Goal: Task Accomplishment & Management: Manage account settings

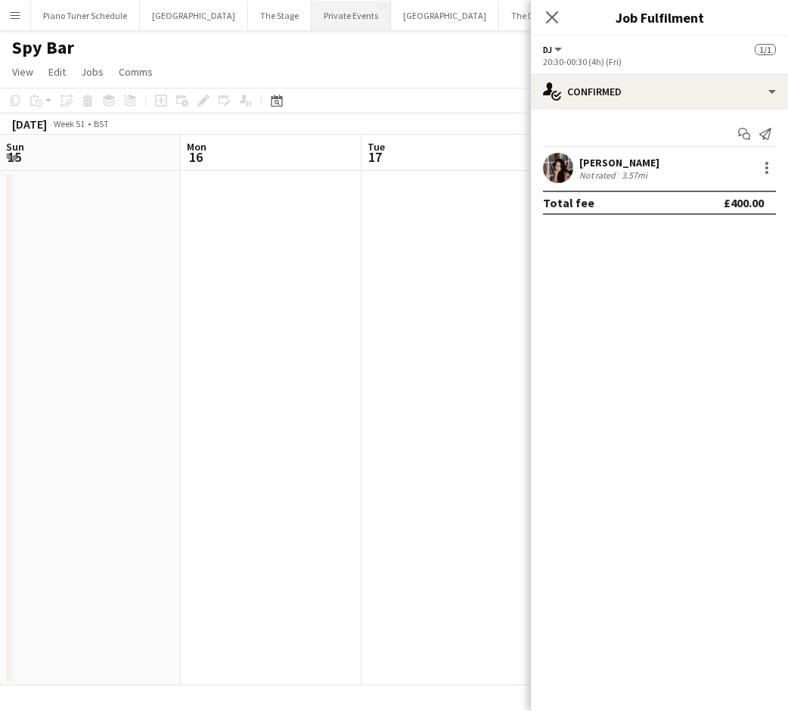
scroll to position [0, 645]
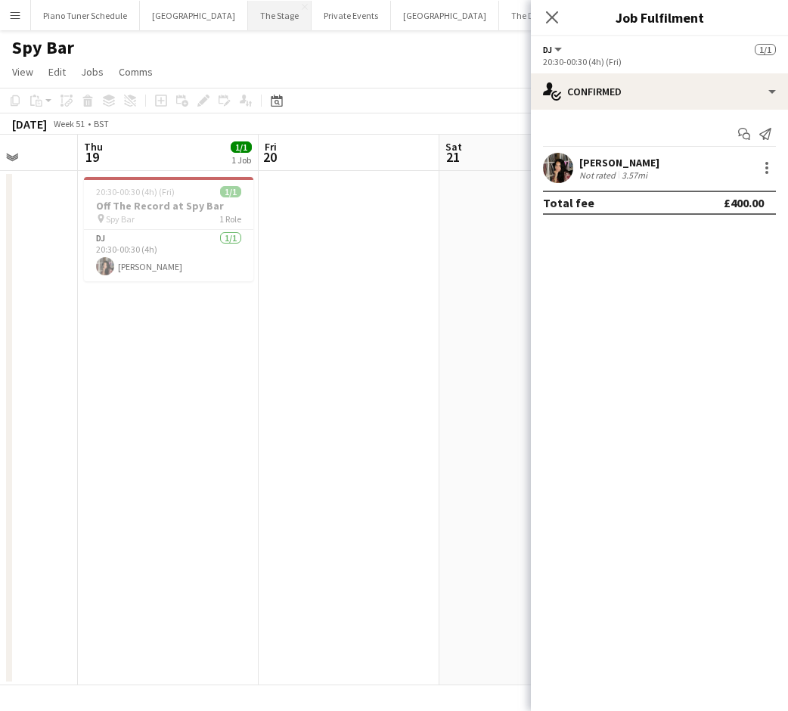
click at [277, 23] on button "The Stage Close" at bounding box center [280, 15] width 64 height 29
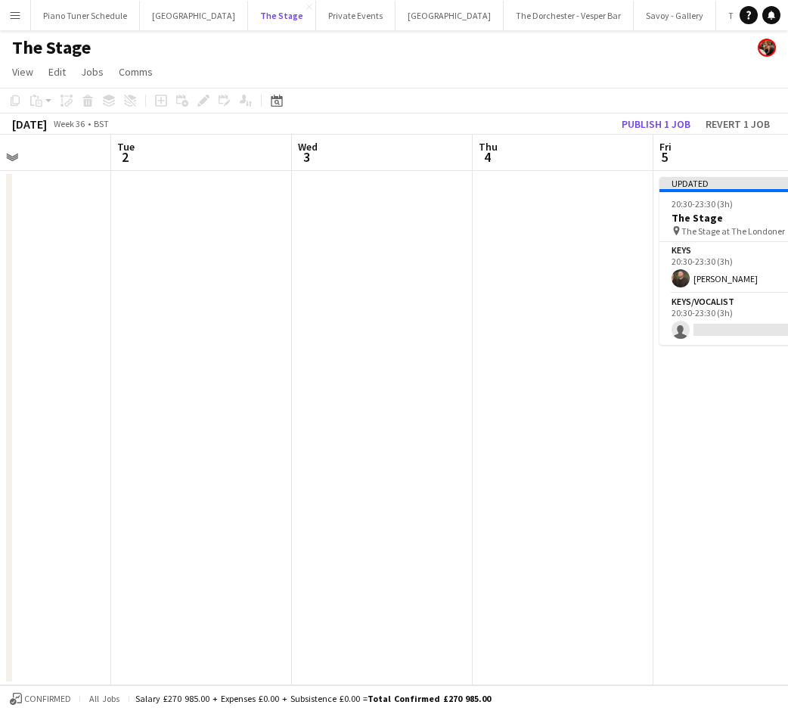
scroll to position [0, 689]
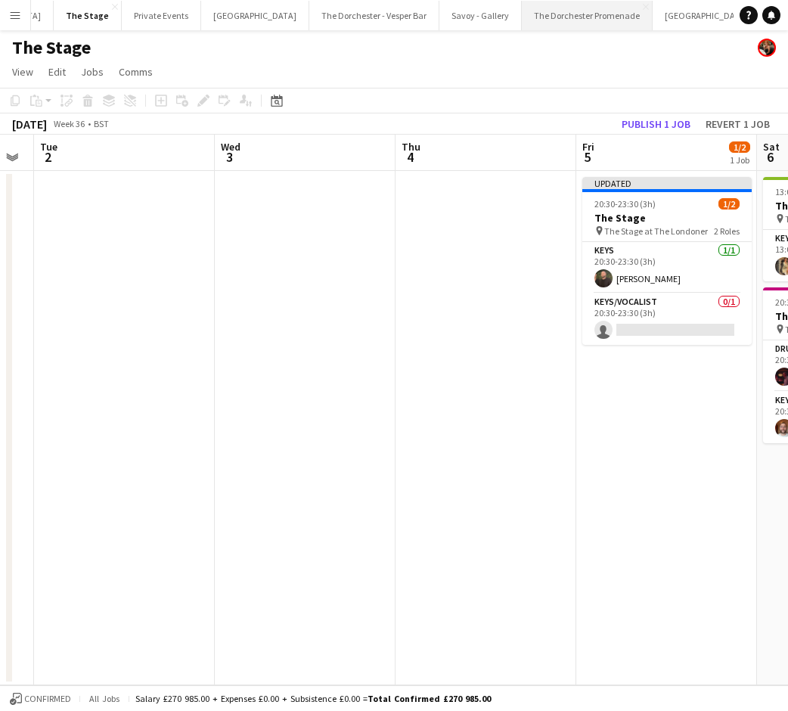
click at [542, 8] on button "The Dorchester Promenade Close" at bounding box center [587, 15] width 131 height 29
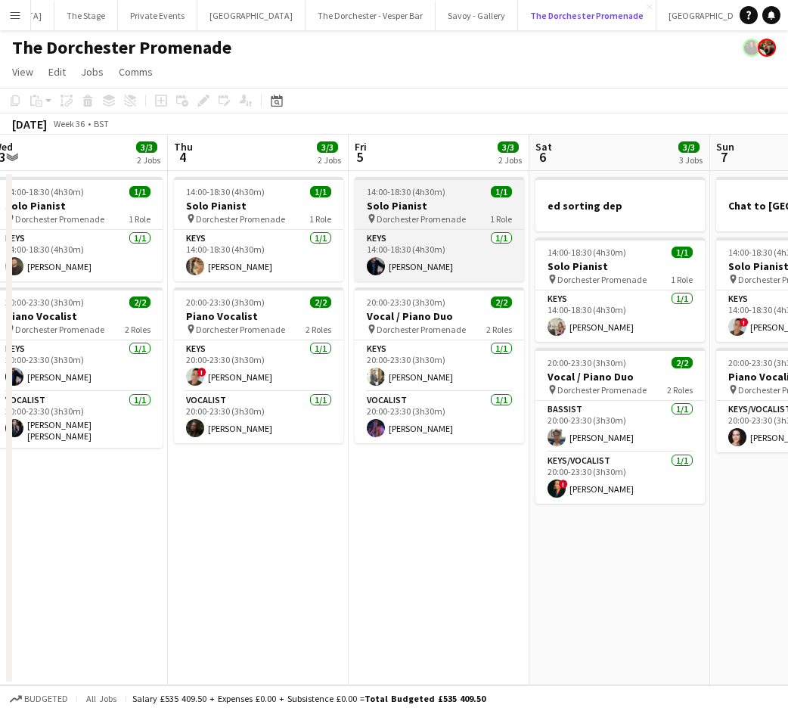
scroll to position [0, 427]
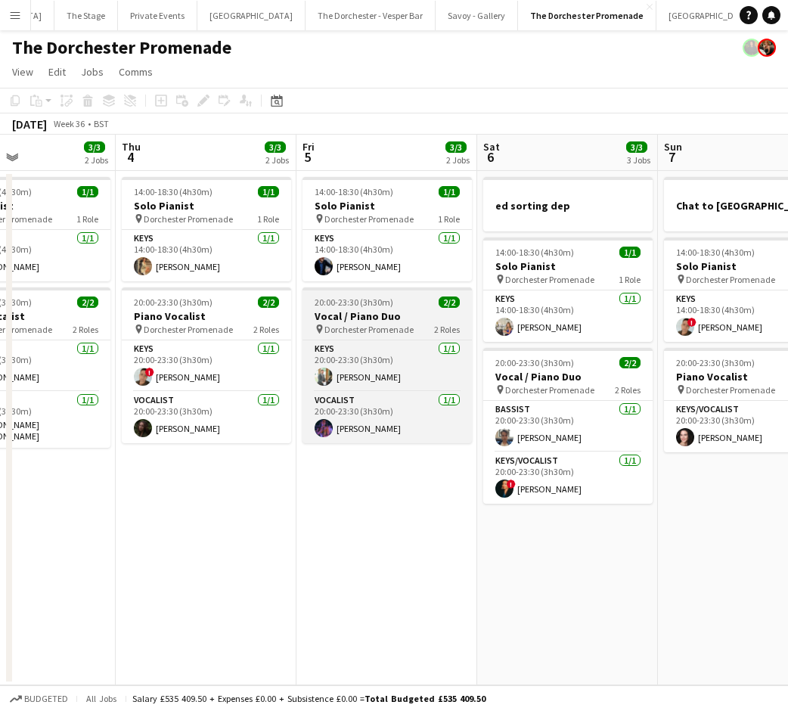
click at [366, 300] on span "20:00-23:30 (3h30m)" at bounding box center [354, 301] width 79 height 11
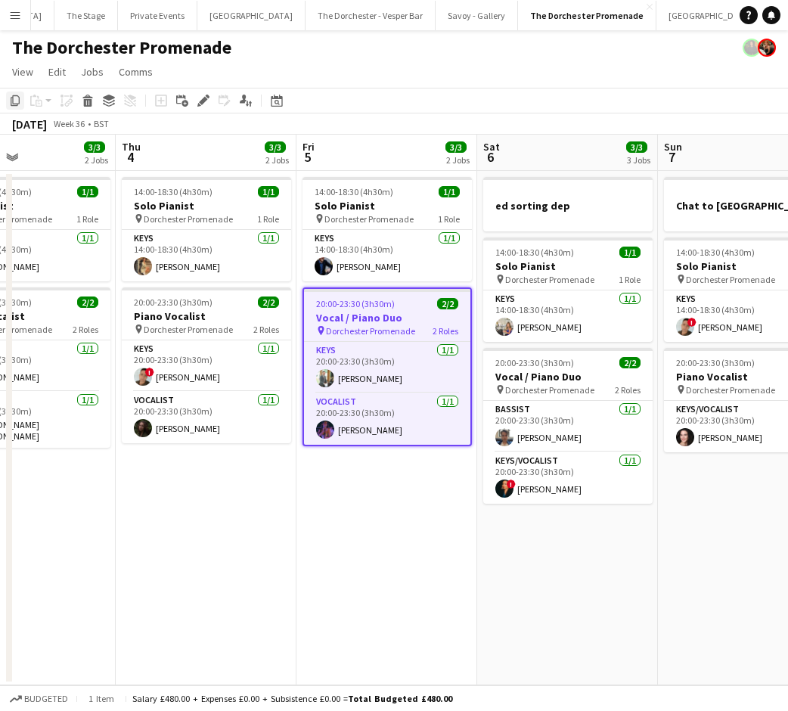
click at [23, 101] on div "Copy" at bounding box center [15, 101] width 18 height 18
click at [521, 153] on app-board-header-date "Sat 6 3/3 3 Jobs" at bounding box center [567, 153] width 181 height 36
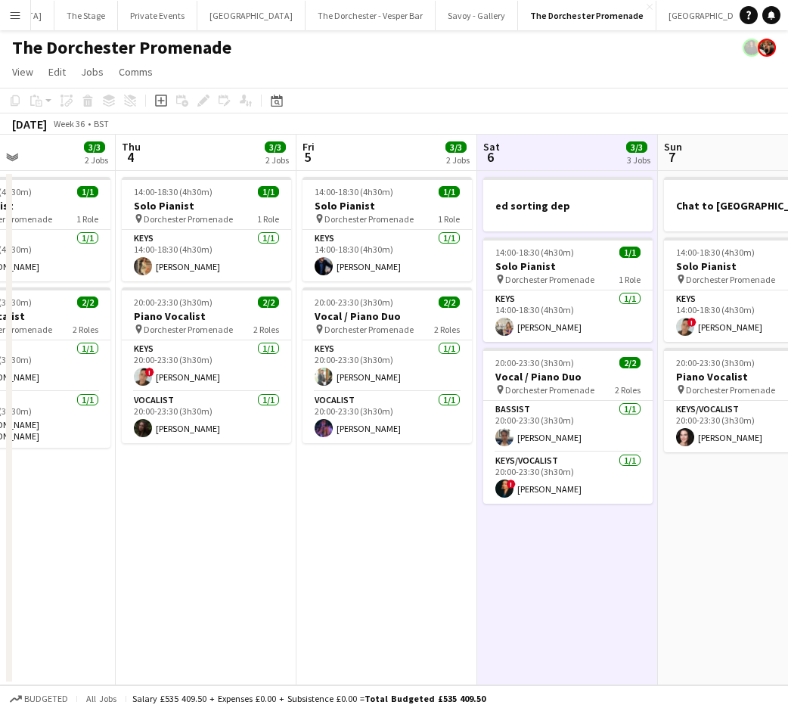
click at [632, 589] on app-date-cell "ed sorting dep 14:00-18:30 (4h30m) 1/1 Solo Pianist pin Dorchester Promenade 1 …" at bounding box center [567, 428] width 181 height 514
click at [38, 94] on div "Paste" at bounding box center [36, 101] width 18 height 18
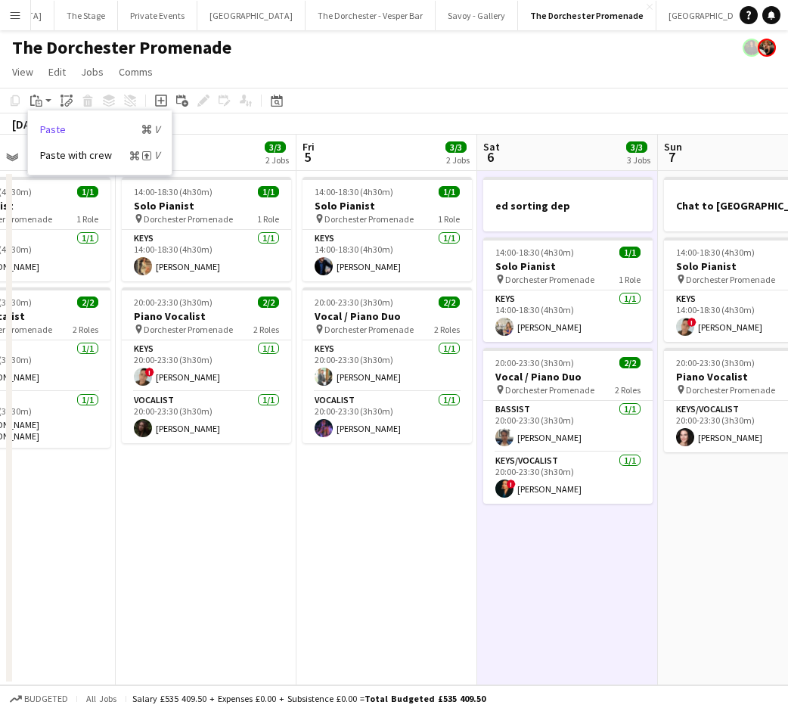
click at [43, 126] on link "Paste Command V" at bounding box center [99, 130] width 119 height 14
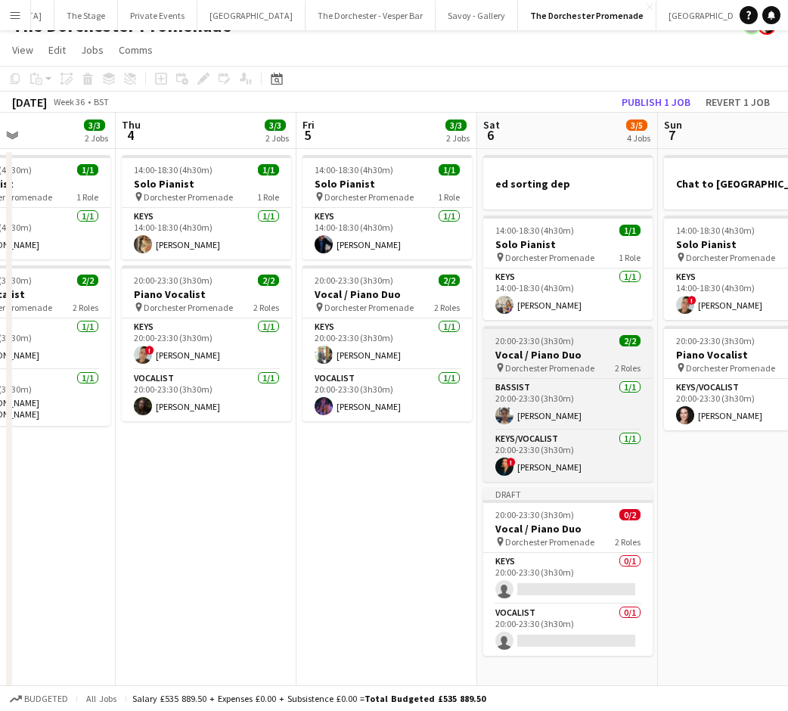
scroll to position [26, 0]
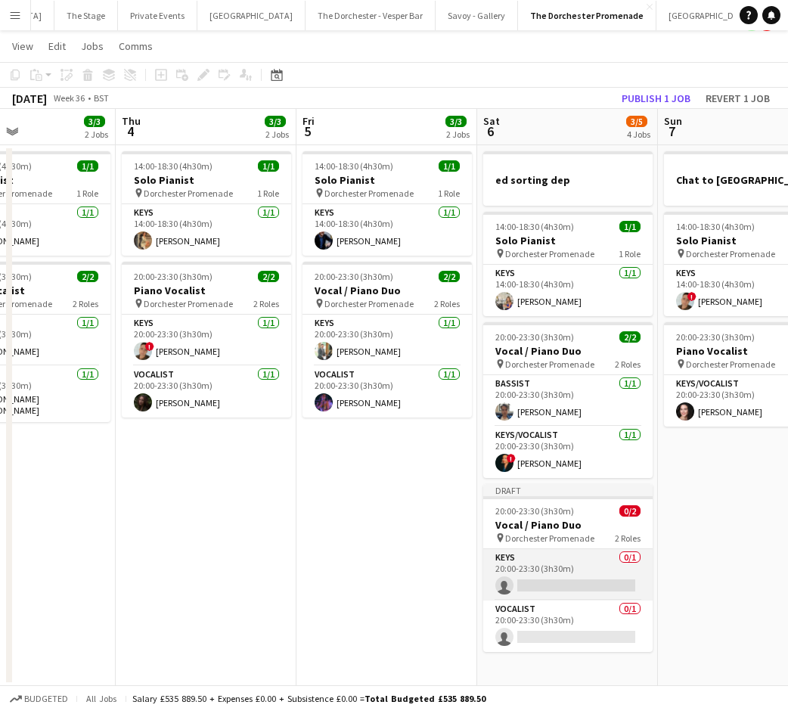
click at [576, 596] on app-card-role "Keys 0/1 20:00-23:30 (3h30m) single-neutral-actions" at bounding box center [567, 574] width 169 height 51
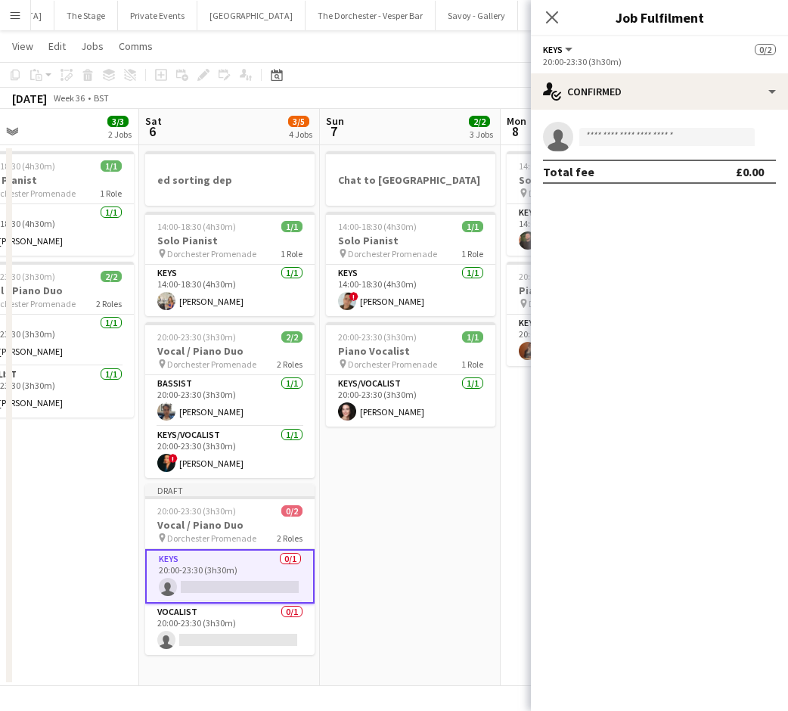
scroll to position [0, 592]
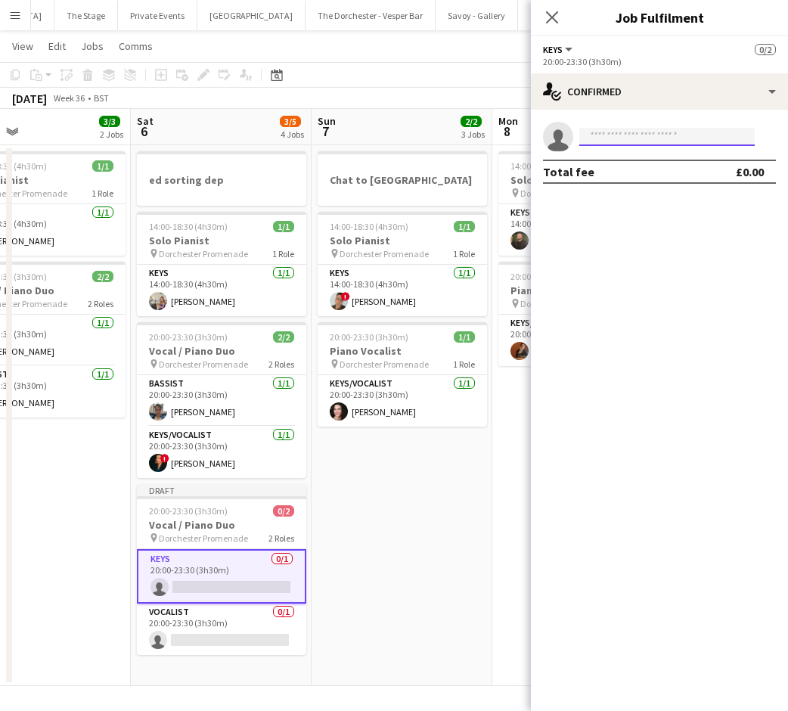
click at [616, 144] on input at bounding box center [666, 137] width 175 height 18
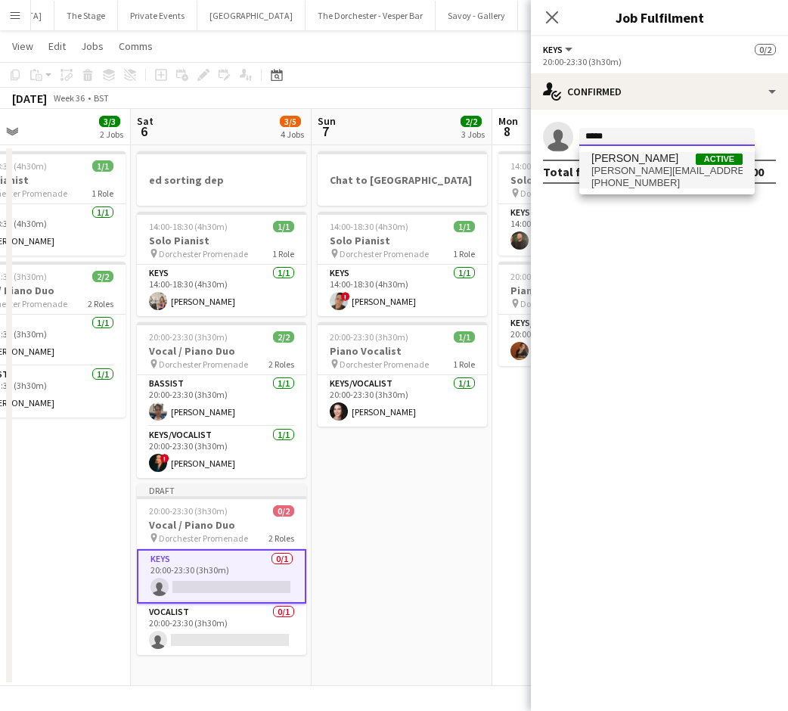
type input "*****"
click at [624, 169] on span "[PERSON_NAME][EMAIL_ADDRESS][PERSON_NAME][DOMAIN_NAME]" at bounding box center [666, 171] width 151 height 12
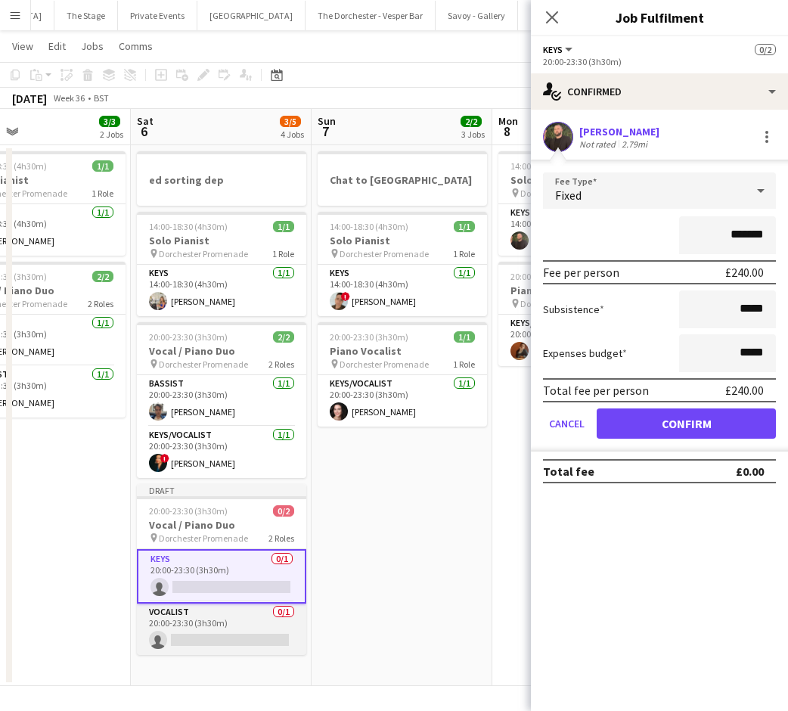
click at [219, 637] on app-card-role "Vocalist 0/1 20:00-23:30 (3h30m) single-neutral-actions" at bounding box center [221, 629] width 169 height 51
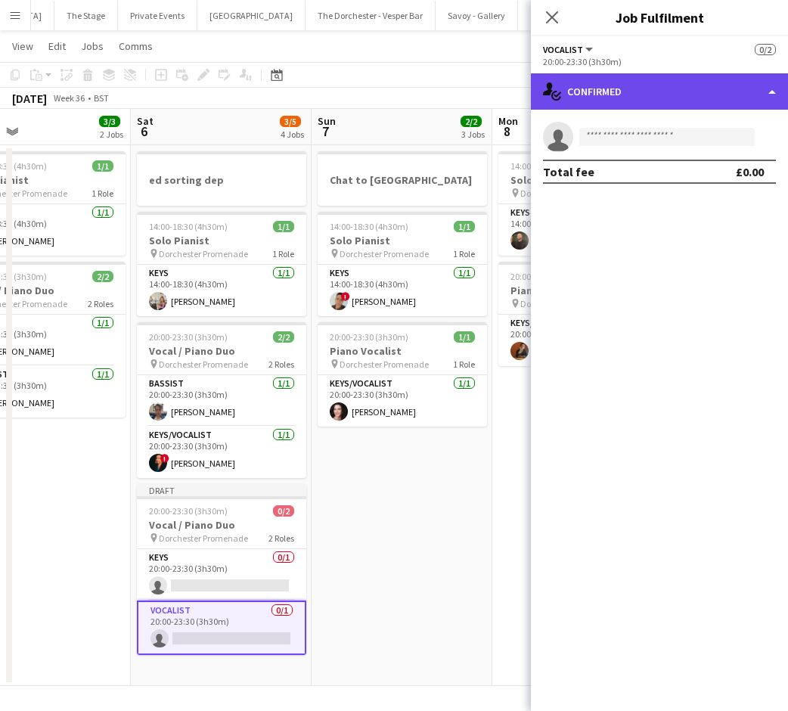
click at [770, 95] on div "single-neutral-actions-check-2 Confirmed" at bounding box center [659, 91] width 257 height 36
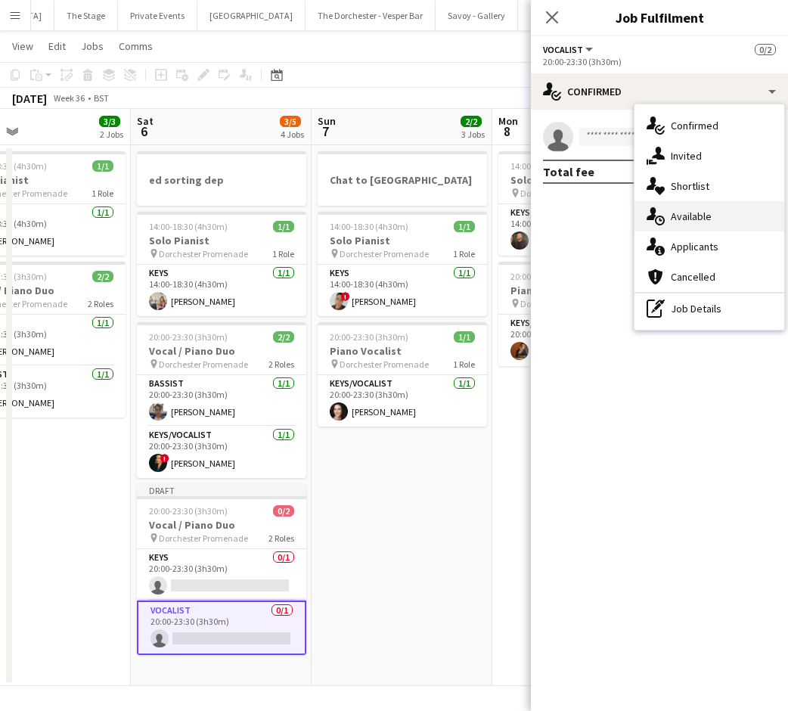
click at [703, 225] on div "single-neutral-actions-upload Available" at bounding box center [710, 216] width 150 height 30
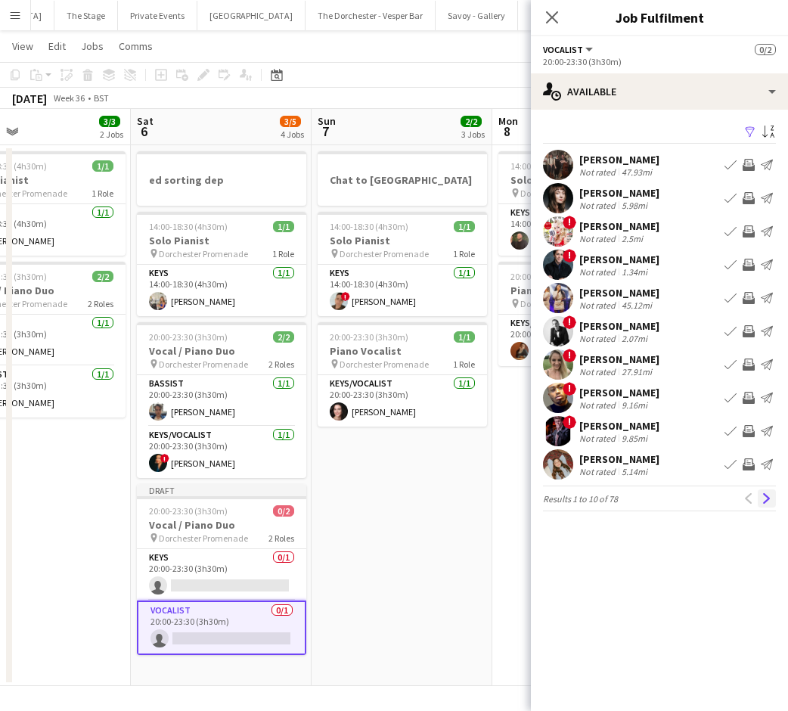
click at [768, 497] on app-icon "Next" at bounding box center [767, 498] width 11 height 11
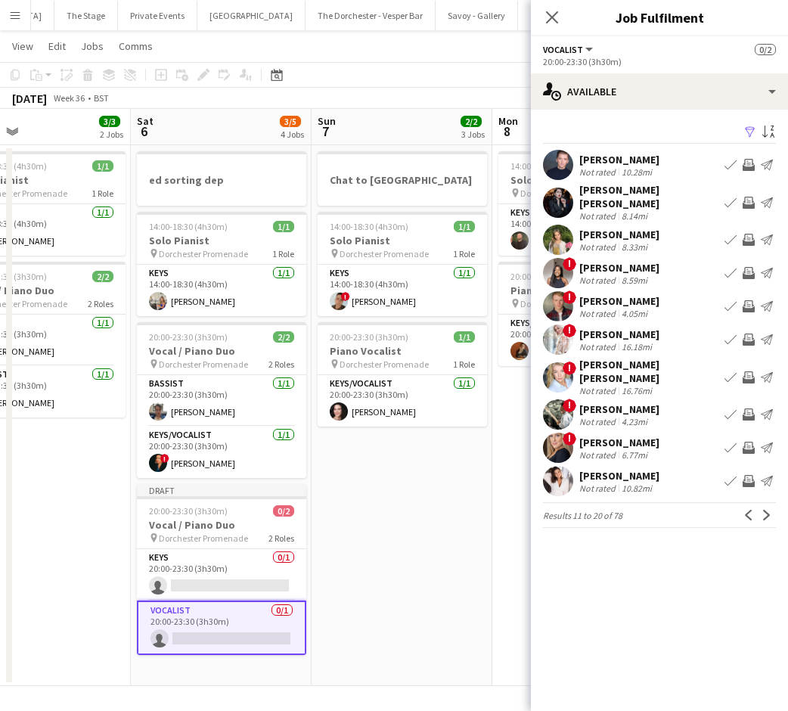
click at [768, 510] on app-icon "Next" at bounding box center [767, 515] width 11 height 11
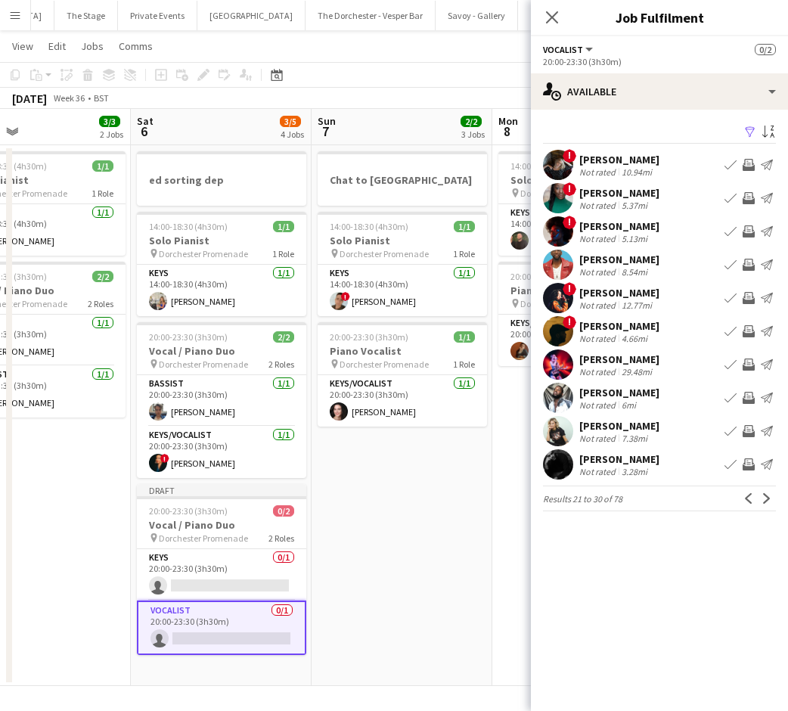
click at [768, 497] on app-icon "Next" at bounding box center [767, 498] width 11 height 11
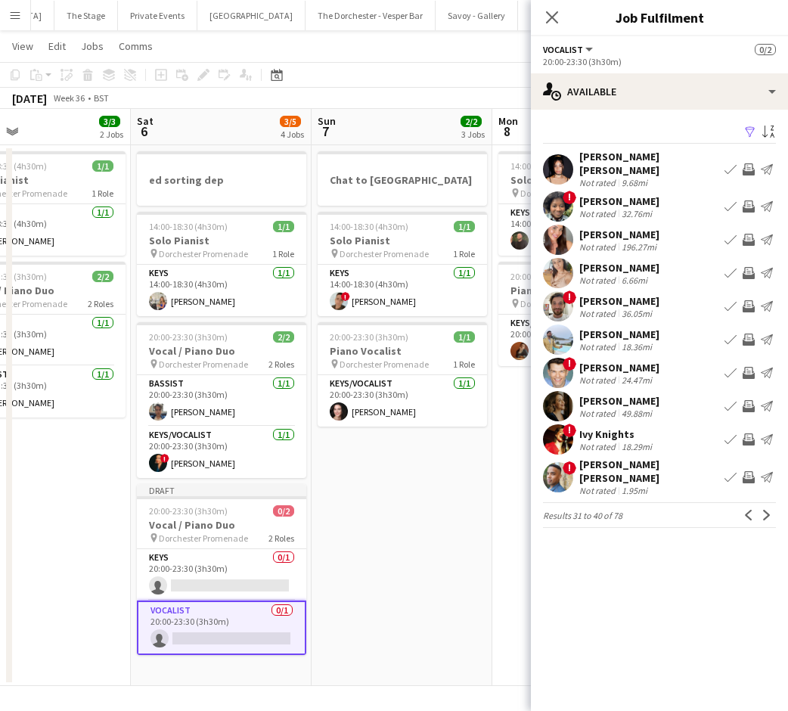
click at [768, 510] on app-icon "Next" at bounding box center [767, 515] width 11 height 11
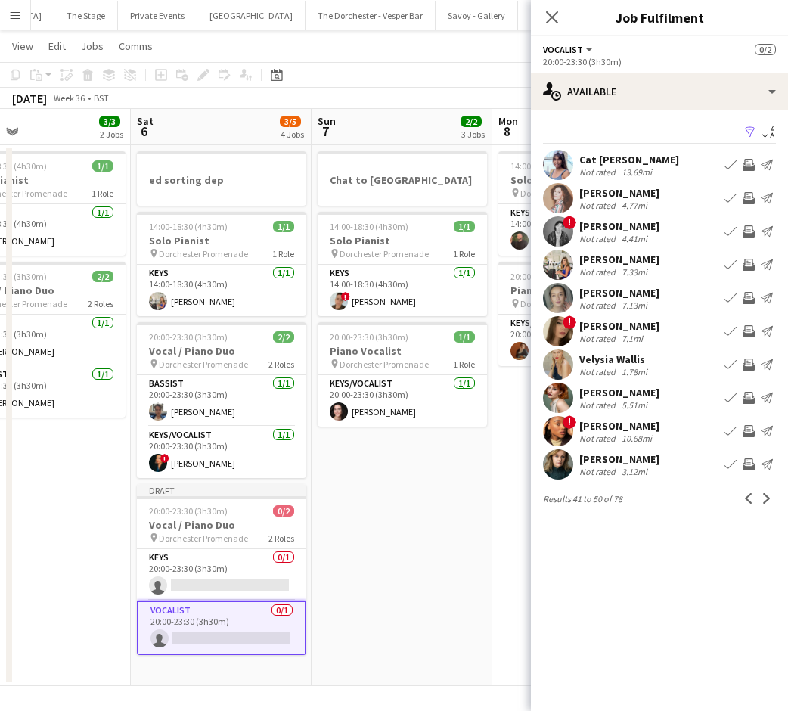
click at [768, 497] on app-icon "Next" at bounding box center [767, 498] width 11 height 11
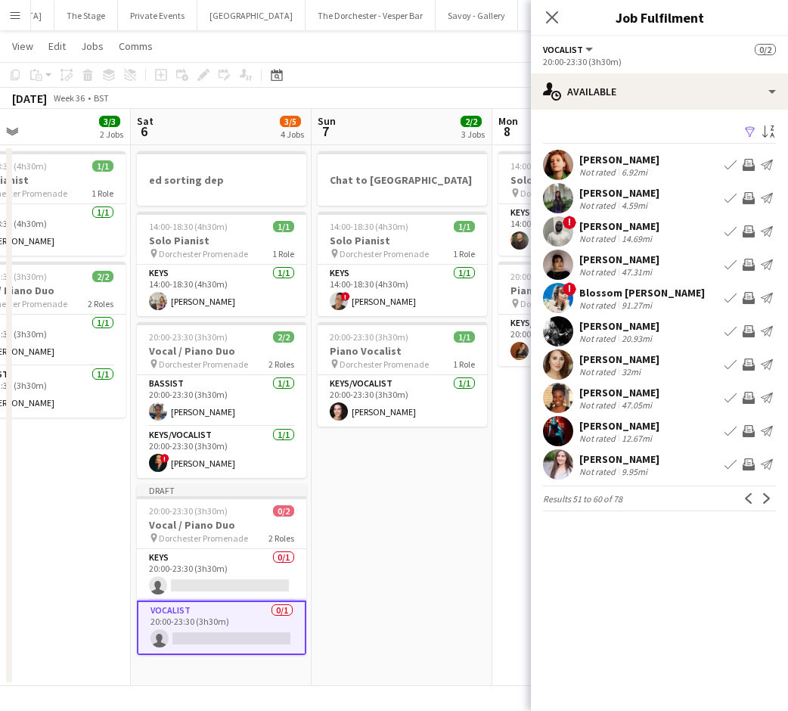
click at [768, 497] on app-icon "Next" at bounding box center [767, 498] width 11 height 11
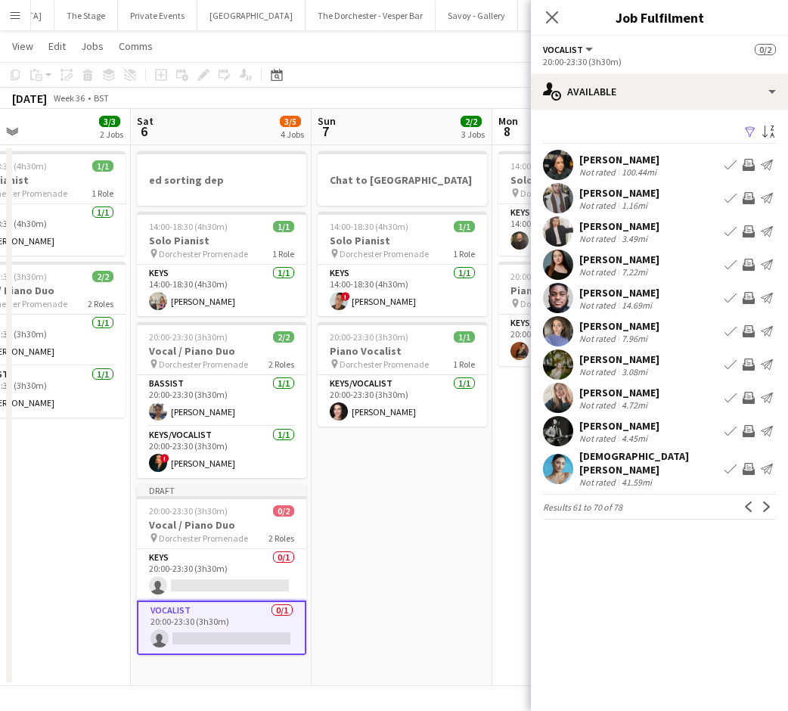
click at [768, 501] on app-icon "Next" at bounding box center [767, 506] width 11 height 11
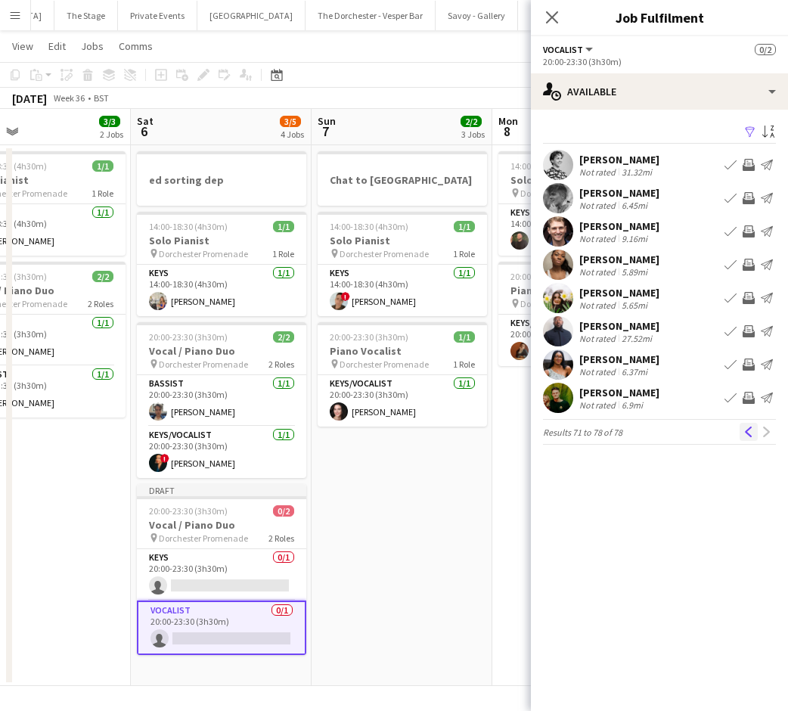
click at [752, 437] on button "Previous" at bounding box center [749, 432] width 18 height 18
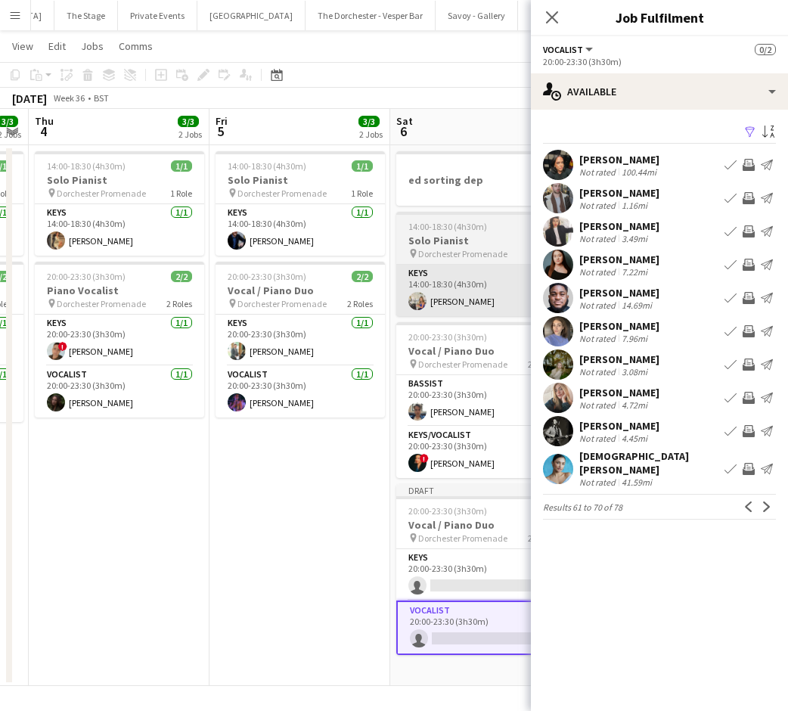
scroll to position [0, 696]
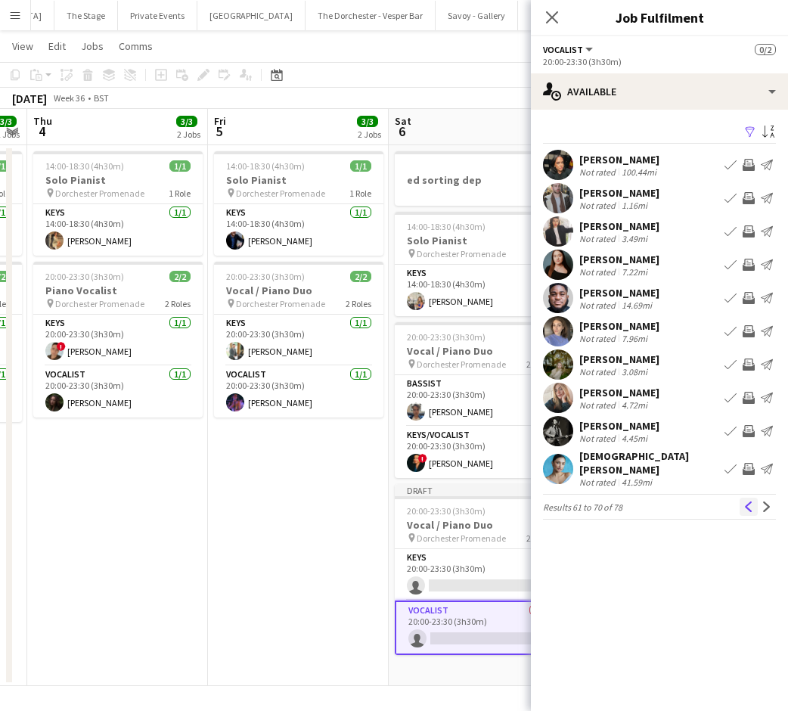
click at [747, 501] on app-icon "Previous" at bounding box center [748, 506] width 11 height 11
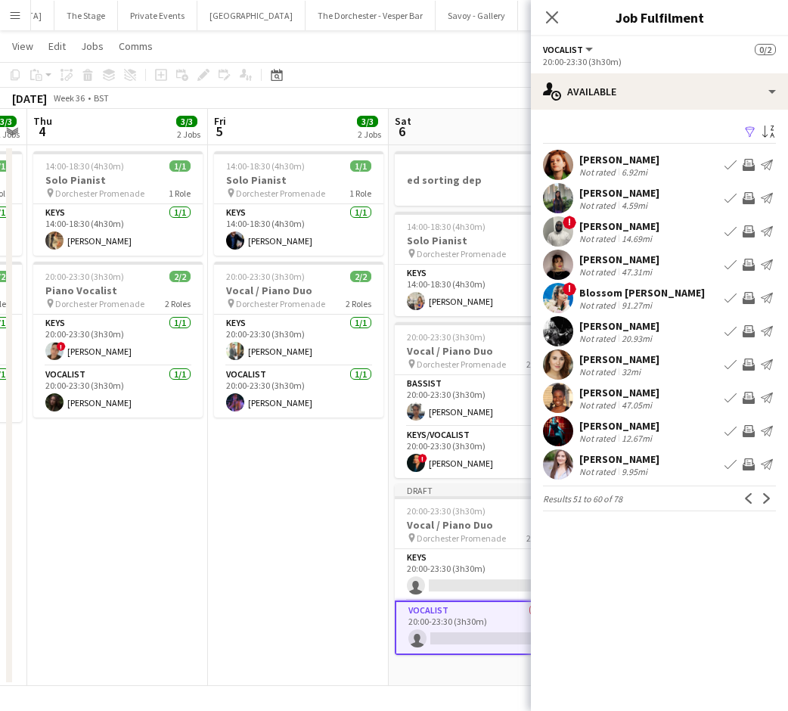
click at [747, 498] on app-icon "Previous" at bounding box center [748, 498] width 11 height 11
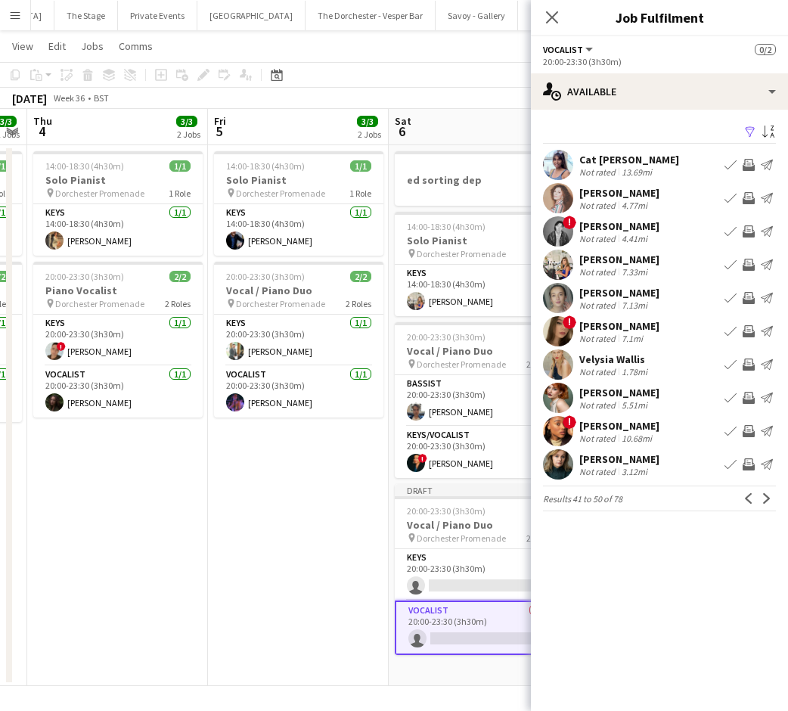
click at [747, 498] on app-icon "Previous" at bounding box center [748, 498] width 11 height 11
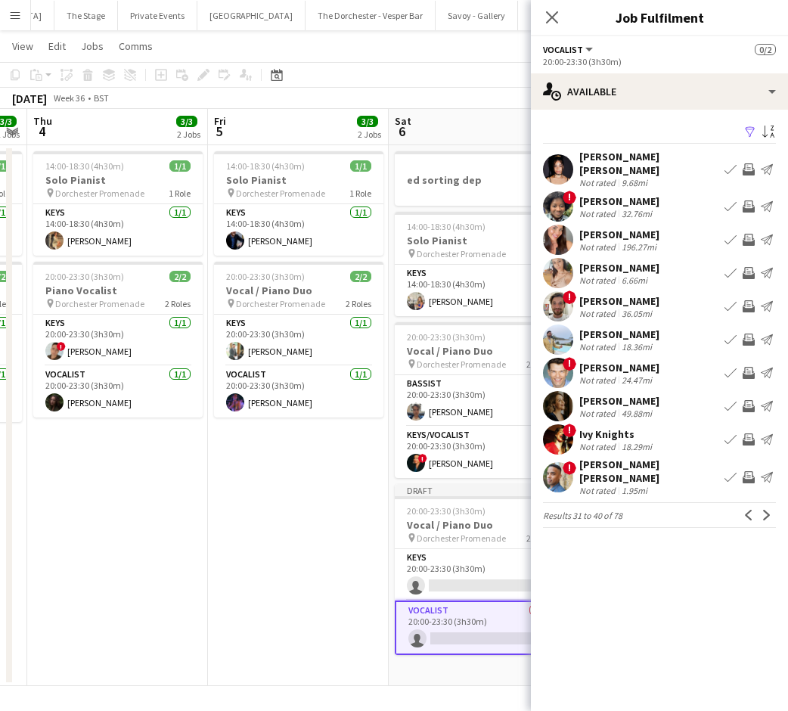
click at [747, 510] on app-icon "Previous" at bounding box center [748, 515] width 11 height 11
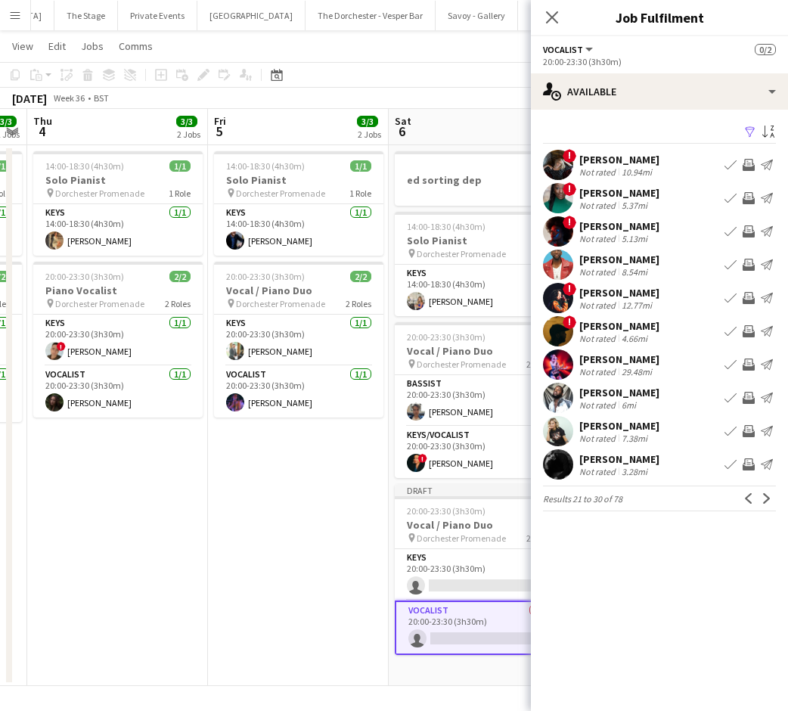
click at [747, 498] on app-icon "Previous" at bounding box center [748, 498] width 11 height 11
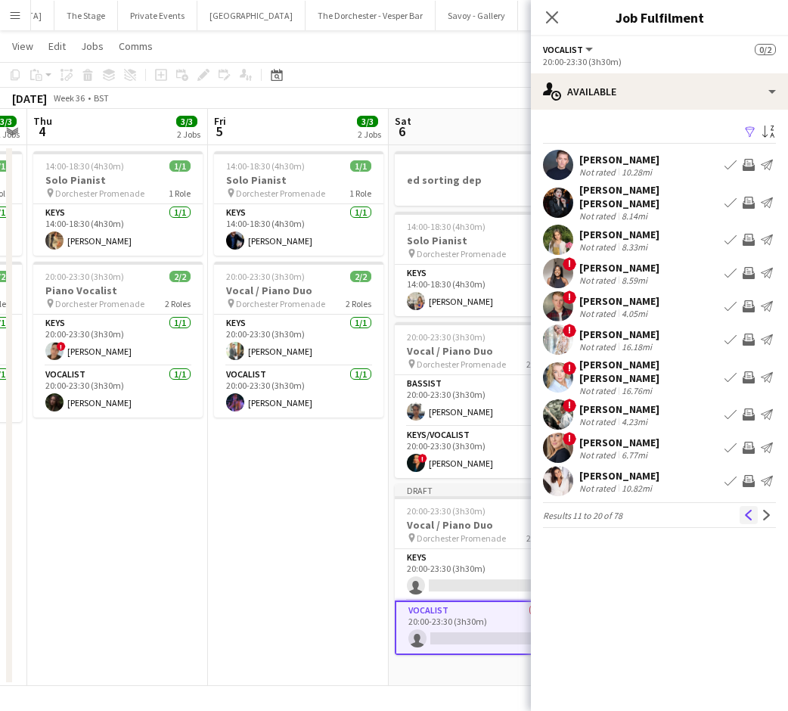
click at [746, 510] on app-icon "Previous" at bounding box center [748, 515] width 11 height 11
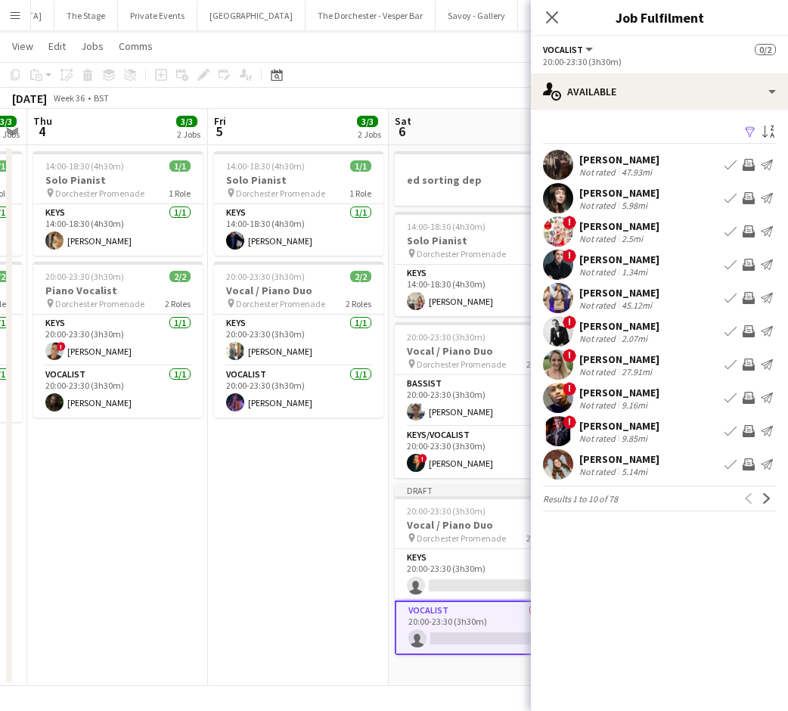
click at [746, 498] on div "Previous Next" at bounding box center [758, 498] width 36 height 18
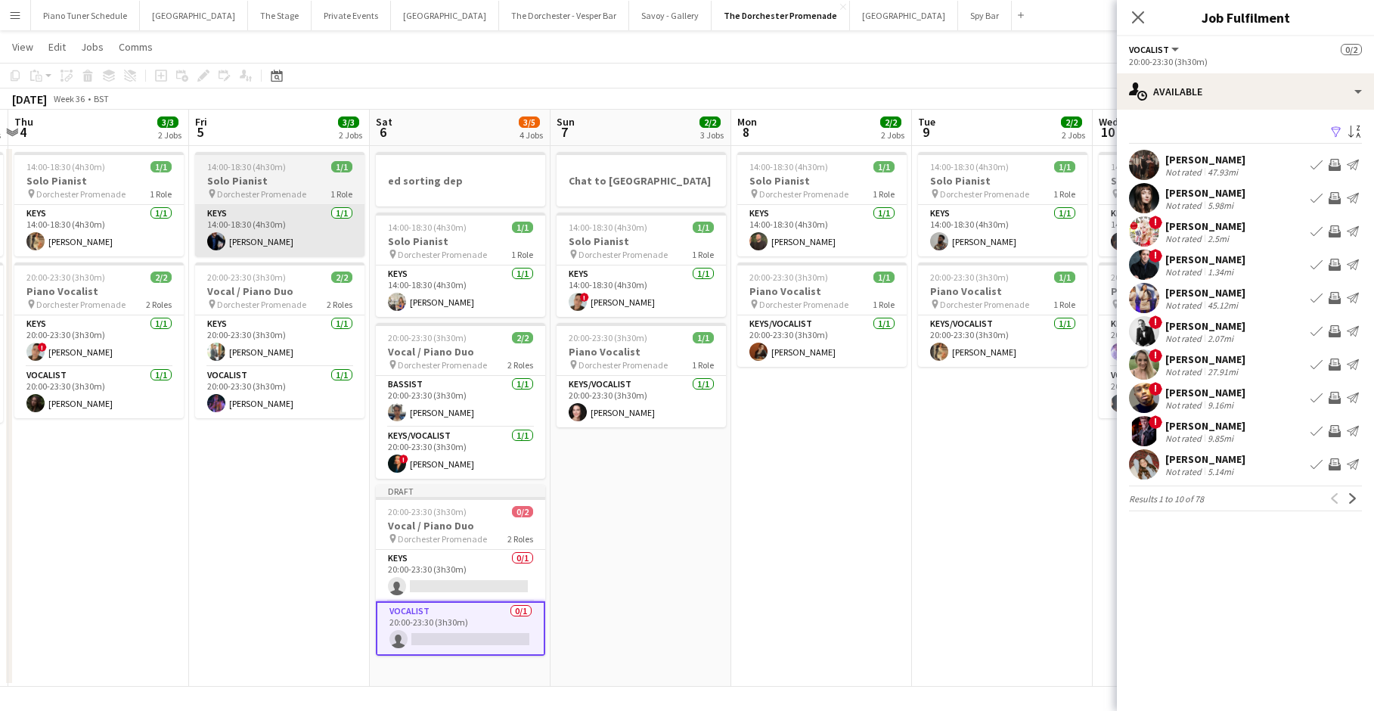
scroll to position [0, 351]
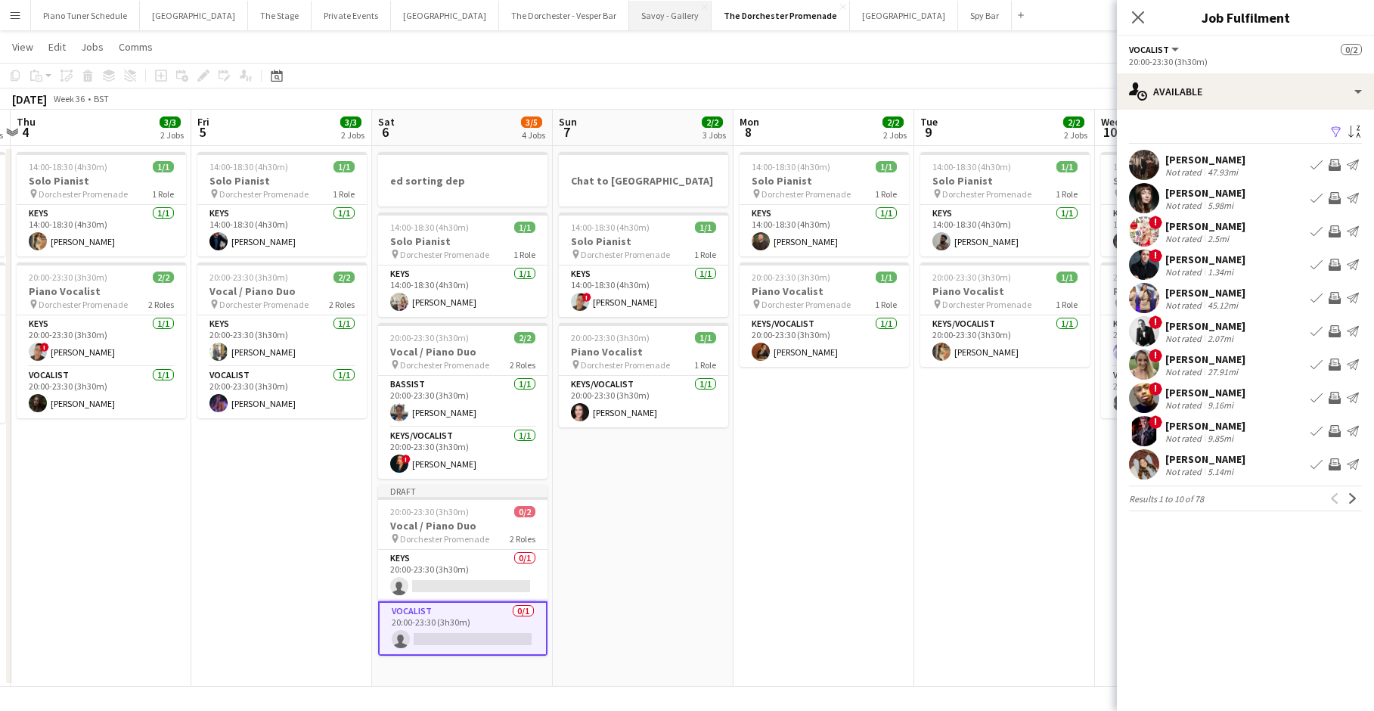
click at [629, 20] on button "Savoy - Gallery Close" at bounding box center [670, 15] width 82 height 29
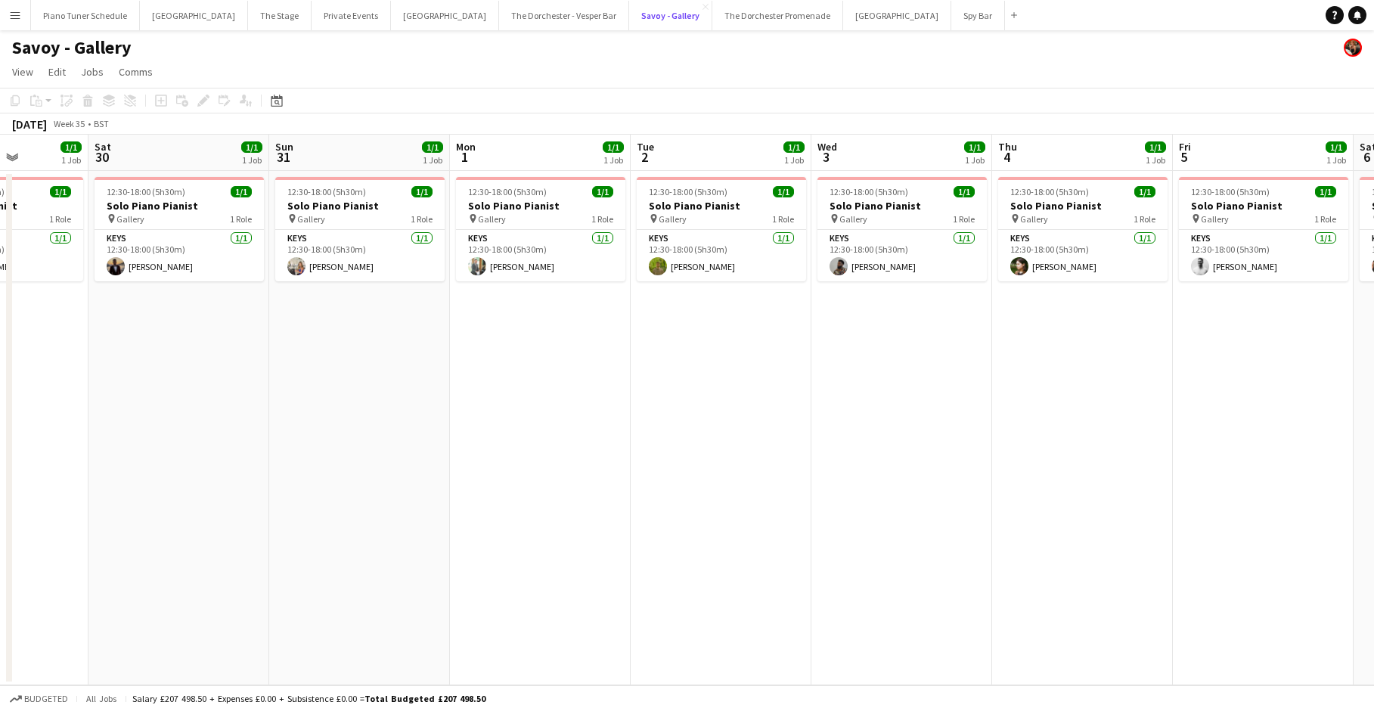
scroll to position [0, 645]
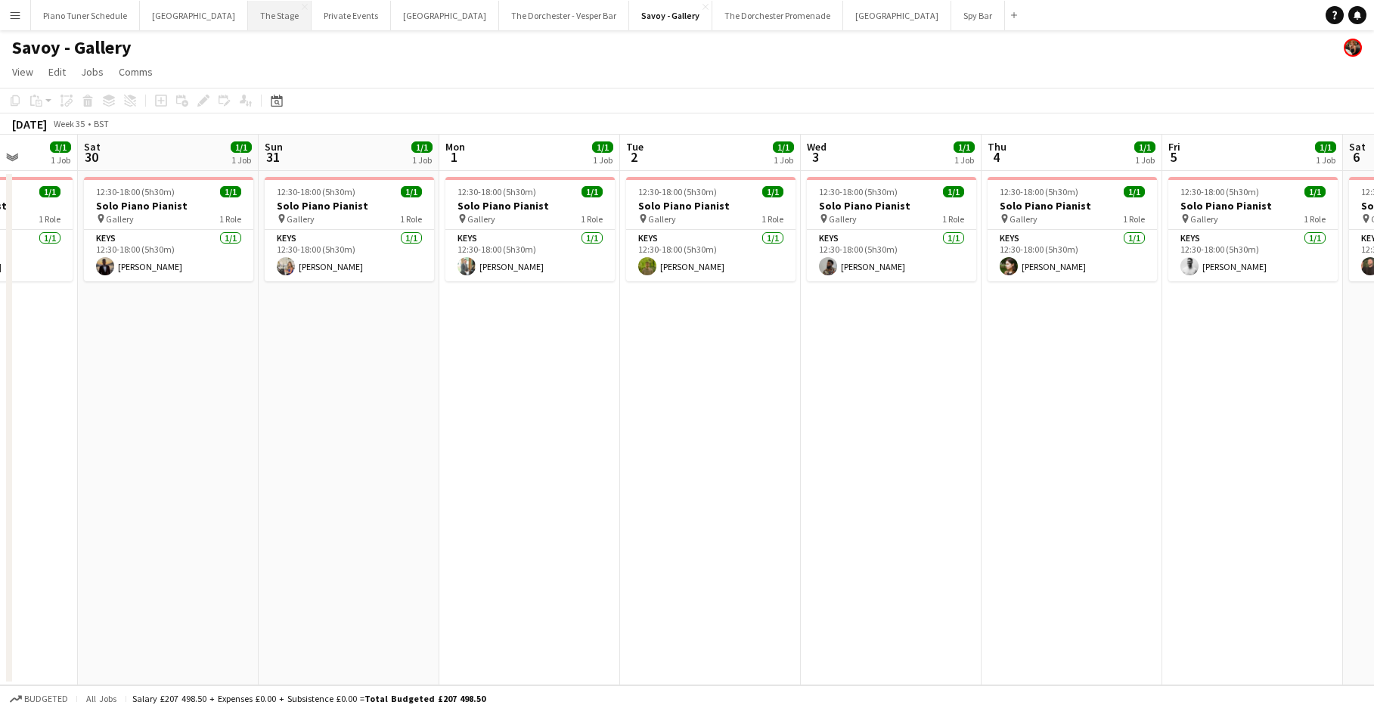
click at [255, 17] on button "The Stage Close" at bounding box center [280, 15] width 64 height 29
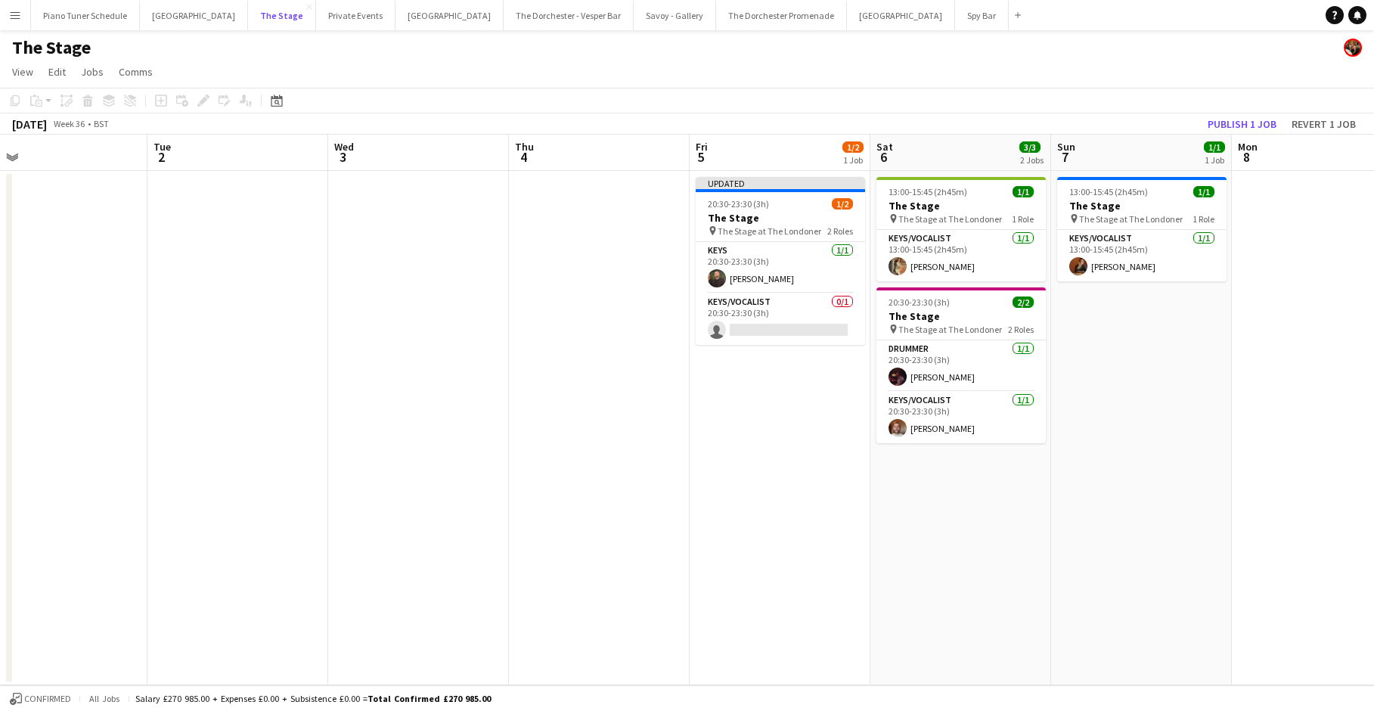
scroll to position [0, 641]
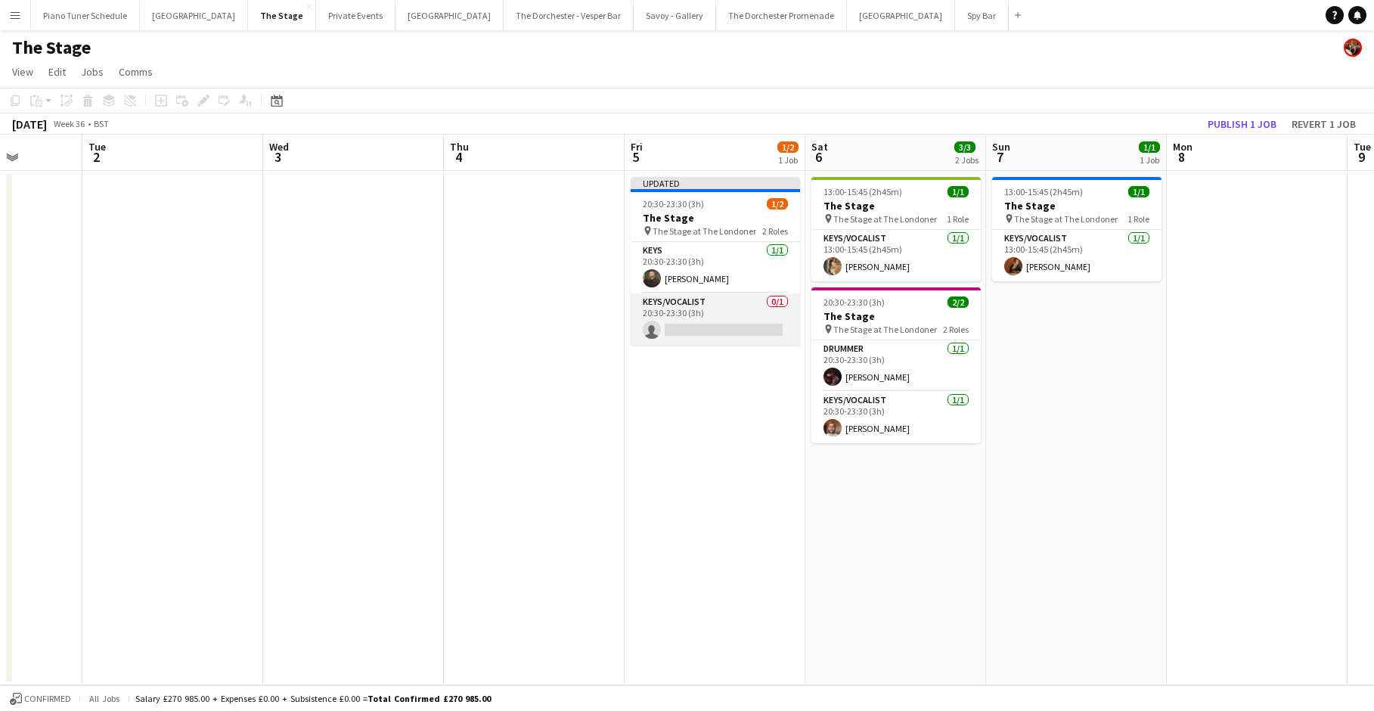
click at [687, 327] on app-card-role "Keys/Vocalist 0/1 20:30-23:30 (3h) single-neutral-actions" at bounding box center [715, 318] width 169 height 51
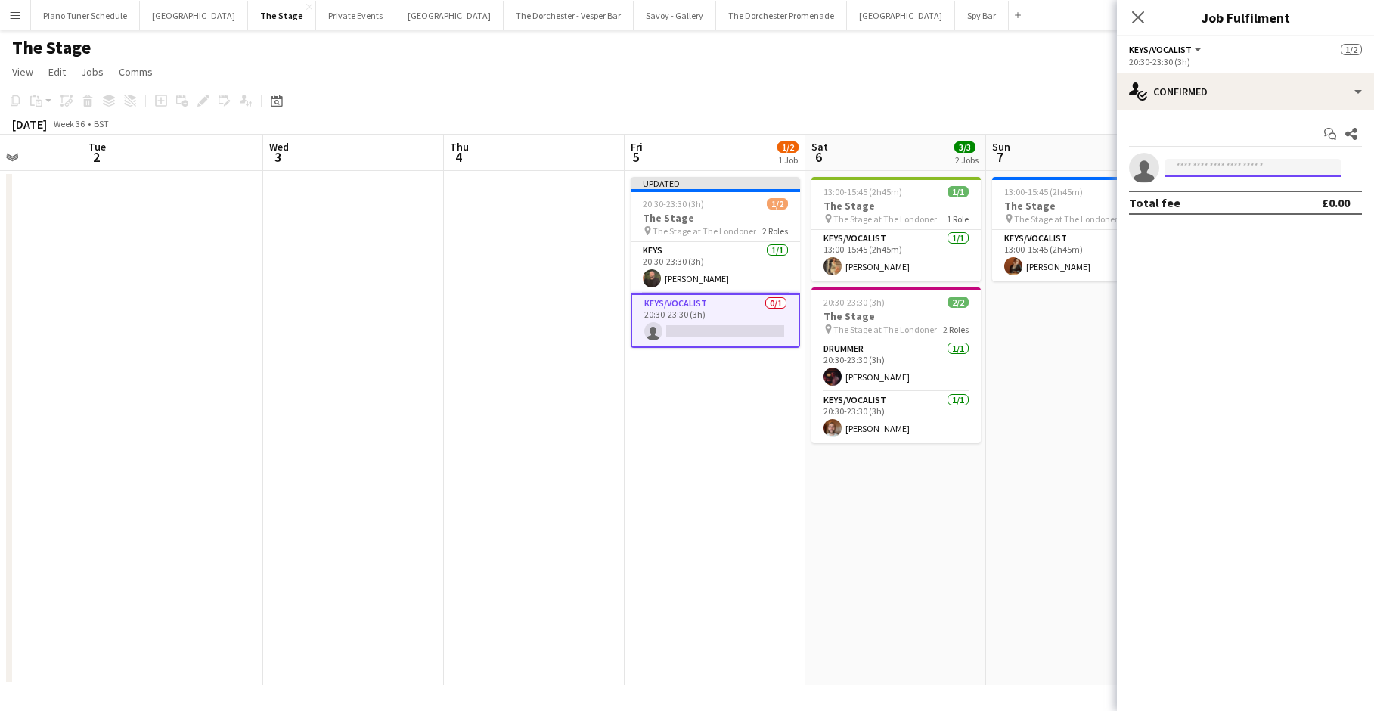
click at [787, 163] on input at bounding box center [1252, 168] width 175 height 18
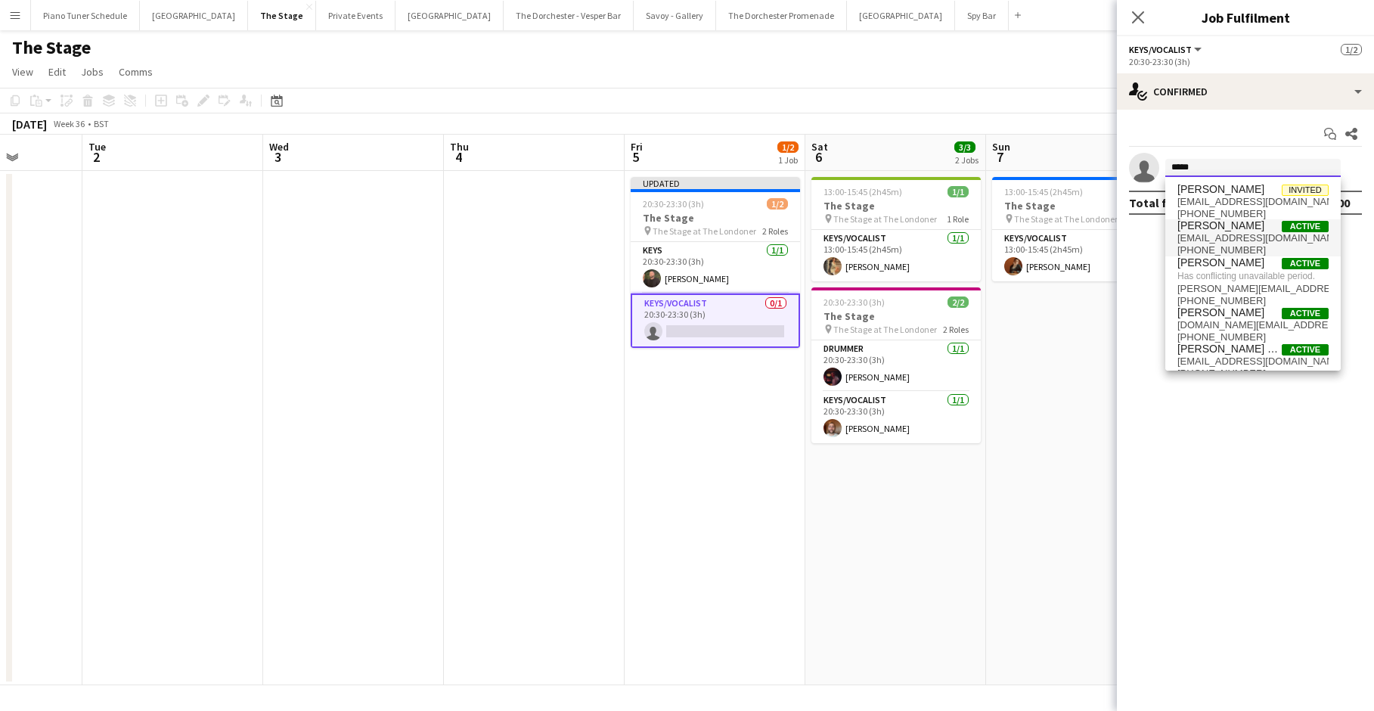
type input "*****"
click at [787, 227] on span "[PERSON_NAME]" at bounding box center [1221, 225] width 87 height 13
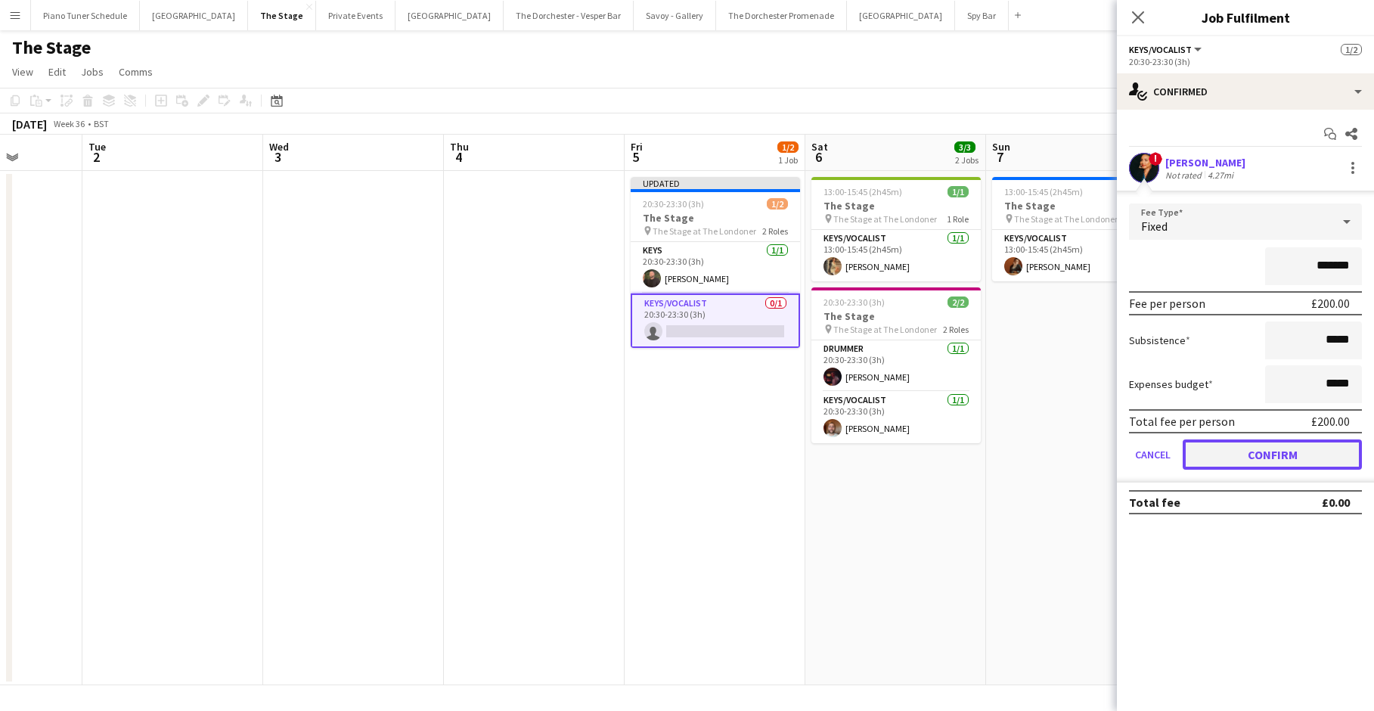
click at [787, 456] on button "Confirm" at bounding box center [1272, 454] width 179 height 30
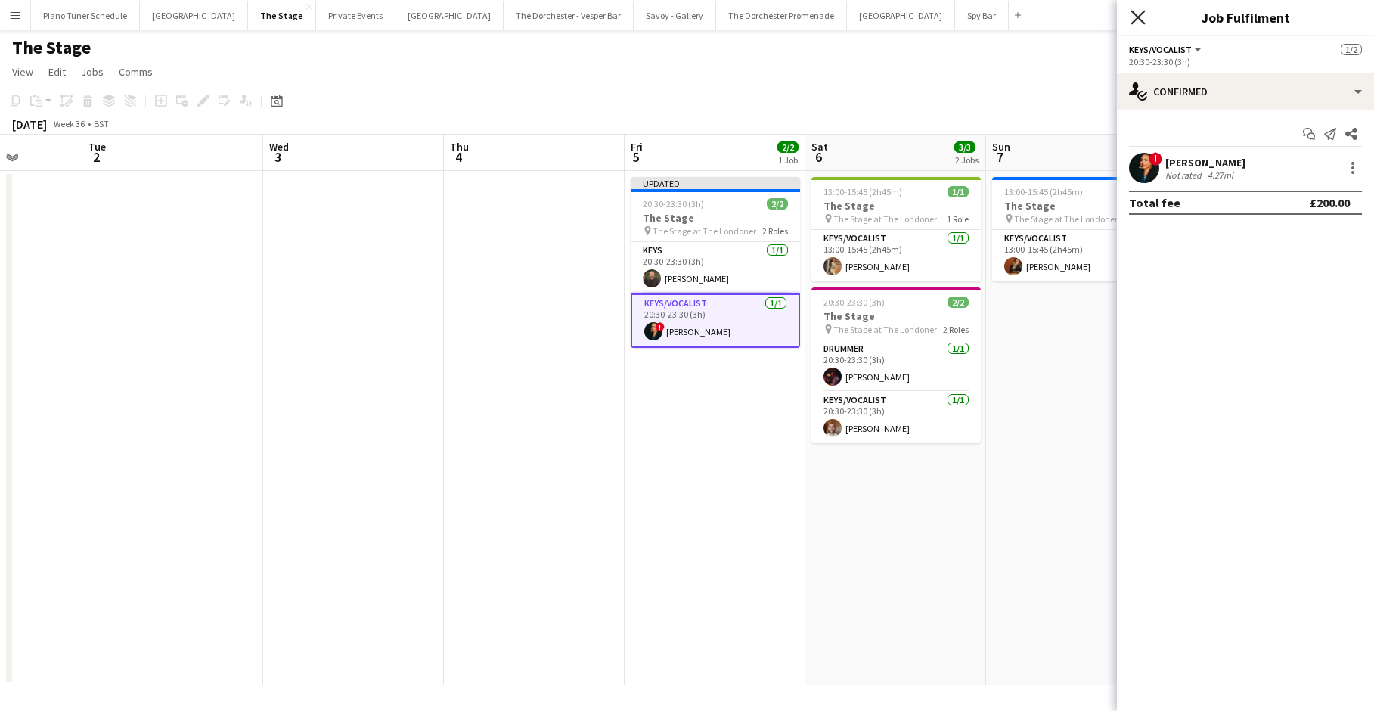
click at [787, 14] on icon "Close pop-in" at bounding box center [1138, 17] width 14 height 14
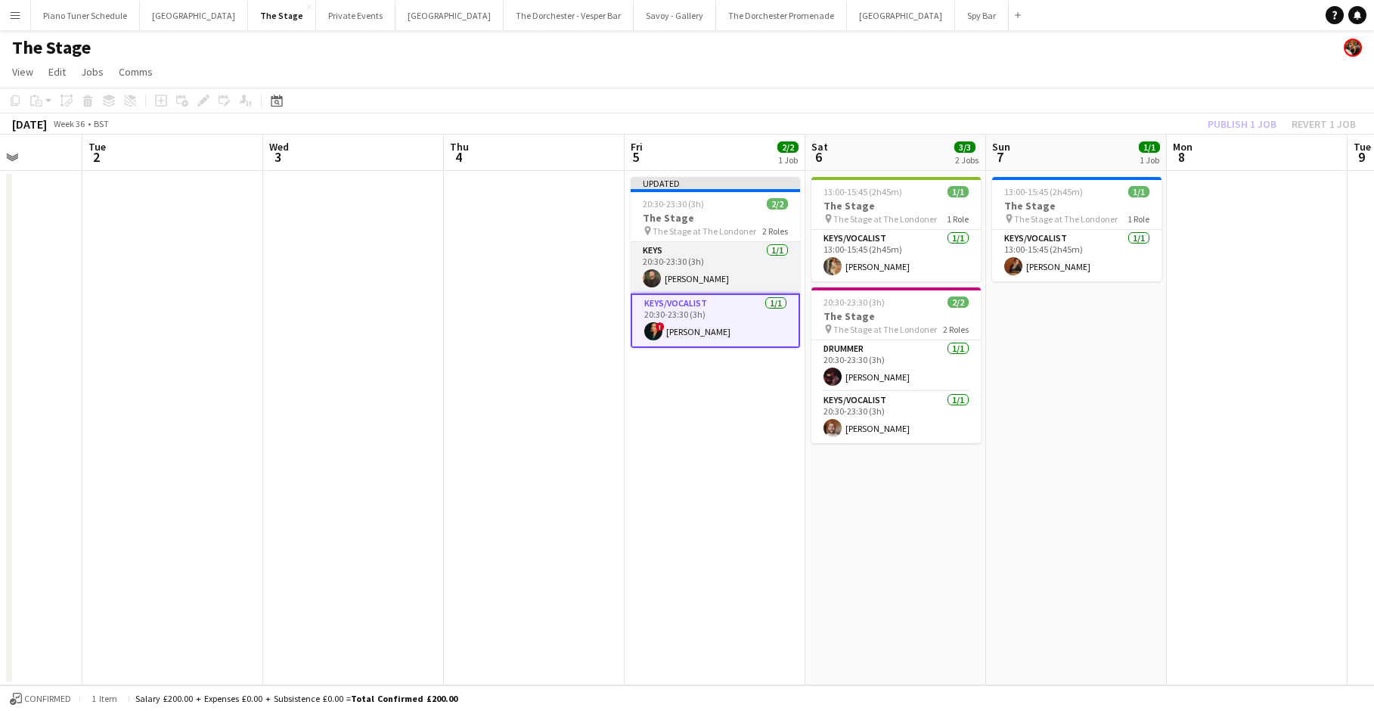
click at [708, 244] on app-card-role "Keys [DATE] 20:30-23:30 (3h) [PERSON_NAME]" at bounding box center [715, 267] width 169 height 51
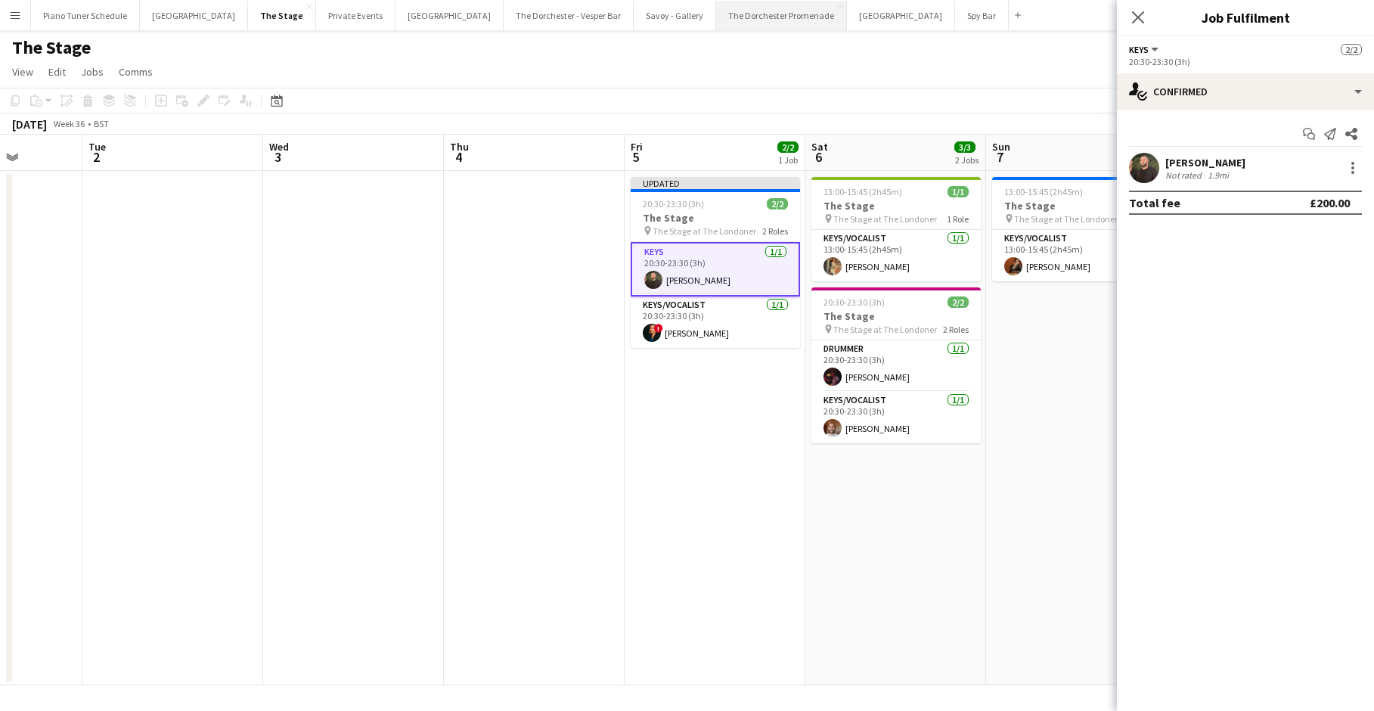
click at [737, 19] on button "The Dorchester Promenade Close" at bounding box center [781, 15] width 131 height 29
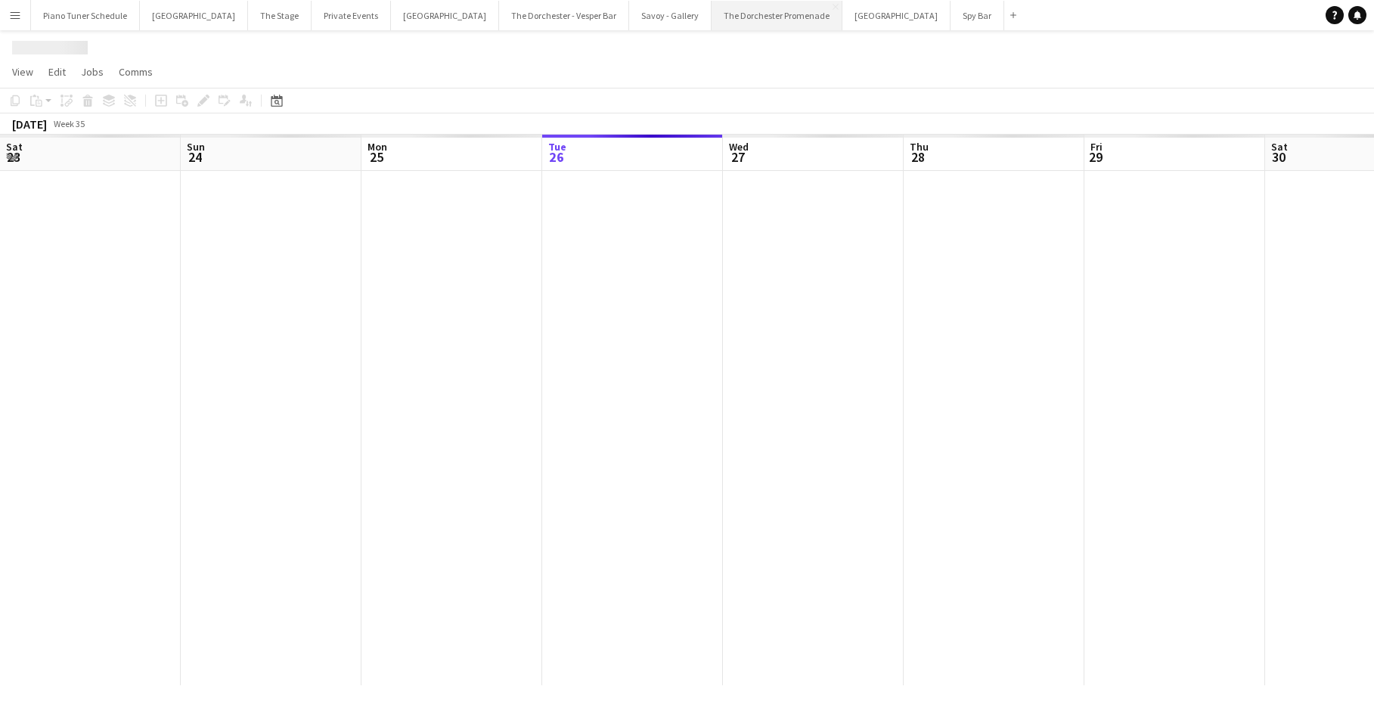
scroll to position [0, 362]
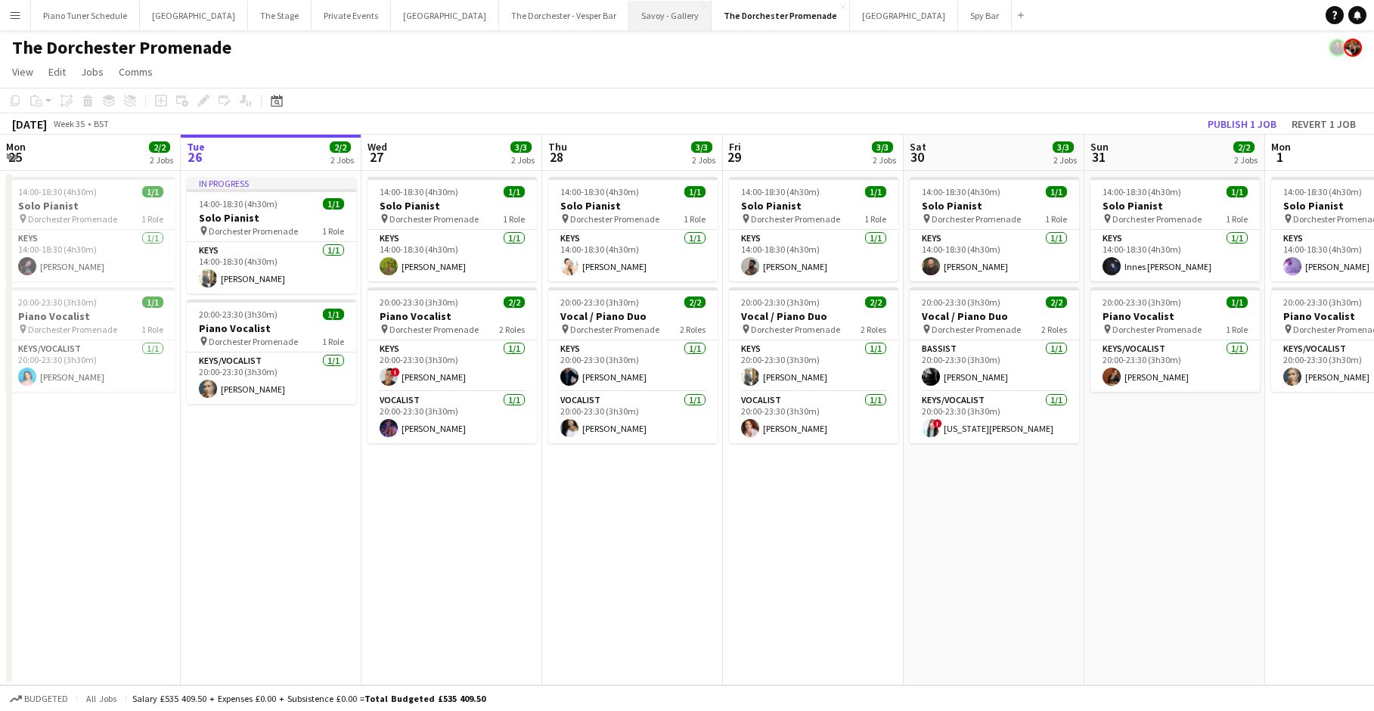
click at [629, 23] on button "Savoy - Gallery Close" at bounding box center [670, 15] width 82 height 29
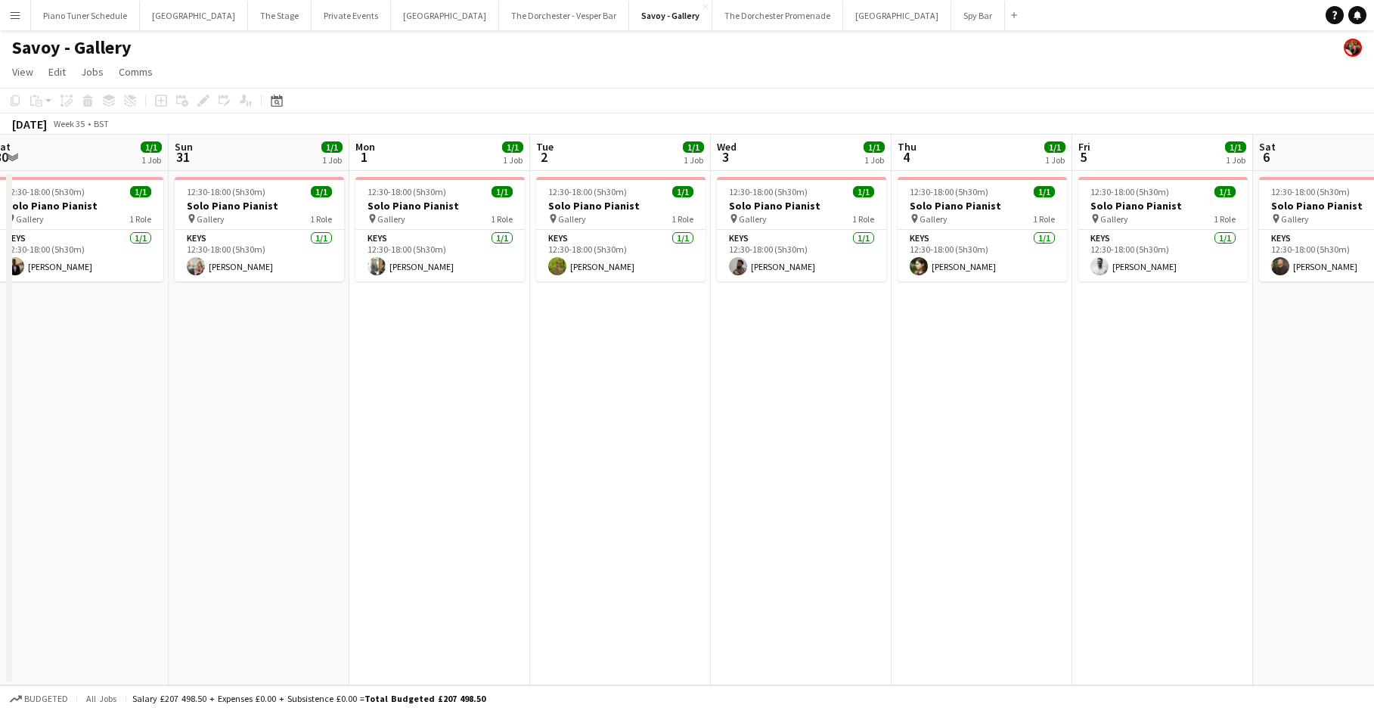
scroll to position [0, 560]
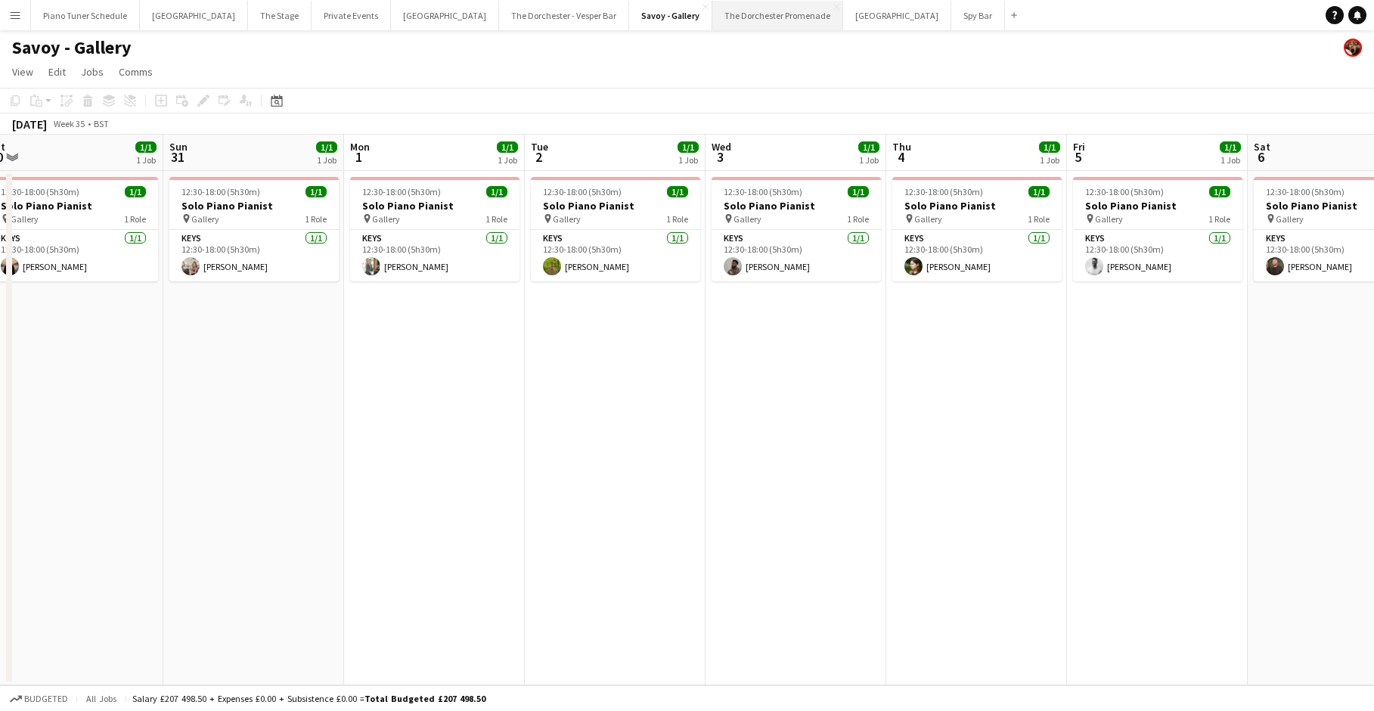
click at [722, 20] on button "The Dorchester Promenade Close" at bounding box center [777, 15] width 131 height 29
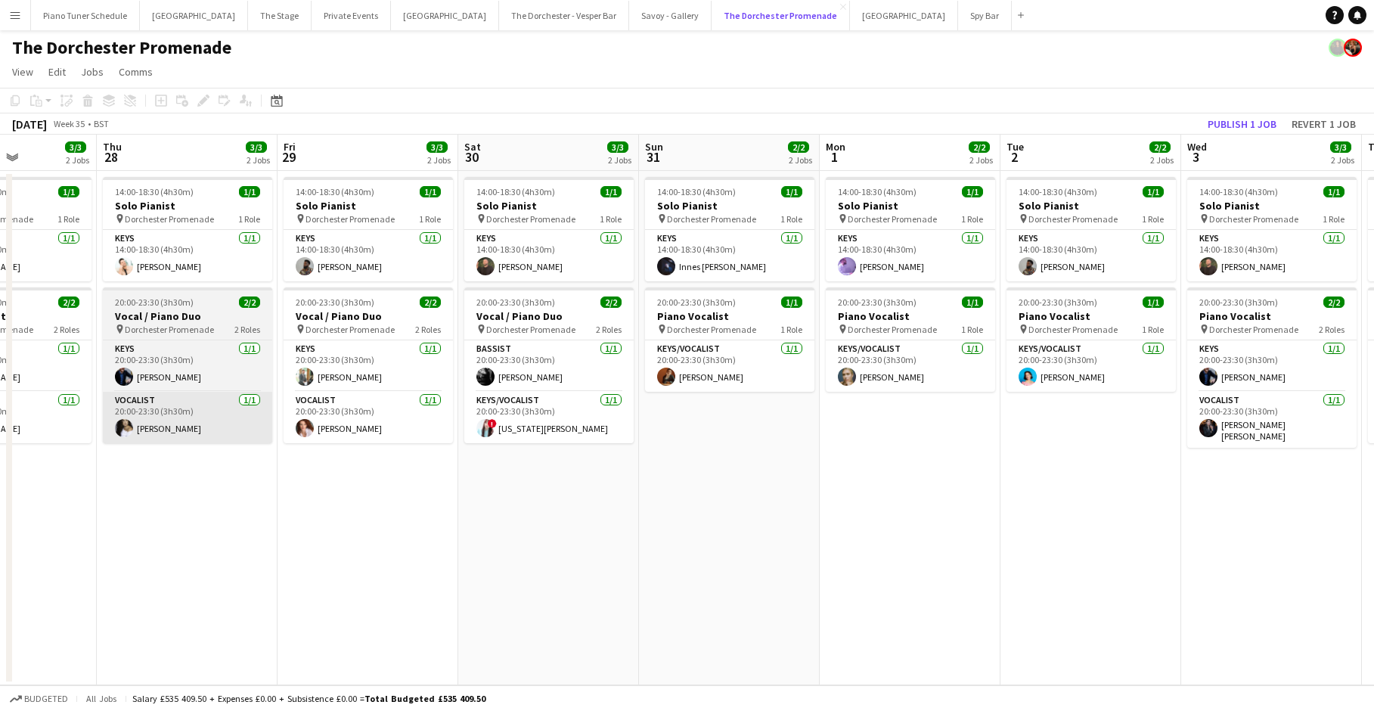
scroll to position [0, 633]
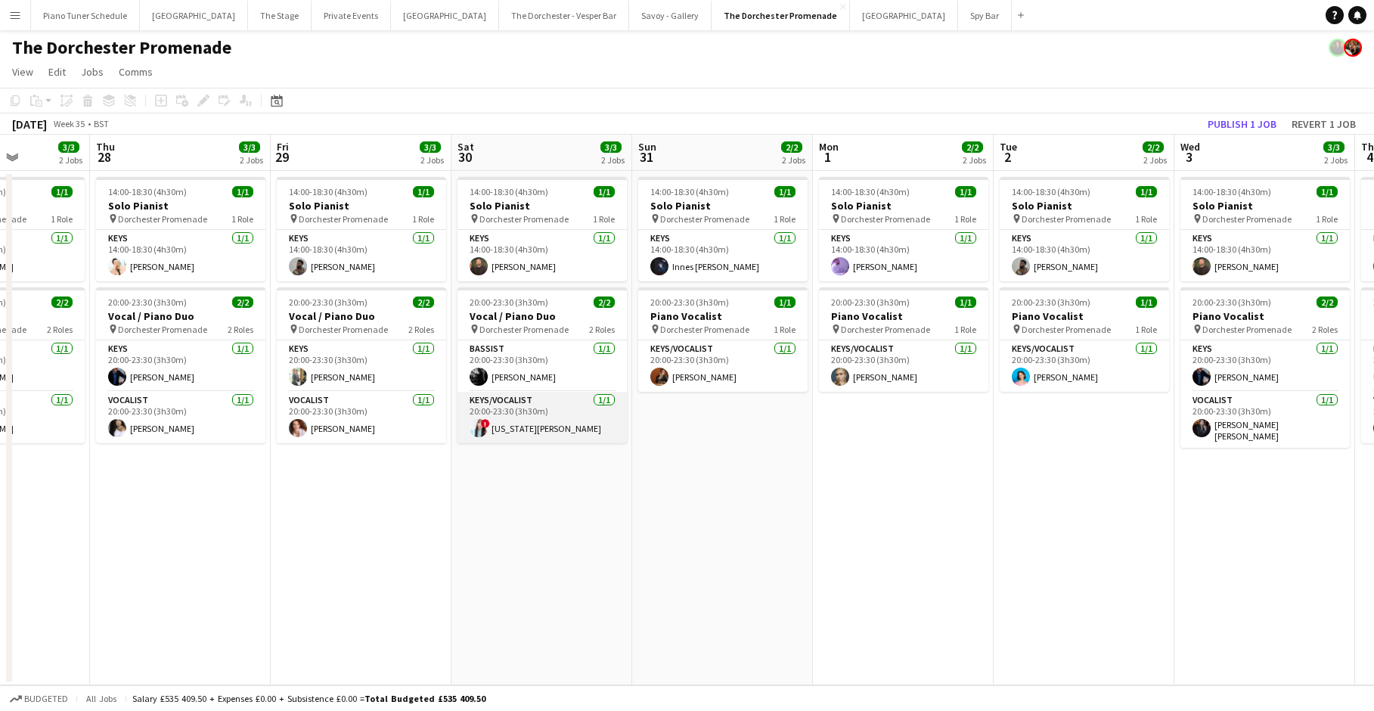
click at [560, 410] on app-card-role "Keys/Vocalist [DATE] 20:00-23:30 (3h30m) ! [US_STATE][PERSON_NAME]" at bounding box center [542, 417] width 169 height 51
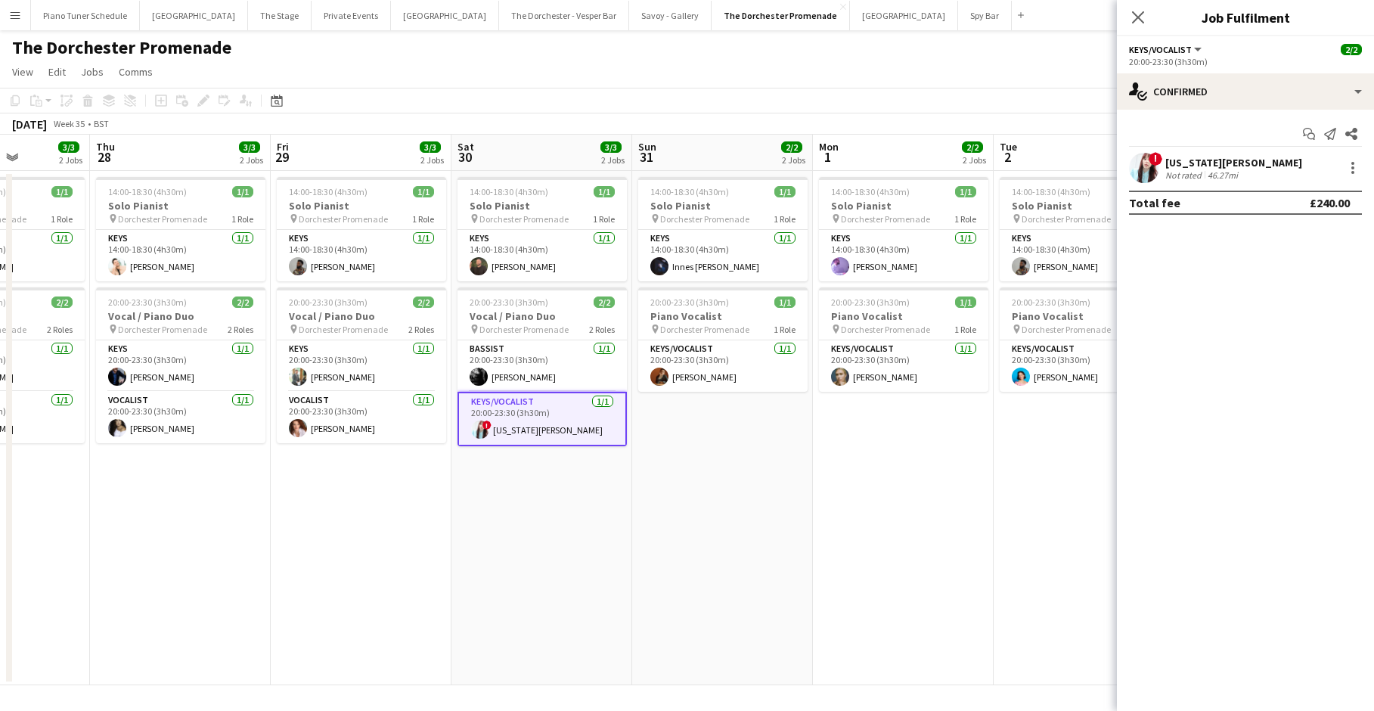
click at [787, 411] on app-date-cell "14:00-18:30 (4h30m) 1/1 Solo Pianist pin Dorchester Promenade 1 Role Keys [DATE…" at bounding box center [903, 428] width 181 height 514
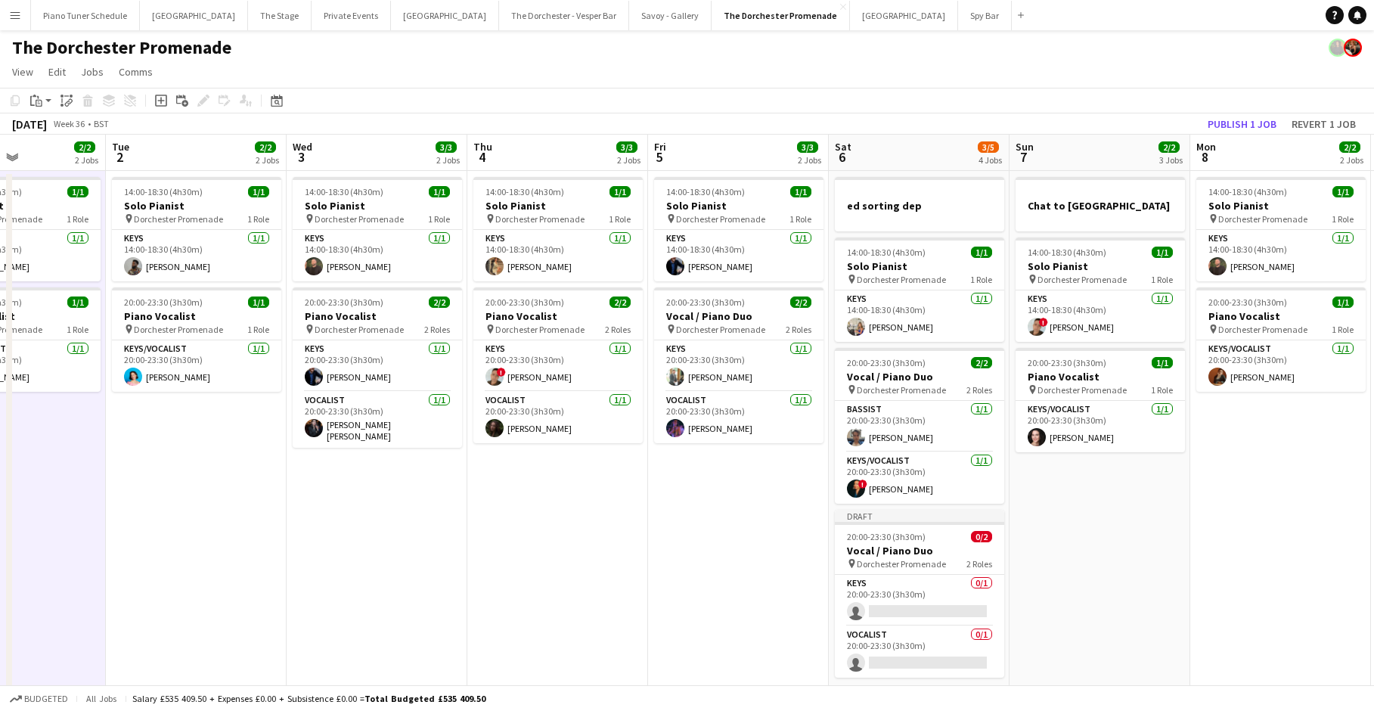
scroll to position [15, 0]
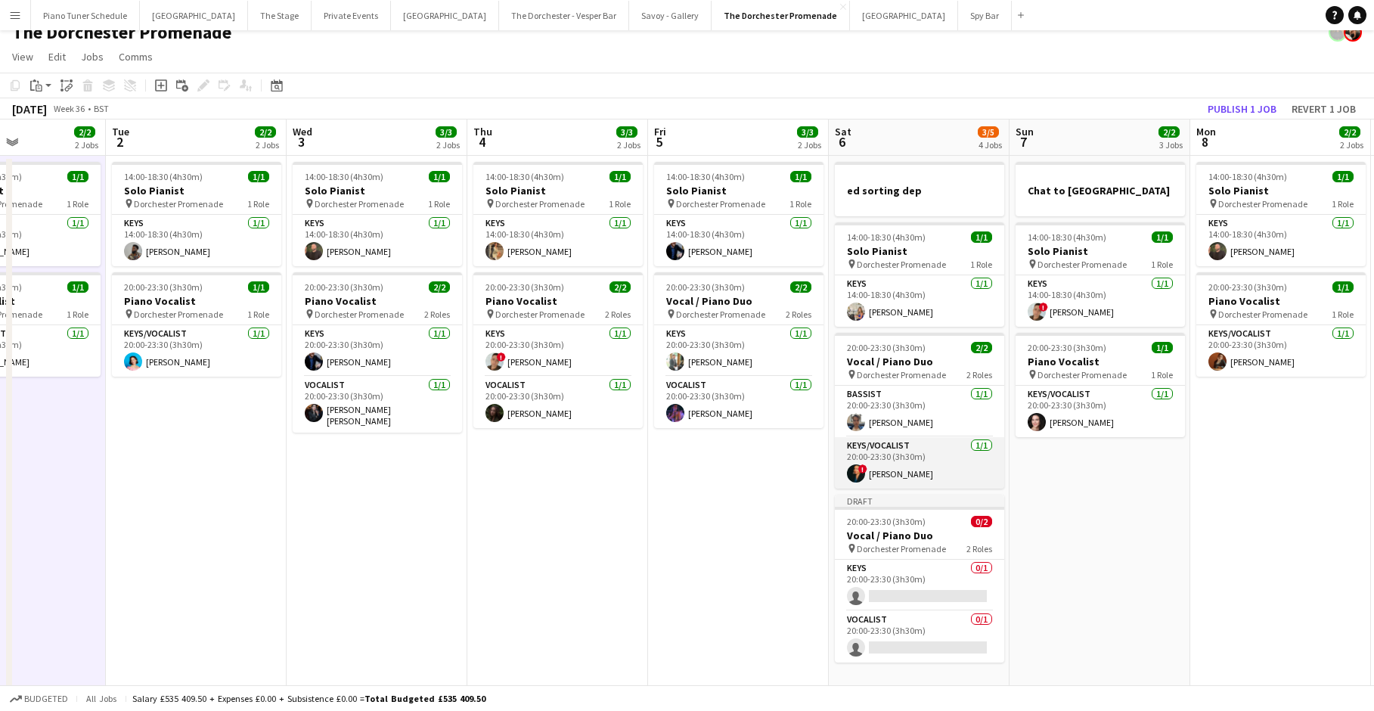
click at [787, 453] on app-card-role "Keys/Vocalist [DATE] 20:00-23:30 (3h30m) ! [PERSON_NAME]" at bounding box center [919, 462] width 169 height 51
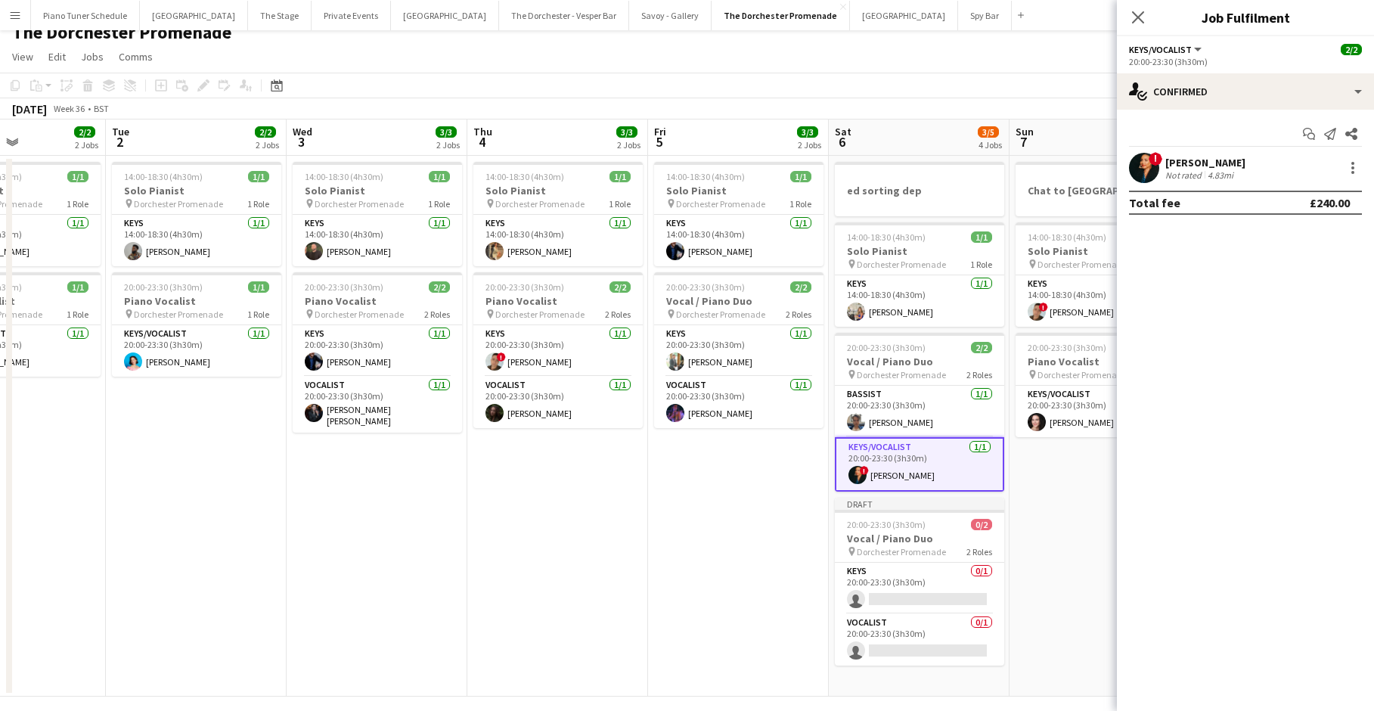
click at [787, 453] on app-card-role "Keys/Vocalist [DATE] 20:00-23:30 (3h30m) ! [PERSON_NAME]" at bounding box center [919, 464] width 169 height 54
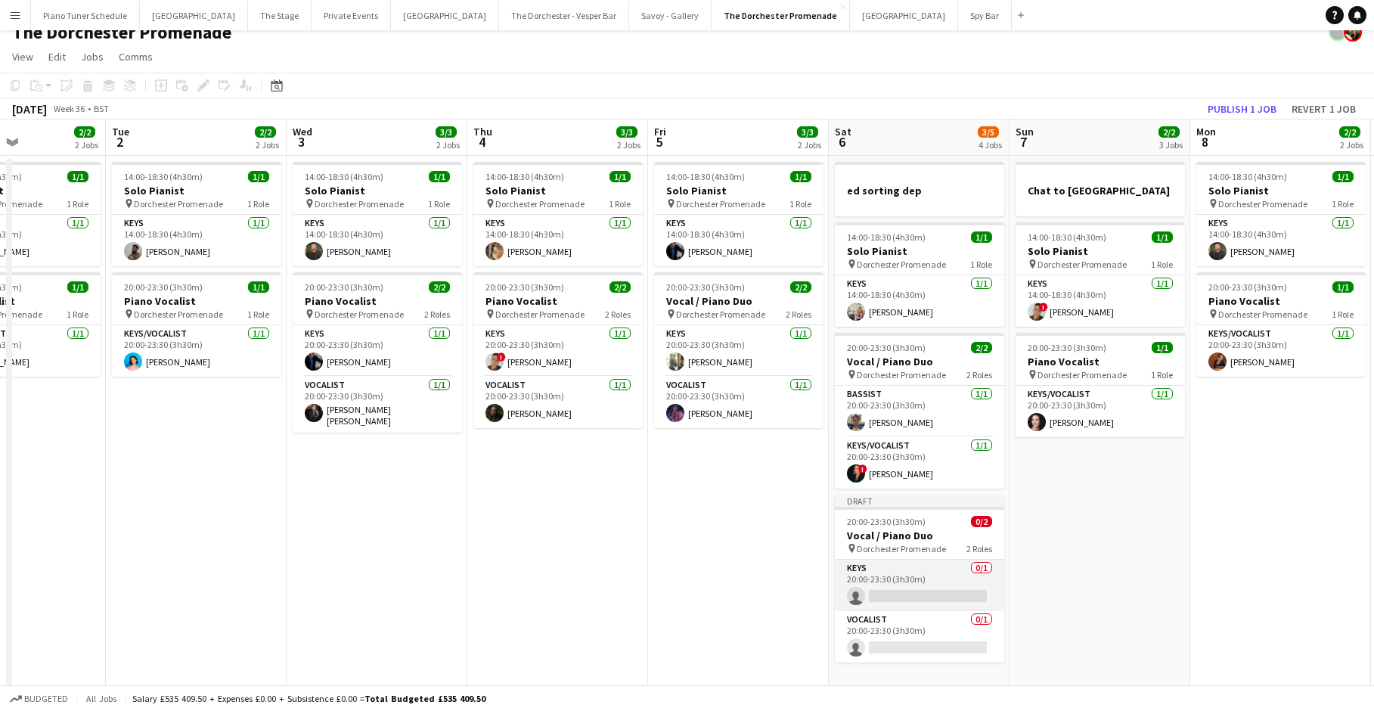
drag, startPoint x: 878, startPoint y: 638, endPoint x: 948, endPoint y: 592, distance: 83.7
click at [787, 638] on app-card-role "Vocalist 0/1 20:00-23:30 (3h30m) single-neutral-actions" at bounding box center [919, 636] width 169 height 51
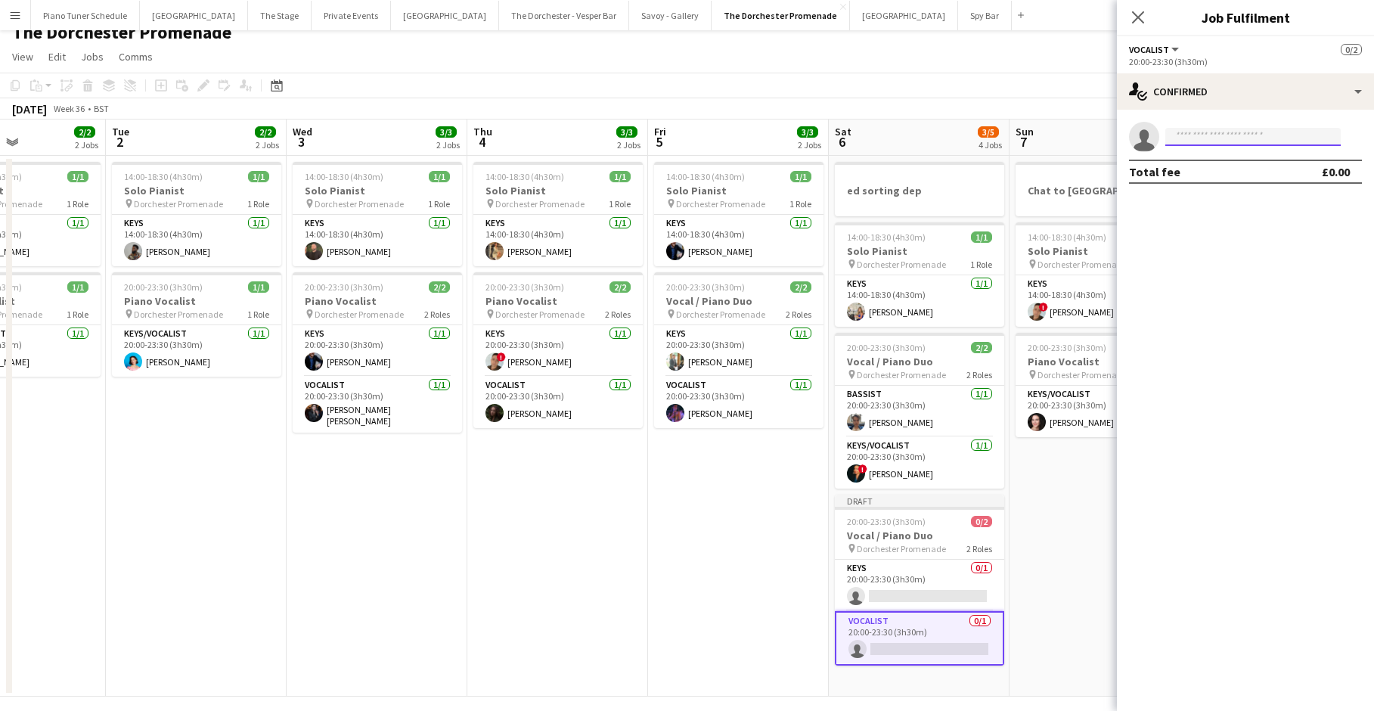
click at [787, 141] on input at bounding box center [1252, 137] width 175 height 18
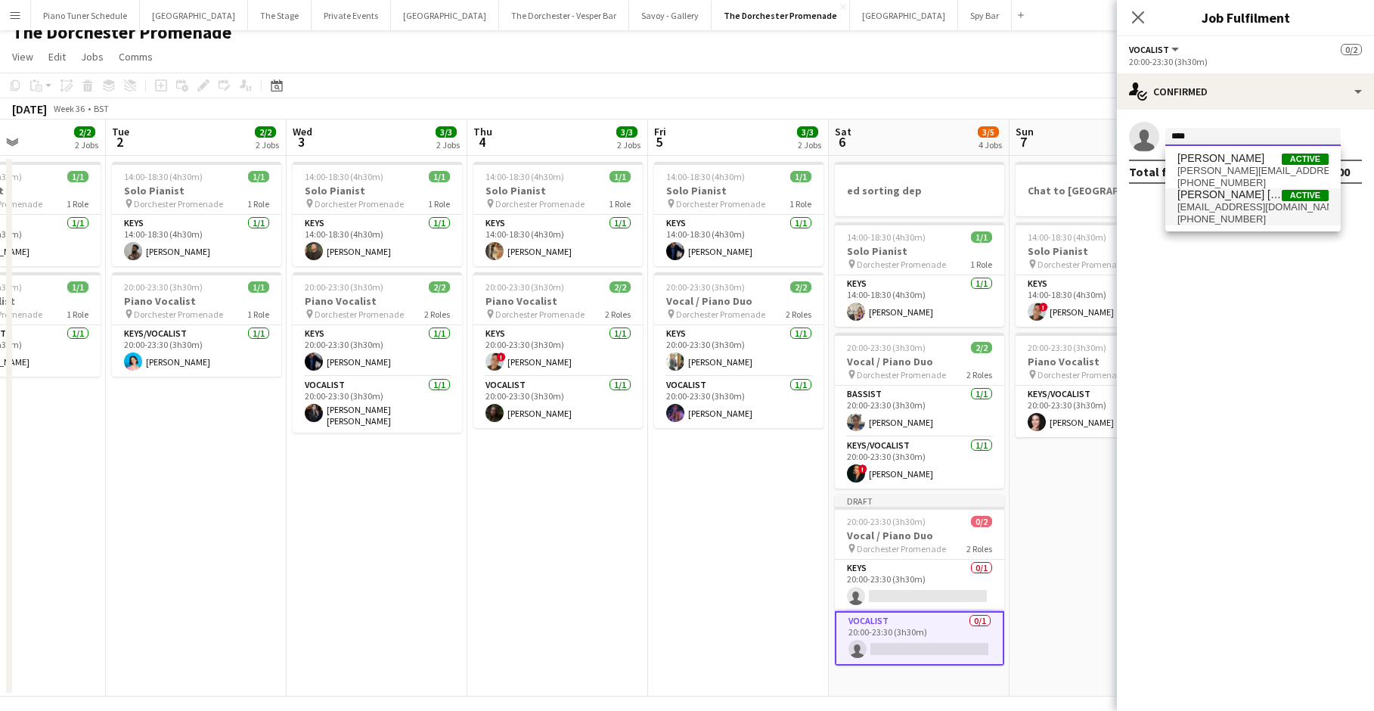
type input "****"
click at [787, 213] on span "[EMAIL_ADDRESS][DOMAIN_NAME]" at bounding box center [1253, 207] width 151 height 12
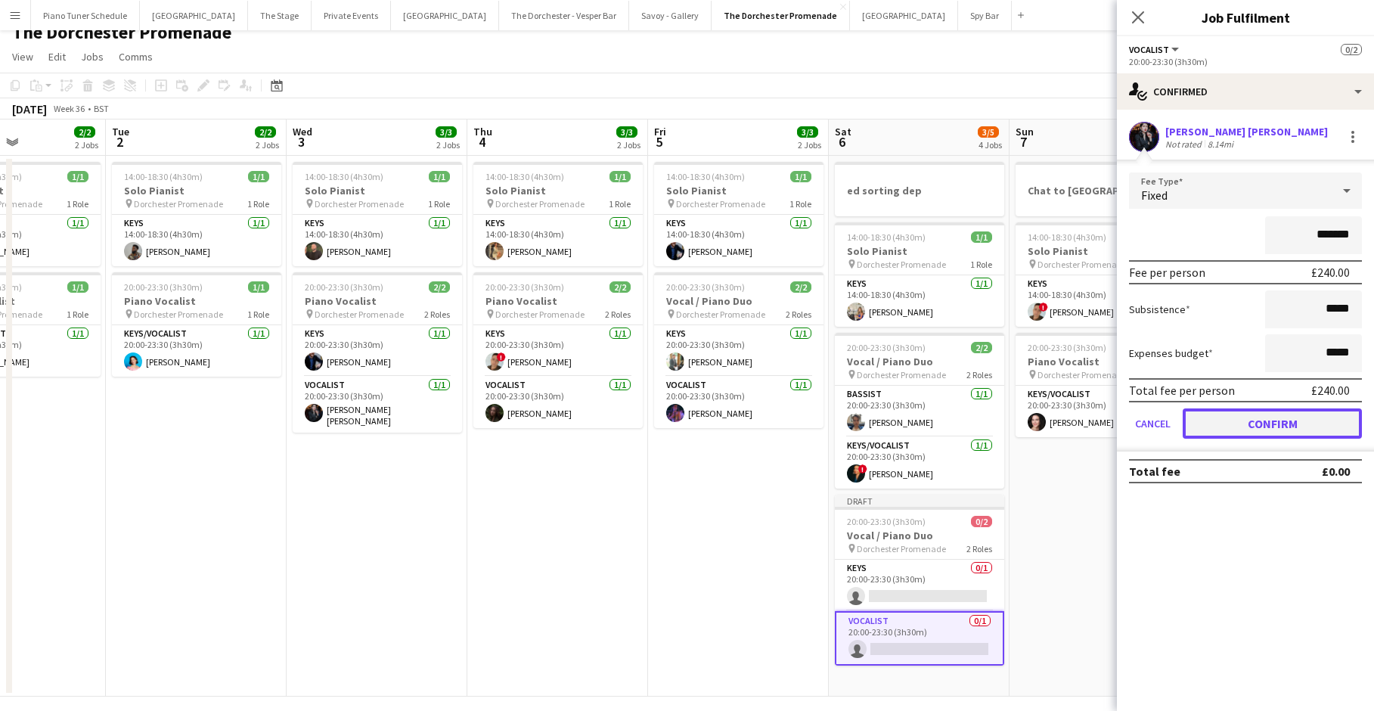
click at [787, 430] on button "Confirm" at bounding box center [1272, 423] width 179 height 30
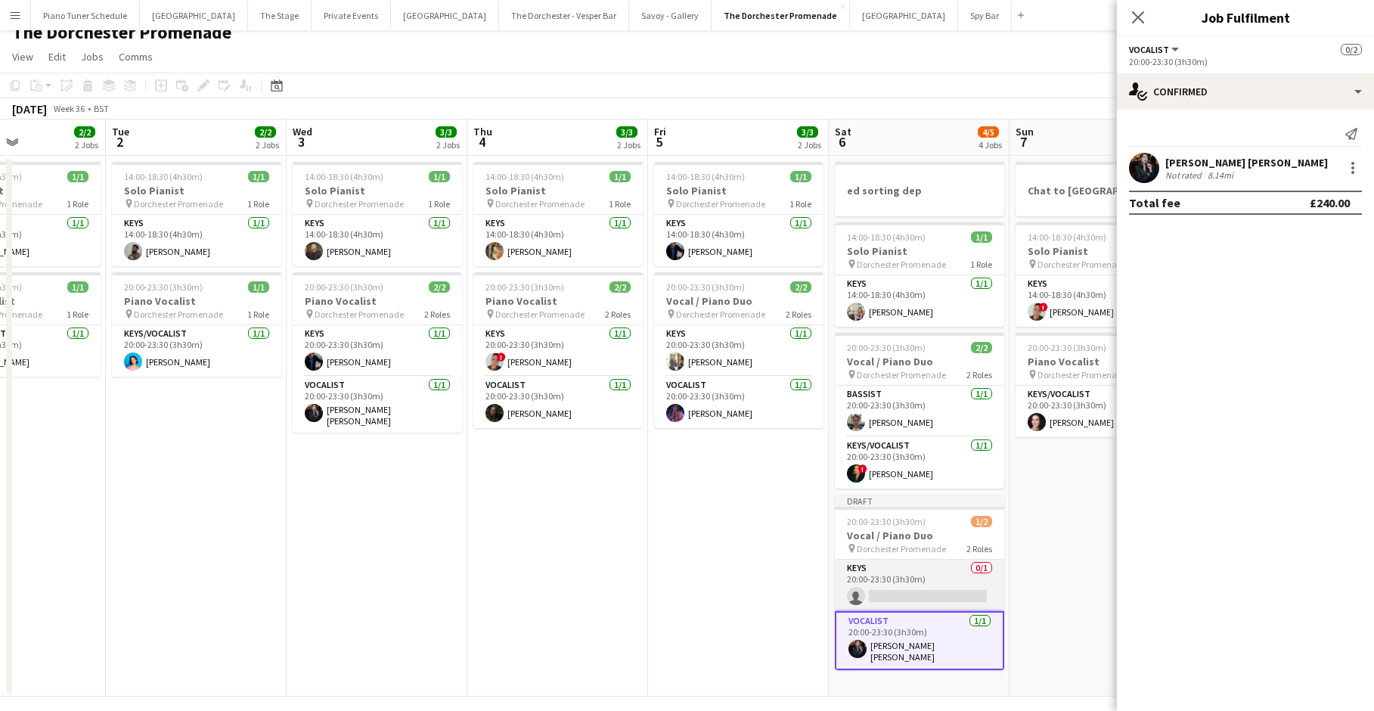
click at [787, 579] on app-card-role "Keys 0/1 20:00-23:30 (3h30m) single-neutral-actions" at bounding box center [919, 585] width 169 height 51
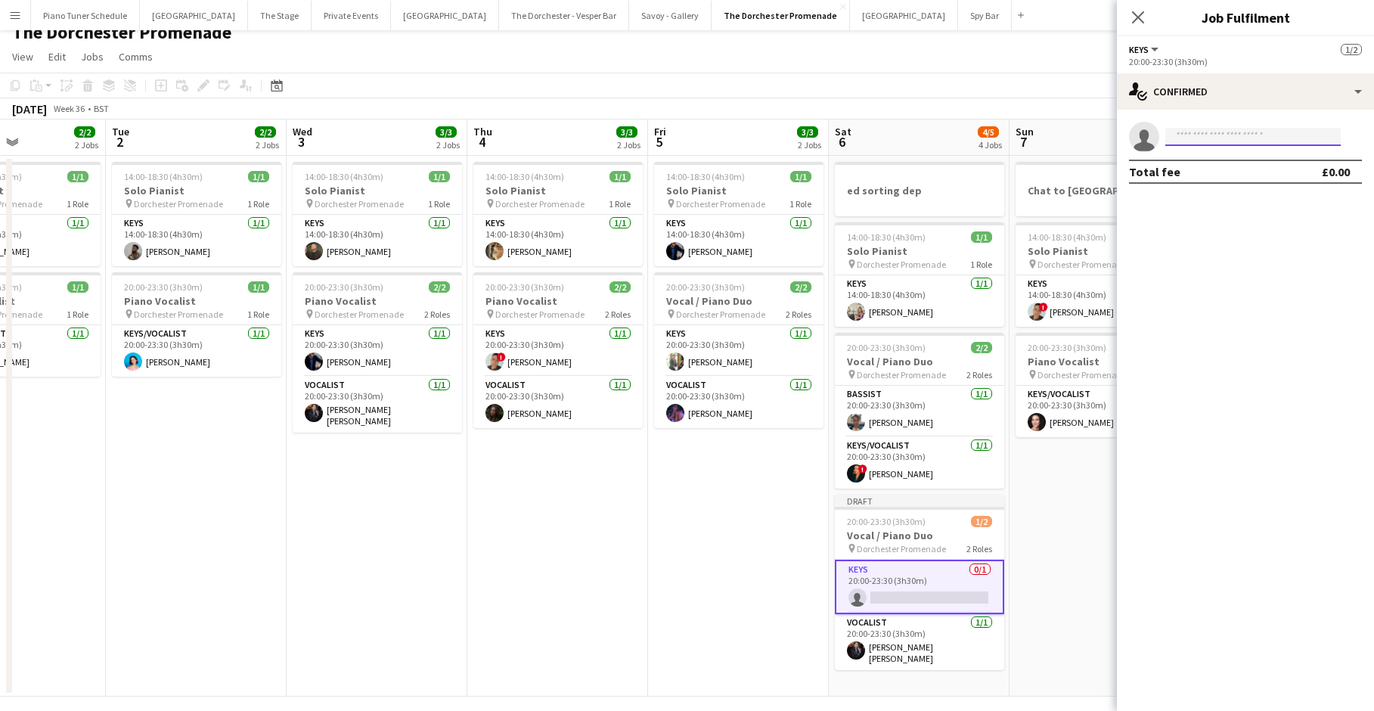
click at [787, 139] on input at bounding box center [1252, 137] width 175 height 18
type input "*****"
click at [787, 172] on span "[PERSON_NAME][EMAIL_ADDRESS][PERSON_NAME][DOMAIN_NAME]" at bounding box center [1253, 171] width 151 height 12
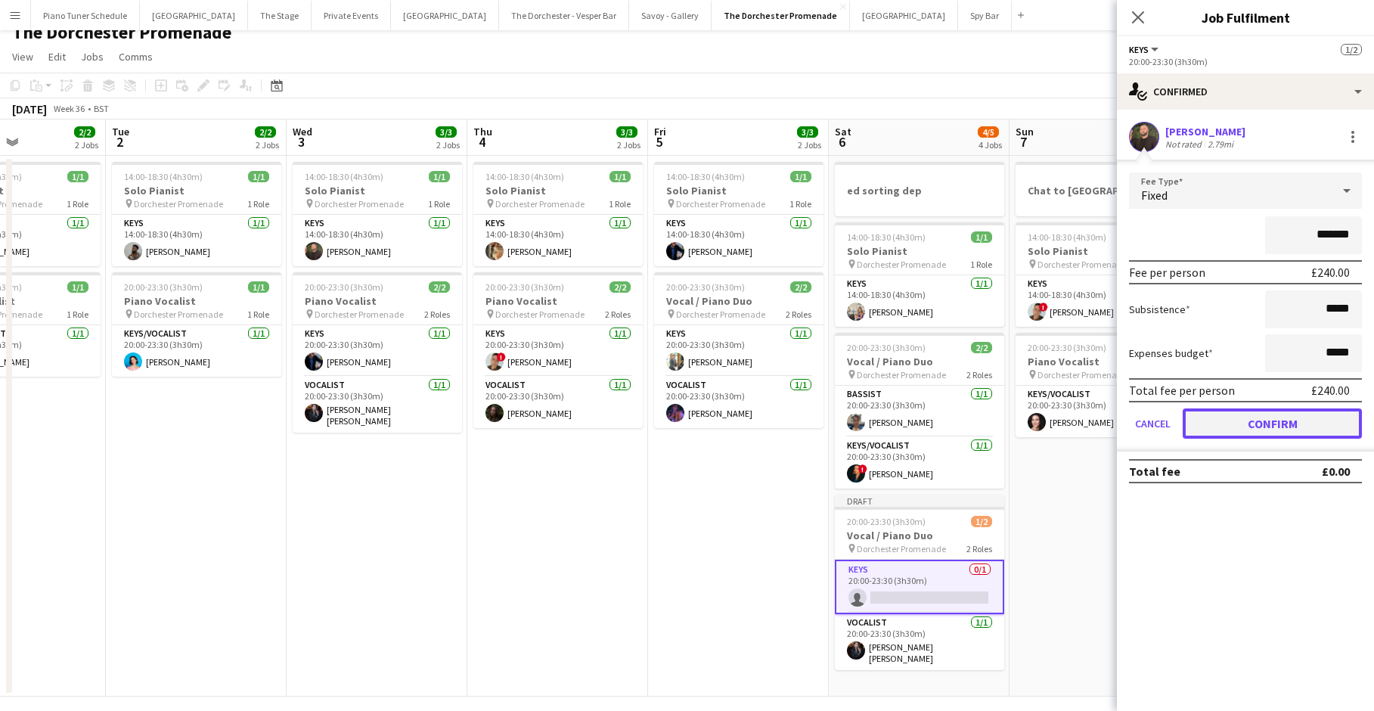
click at [787, 421] on button "Confirm" at bounding box center [1272, 423] width 179 height 30
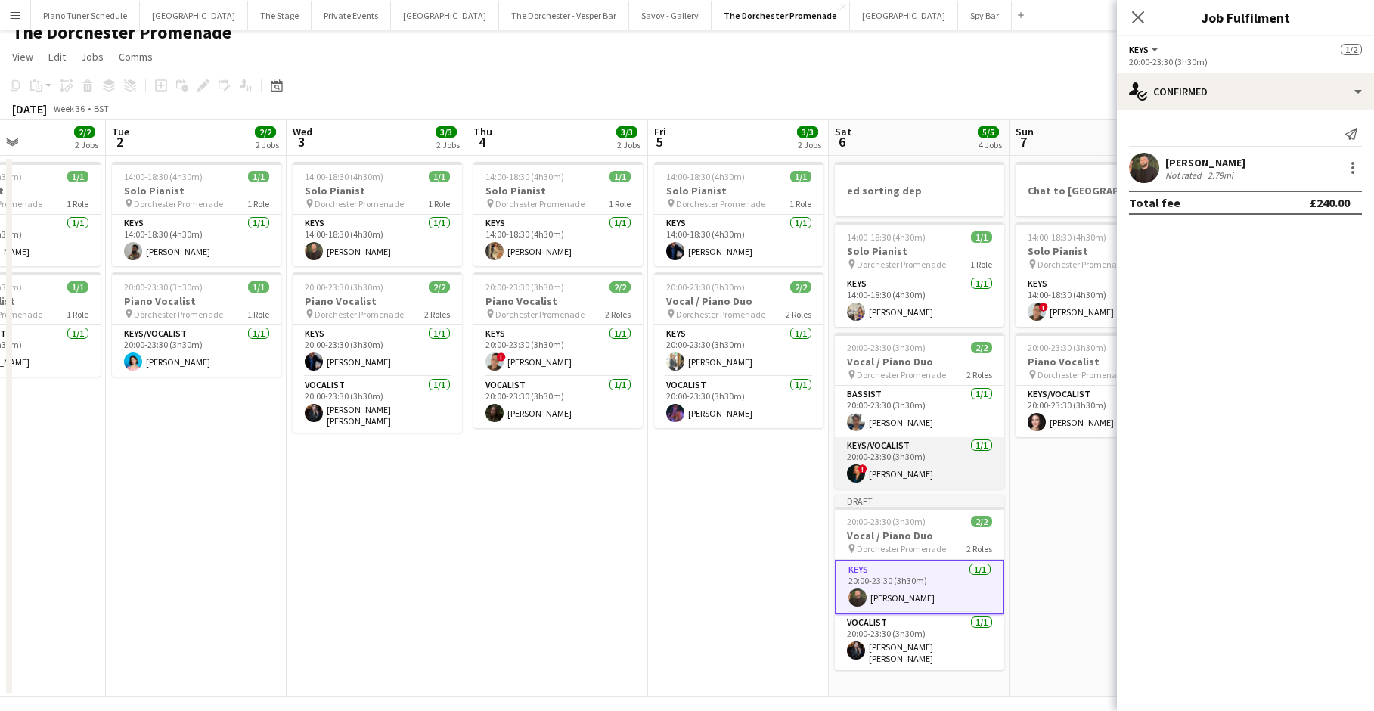
click at [787, 448] on app-card-role "Keys/Vocalist [DATE] 20:00-23:30 (3h30m) ! [PERSON_NAME]" at bounding box center [919, 462] width 169 height 51
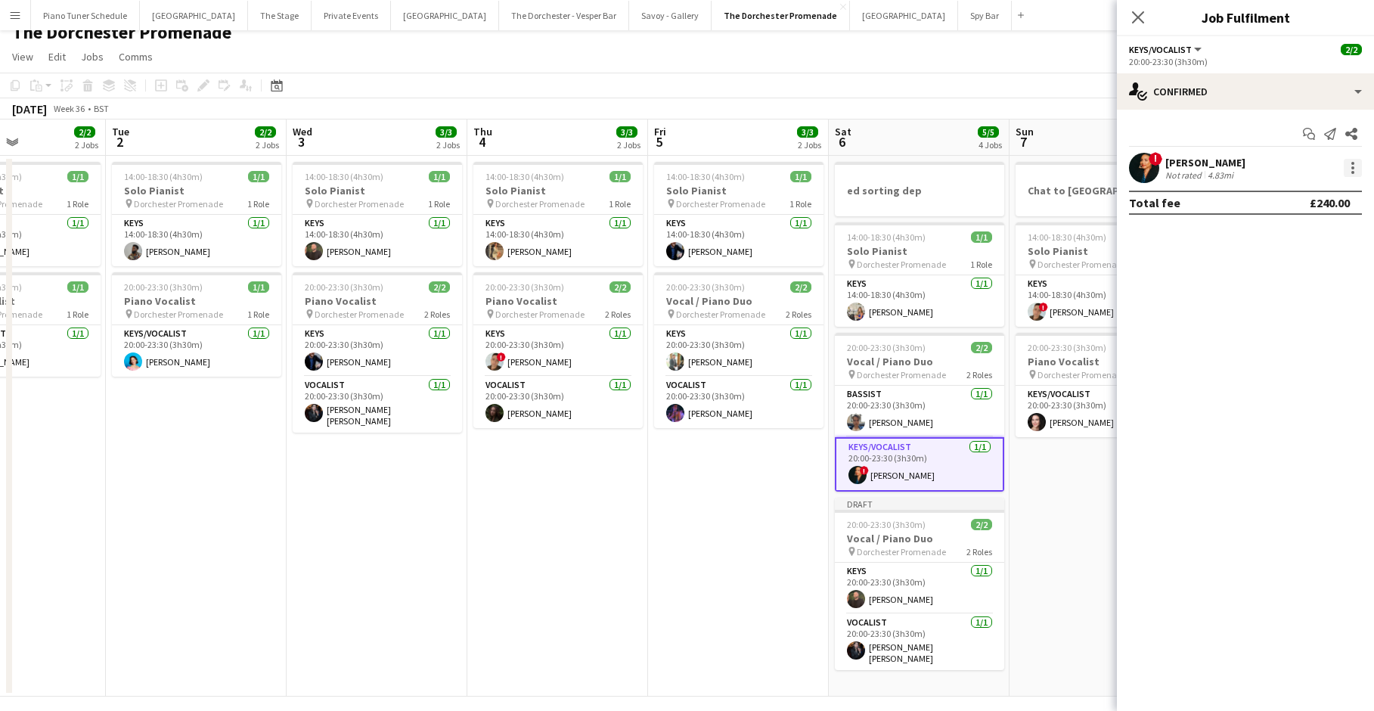
click at [787, 170] on div at bounding box center [1353, 168] width 18 height 18
click at [787, 325] on button "Remove" at bounding box center [1303, 341] width 118 height 36
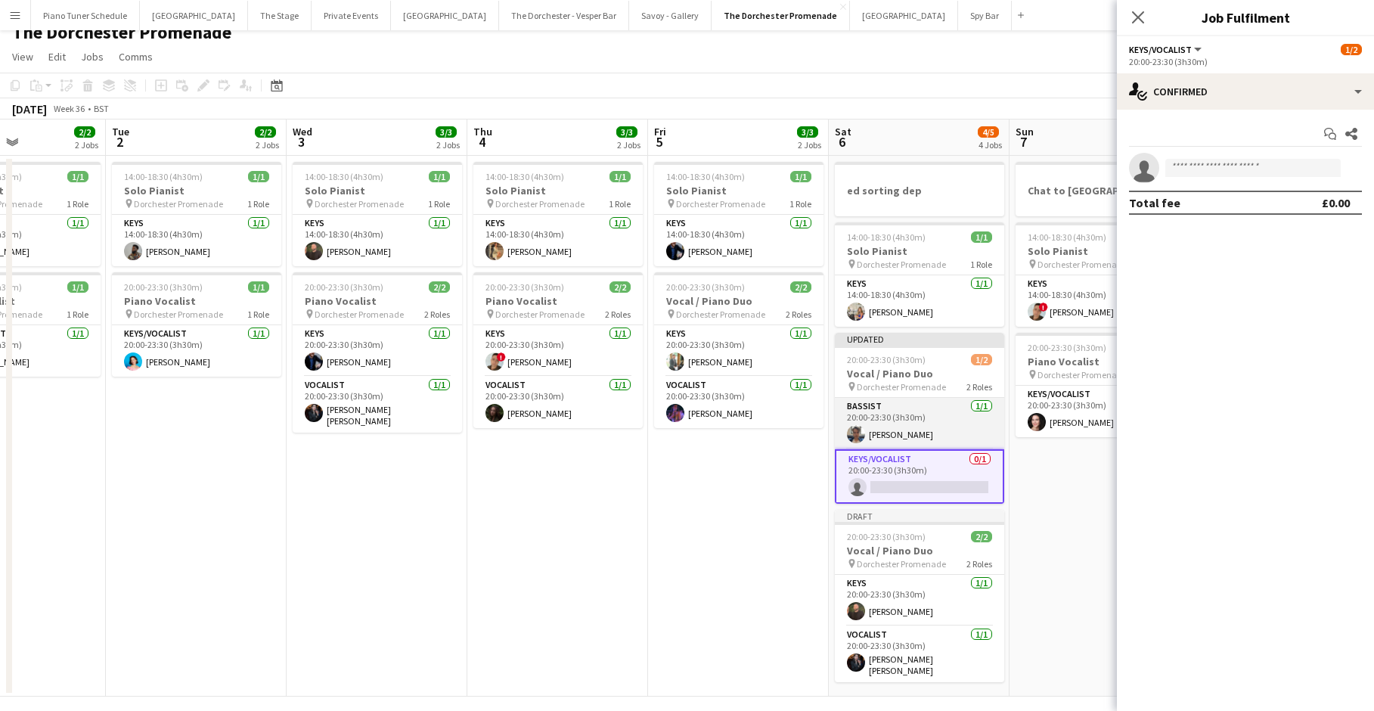
click at [787, 413] on app-card-role "Bassist [DATE] 20:00-23:30 (3h30m) [PERSON_NAME]" at bounding box center [919, 423] width 169 height 51
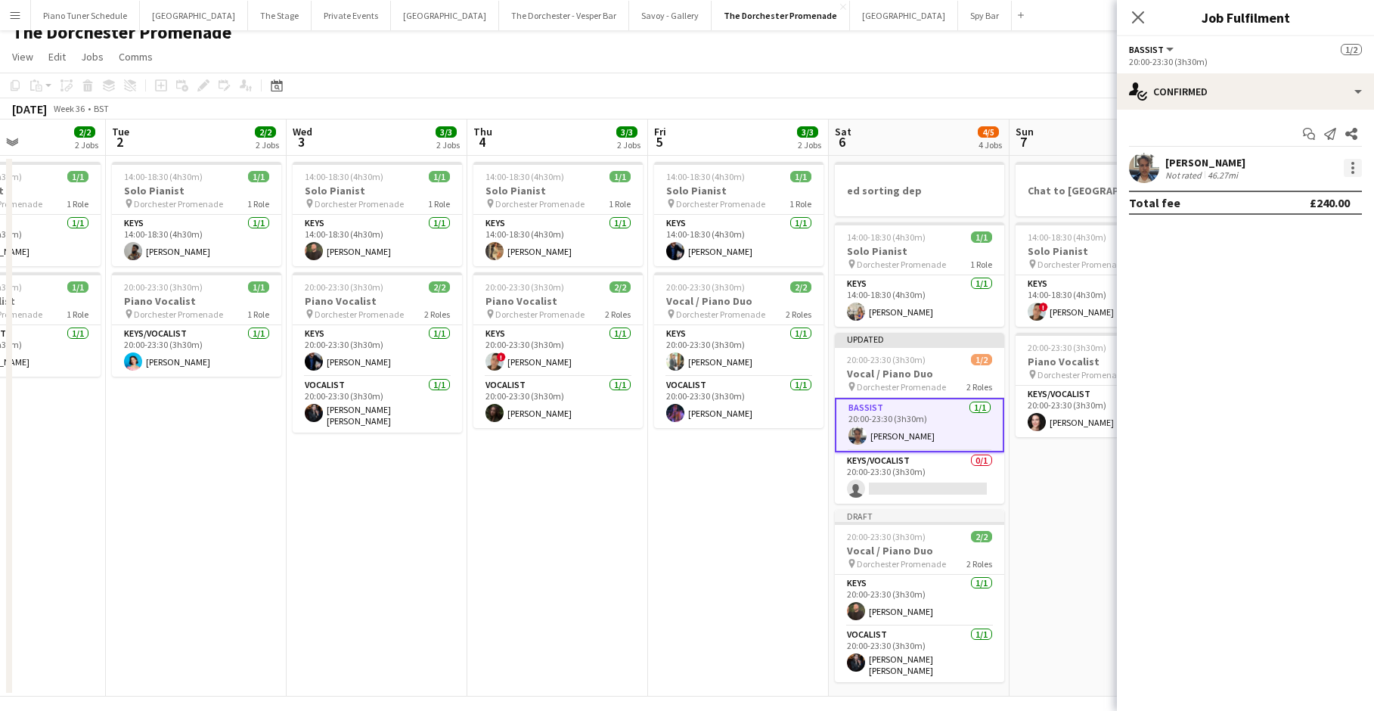
click at [787, 173] on div at bounding box center [1353, 168] width 18 height 18
click at [787, 339] on span "Remove" at bounding box center [1303, 341] width 94 height 14
click at [787, 14] on app-icon "Close pop-in" at bounding box center [1139, 18] width 22 height 22
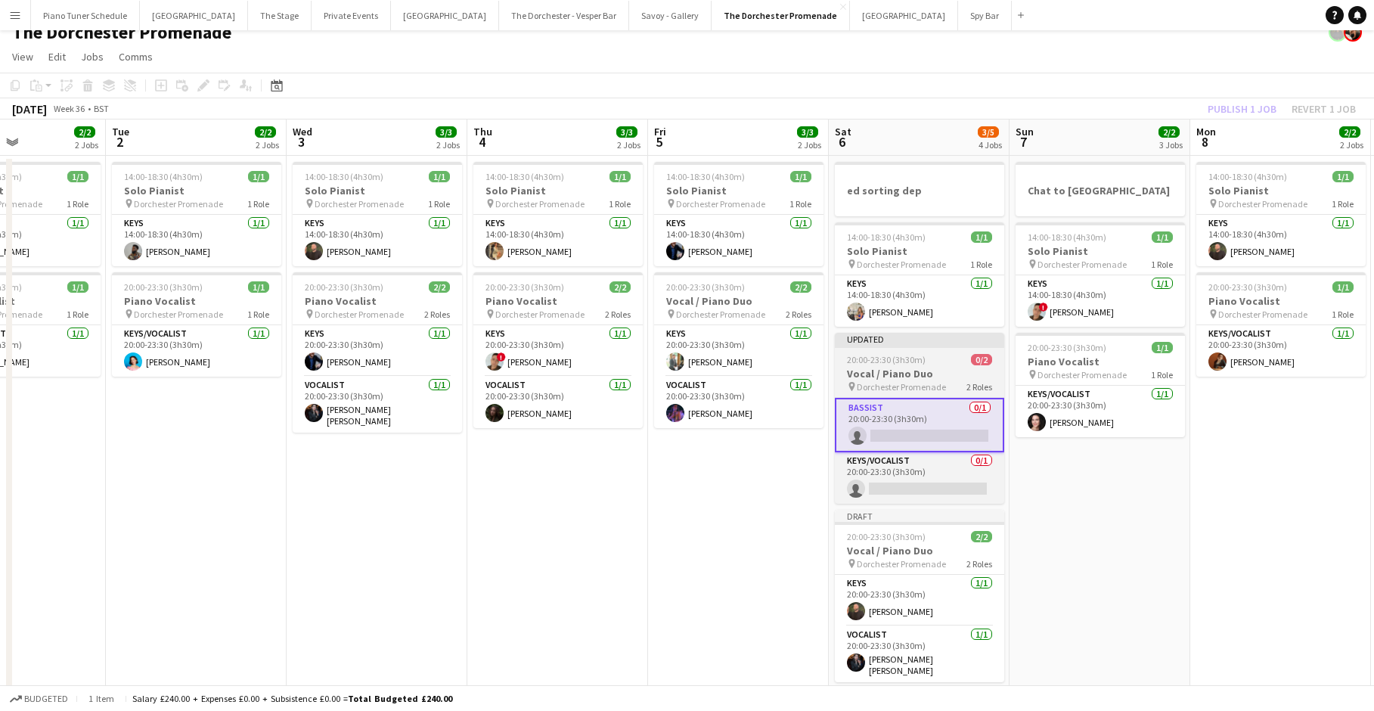
click at [787, 349] on app-job-card "Updated 20:00-23:30 (3h30m) 0/2 Vocal / Piano Duo pin Dorchester Promenade 2 Ro…" at bounding box center [919, 418] width 169 height 171
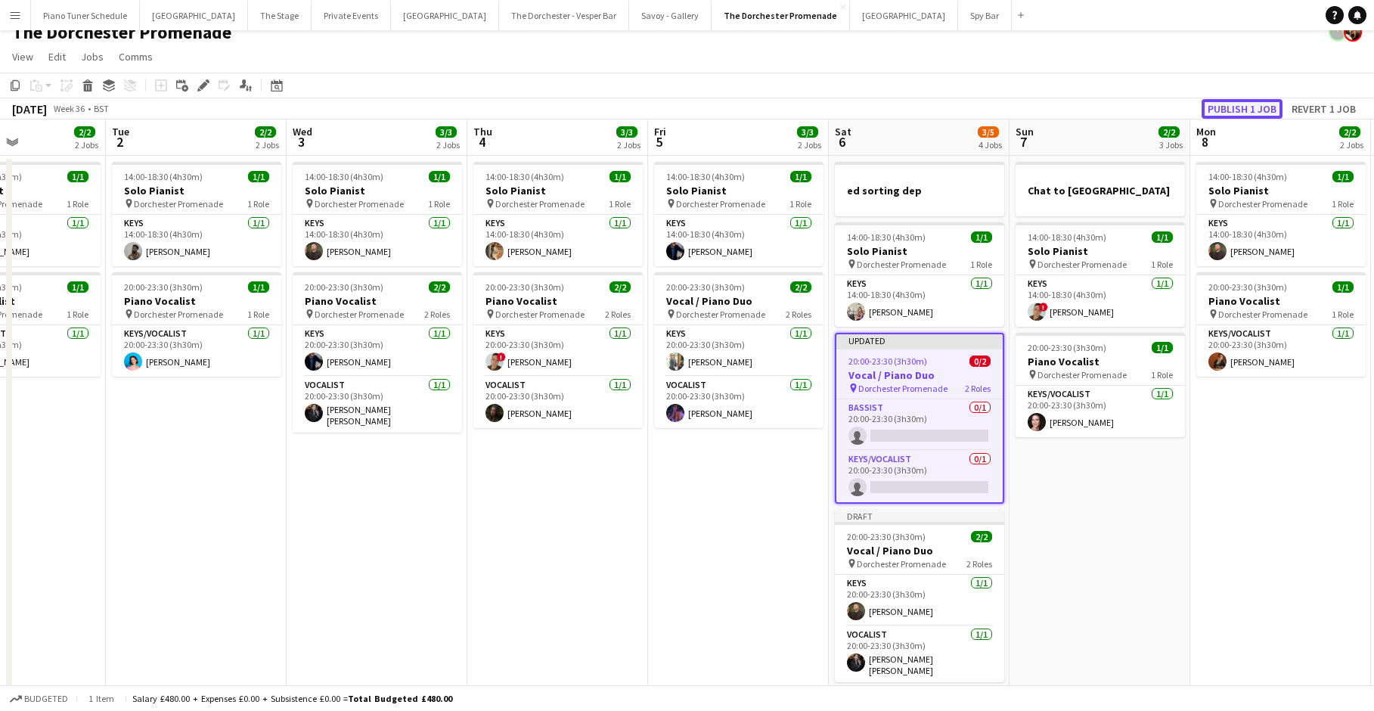
click at [787, 108] on button "Publish 1 job" at bounding box center [1242, 109] width 81 height 20
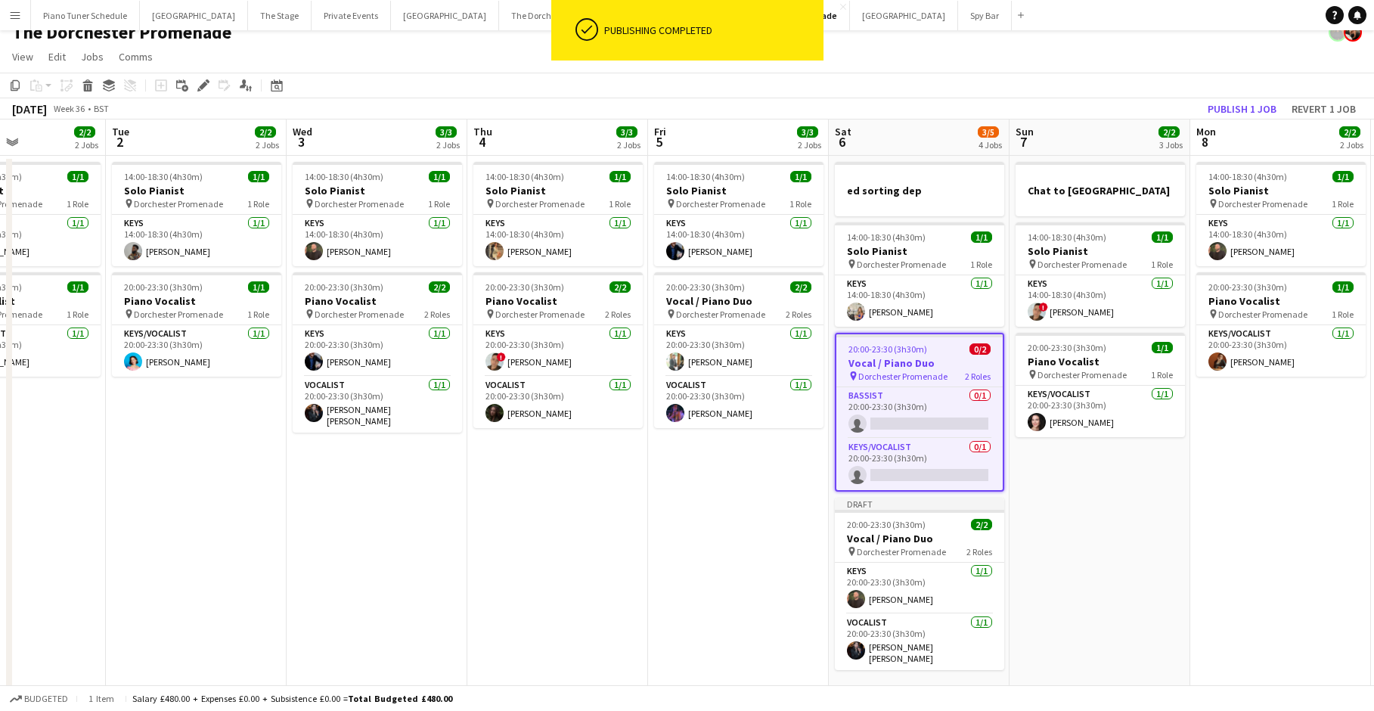
click at [787, 350] on span "20:00-23:30 (3h30m)" at bounding box center [888, 348] width 79 height 11
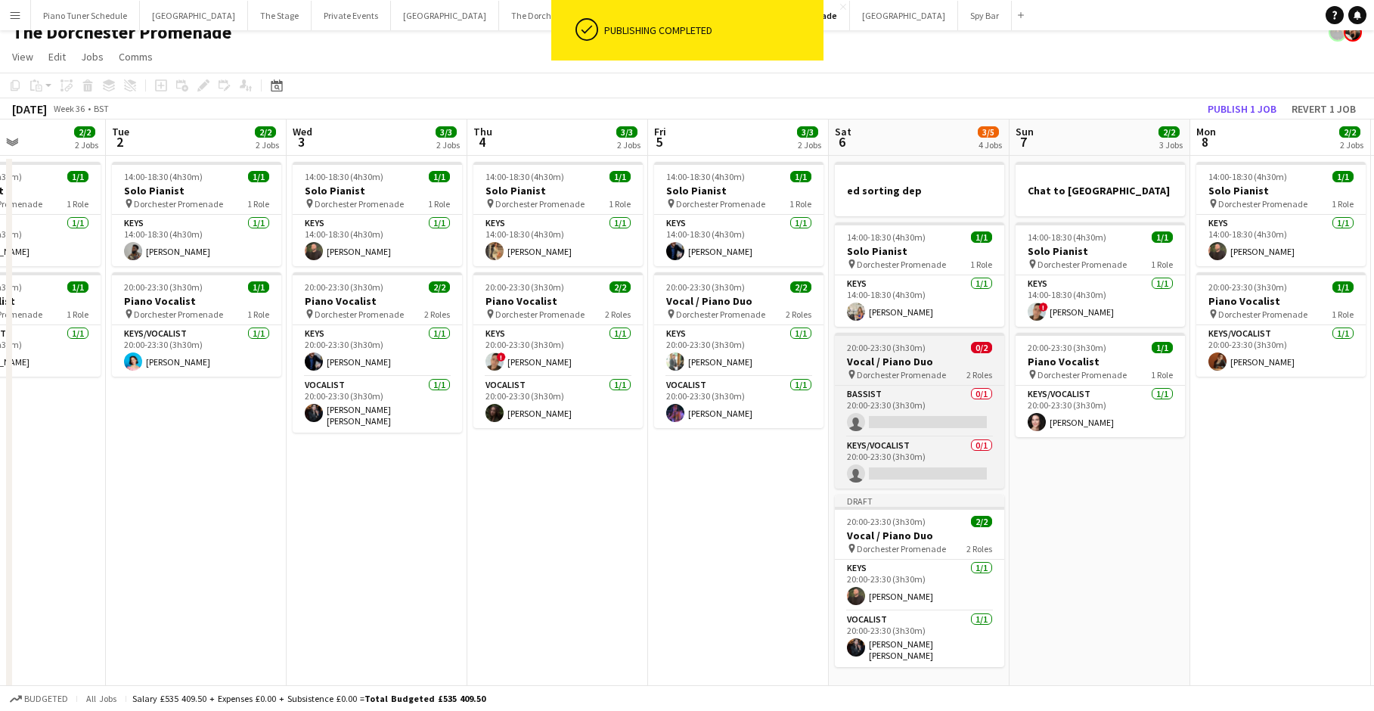
click at [787, 358] on h3 "Vocal / Piano Duo" at bounding box center [919, 362] width 169 height 14
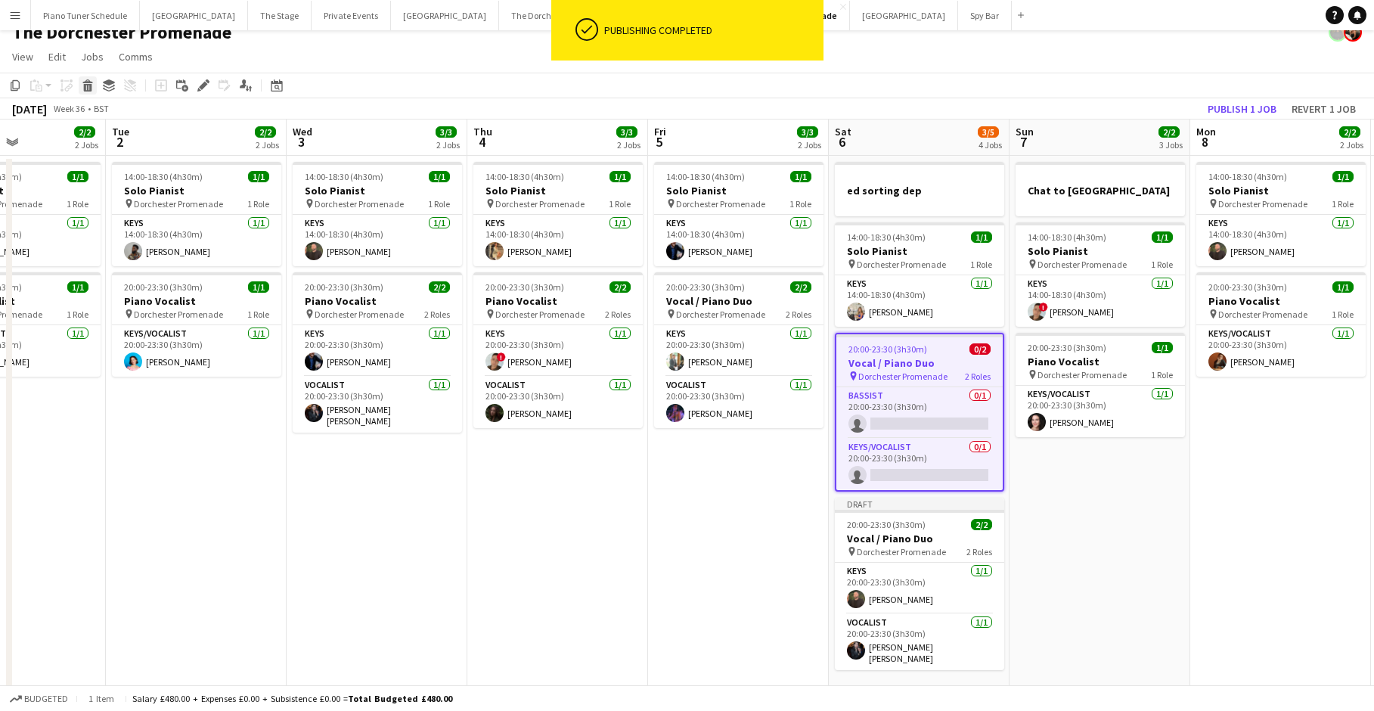
click at [83, 85] on icon "Delete" at bounding box center [88, 85] width 12 height 12
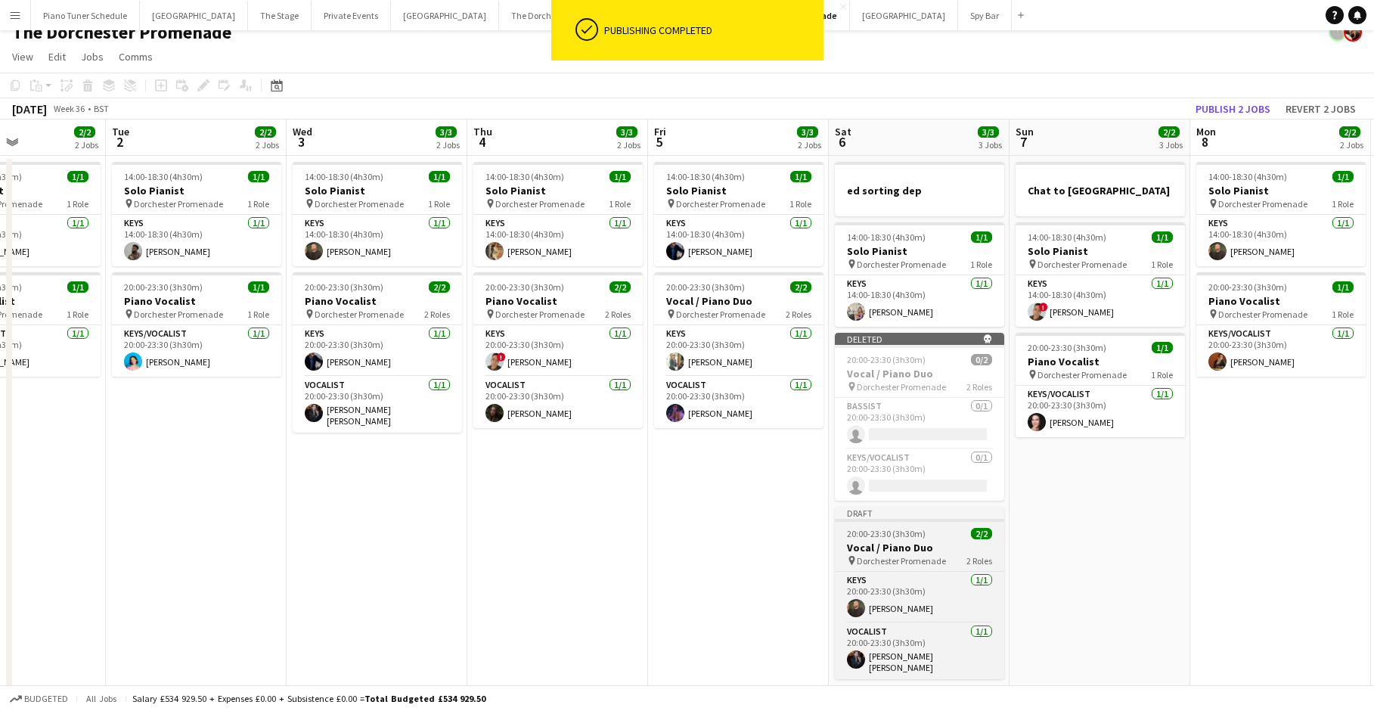
click at [787, 539] on app-job-card "Draft 20:00-23:30 (3h30m) 2/2 Vocal / Piano Duo pin Dorchester Promenade 2 Role…" at bounding box center [919, 593] width 169 height 172
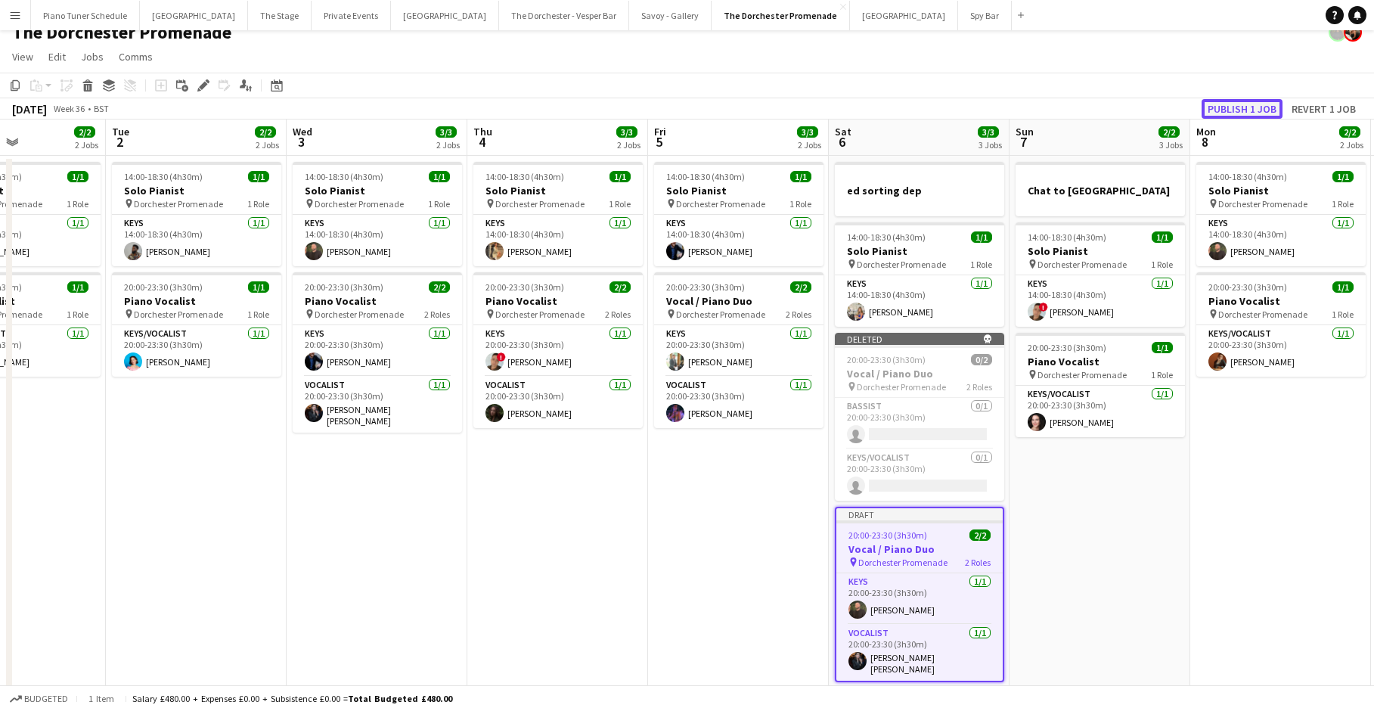
click at [787, 105] on button "Publish 1 job" at bounding box center [1242, 109] width 81 height 20
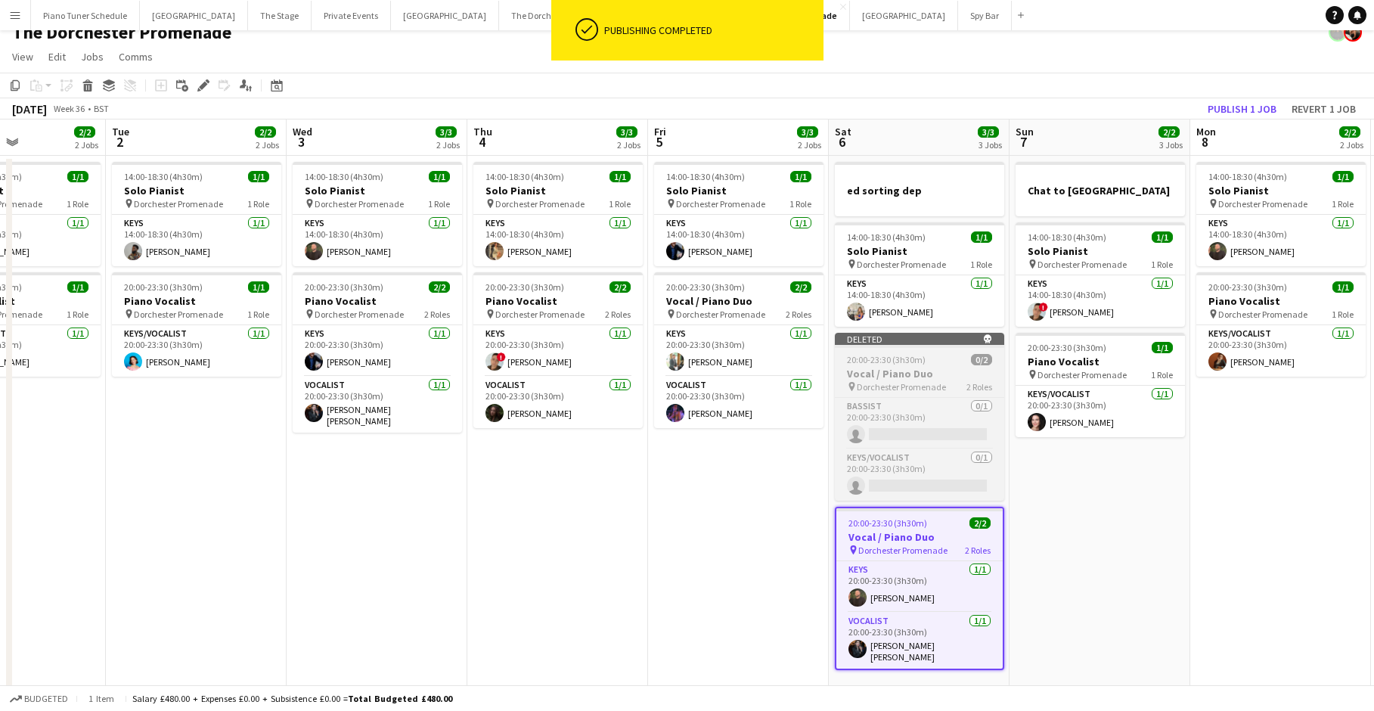
click at [787, 340] on div "Deleted skull" at bounding box center [919, 339] width 169 height 12
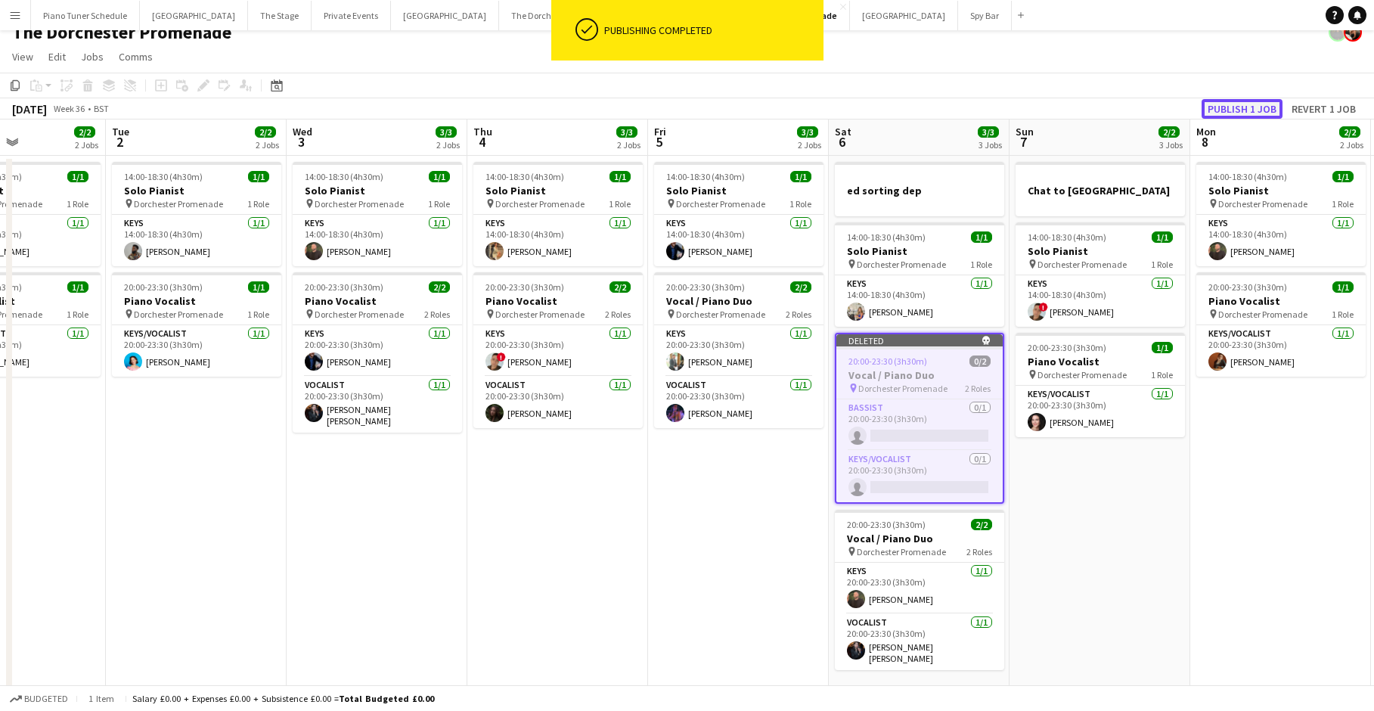
click at [787, 105] on button "Publish 1 job" at bounding box center [1242, 109] width 81 height 20
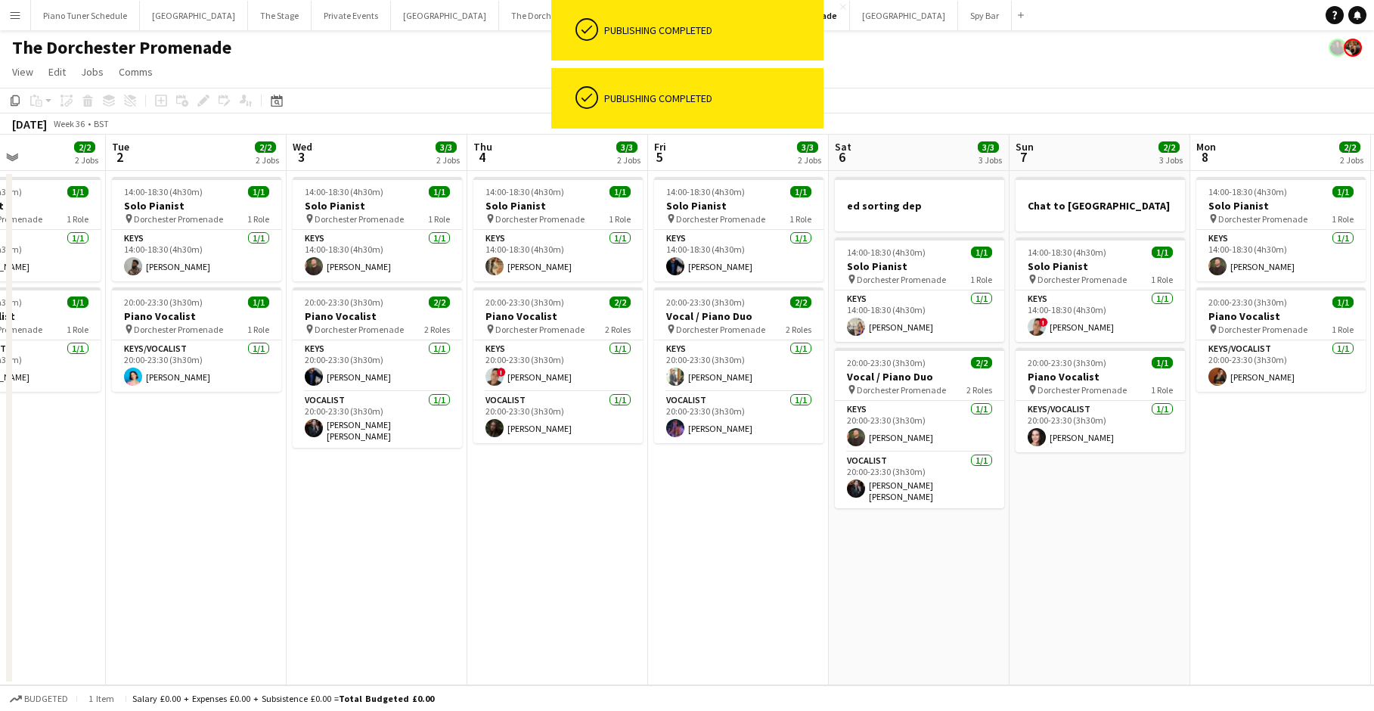
click at [420, 67] on app-page-menu "View Day view expanded Day view collapsed Month view Date picker Jump to [DATE]…" at bounding box center [687, 73] width 1374 height 29
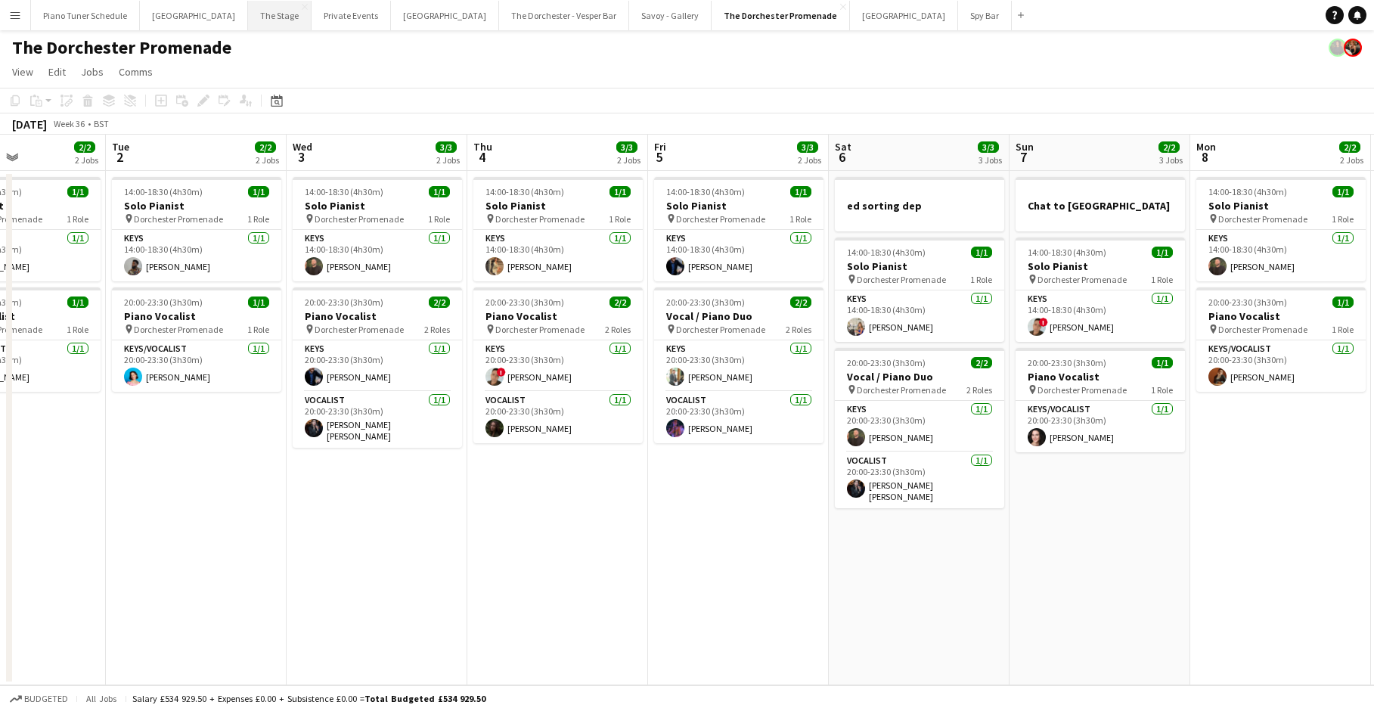
click at [258, 16] on button "The Stage Close" at bounding box center [280, 15] width 64 height 29
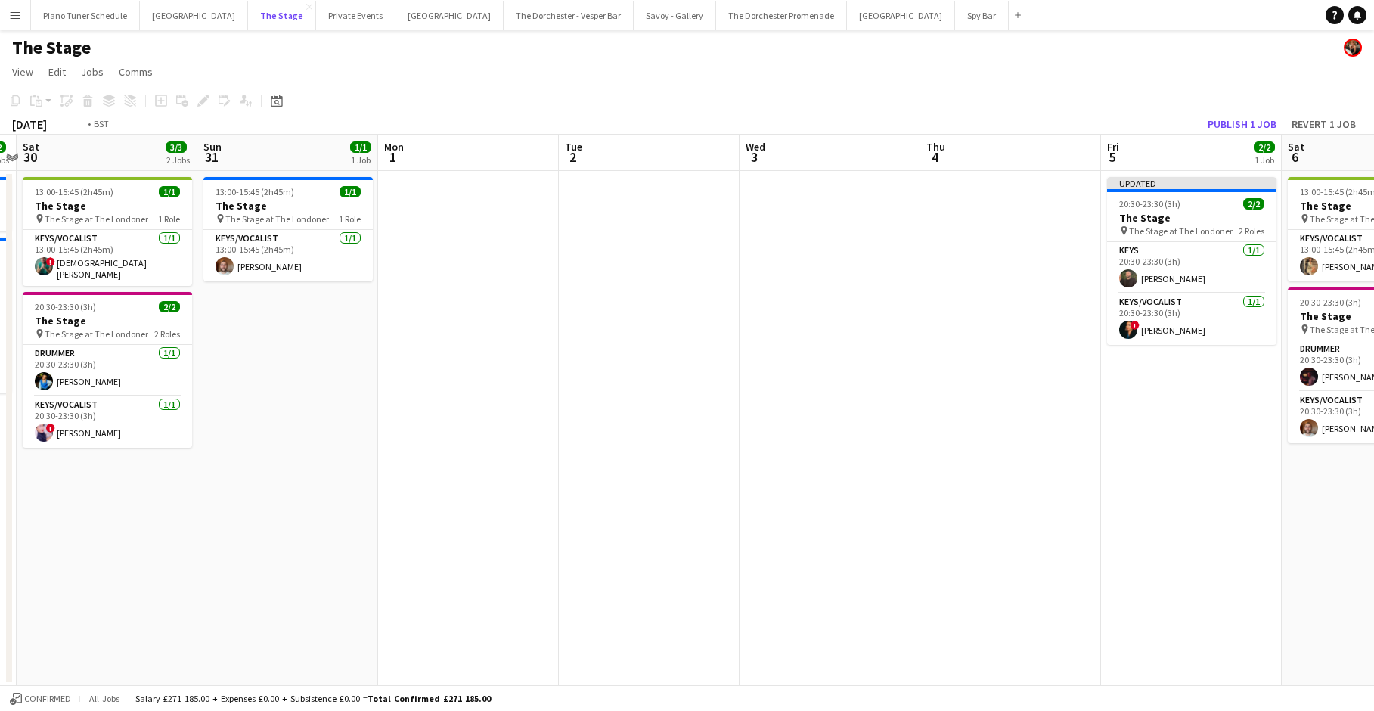
scroll to position [0, 516]
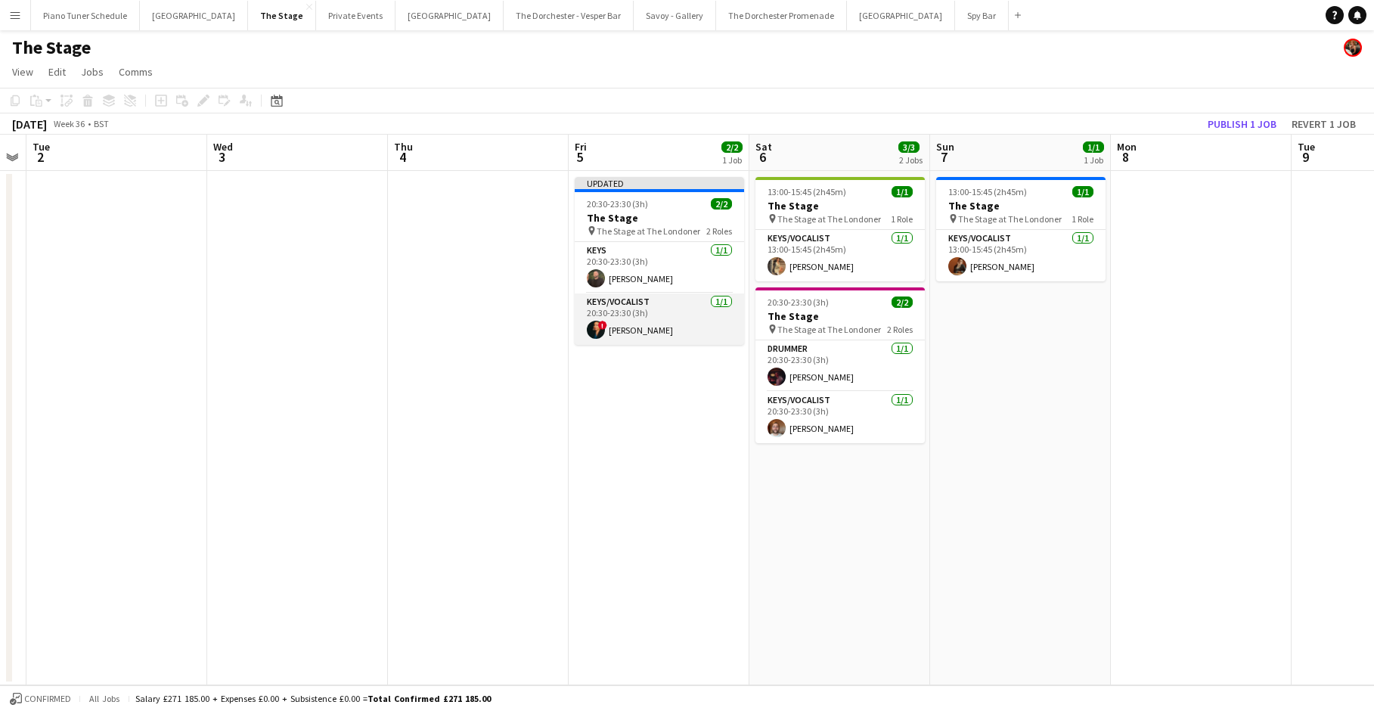
click at [635, 312] on app-card-role "Keys/Vocalist [DATE] 20:30-23:30 (3h) ! [PERSON_NAME]" at bounding box center [659, 318] width 169 height 51
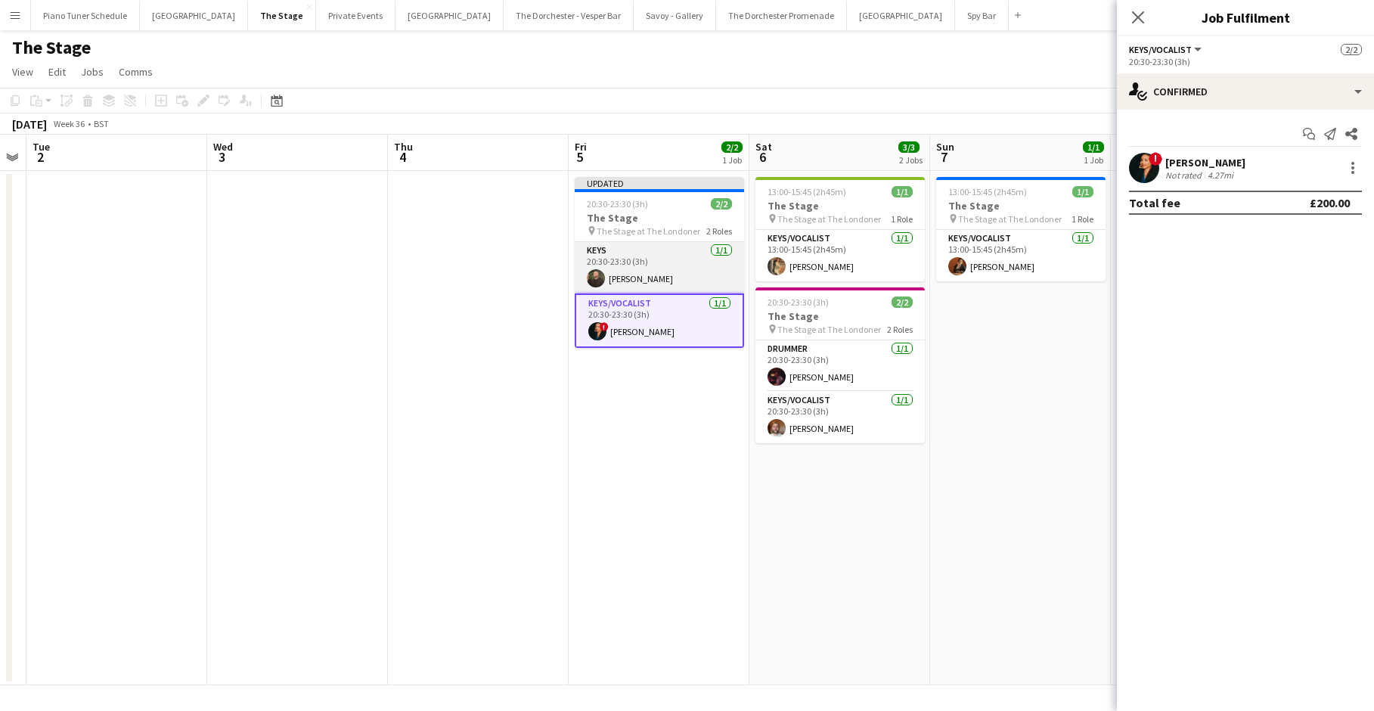
click at [628, 253] on app-card-role "Keys [DATE] 20:30-23:30 (3h) [PERSON_NAME]" at bounding box center [659, 267] width 169 height 51
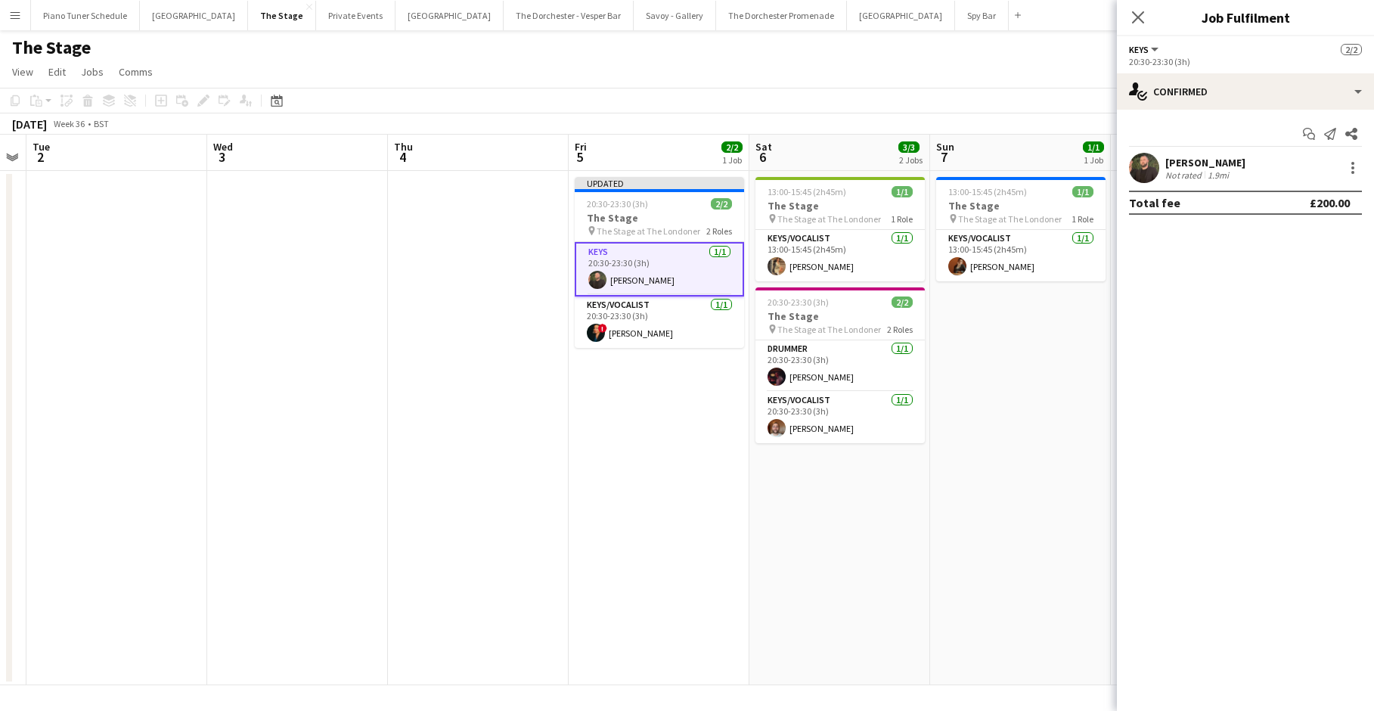
click at [787, 163] on div at bounding box center [1351, 168] width 21 height 18
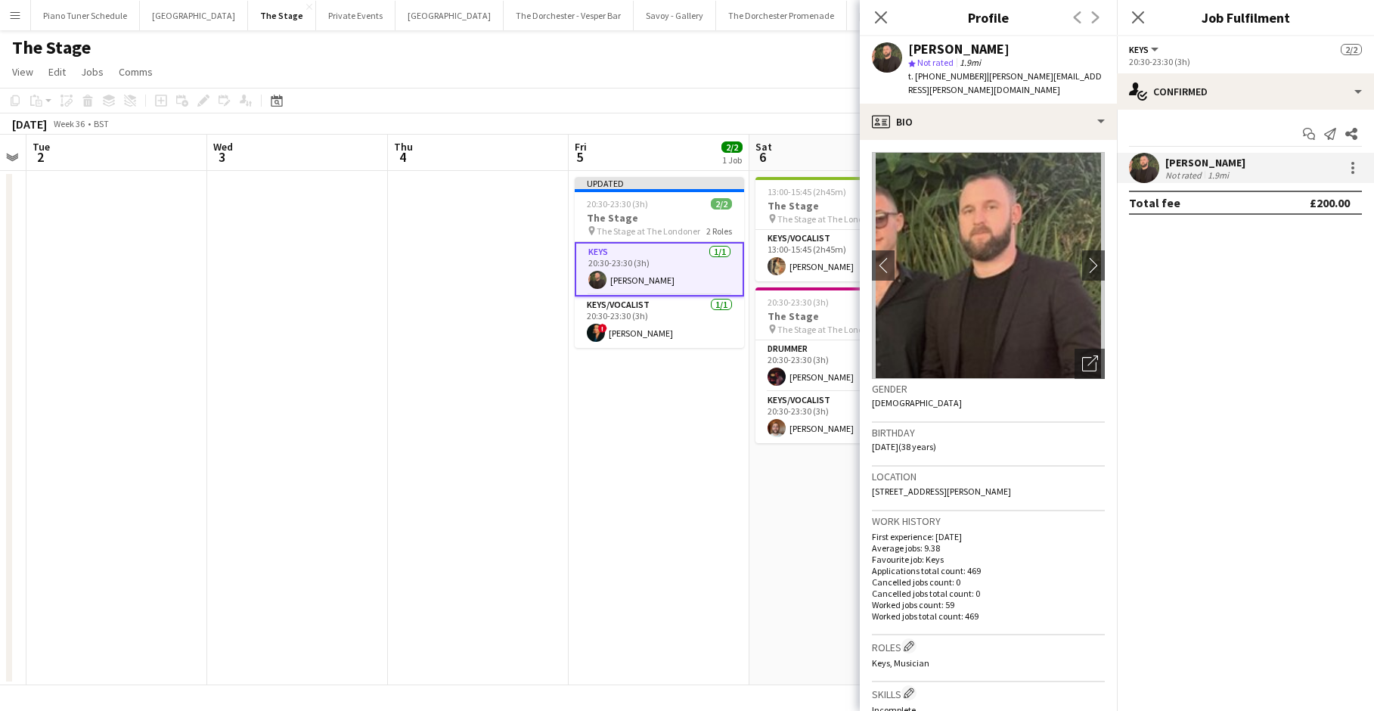
click at [787, 177] on div "[PERSON_NAME] Not rated 1.9mi" at bounding box center [1245, 168] width 257 height 30
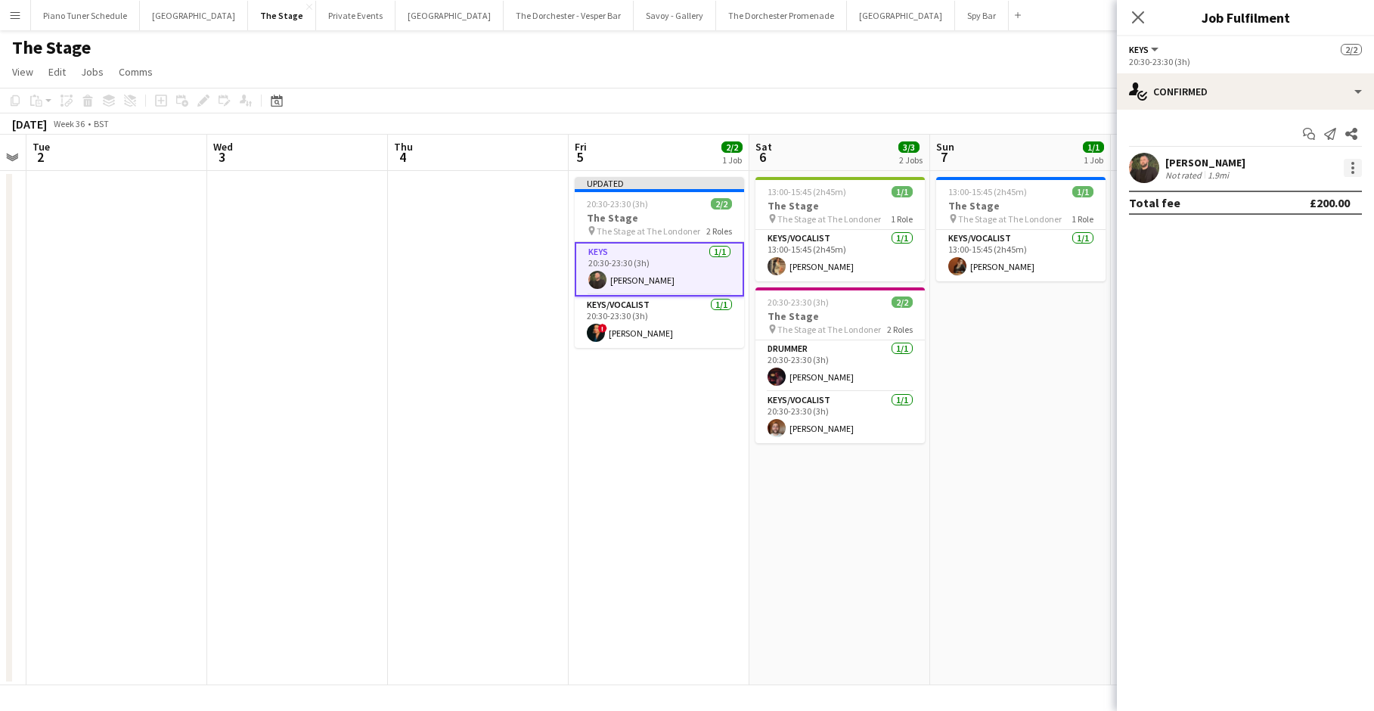
click at [787, 169] on div at bounding box center [1353, 168] width 18 height 18
click at [787, 328] on button "Remove" at bounding box center [1303, 341] width 118 height 36
click at [787, 25] on app-icon "Close pop-in" at bounding box center [1139, 18] width 22 height 22
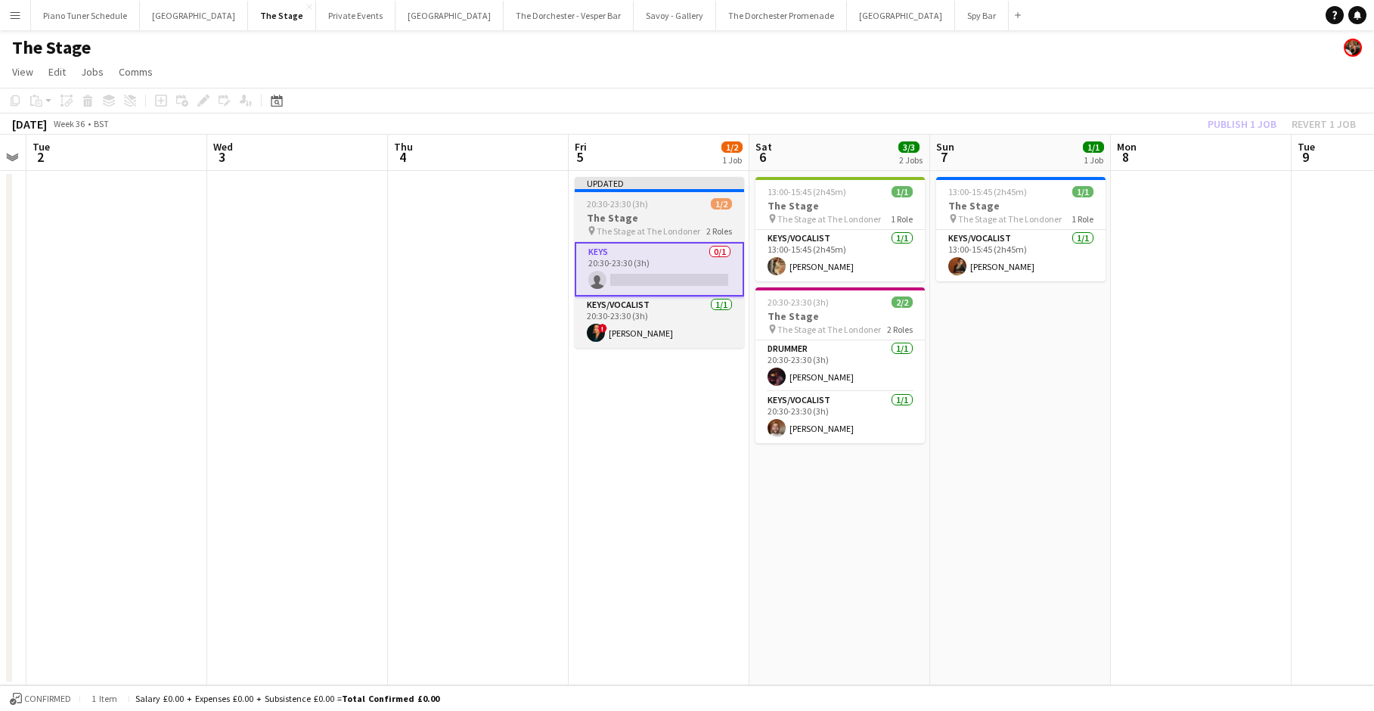
click at [698, 193] on app-job-card "Updated 20:30-23:30 (3h) 1/2 The Stage pin The Stage at The Londoner 2 Roles Ke…" at bounding box center [659, 262] width 169 height 171
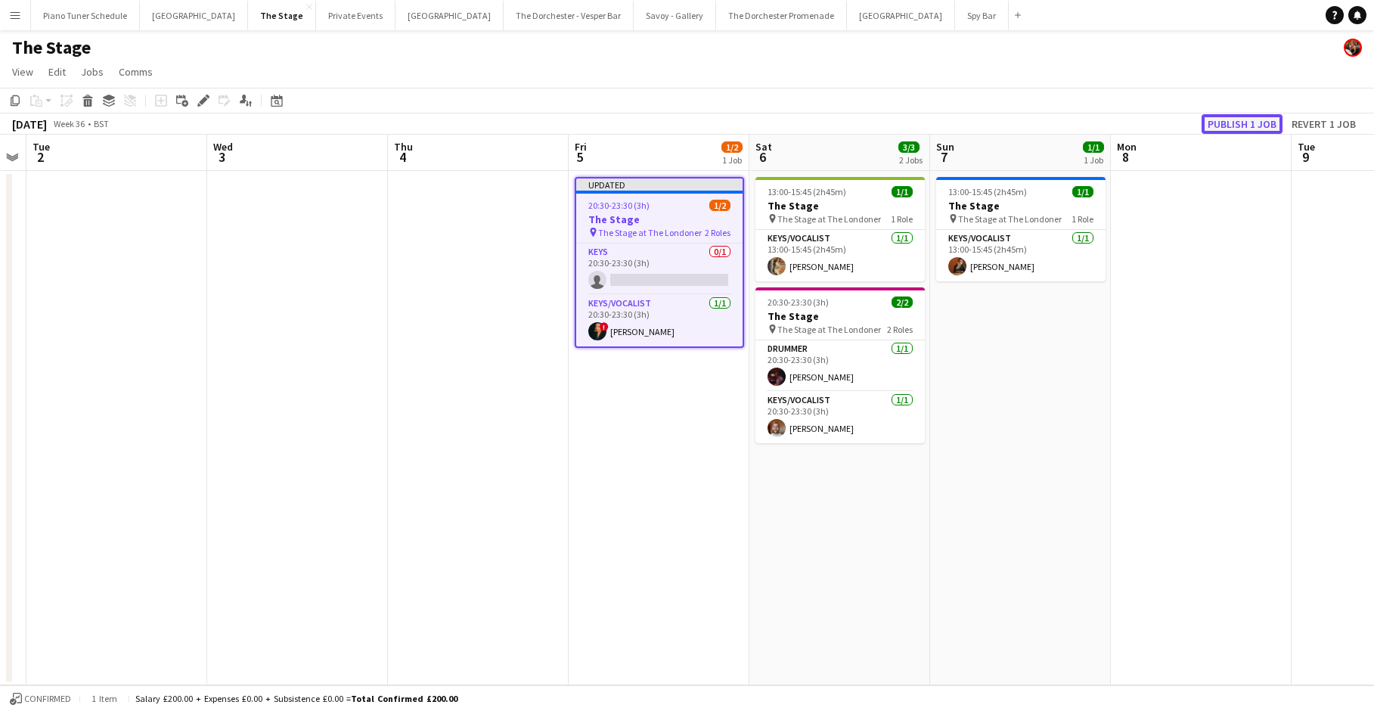
click at [787, 119] on button "Publish 1 job" at bounding box center [1242, 124] width 81 height 20
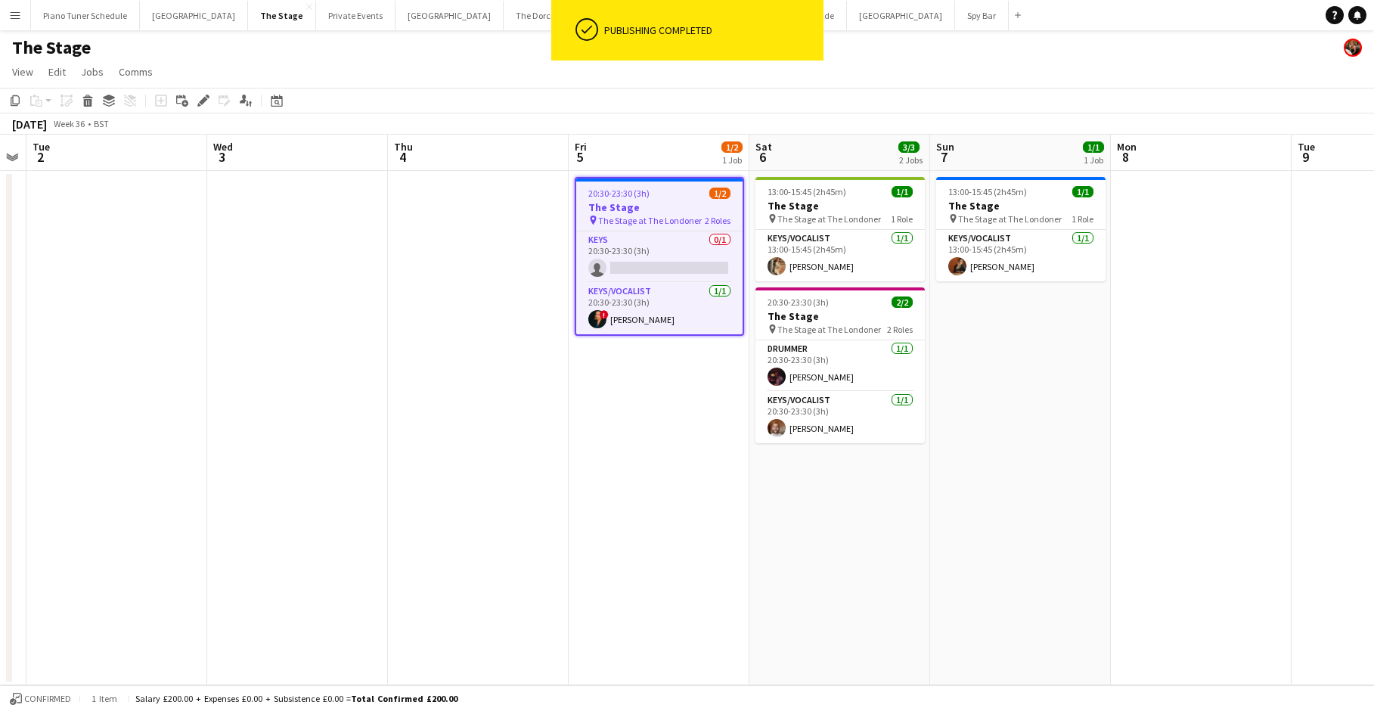
click at [641, 197] on span "20:30-23:30 (3h)" at bounding box center [618, 193] width 61 height 11
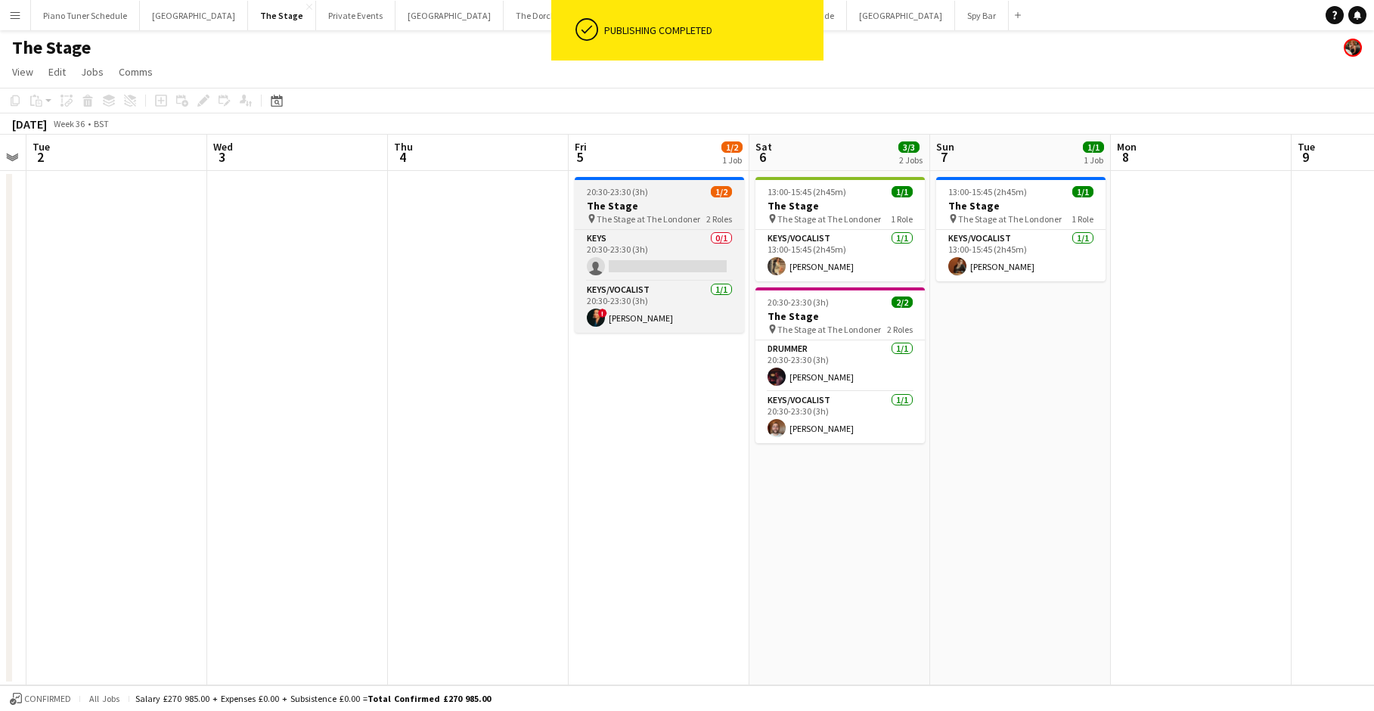
click at [635, 210] on h3 "The Stage" at bounding box center [659, 206] width 169 height 14
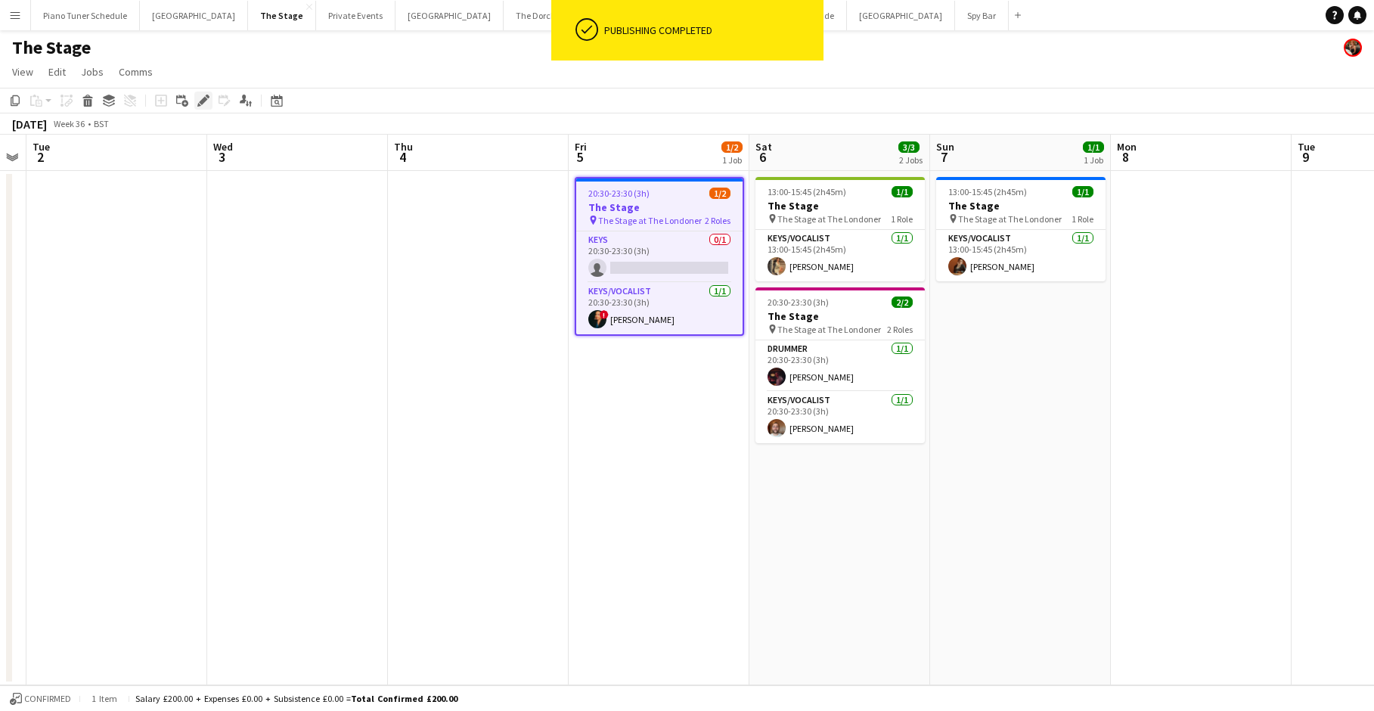
click at [206, 104] on icon "Edit" at bounding box center [203, 101] width 12 height 12
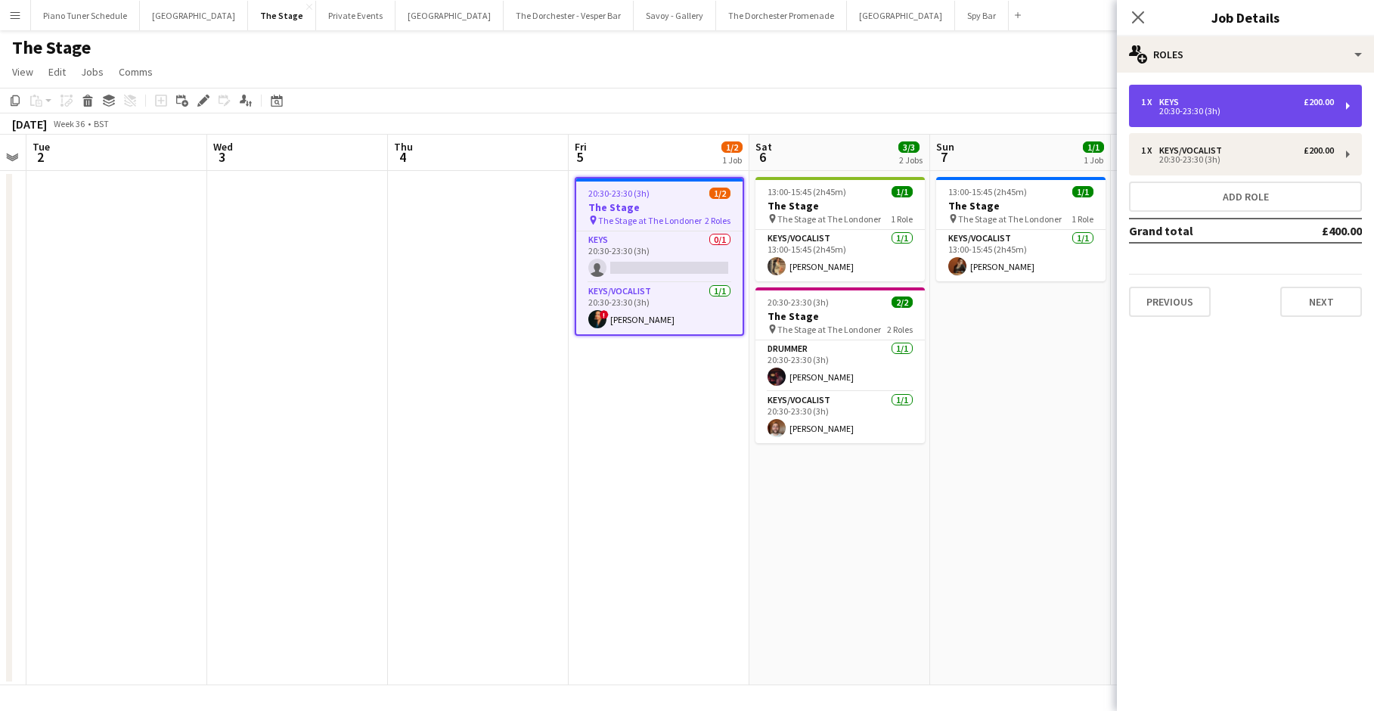
click at [787, 121] on div "1 x Keys £200.00 20:30-23:30 (3h)" at bounding box center [1245, 106] width 233 height 42
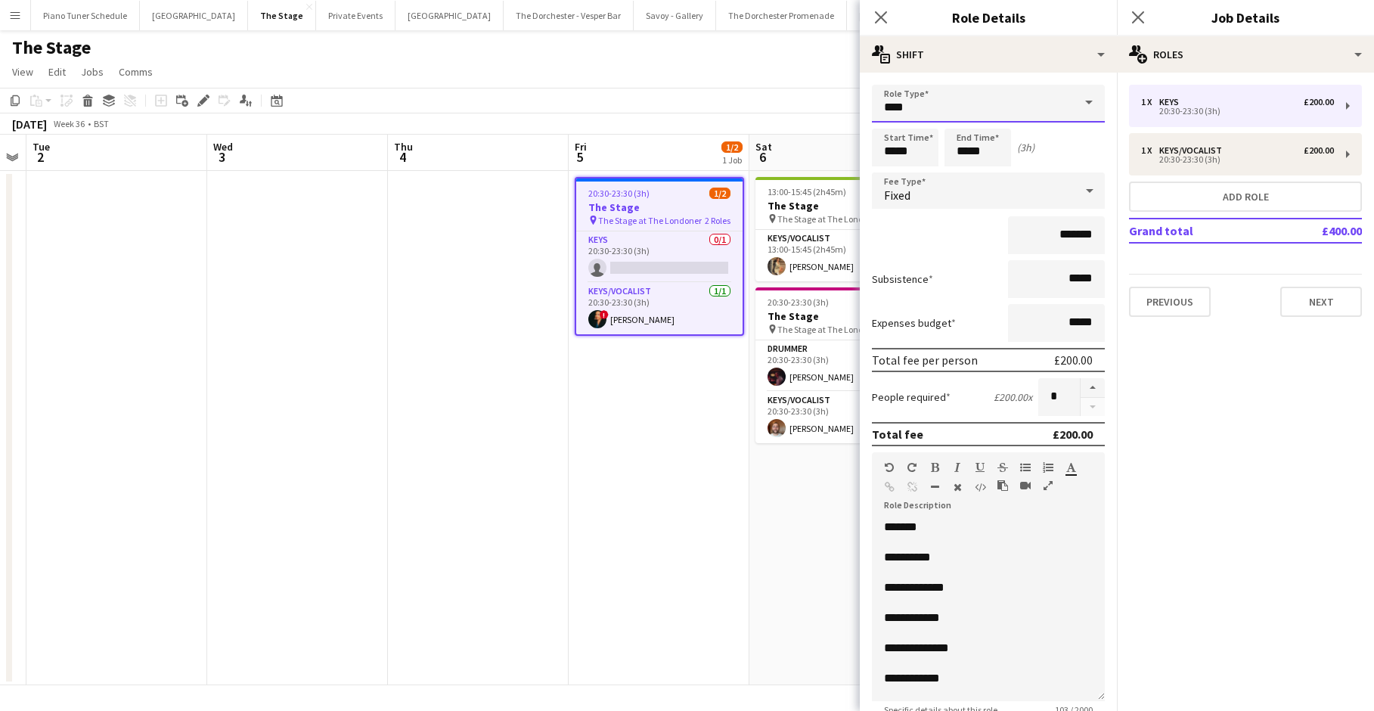
click at [787, 109] on input "****" at bounding box center [988, 104] width 233 height 38
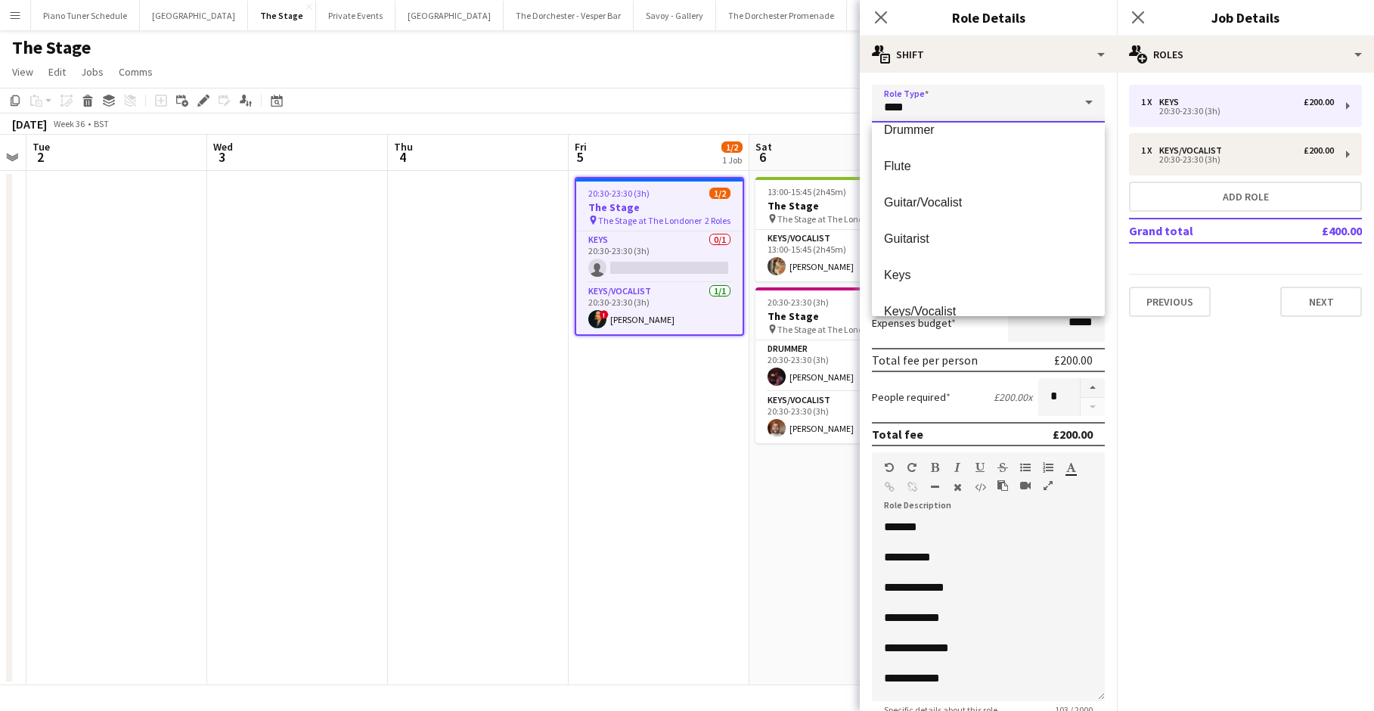
scroll to position [200, 0]
click at [787, 137] on mat-option "Drummer" at bounding box center [988, 128] width 233 height 36
type input "*******"
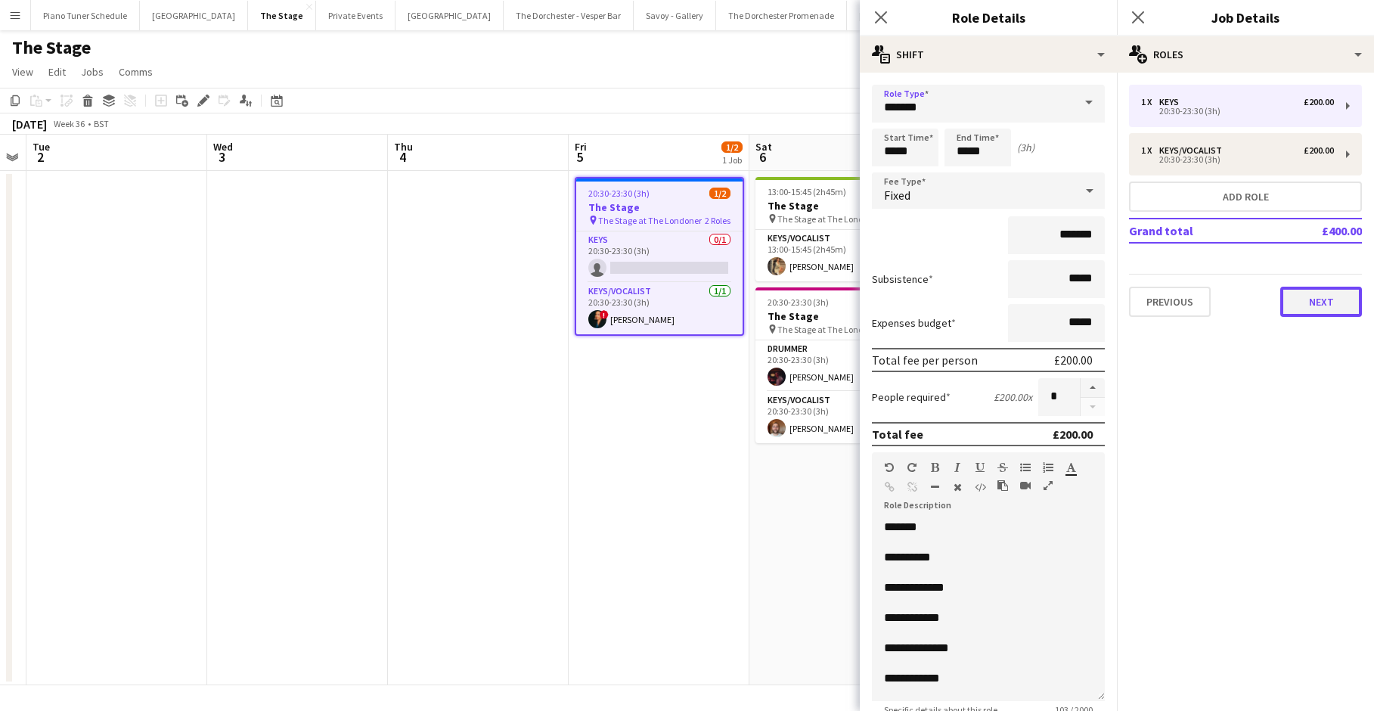
click at [787, 300] on button "Next" at bounding box center [1321, 302] width 82 height 30
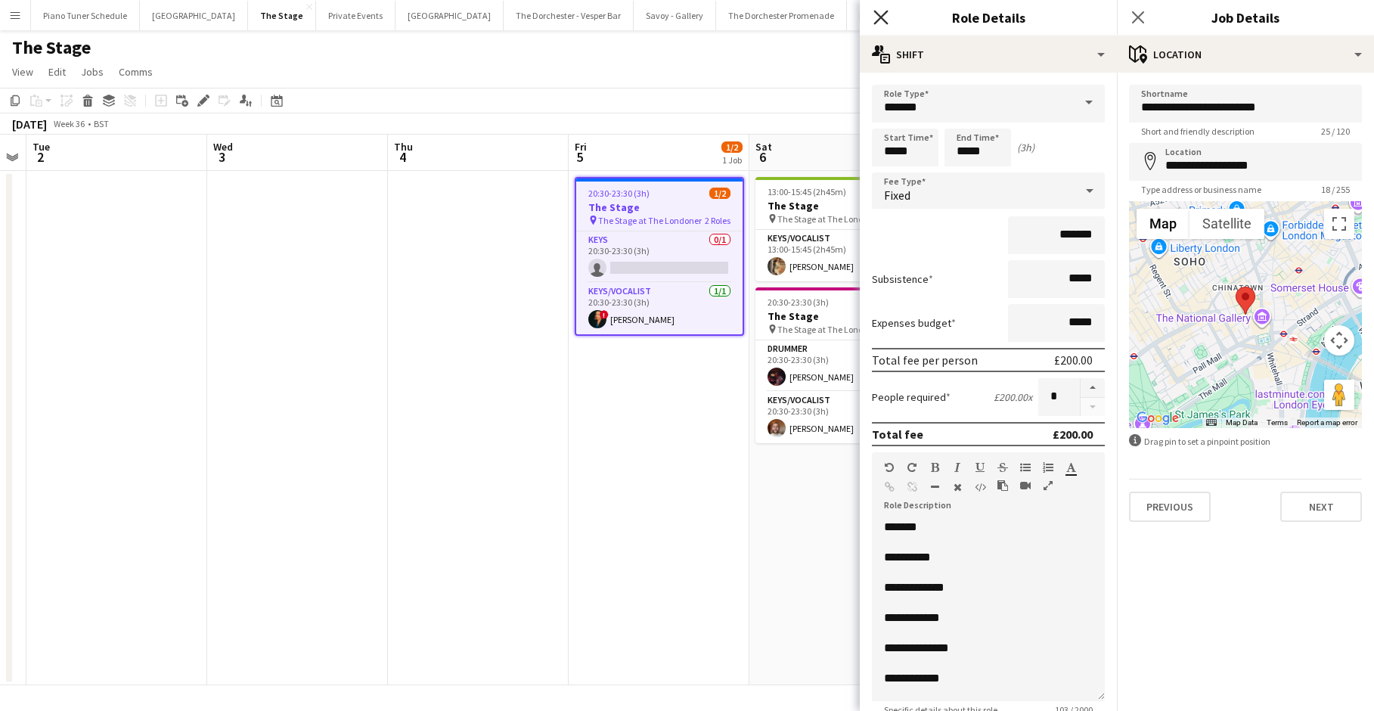
click at [787, 21] on icon at bounding box center [881, 17] width 14 height 14
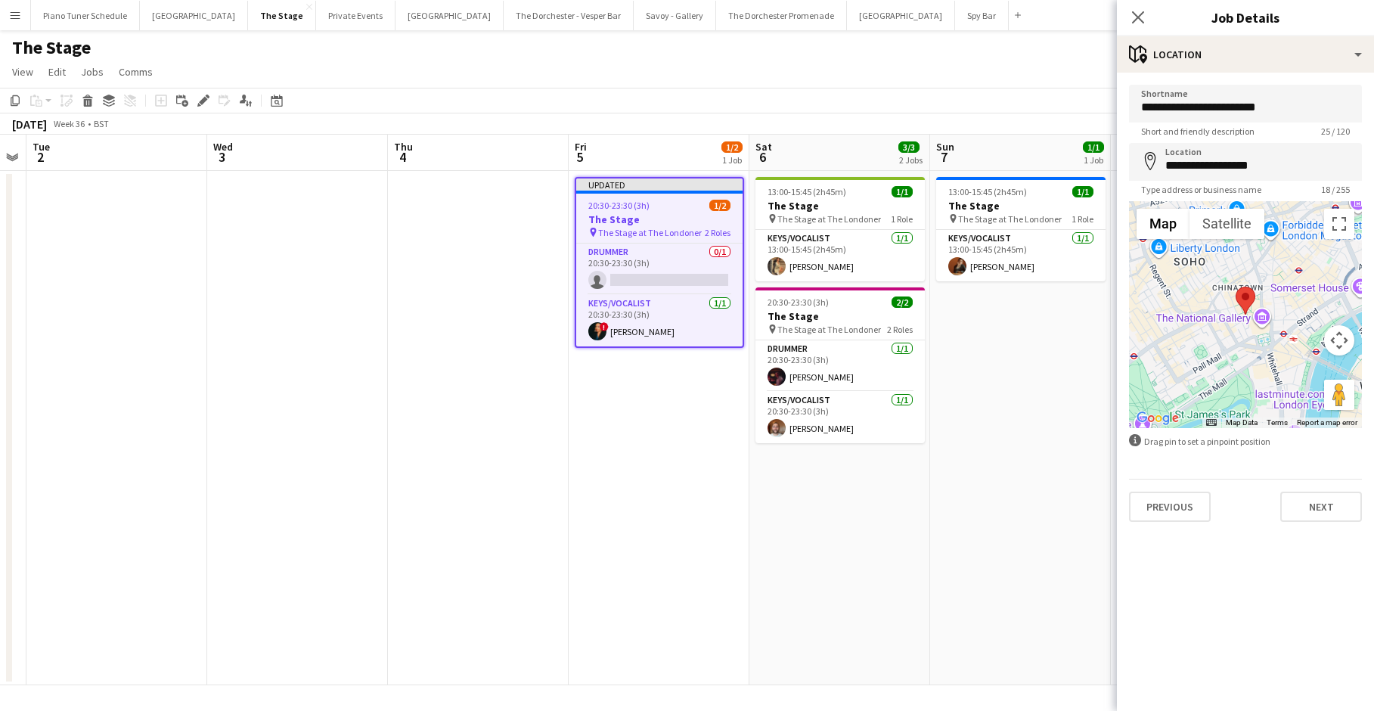
click at [787, 26] on div "Close pop-in" at bounding box center [1138, 17] width 42 height 35
click at [787, 18] on icon "Close pop-in" at bounding box center [1138, 17] width 14 height 14
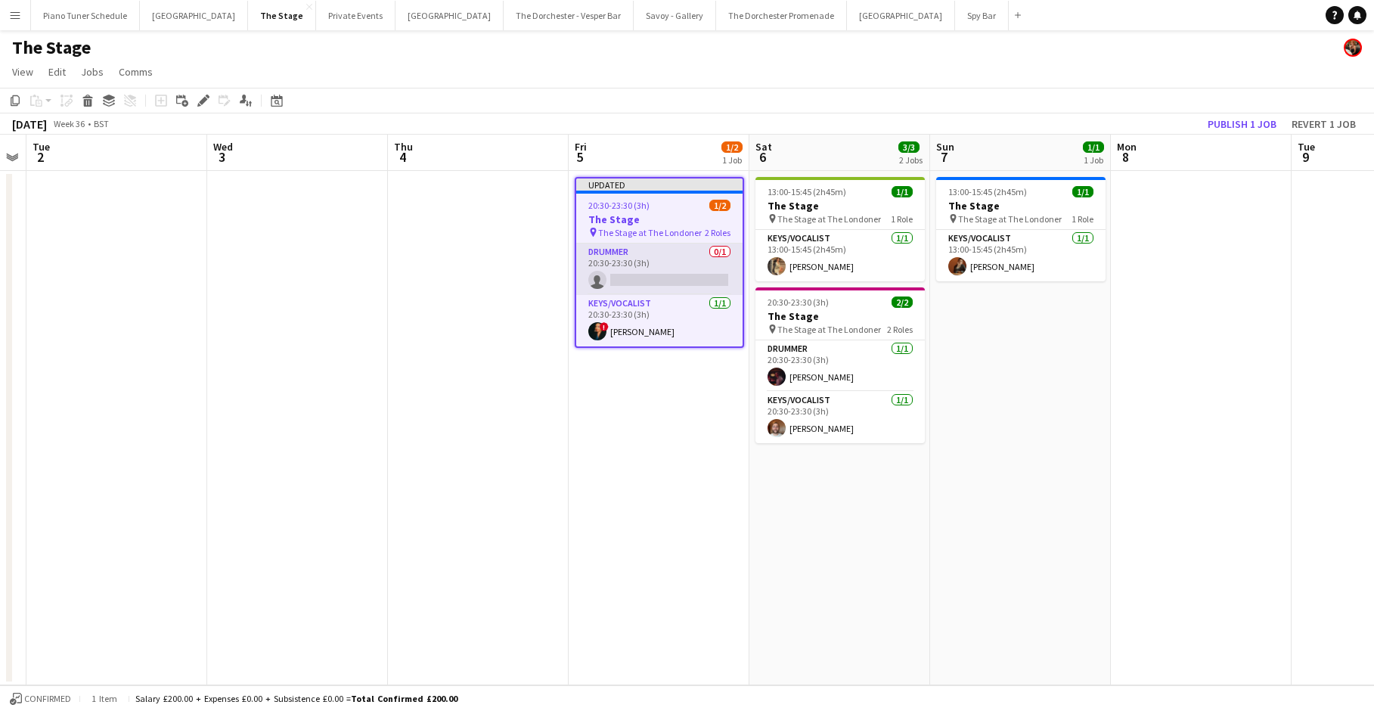
click at [660, 256] on app-card-role "Drummer 0/1 20:30-23:30 (3h) single-neutral-actions" at bounding box center [659, 269] width 166 height 51
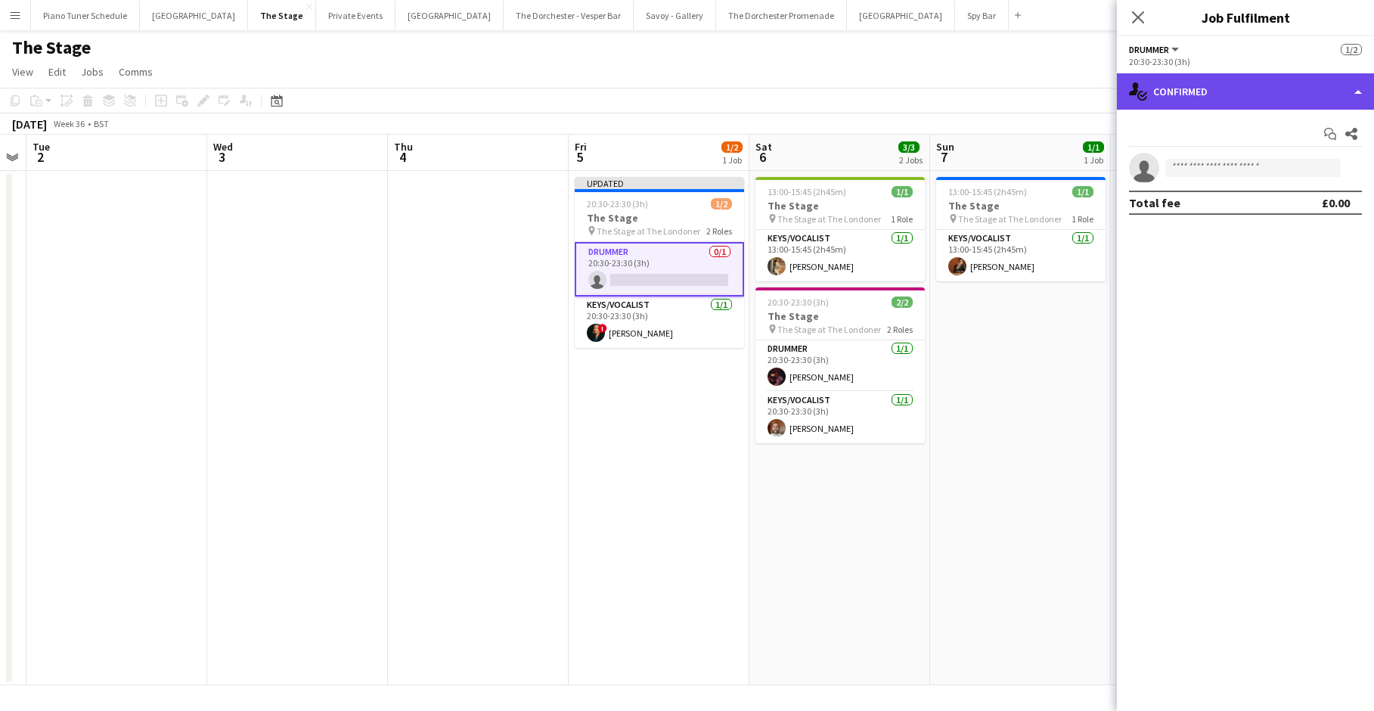
click at [787, 104] on div "single-neutral-actions-check-2 Confirmed" at bounding box center [1245, 91] width 257 height 36
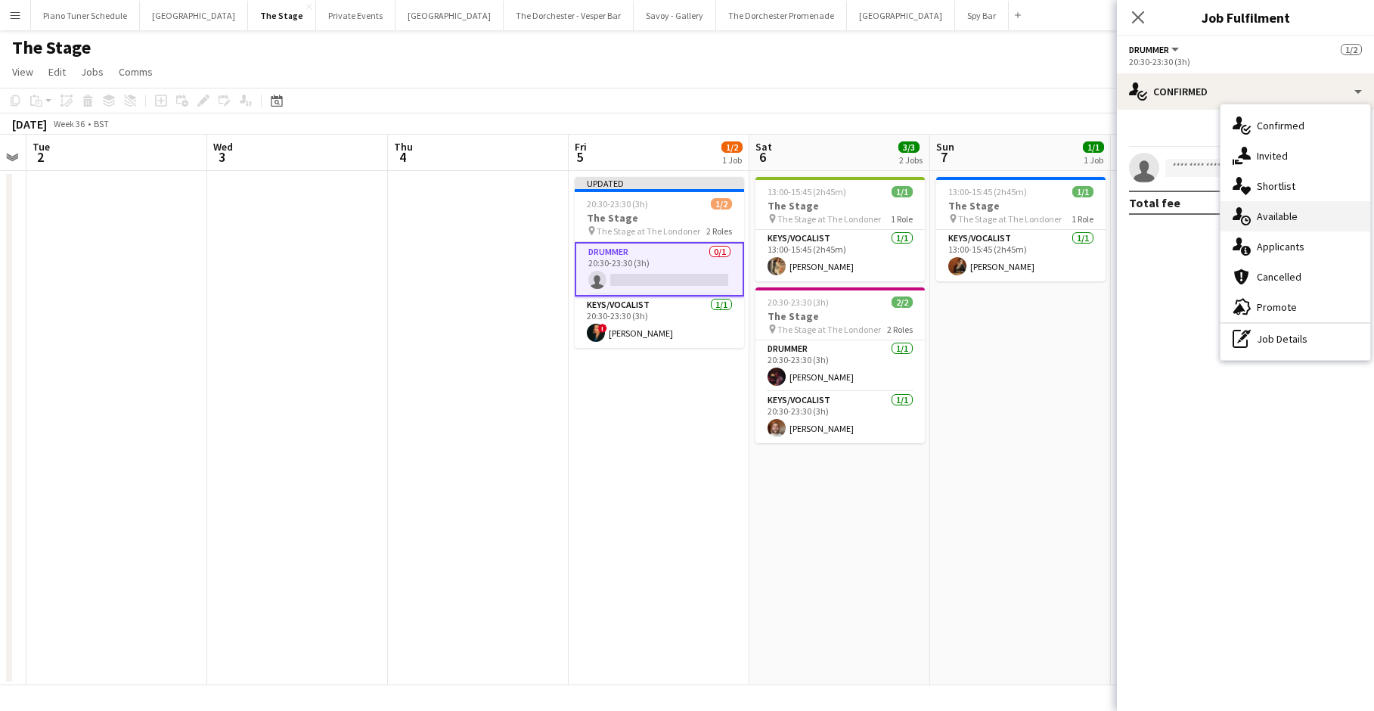
click at [787, 216] on div "single-neutral-actions-upload Available" at bounding box center [1296, 216] width 150 height 30
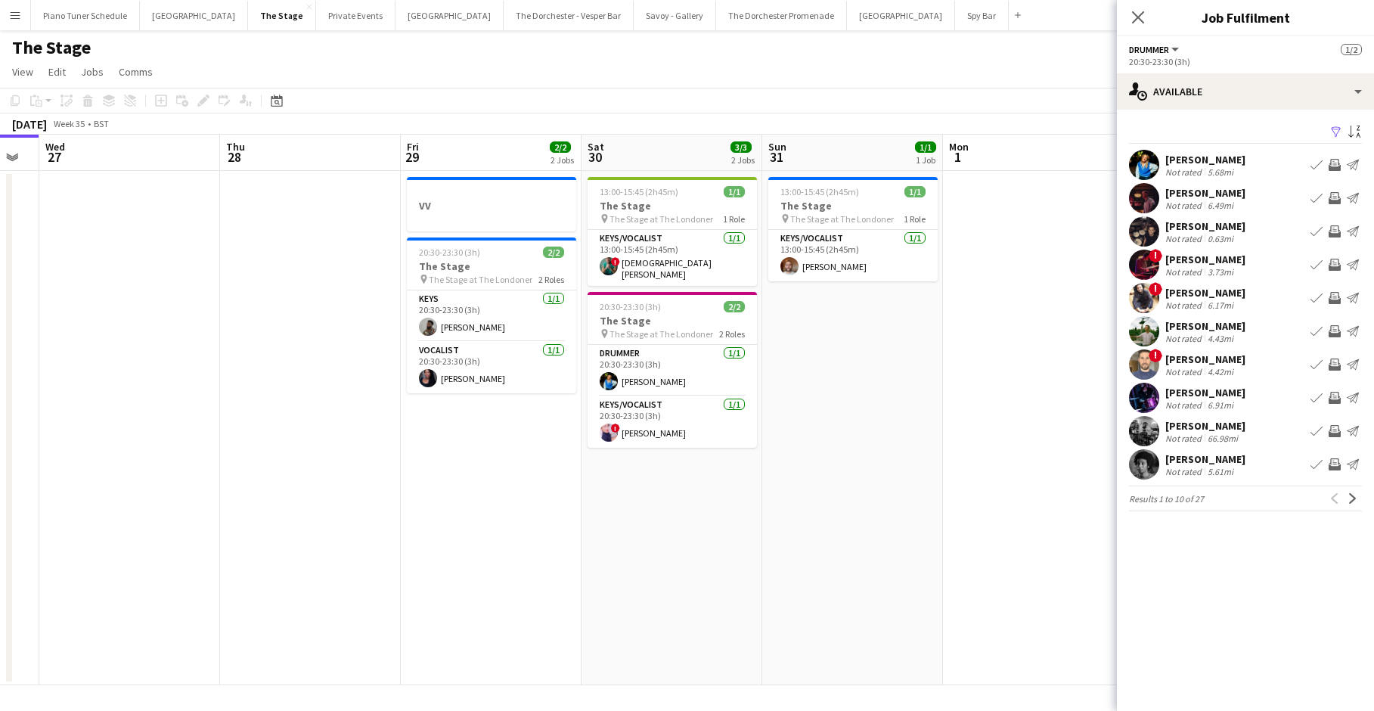
scroll to position [0, 324]
click at [787, 494] on app-icon "Next" at bounding box center [1353, 498] width 11 height 11
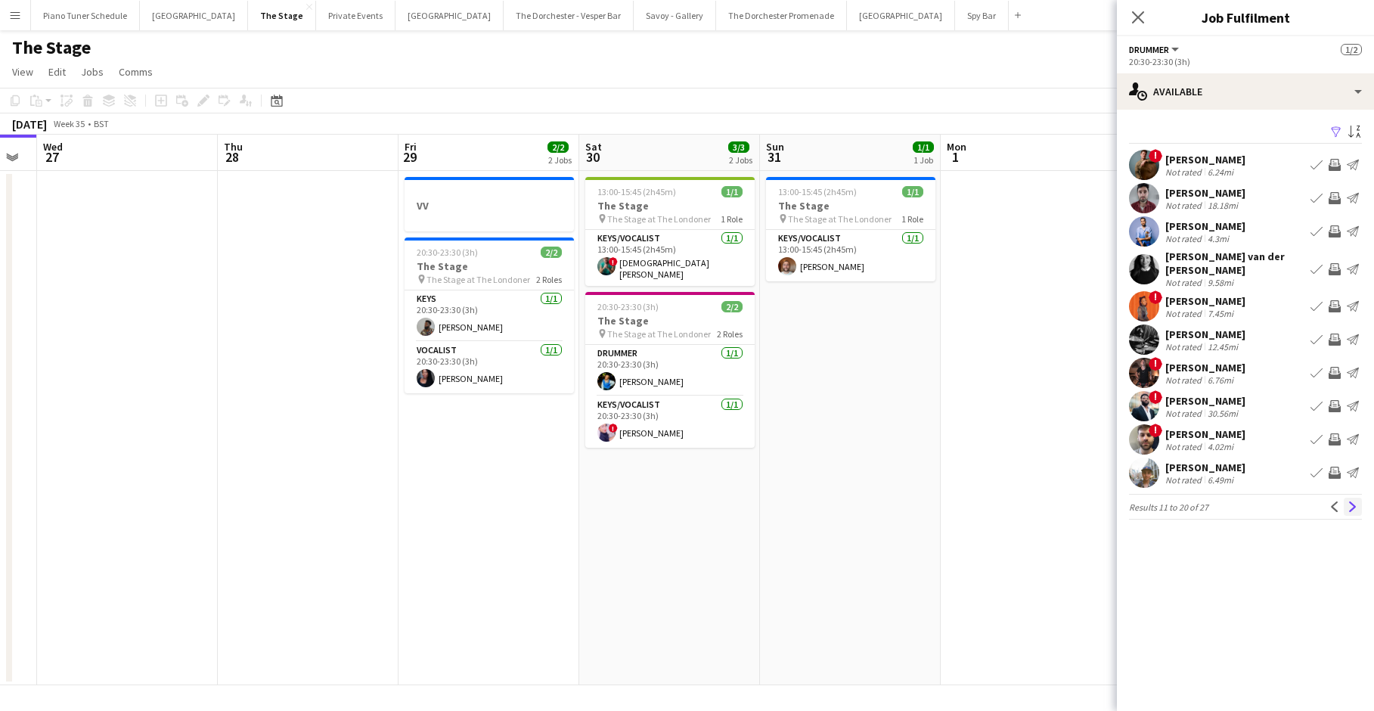
click at [787, 501] on app-icon "Next" at bounding box center [1353, 506] width 11 height 11
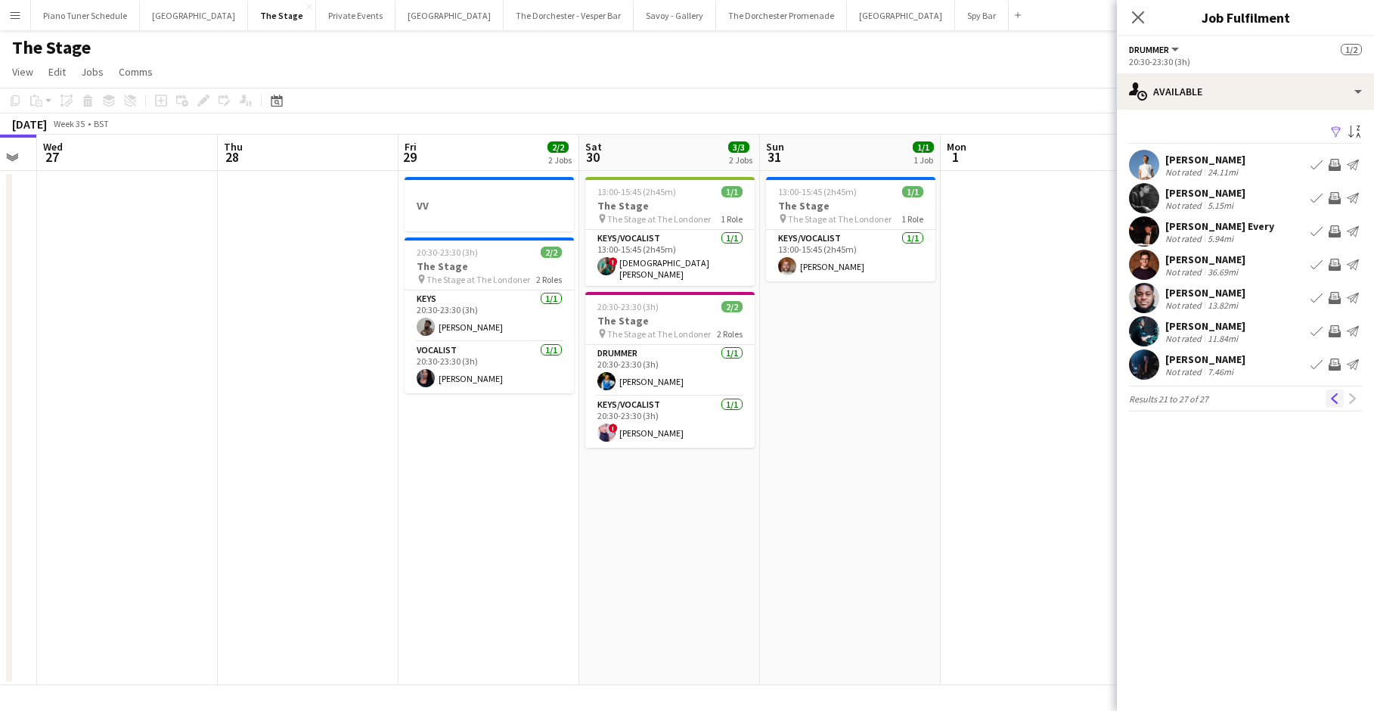
click at [787, 395] on app-icon "Previous" at bounding box center [1335, 398] width 11 height 11
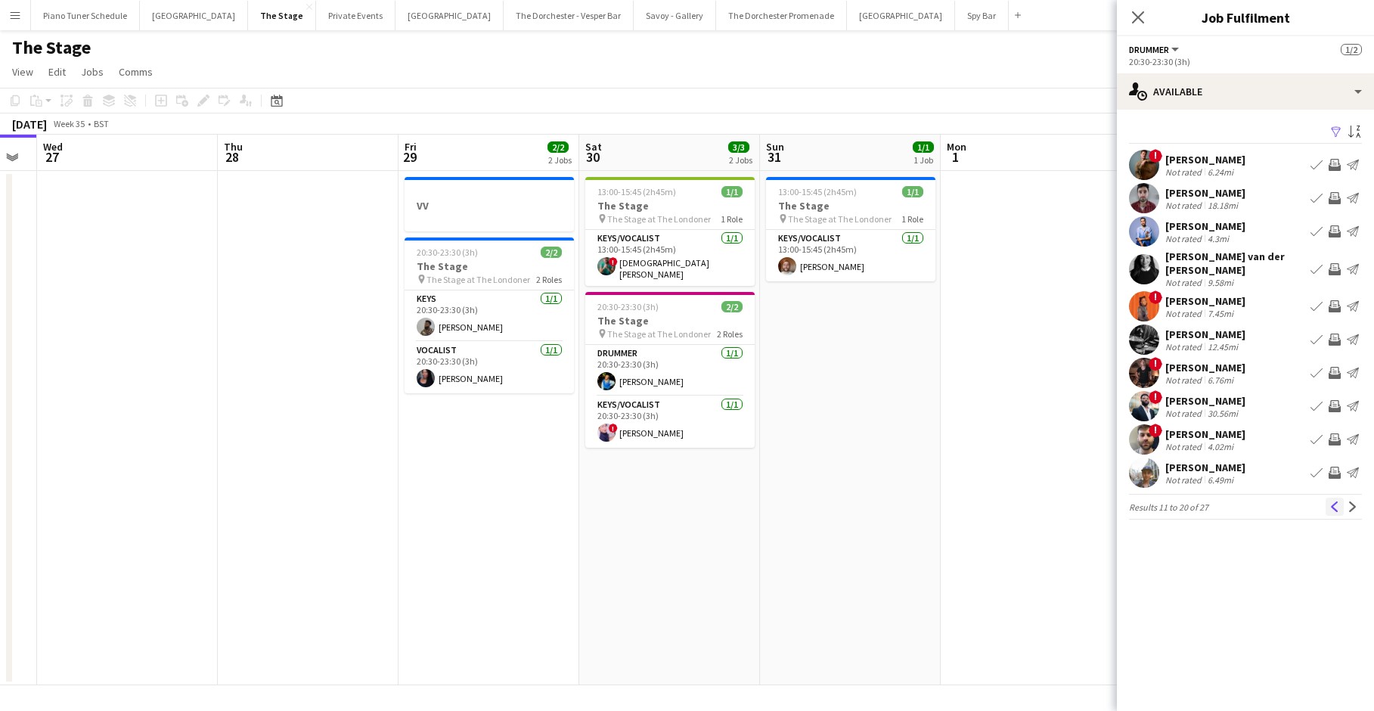
click at [787, 498] on button "Previous" at bounding box center [1335, 507] width 18 height 18
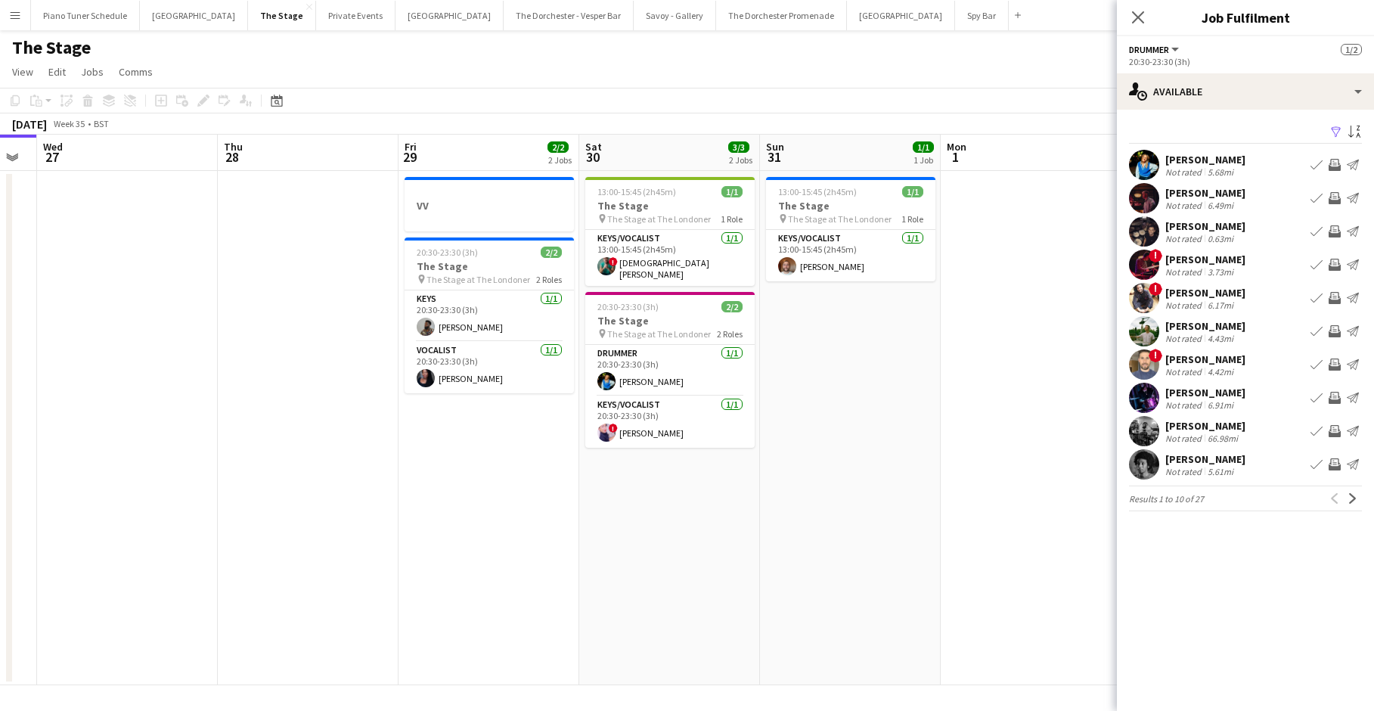
click at [787, 393] on app-icon "Book crew" at bounding box center [1317, 398] width 12 height 12
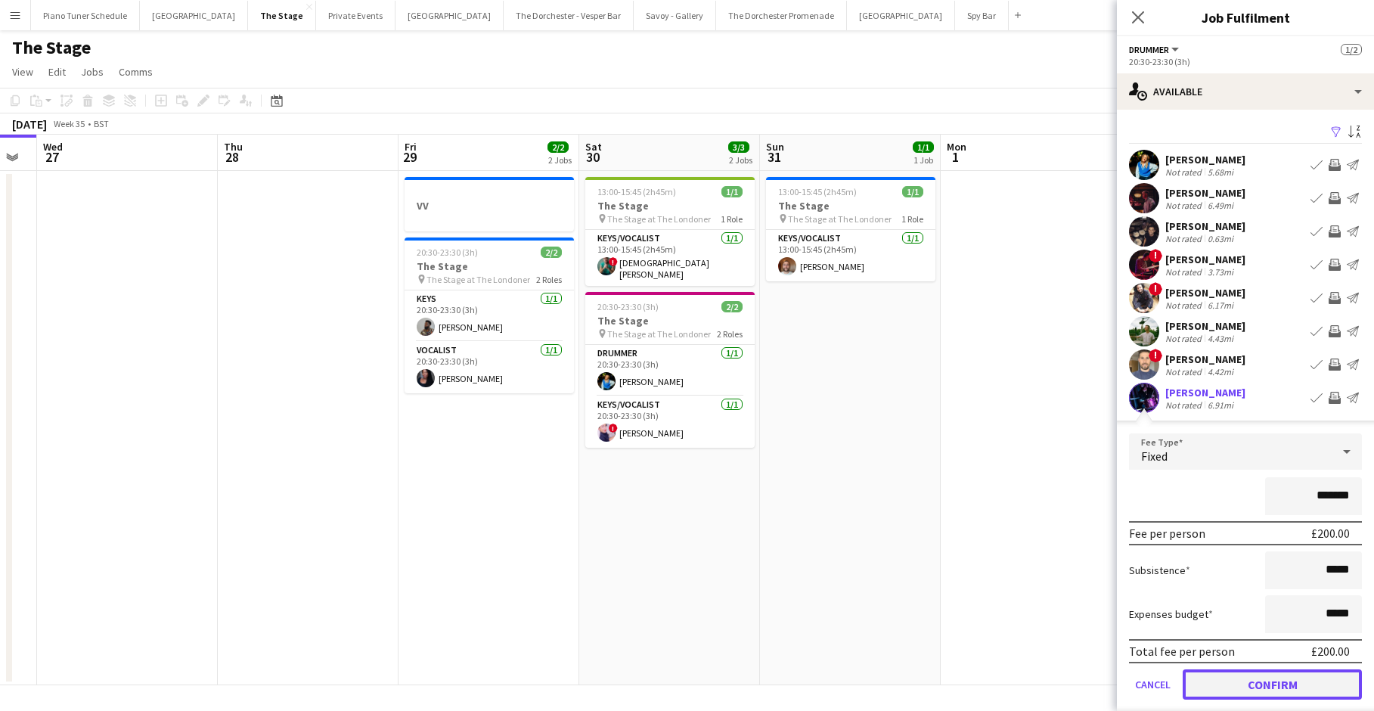
click at [787, 676] on button "Confirm" at bounding box center [1272, 684] width 179 height 30
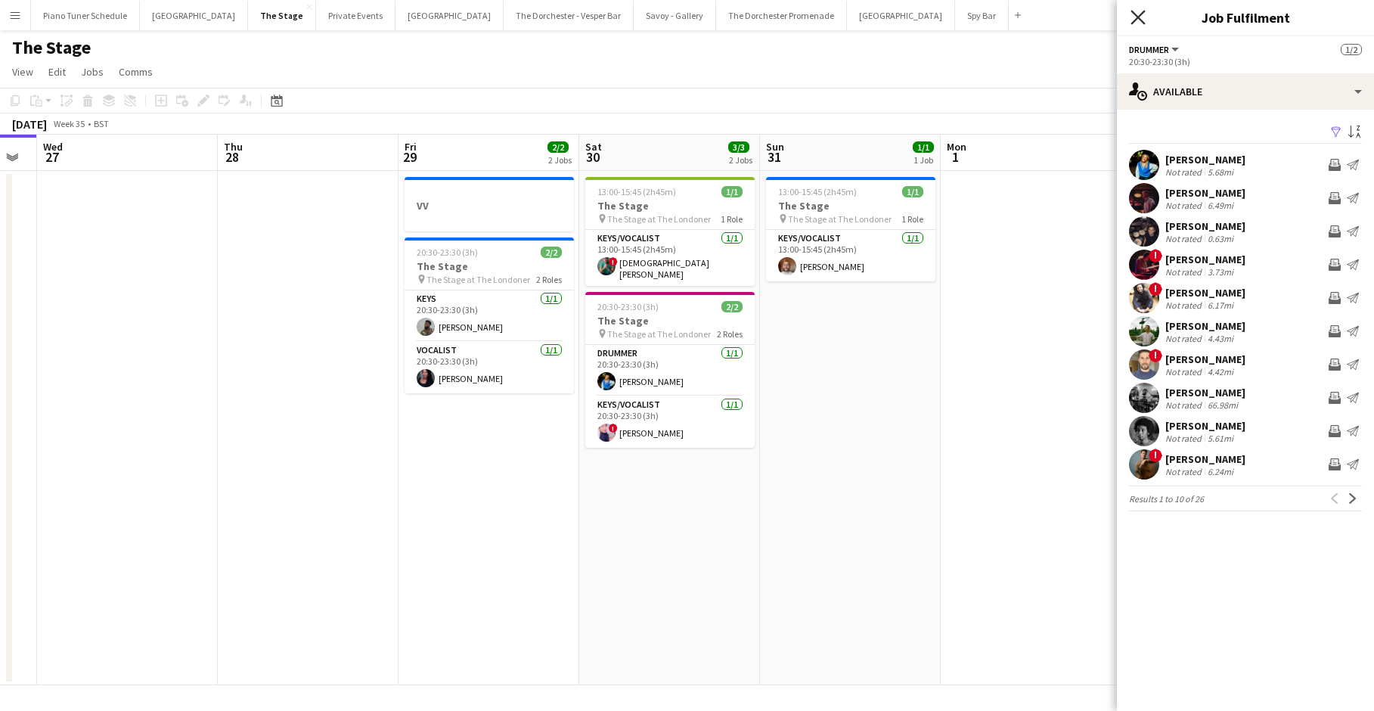
click at [787, 17] on icon "Close pop-in" at bounding box center [1138, 17] width 14 height 14
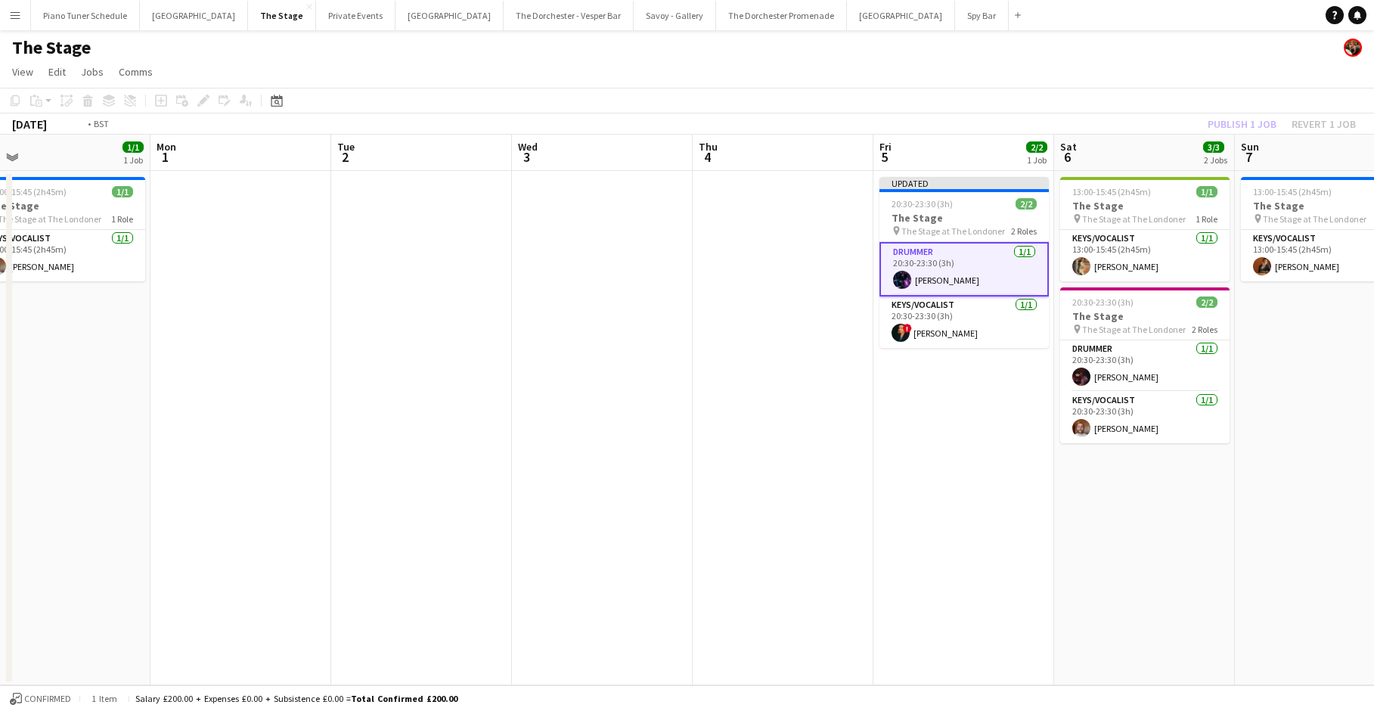
scroll to position [0, 634]
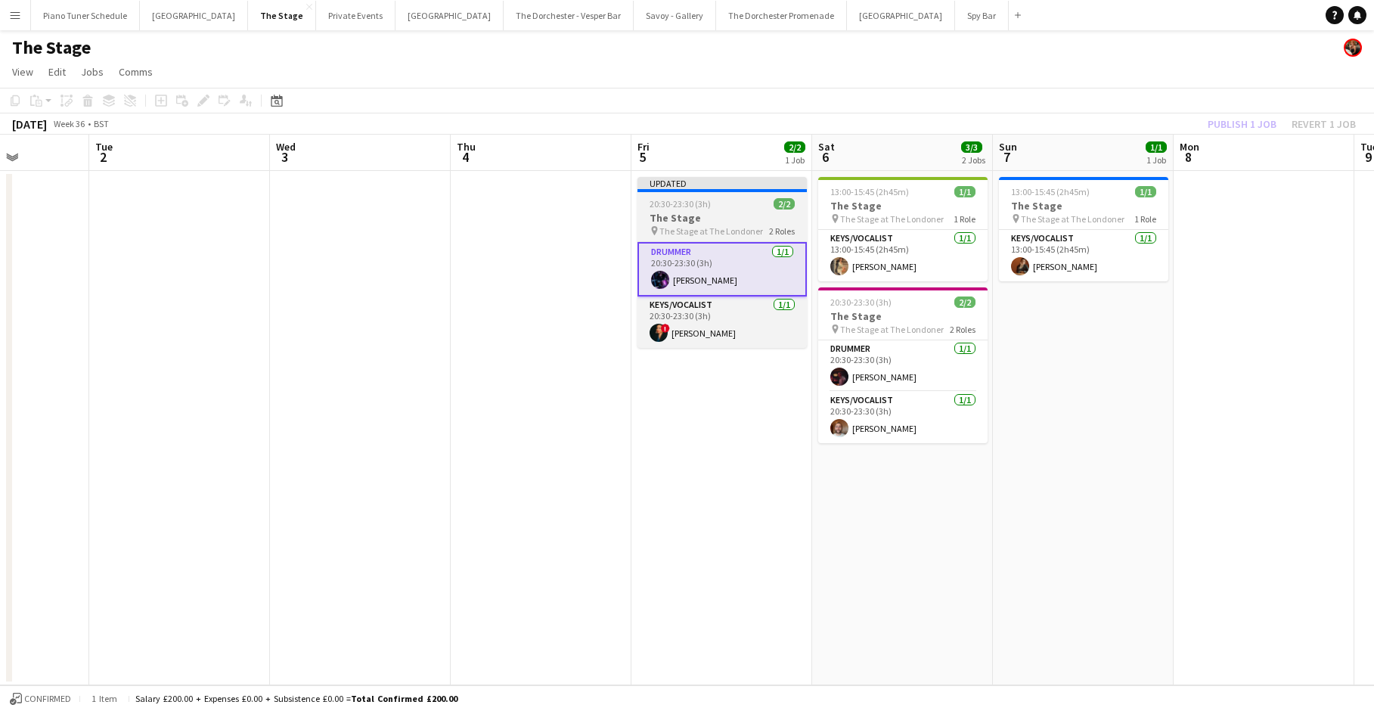
click at [728, 194] on app-job-card "Updated 20:30-23:30 (3h) 2/2 The Stage pin The Stage at The Londoner 2 Roles Dr…" at bounding box center [722, 262] width 169 height 171
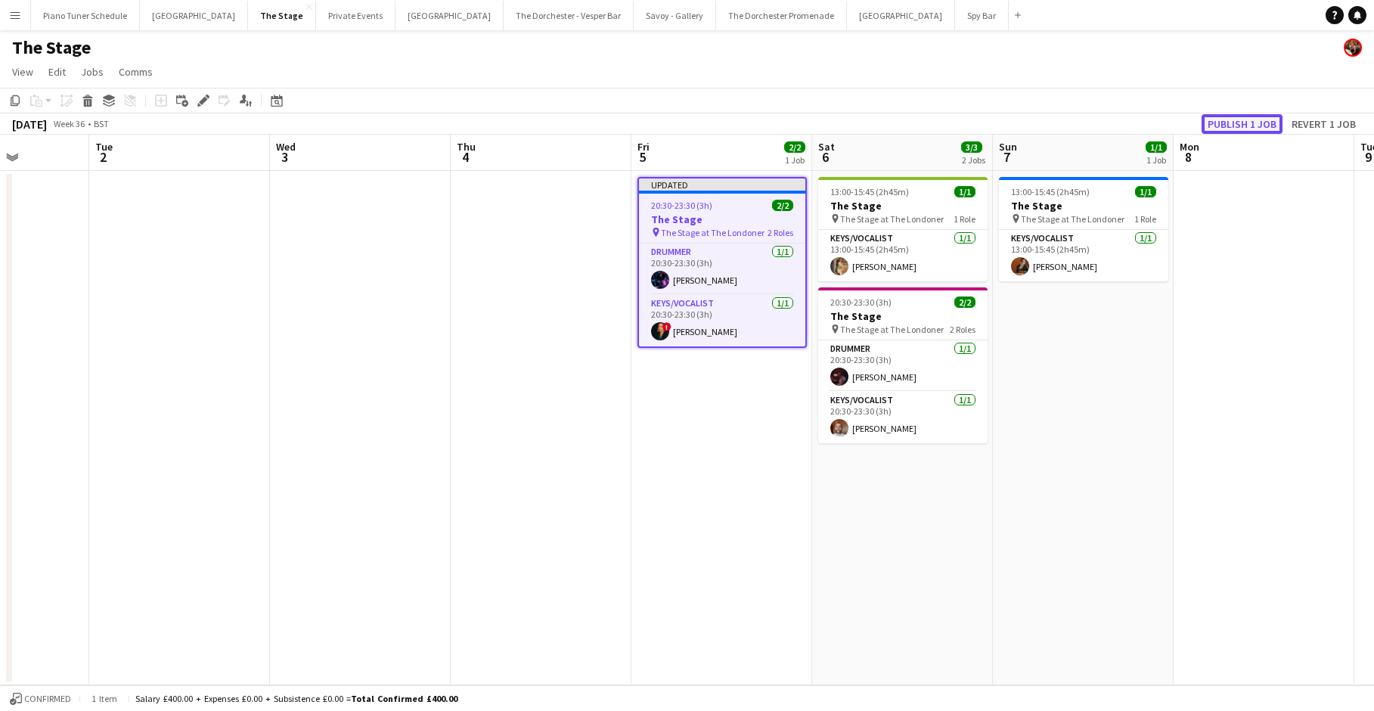
click at [787, 123] on button "Publish 1 job" at bounding box center [1242, 124] width 81 height 20
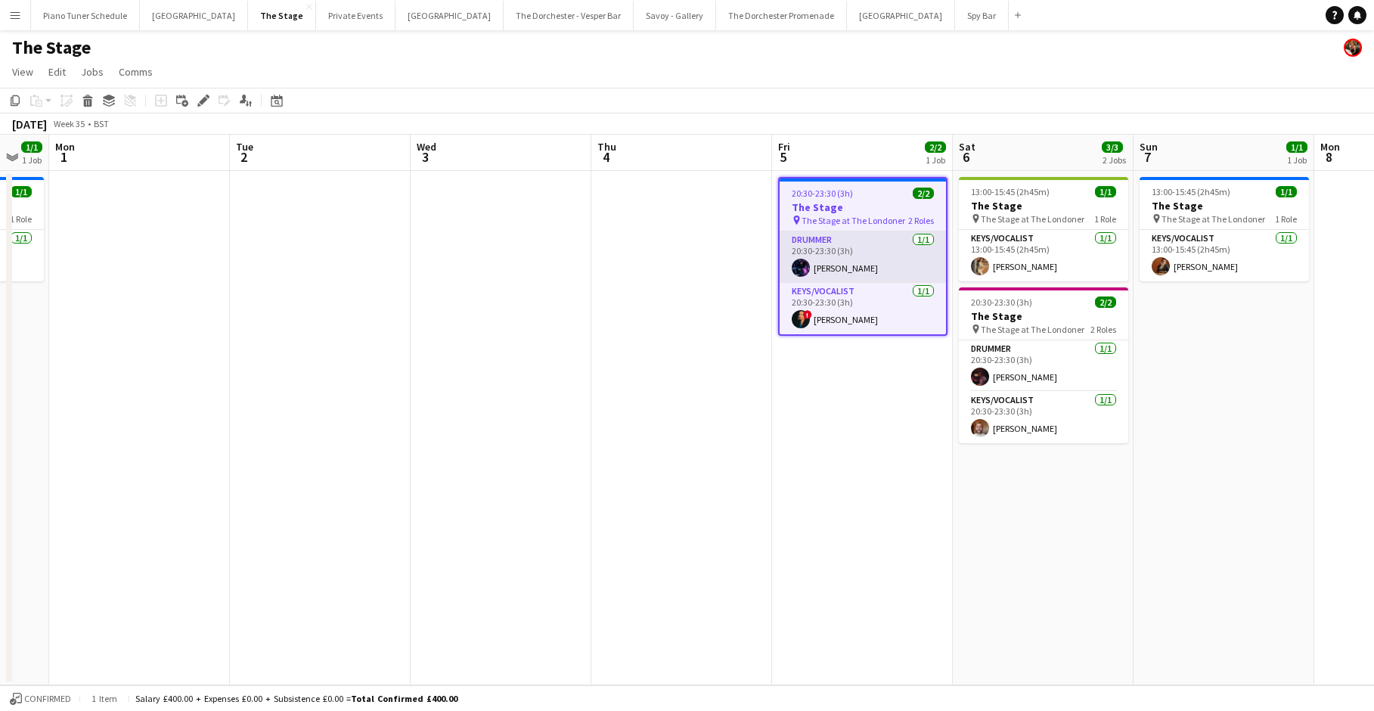
scroll to position [0, 311]
click at [787, 256] on app-card-role "Drummer [DATE] 20:30-23:30 (3h) [PERSON_NAME]" at bounding box center [864, 256] width 166 height 51
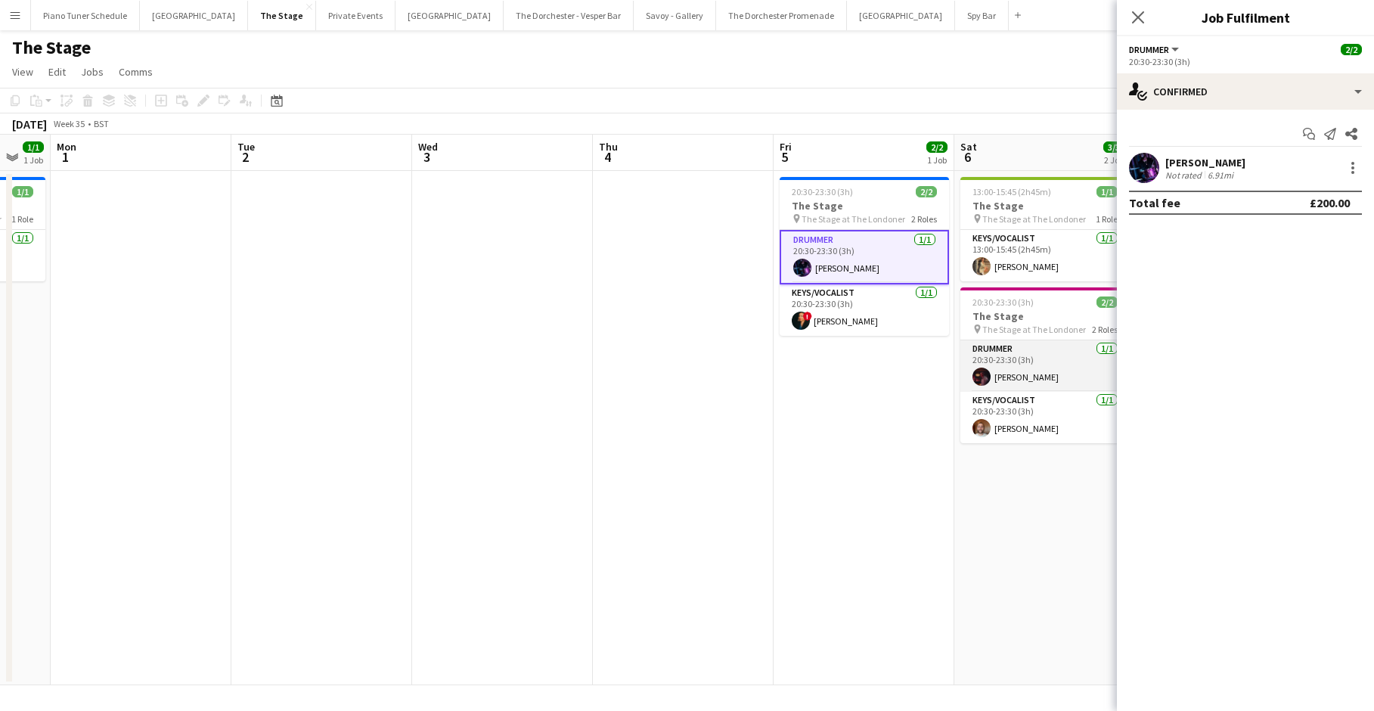
click at [787, 371] on app-card-role "Drummer [DATE] 20:30-23:30 (3h) [PERSON_NAME]" at bounding box center [1045, 365] width 169 height 51
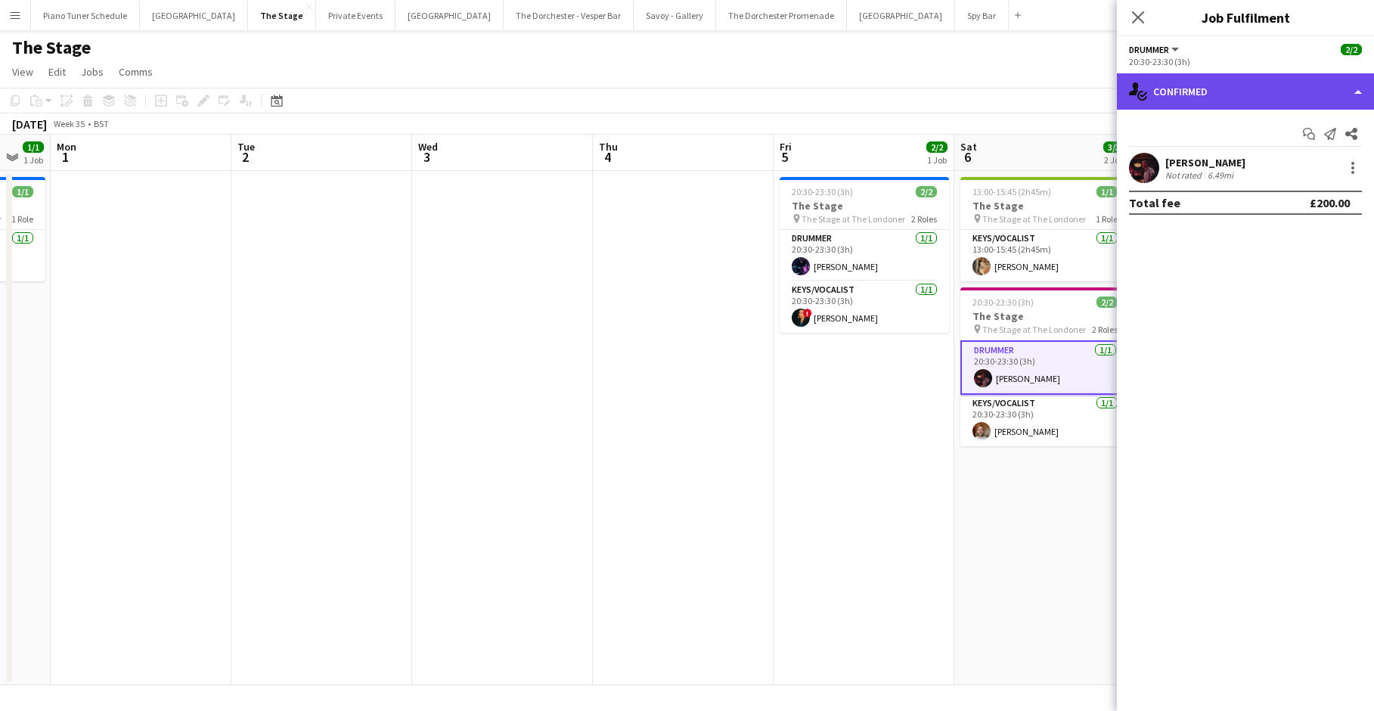
click at [787, 101] on div "single-neutral-actions-check-2 Confirmed" at bounding box center [1245, 91] width 257 height 36
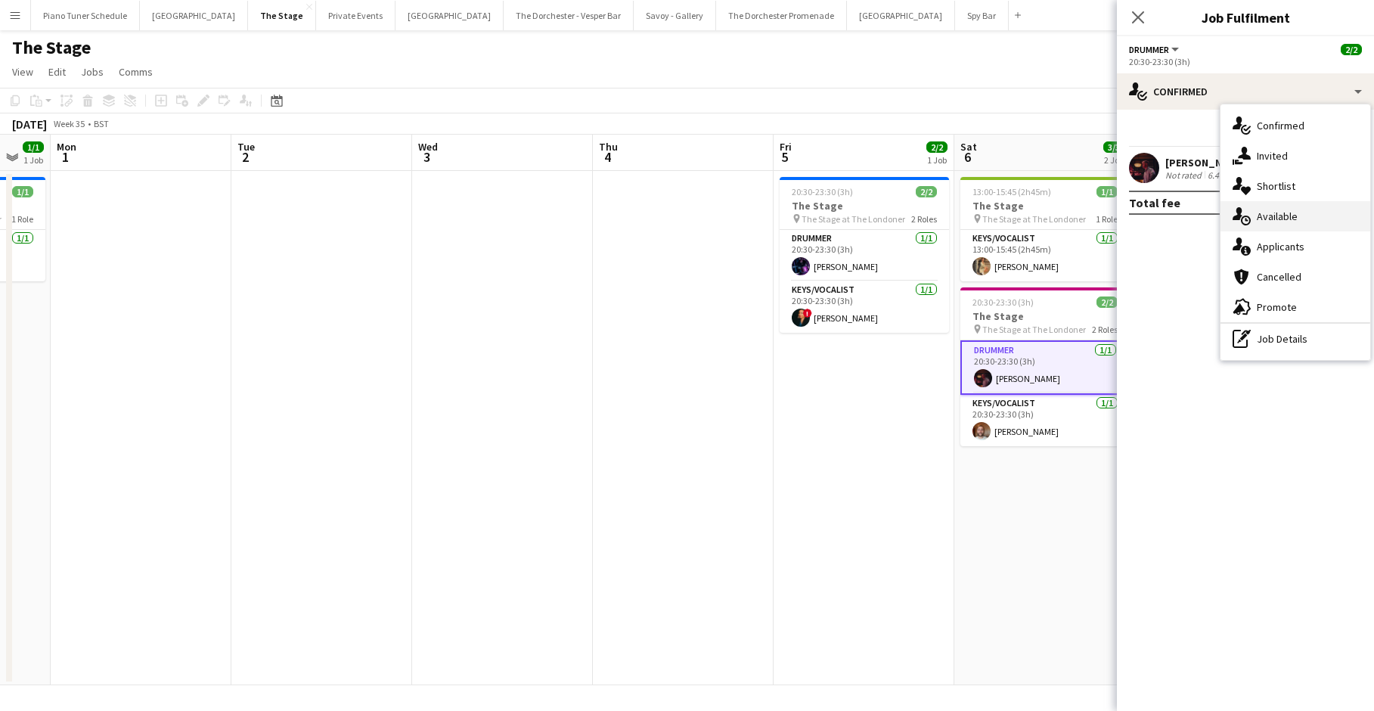
click at [787, 208] on div "single-neutral-actions-upload Available" at bounding box center [1296, 216] width 150 height 30
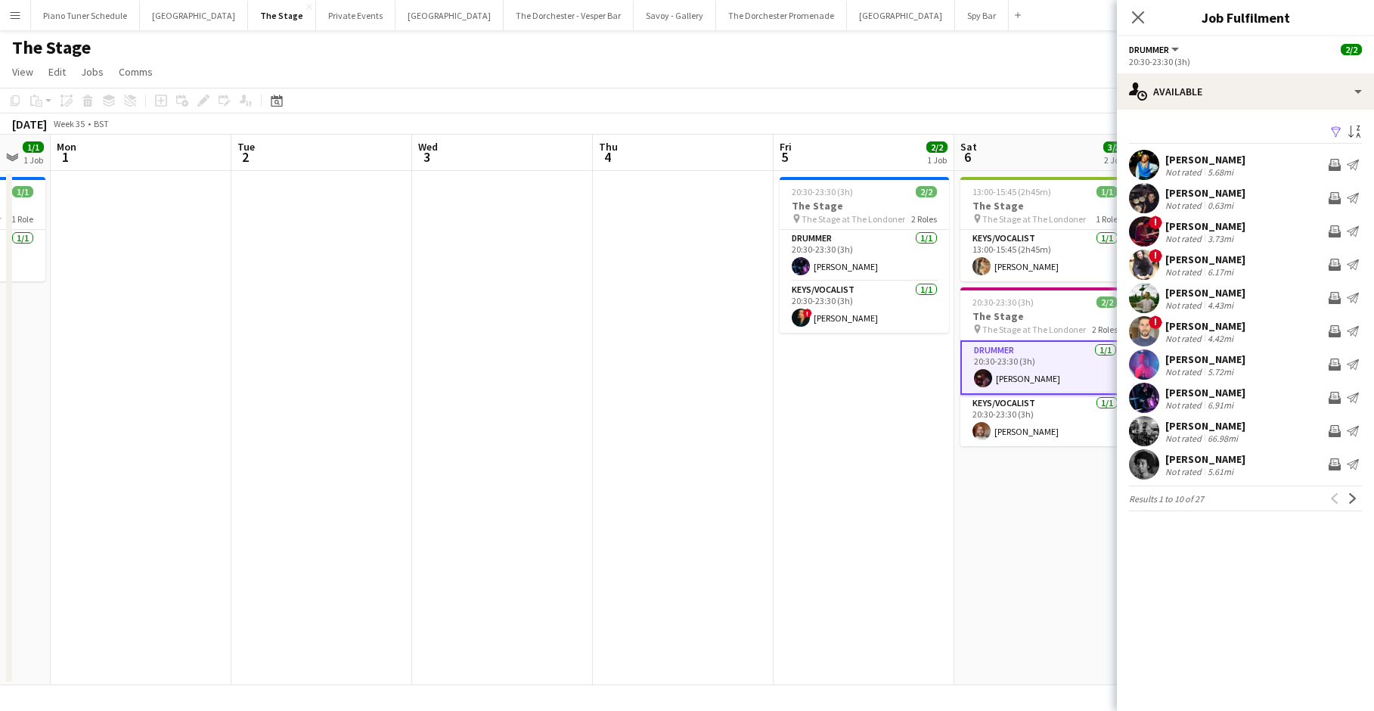
click at [787, 359] on app-card-role "Drummer [DATE] 20:30-23:30 (3h) [PERSON_NAME]" at bounding box center [1045, 367] width 169 height 54
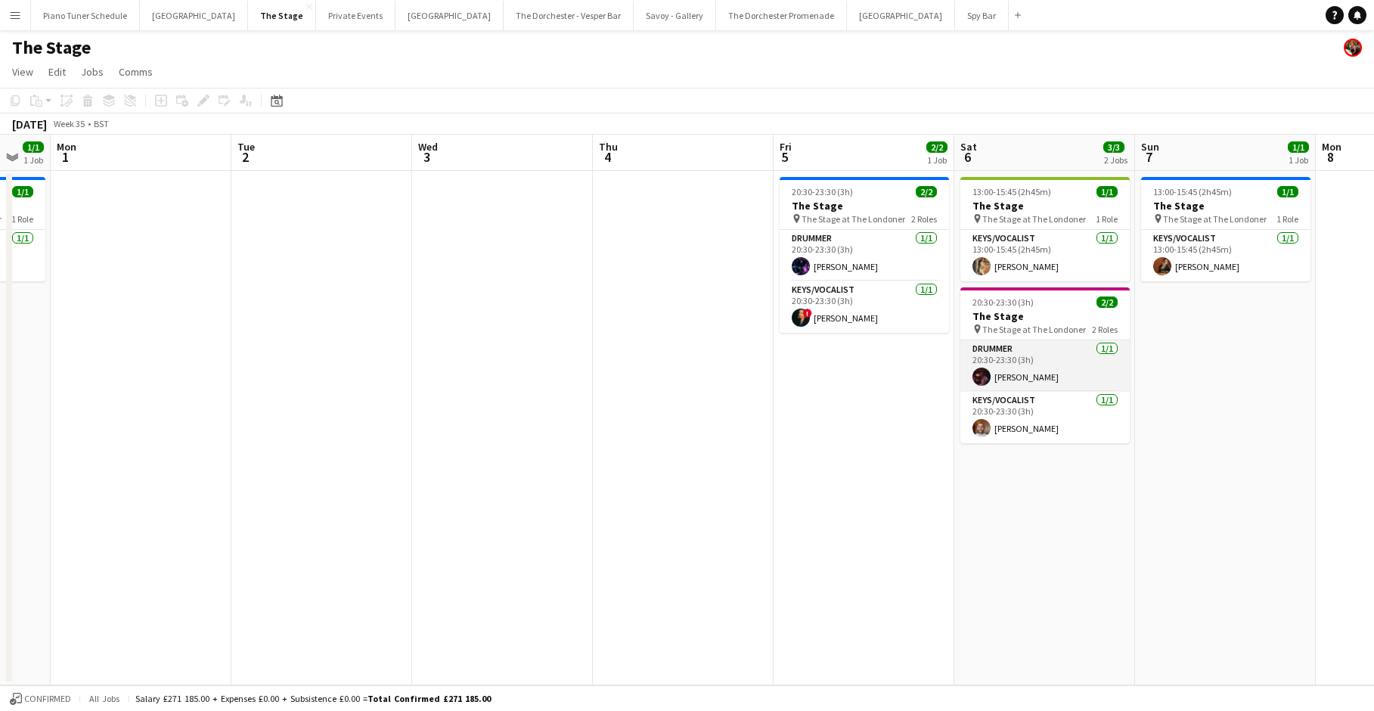
click at [787, 355] on app-card-role "Drummer [DATE] 20:30-23:30 (3h) [PERSON_NAME]" at bounding box center [1045, 365] width 169 height 51
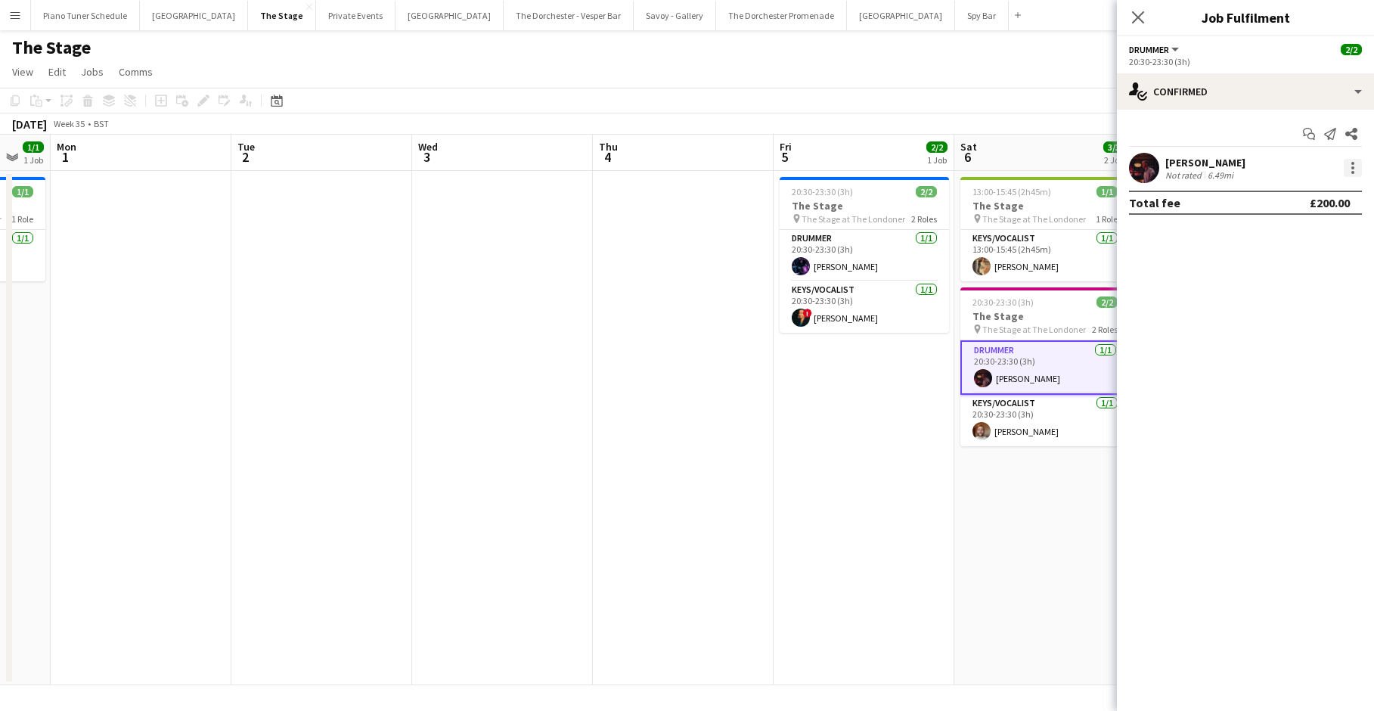
click at [787, 163] on div at bounding box center [1353, 168] width 18 height 18
click at [787, 337] on span "Remove" at bounding box center [1278, 340] width 45 height 13
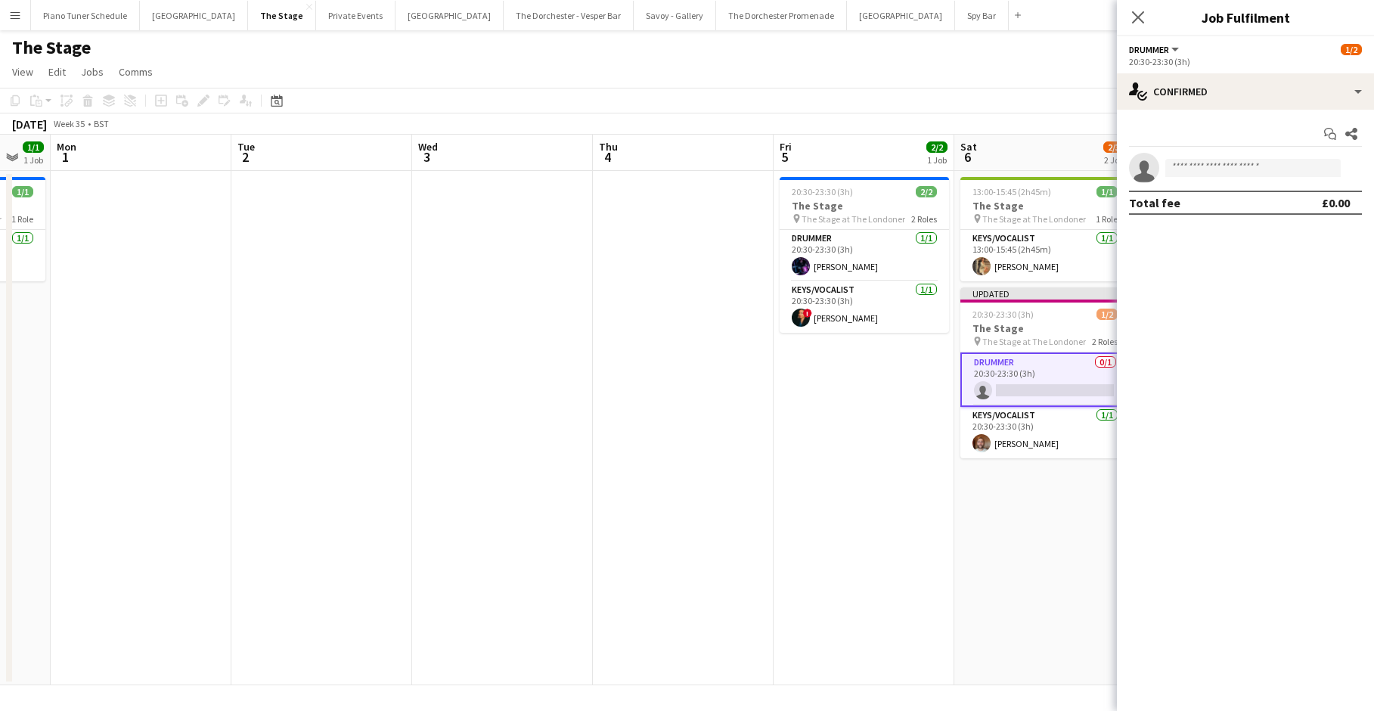
click at [787, 20] on div "Close pop-in" at bounding box center [1138, 17] width 42 height 35
click at [787, 13] on icon "Close pop-in" at bounding box center [1138, 17] width 14 height 14
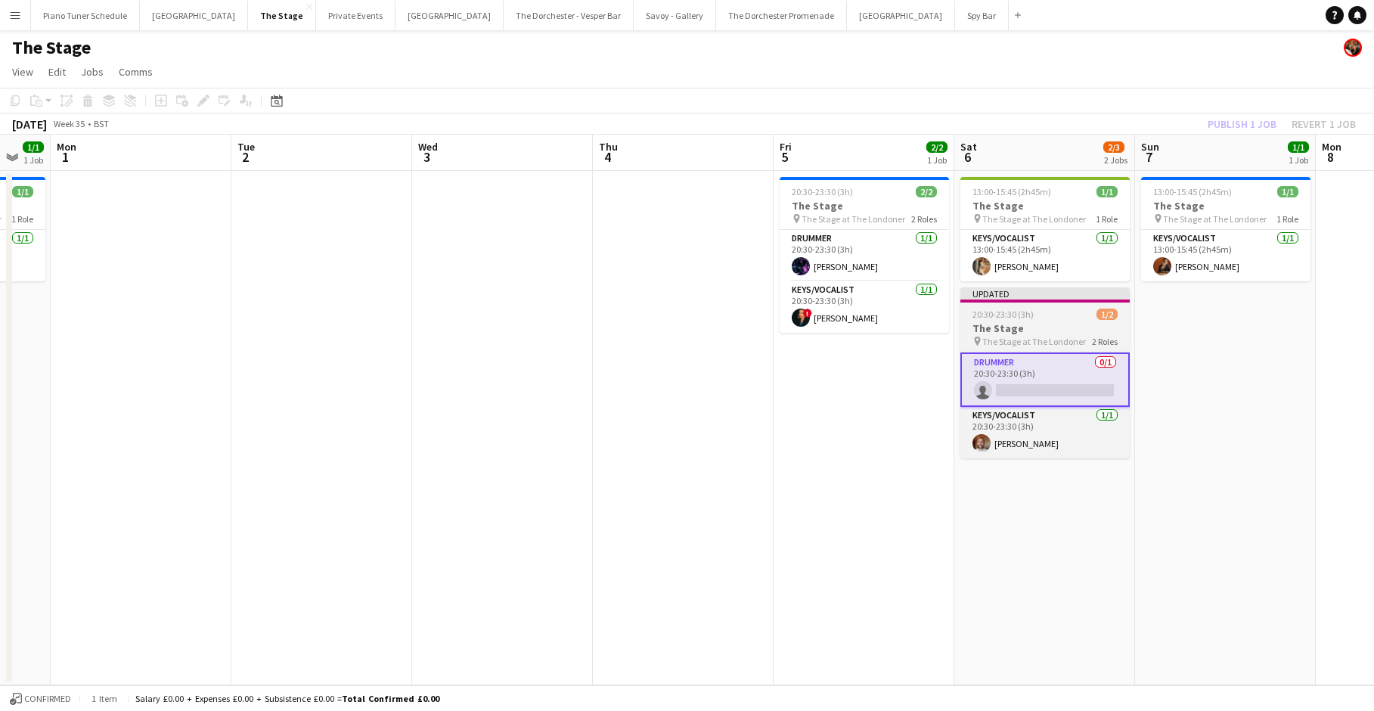
click at [787, 314] on div "20:30-23:30 (3h) 1/2" at bounding box center [1045, 314] width 169 height 11
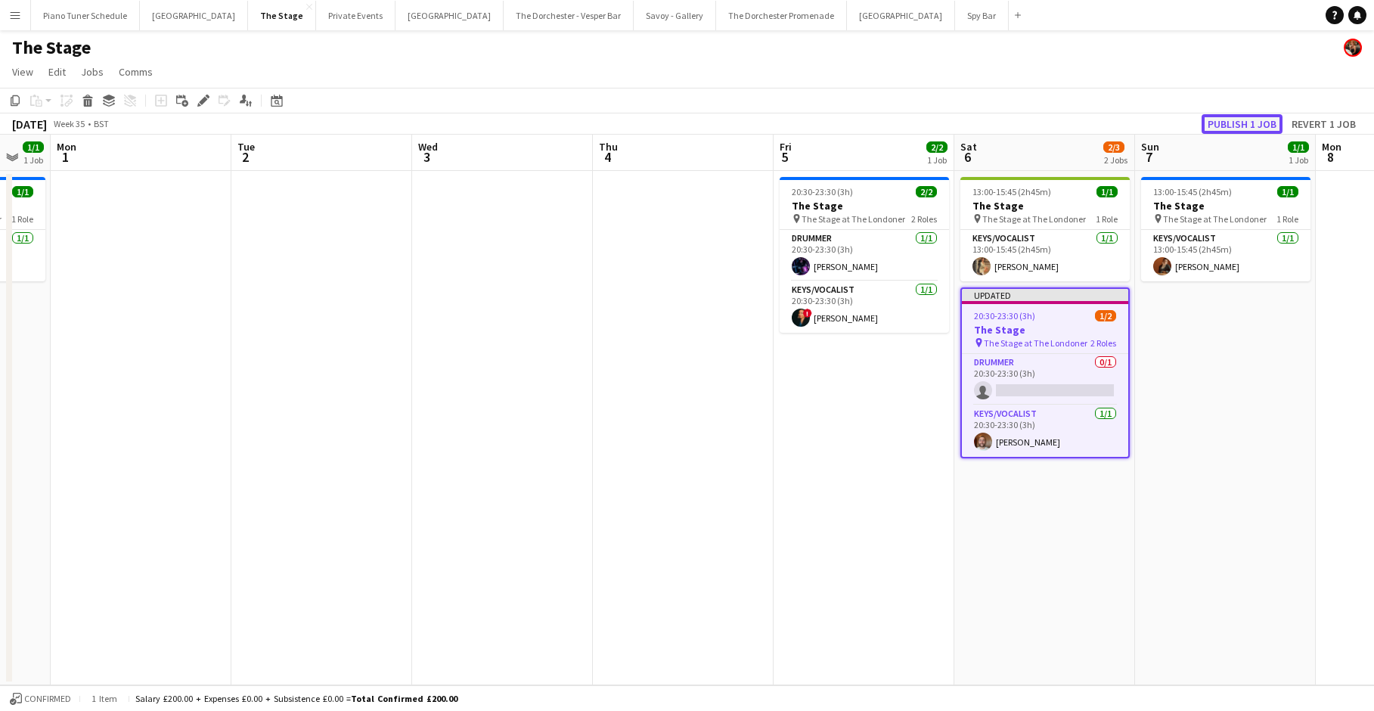
click at [787, 118] on button "Publish 1 job" at bounding box center [1242, 124] width 81 height 20
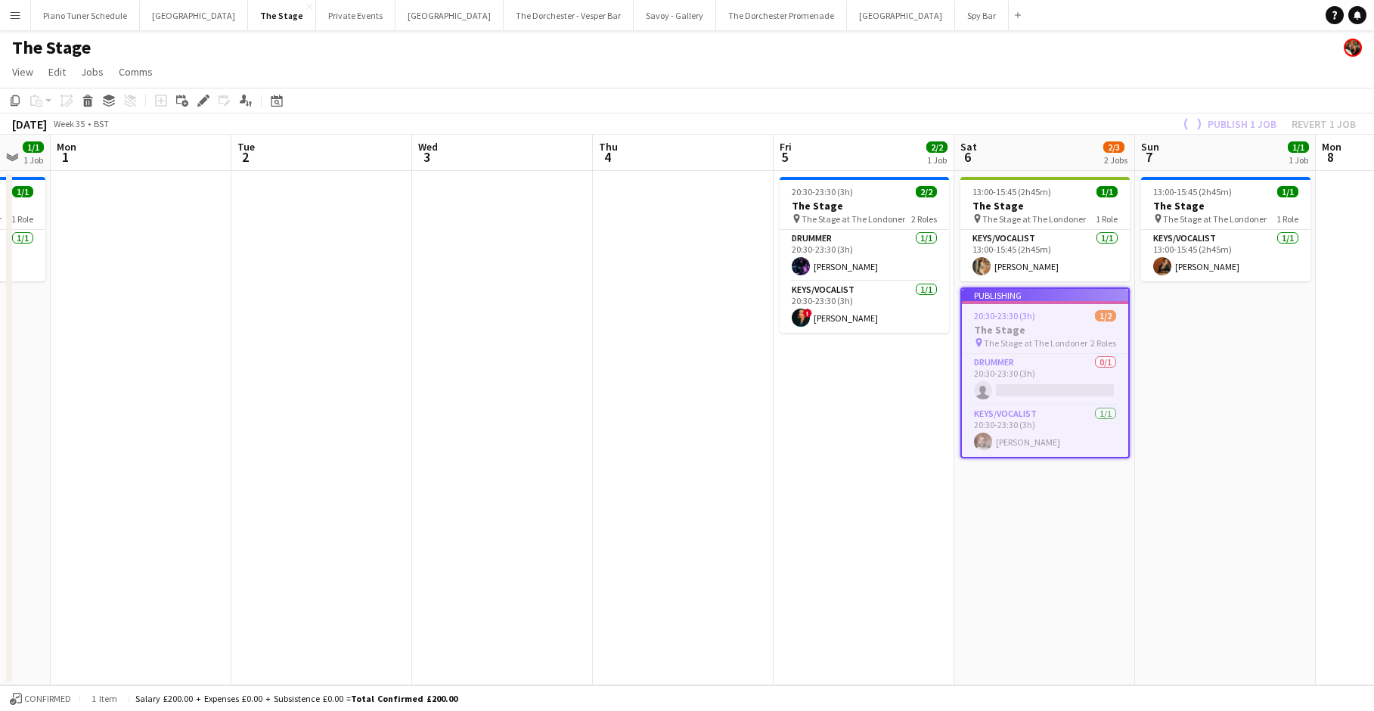
click at [787, 152] on app-board-header-date "Sat 6 2/3 2 Jobs" at bounding box center [1044, 153] width 181 height 36
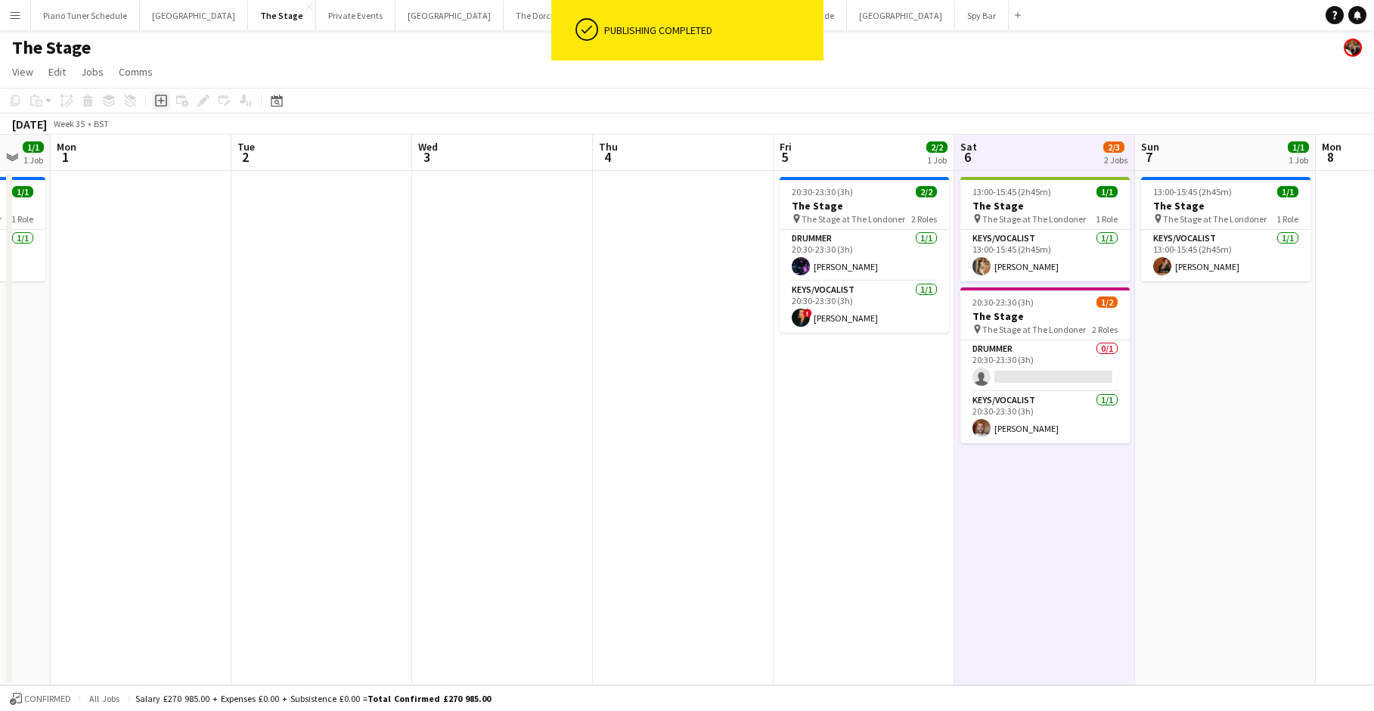
click at [163, 97] on icon "Add job" at bounding box center [161, 101] width 12 height 12
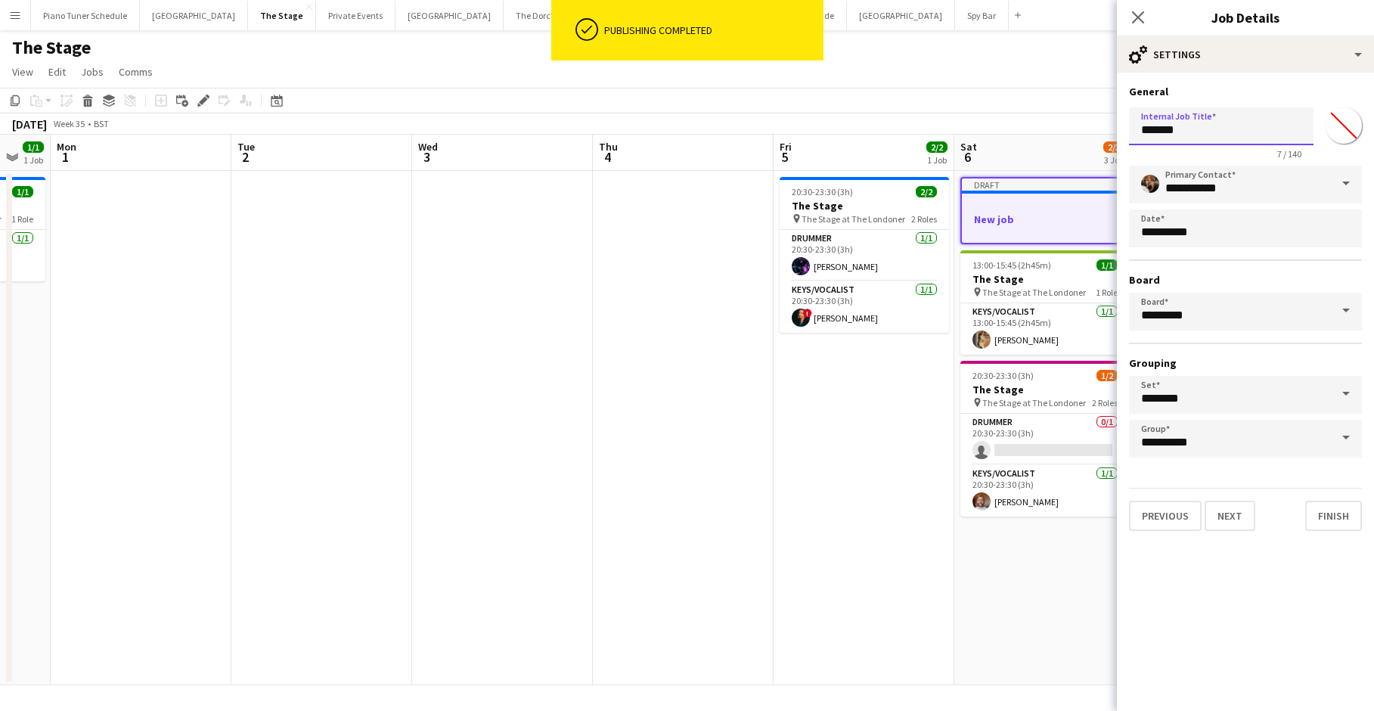
drag, startPoint x: 1226, startPoint y: 131, endPoint x: 1030, endPoint y: 122, distance: 196.1
click at [787, 122] on body "ok-circled Publishing completed Menu Boards Boards Boards All jobs Status Workf…" at bounding box center [687, 355] width 1374 height 711
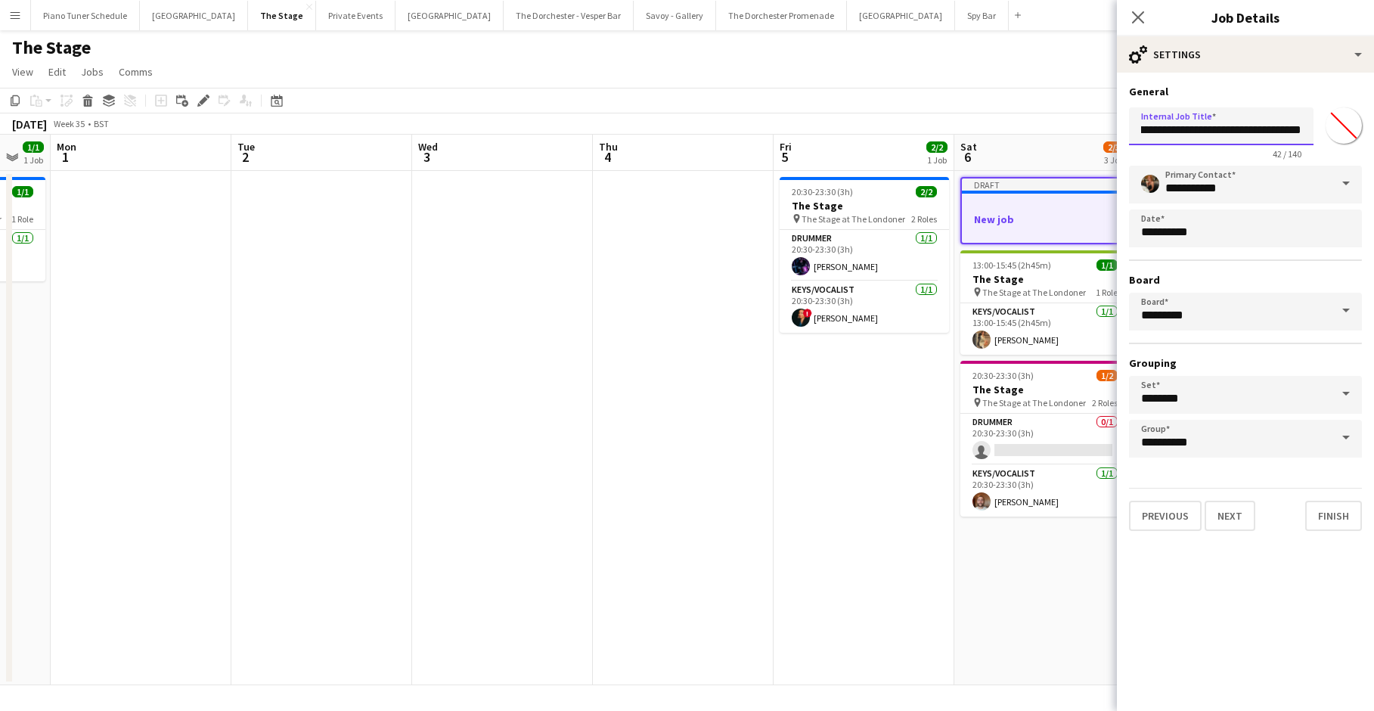
scroll to position [0, 55]
type input "**********"
click at [787, 14] on icon at bounding box center [1138, 17] width 14 height 14
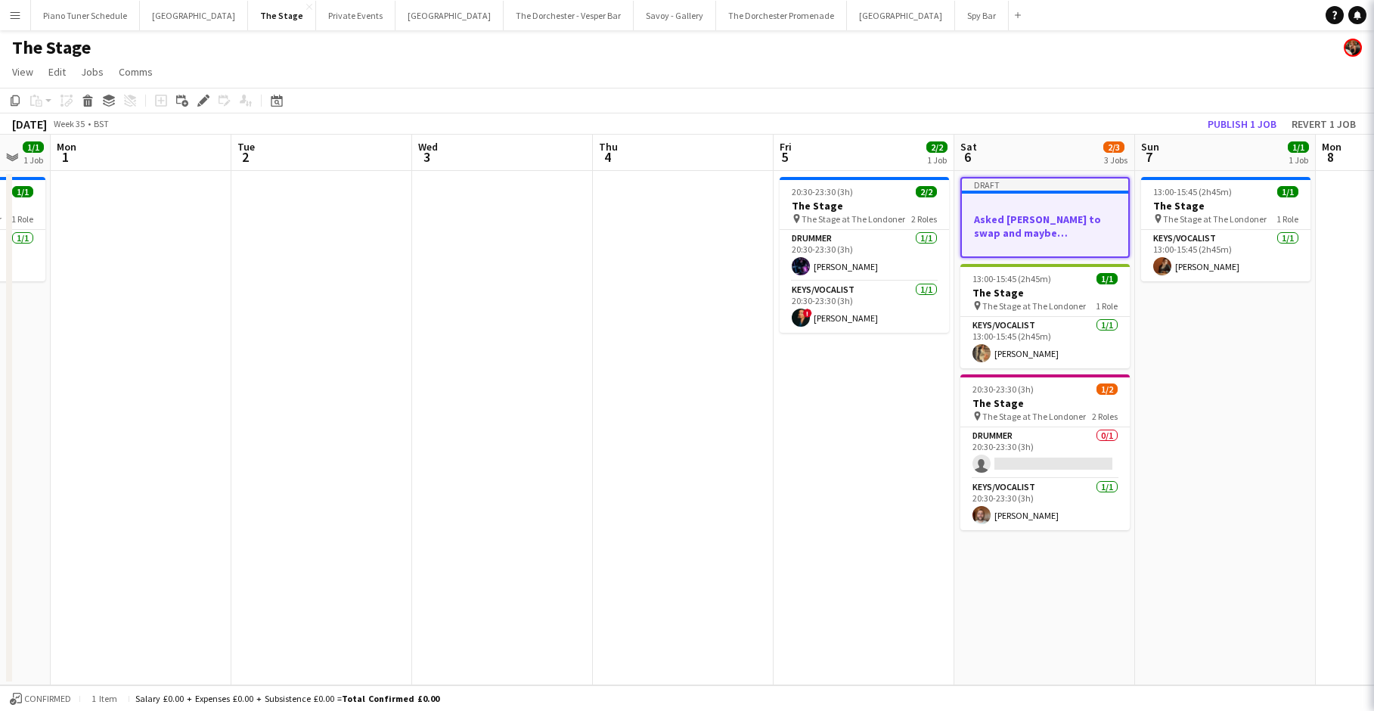
scroll to position [0, 0]
click at [787, 109] on app-toolbar "Copy Paste Paste Command V Paste with crew Command Shift V Paste linked Job [GE…" at bounding box center [687, 101] width 1374 height 26
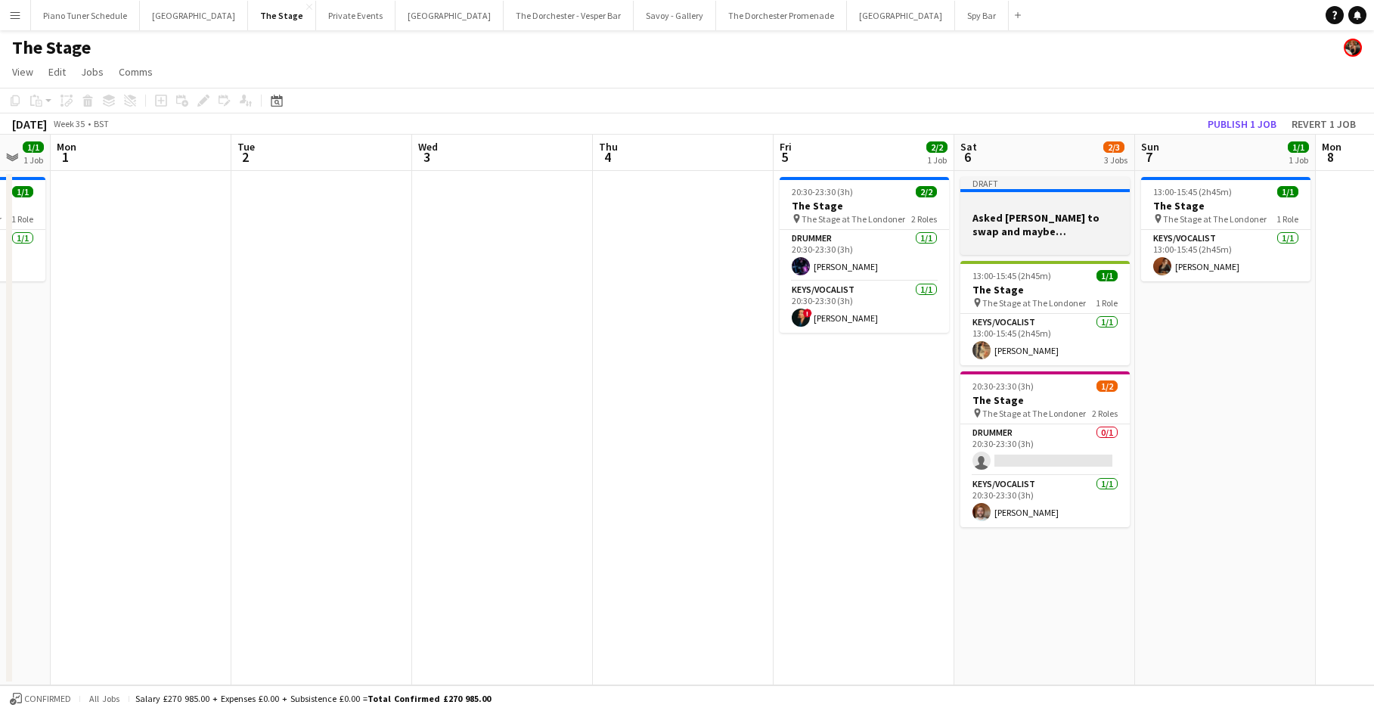
click at [787, 202] on div at bounding box center [1045, 203] width 169 height 11
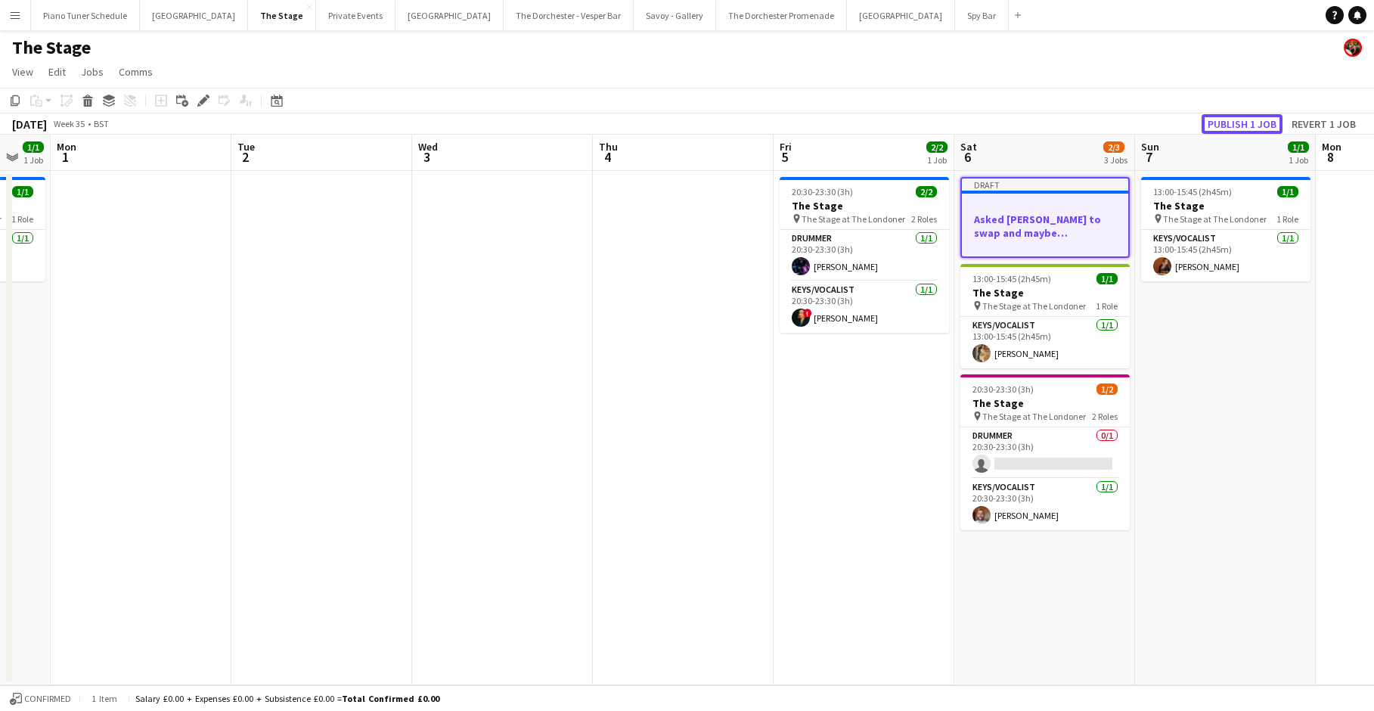
drag, startPoint x: 1223, startPoint y: 124, endPoint x: 1212, endPoint y: 129, distance: 12.2
click at [787, 124] on button "Publish 1 job" at bounding box center [1242, 124] width 81 height 20
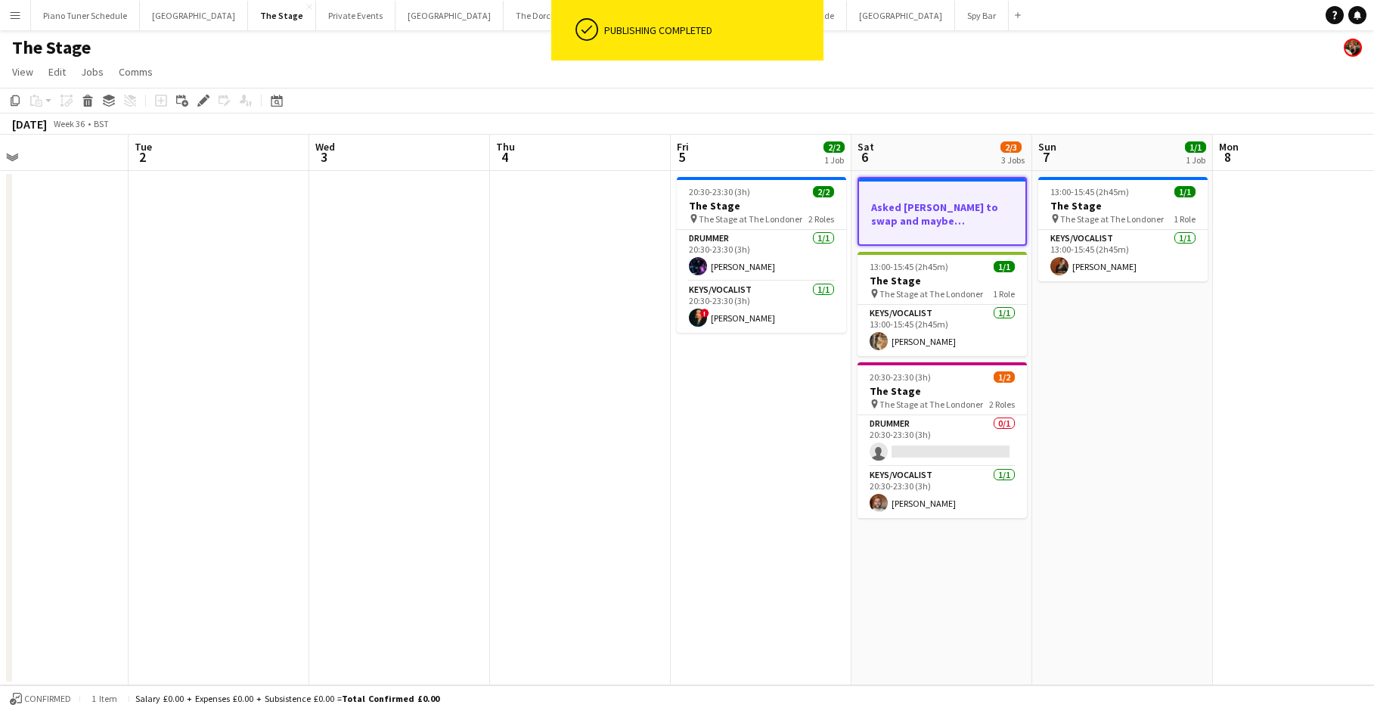
scroll to position [0, 428]
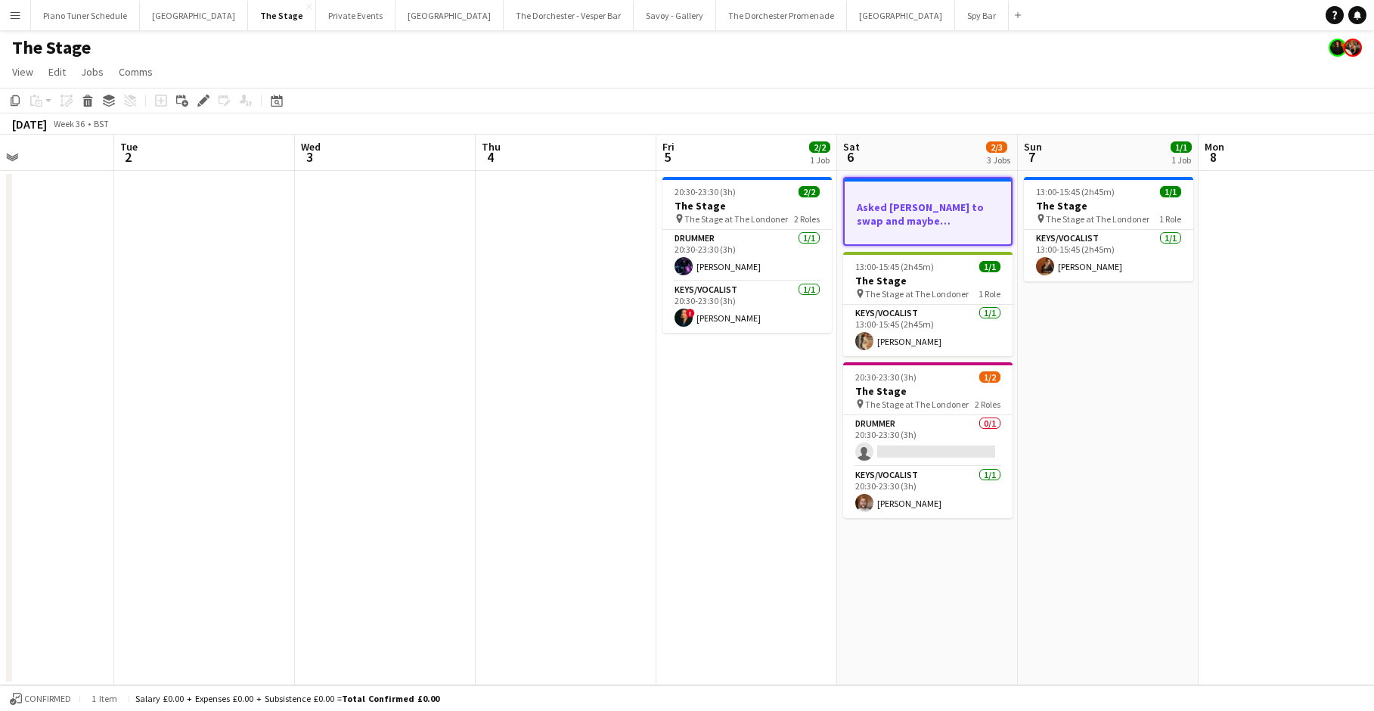
click at [722, 141] on app-board-header-date "Fri 5 2/2 1 Job" at bounding box center [746, 153] width 181 height 36
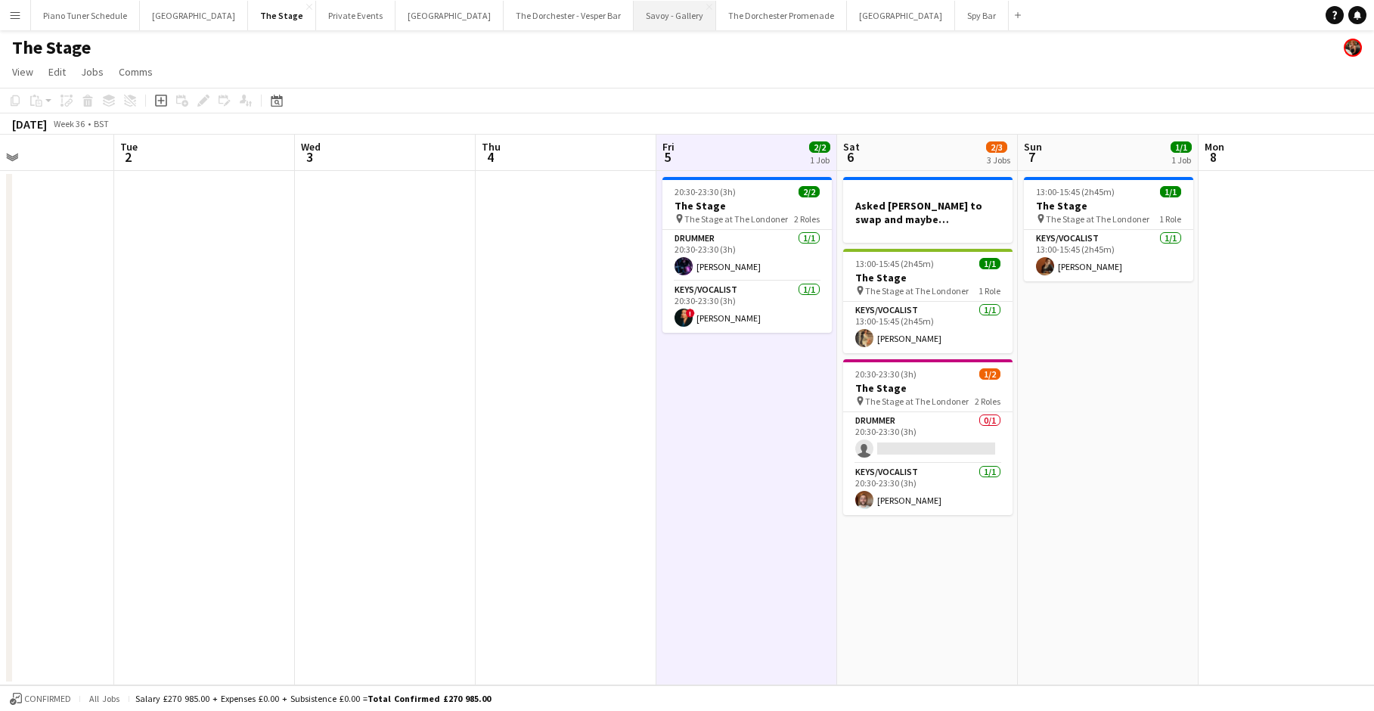
click at [634, 20] on button "Savoy - Gallery Close" at bounding box center [675, 15] width 82 height 29
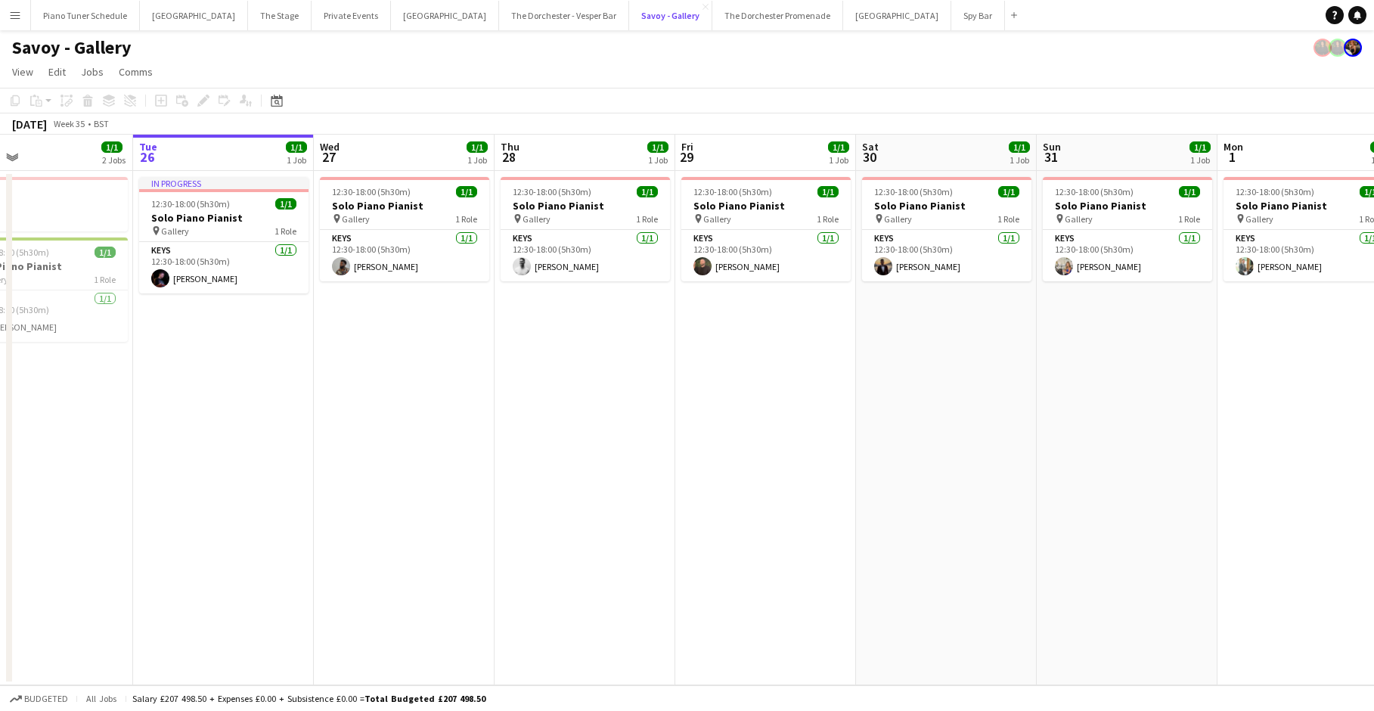
scroll to position [0, 414]
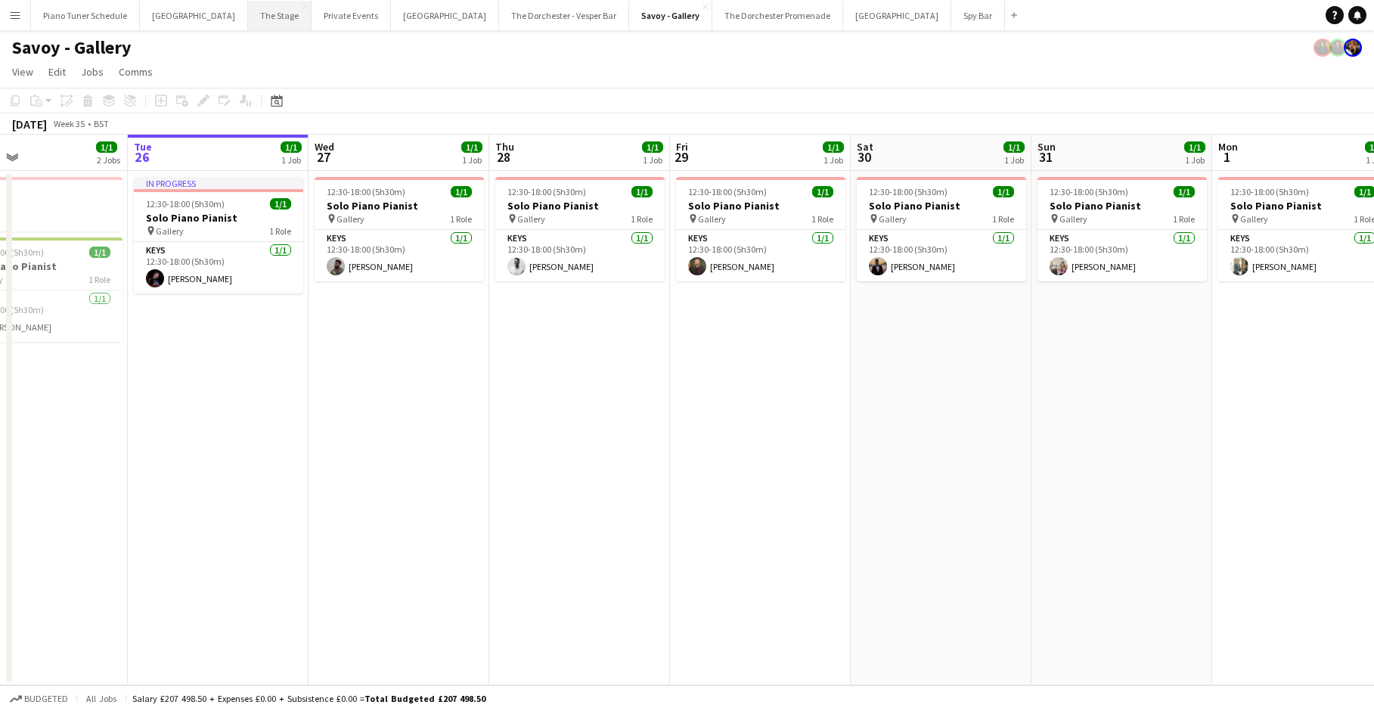
click at [262, 15] on button "The Stage Close" at bounding box center [280, 15] width 64 height 29
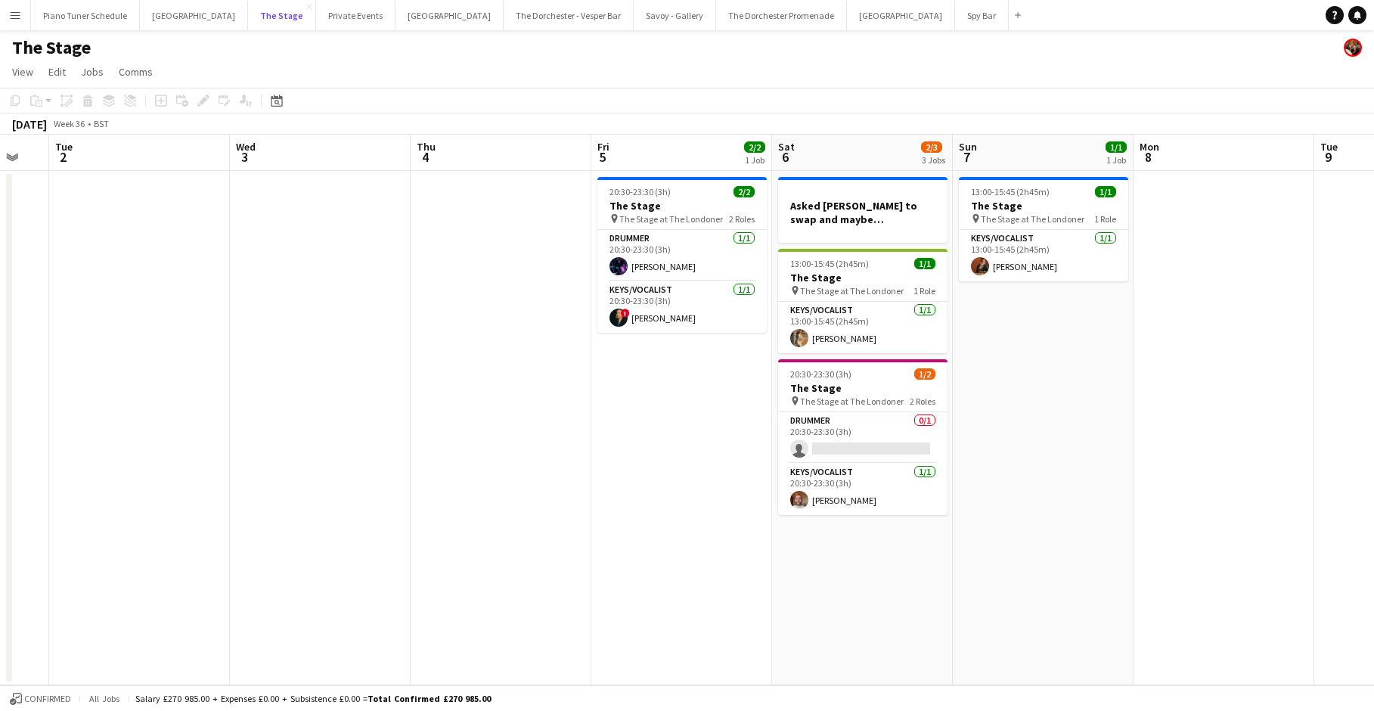
scroll to position [0, 493]
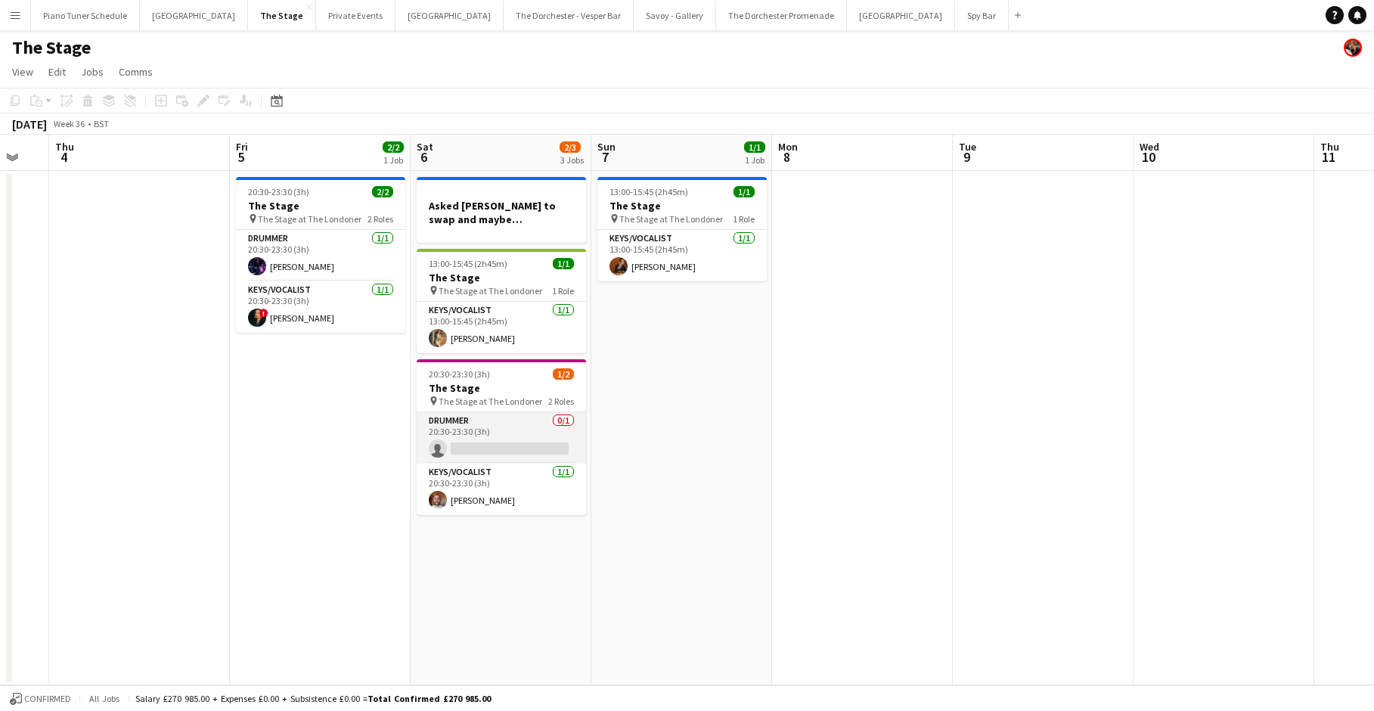
click at [488, 449] on app-card-role "Drummer 0/1 20:30-23:30 (3h) single-neutral-actions" at bounding box center [501, 437] width 169 height 51
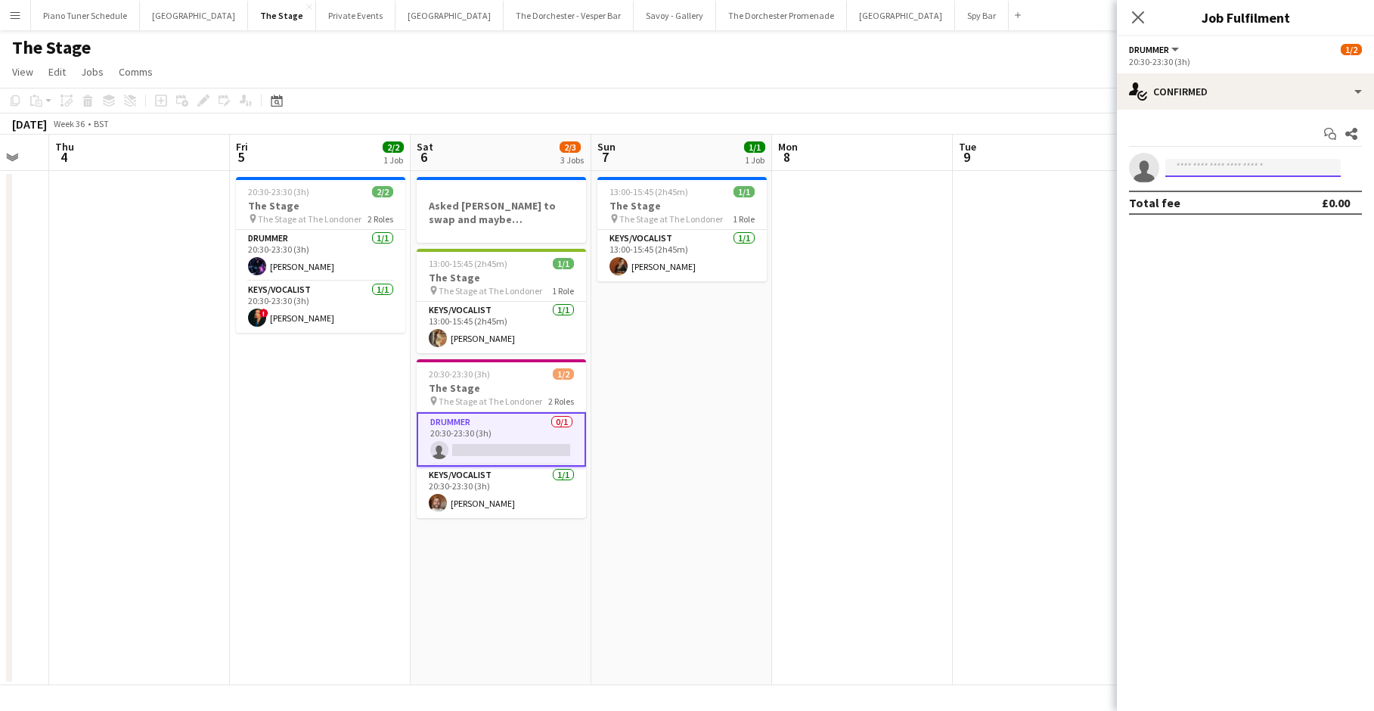
click at [787, 165] on input at bounding box center [1252, 168] width 175 height 18
type input "********"
click at [787, 215] on span "[PHONE_NUMBER]" at bounding box center [1253, 214] width 151 height 12
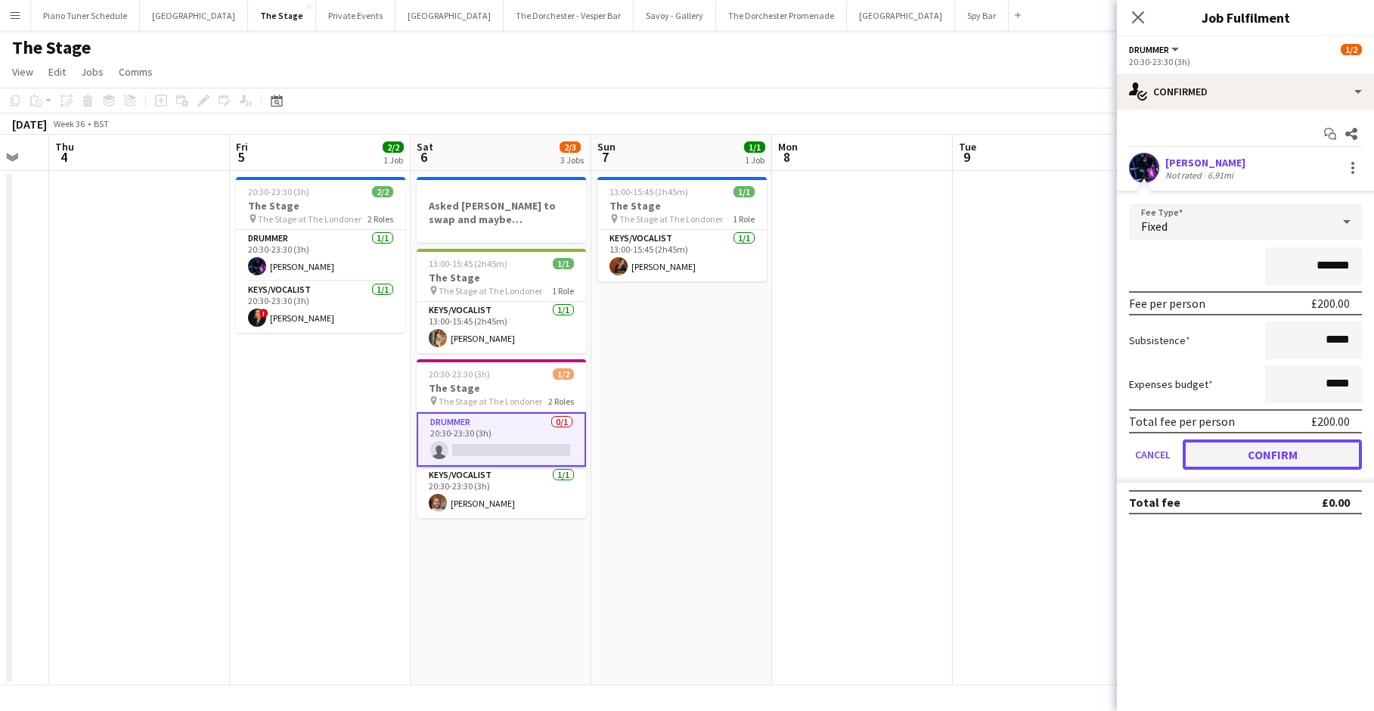
click at [787, 447] on button "Confirm" at bounding box center [1272, 454] width 179 height 30
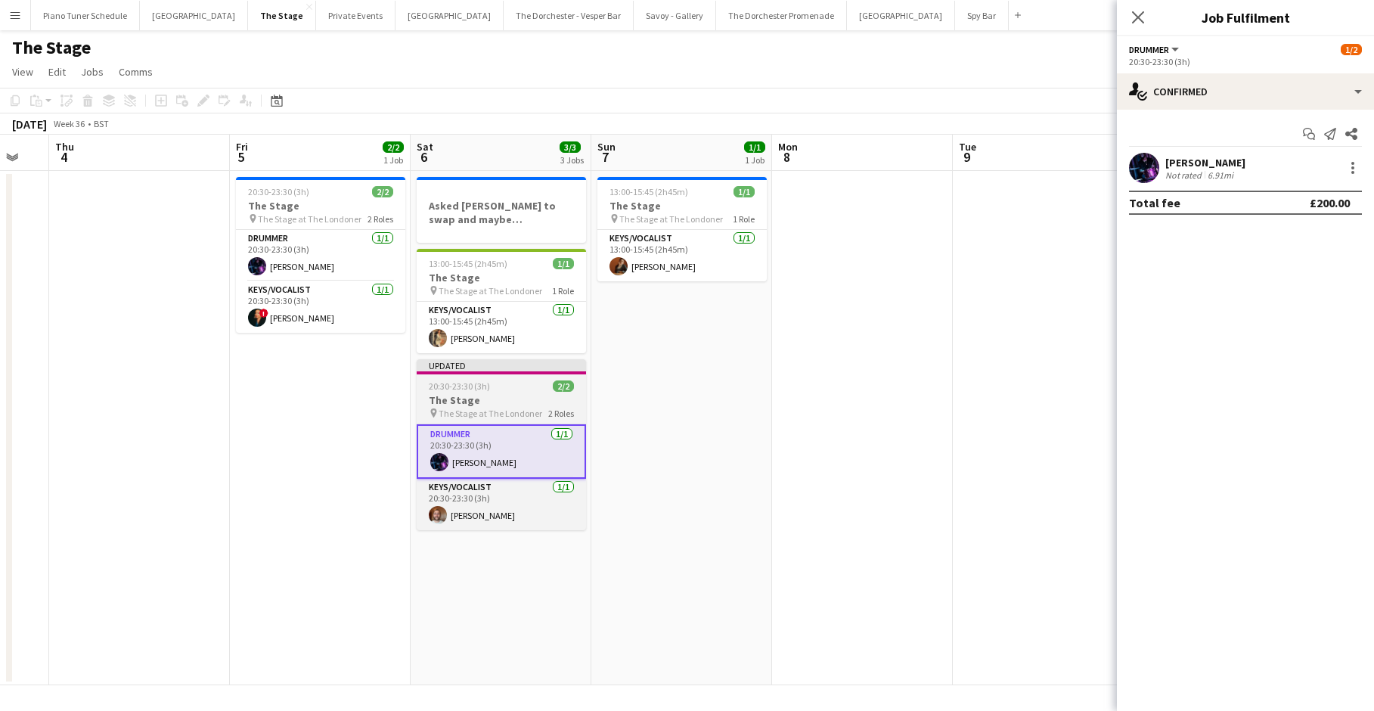
click at [470, 374] on app-job-card "Updated 20:30-23:30 (3h) 2/2 The Stage pin The Stage at The Londoner 2 Roles Dr…" at bounding box center [501, 444] width 169 height 171
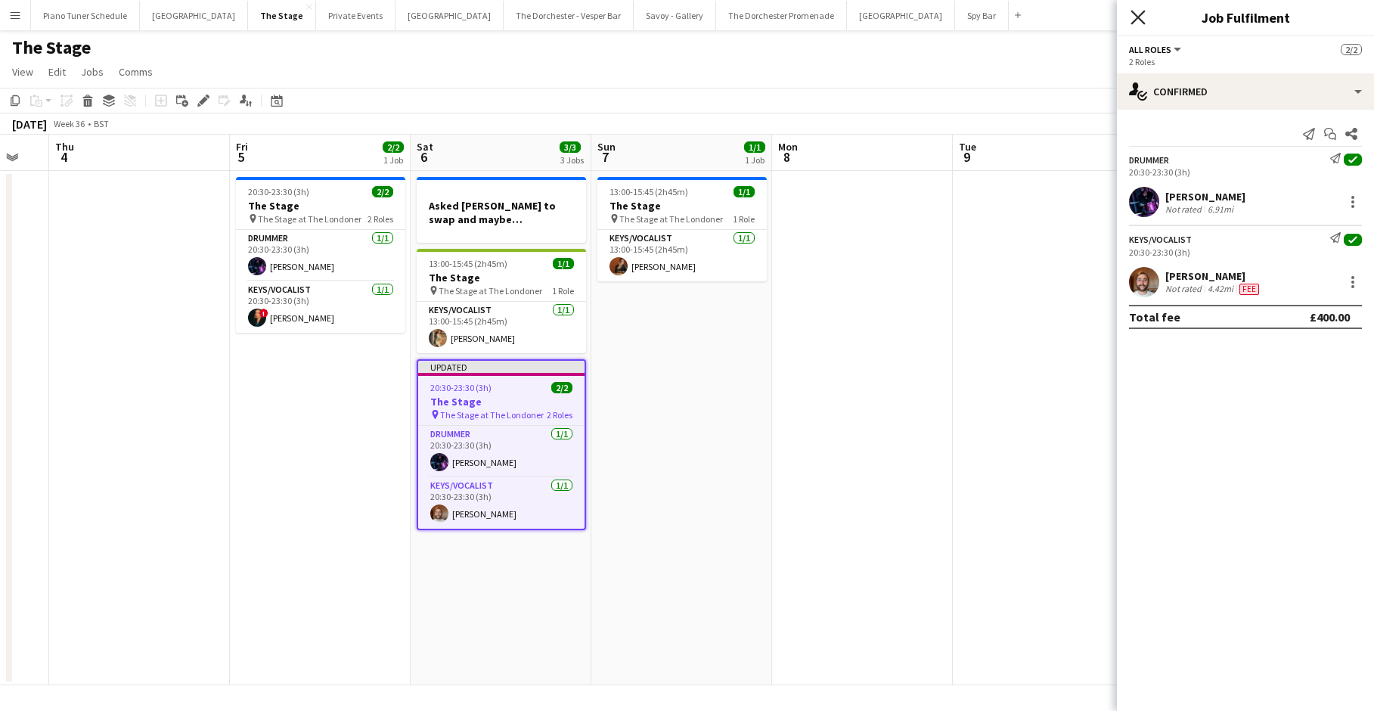
click at [787, 22] on icon "Close pop-in" at bounding box center [1138, 17] width 14 height 14
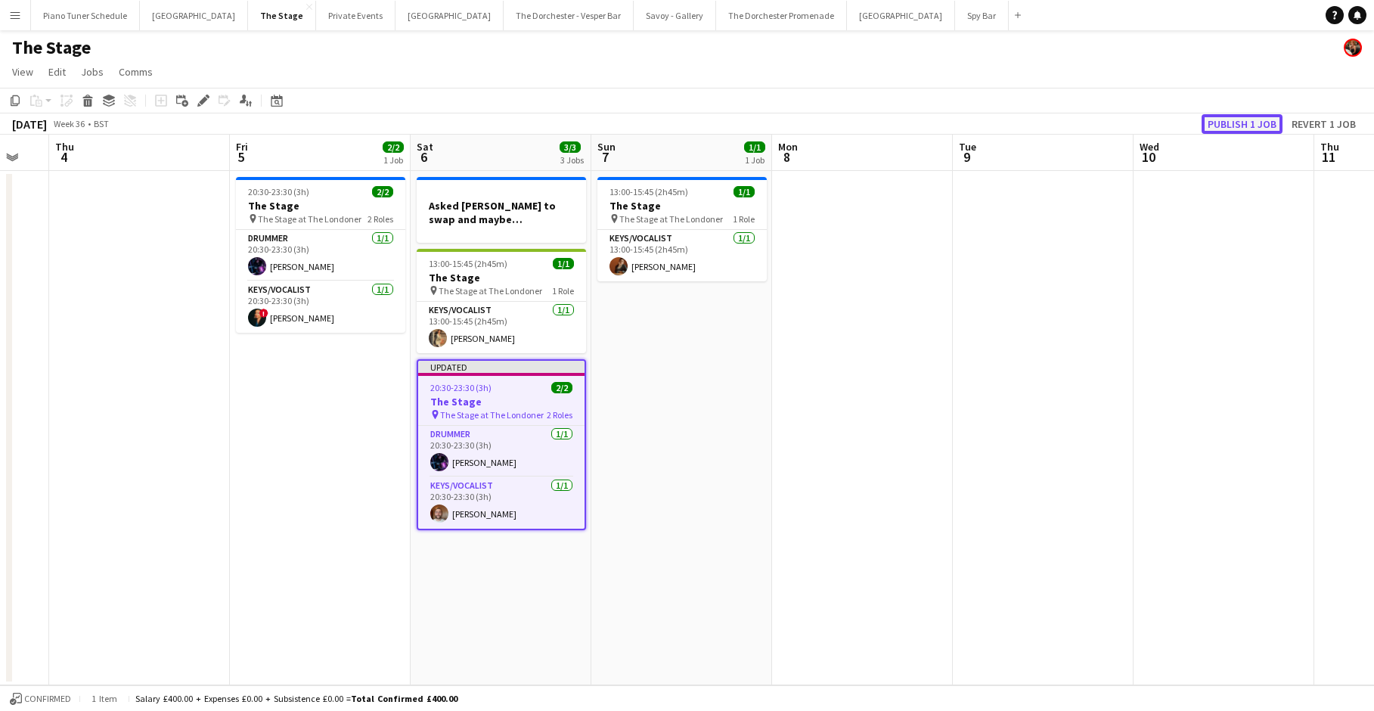
click at [787, 125] on button "Publish 1 job" at bounding box center [1242, 124] width 81 height 20
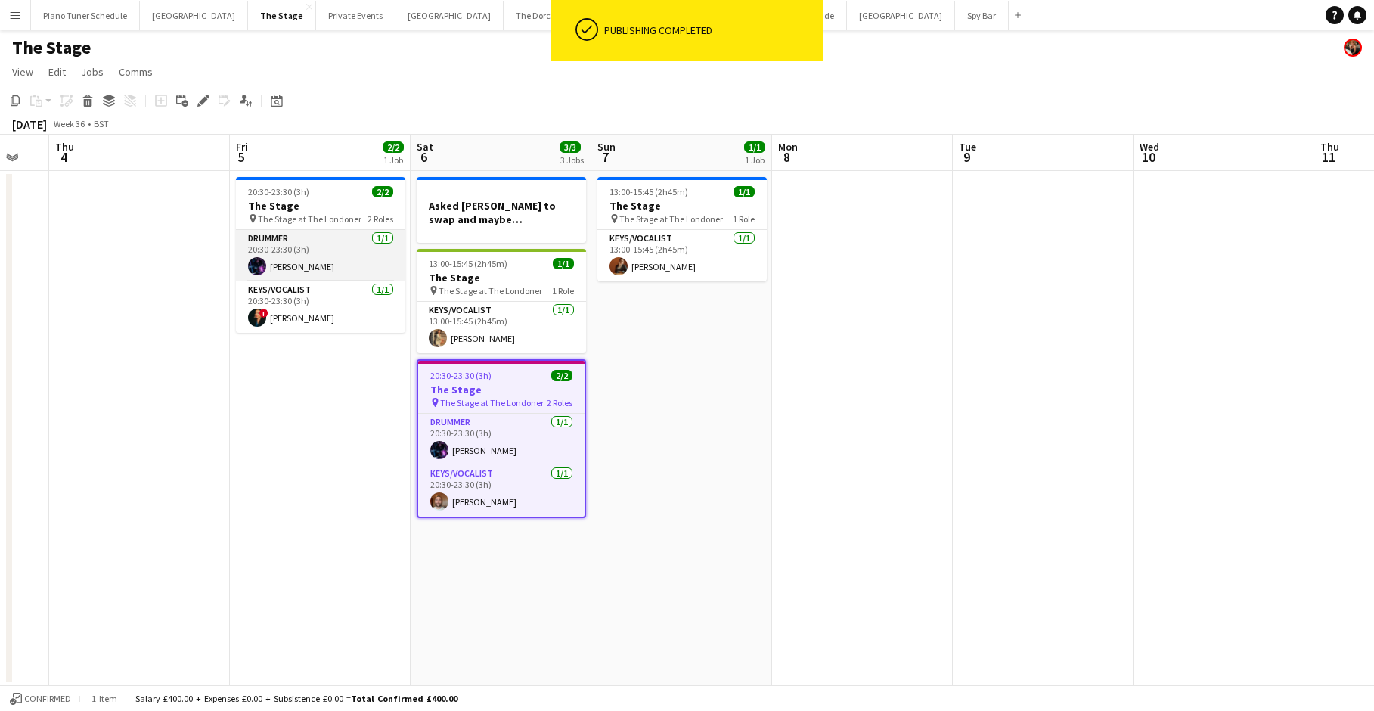
click at [373, 247] on app-card-role "Drummer [DATE] 20:30-23:30 (3h) [PERSON_NAME]" at bounding box center [320, 255] width 169 height 51
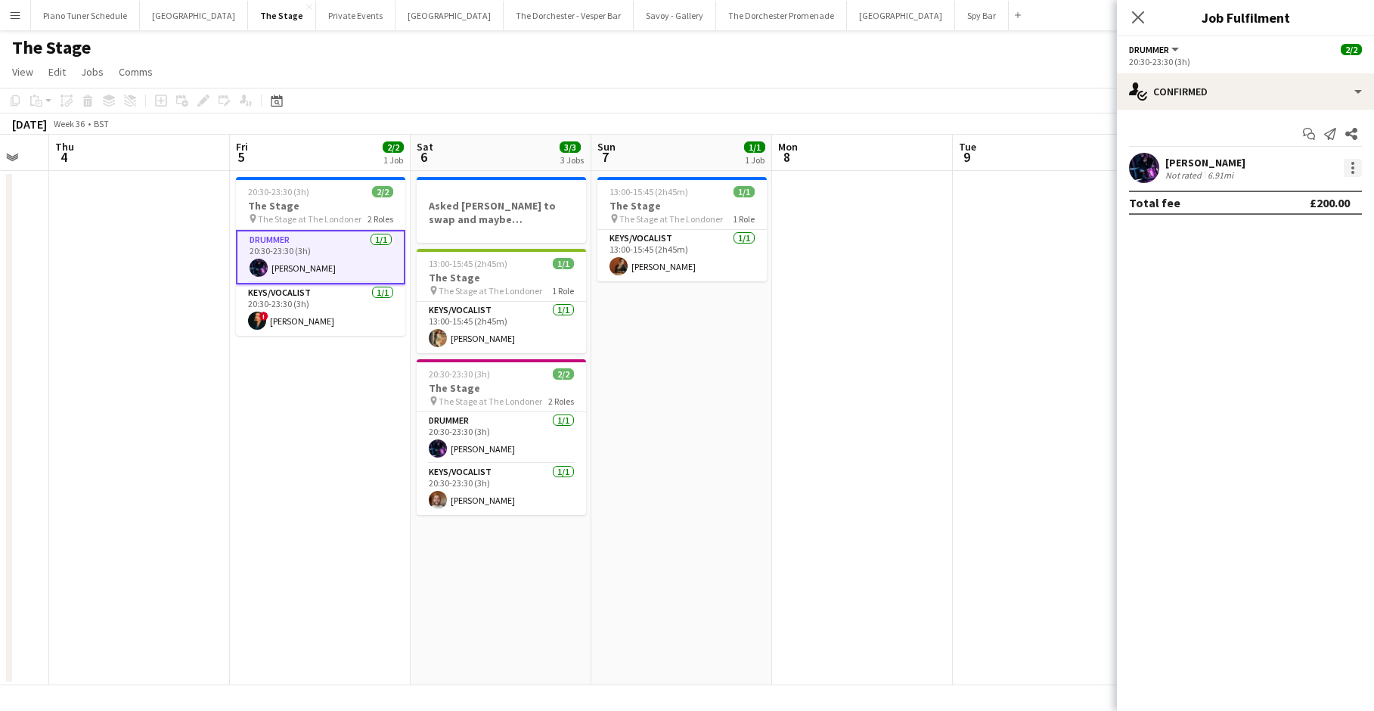
click at [787, 163] on div at bounding box center [1353, 168] width 18 height 18
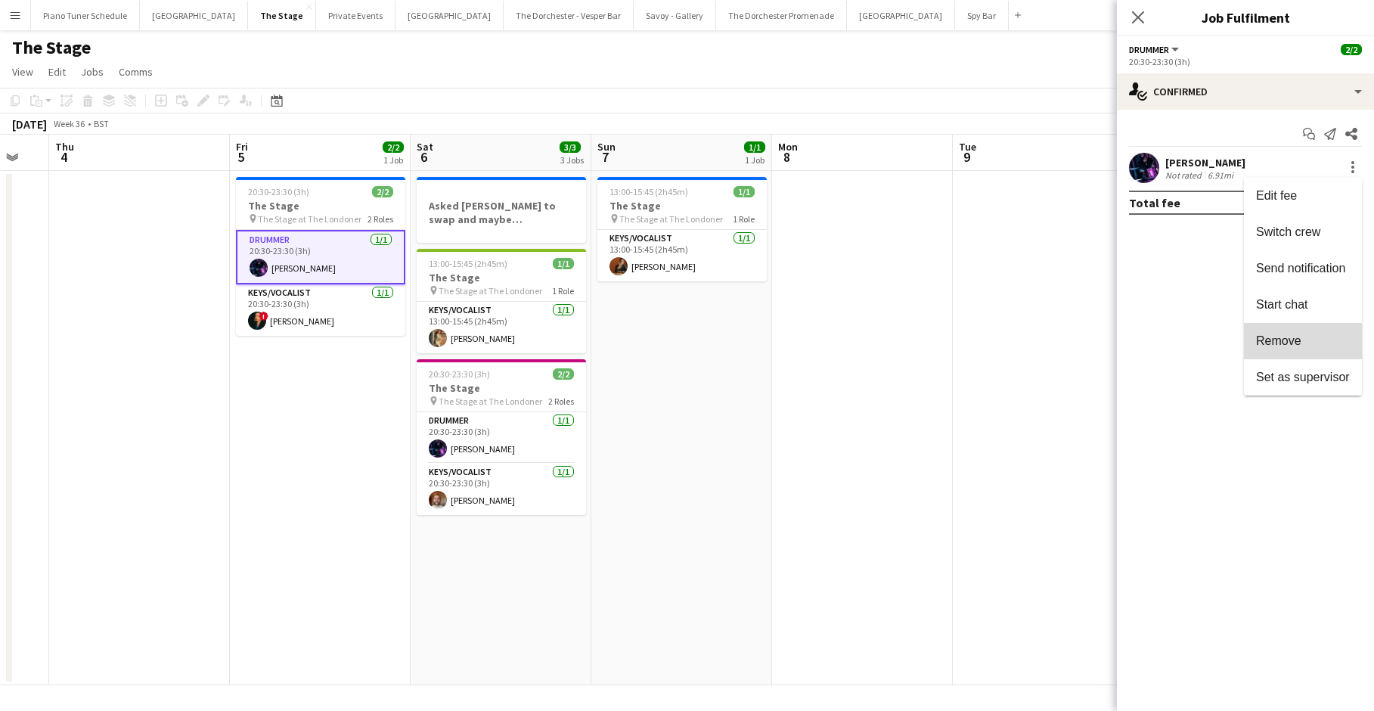
click at [787, 330] on button "Remove" at bounding box center [1303, 341] width 118 height 36
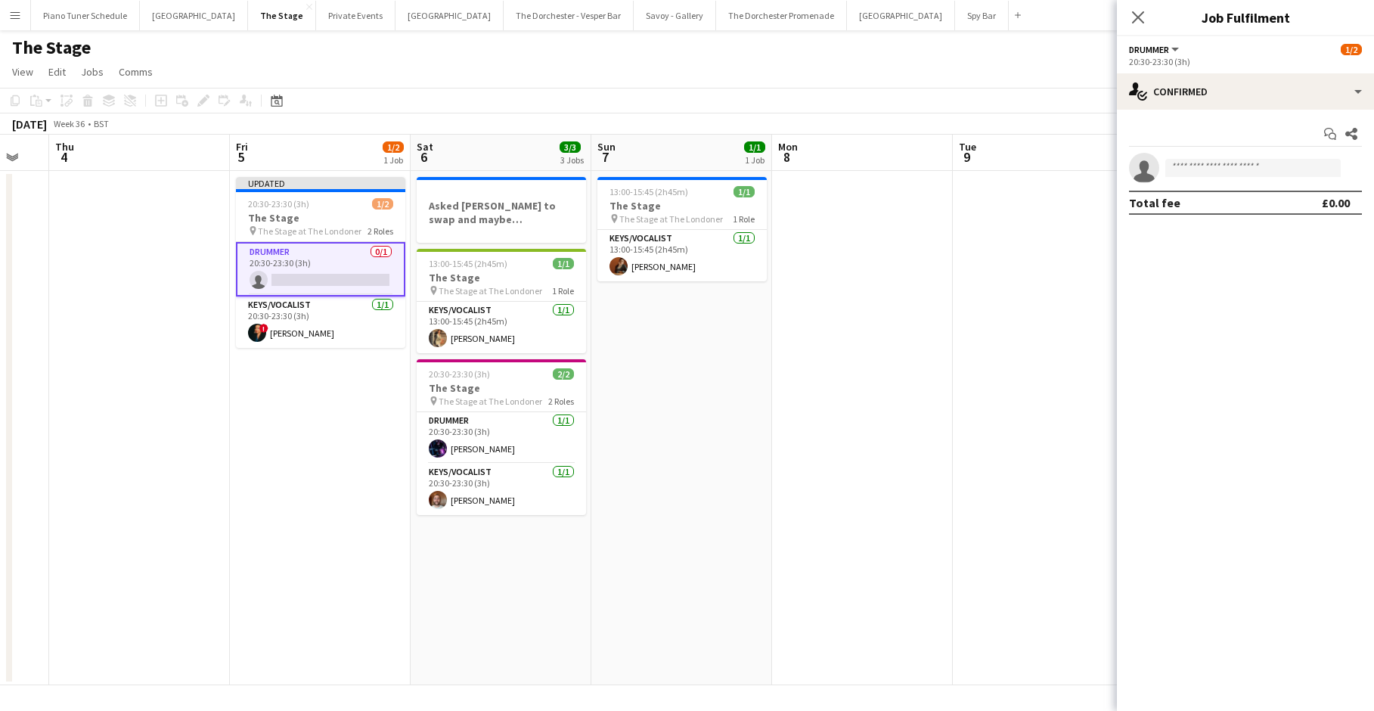
click at [688, 113] on app-toolbar "Copy Paste Paste Command V Paste with crew Command Shift V Paste linked Job [GE…" at bounding box center [687, 101] width 1374 height 26
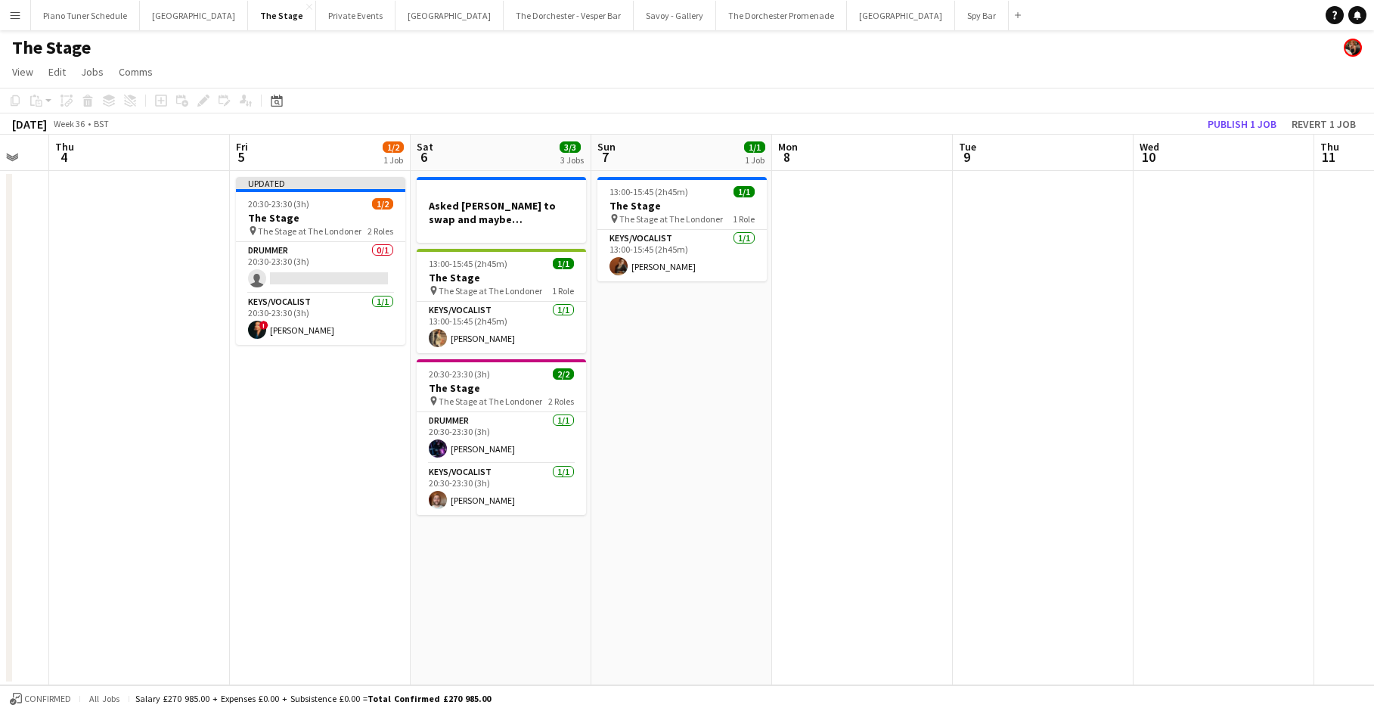
click at [25, 23] on button "Menu" at bounding box center [15, 15] width 30 height 30
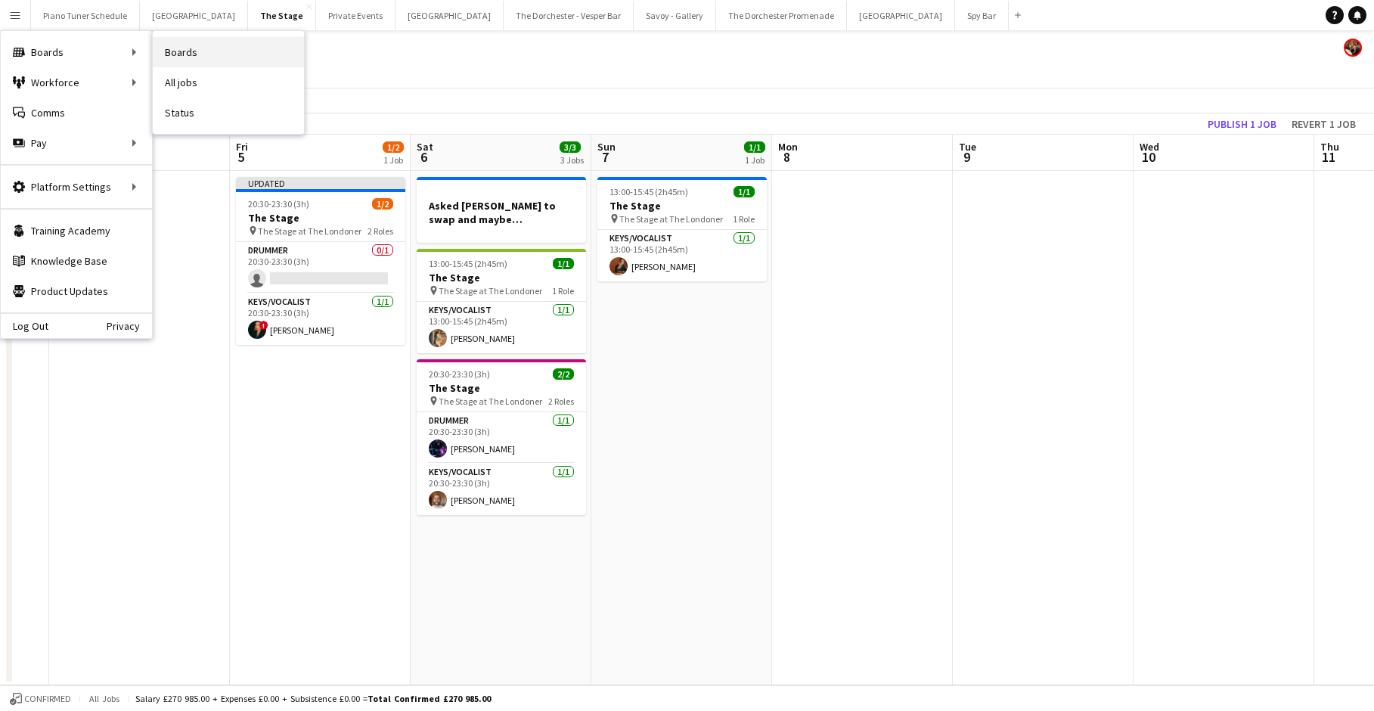
click at [249, 40] on link "Boards" at bounding box center [228, 52] width 151 height 30
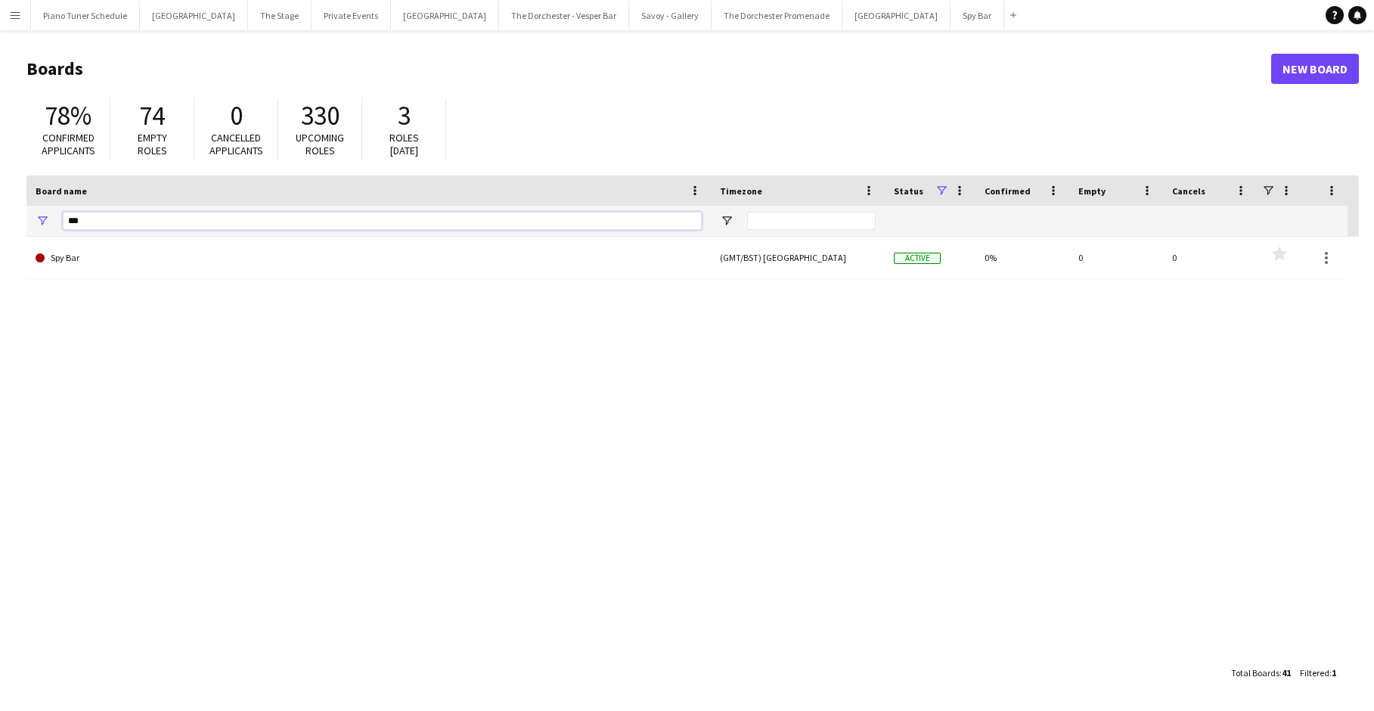
drag, startPoint x: 97, startPoint y: 226, endPoint x: 61, endPoint y: 223, distance: 35.7
click at [61, 223] on div "***" at bounding box center [368, 221] width 684 height 30
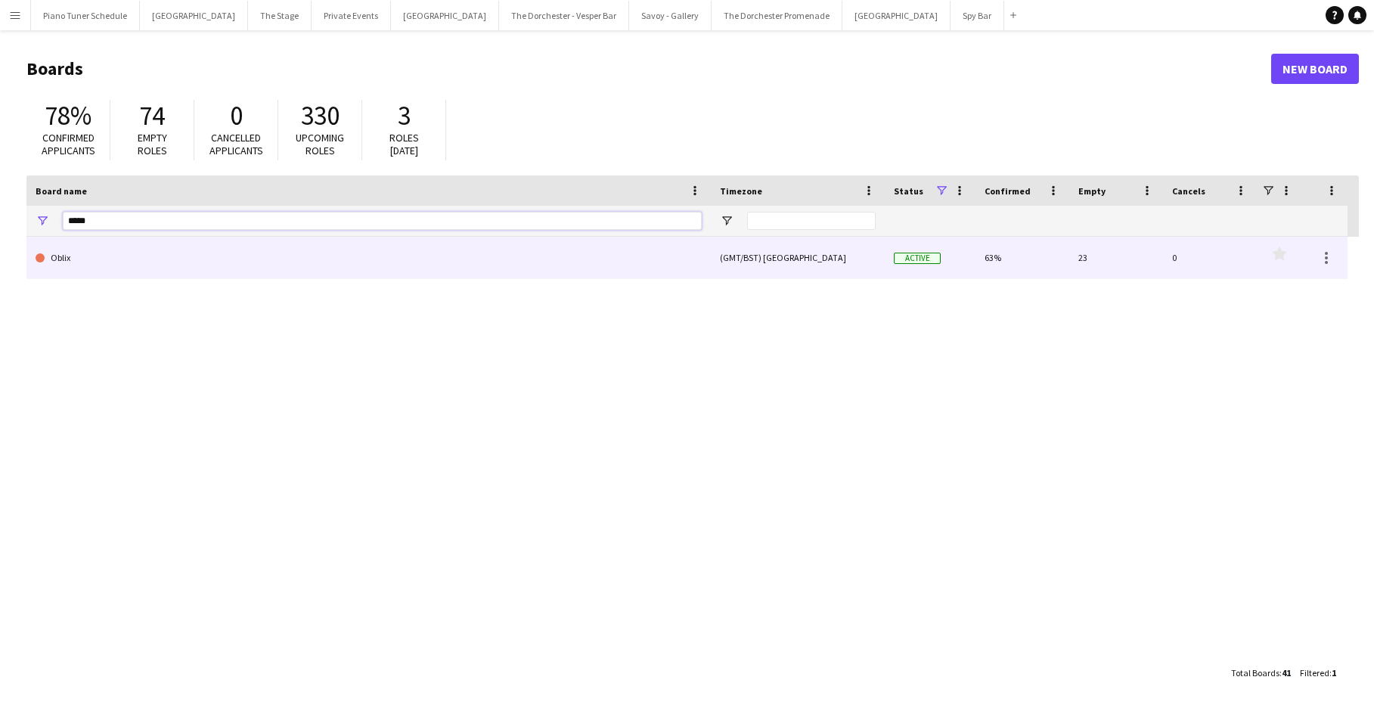
type input "*****"
click at [155, 264] on link "Oblix" at bounding box center [369, 258] width 666 height 42
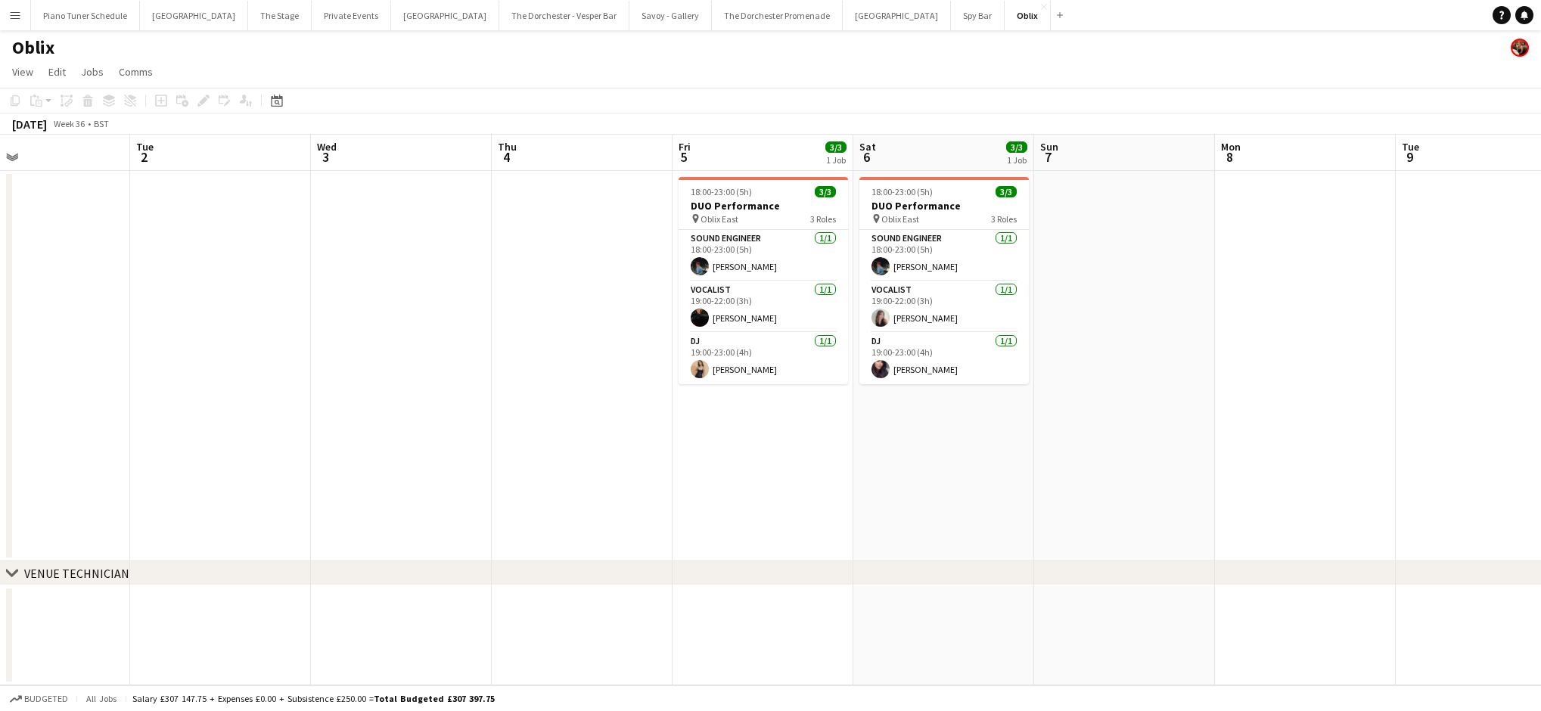
scroll to position [0, 610]
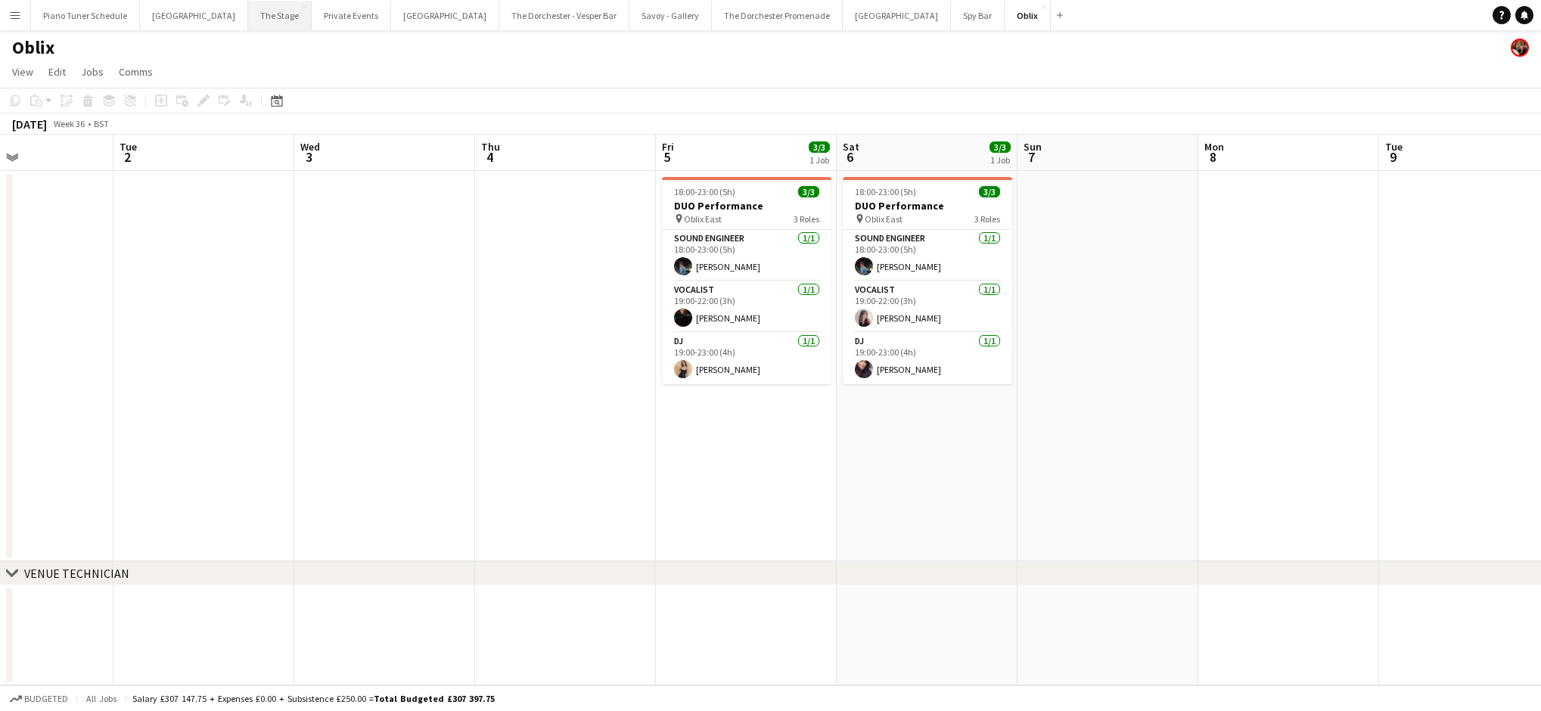
click at [248, 17] on button "The Stage Close" at bounding box center [280, 15] width 64 height 29
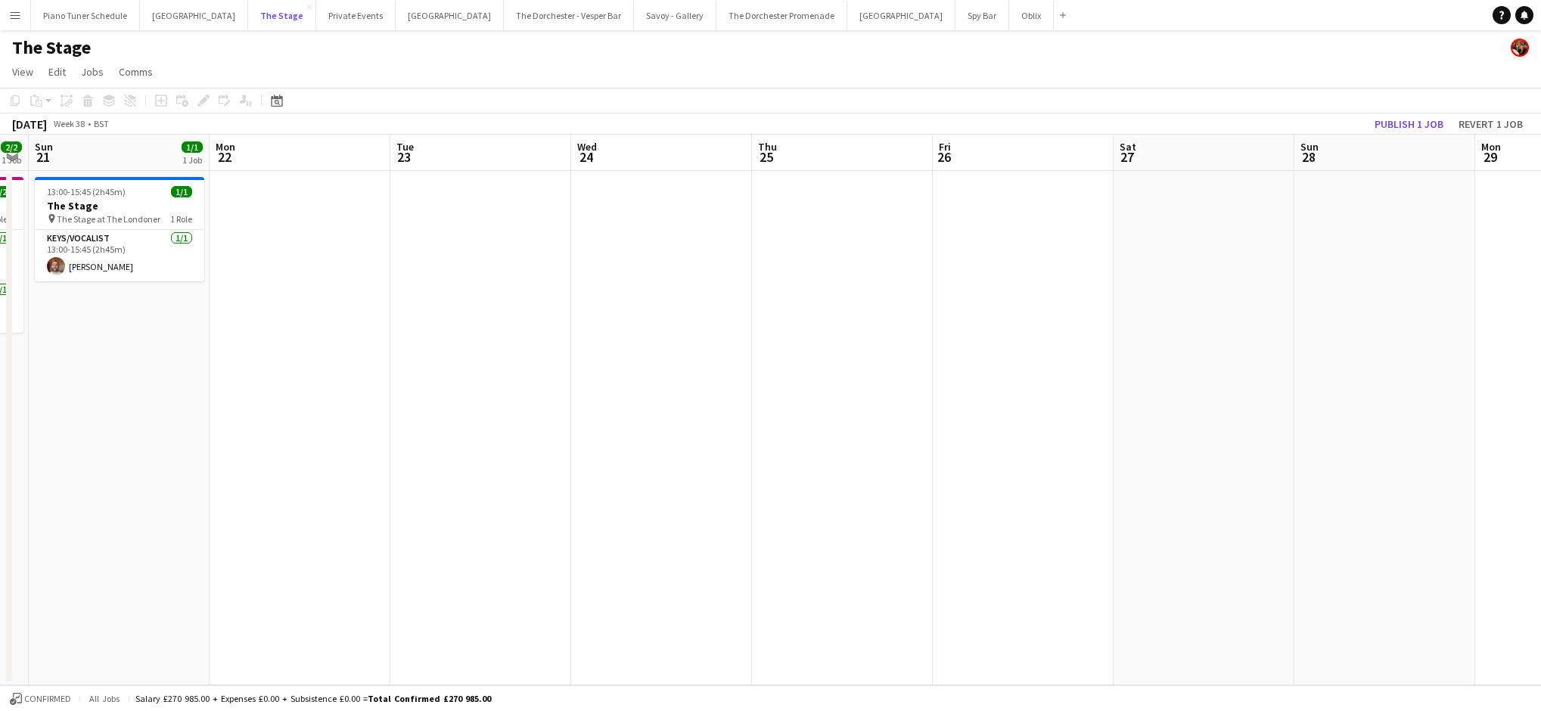
scroll to position [0, 522]
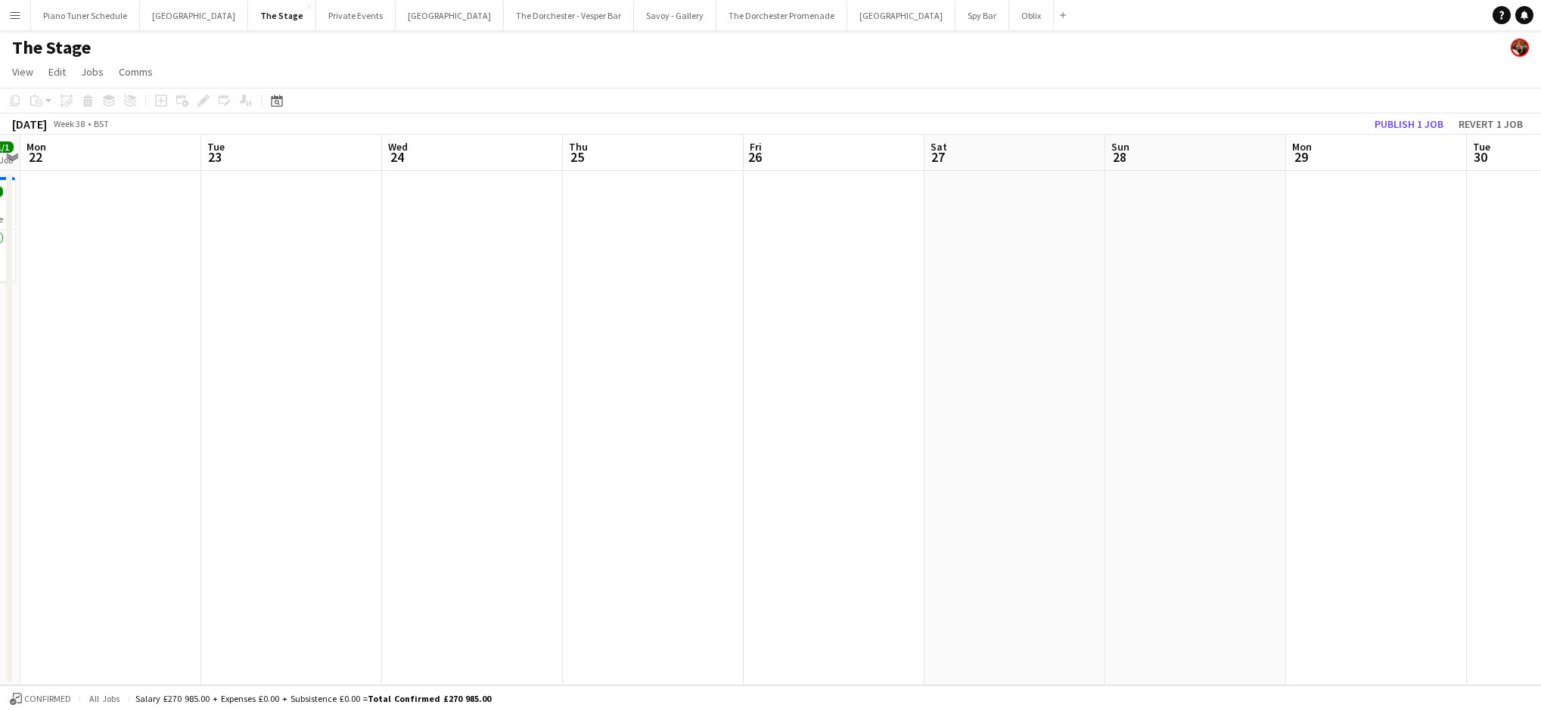
click at [23, 14] on button "Menu" at bounding box center [15, 15] width 30 height 30
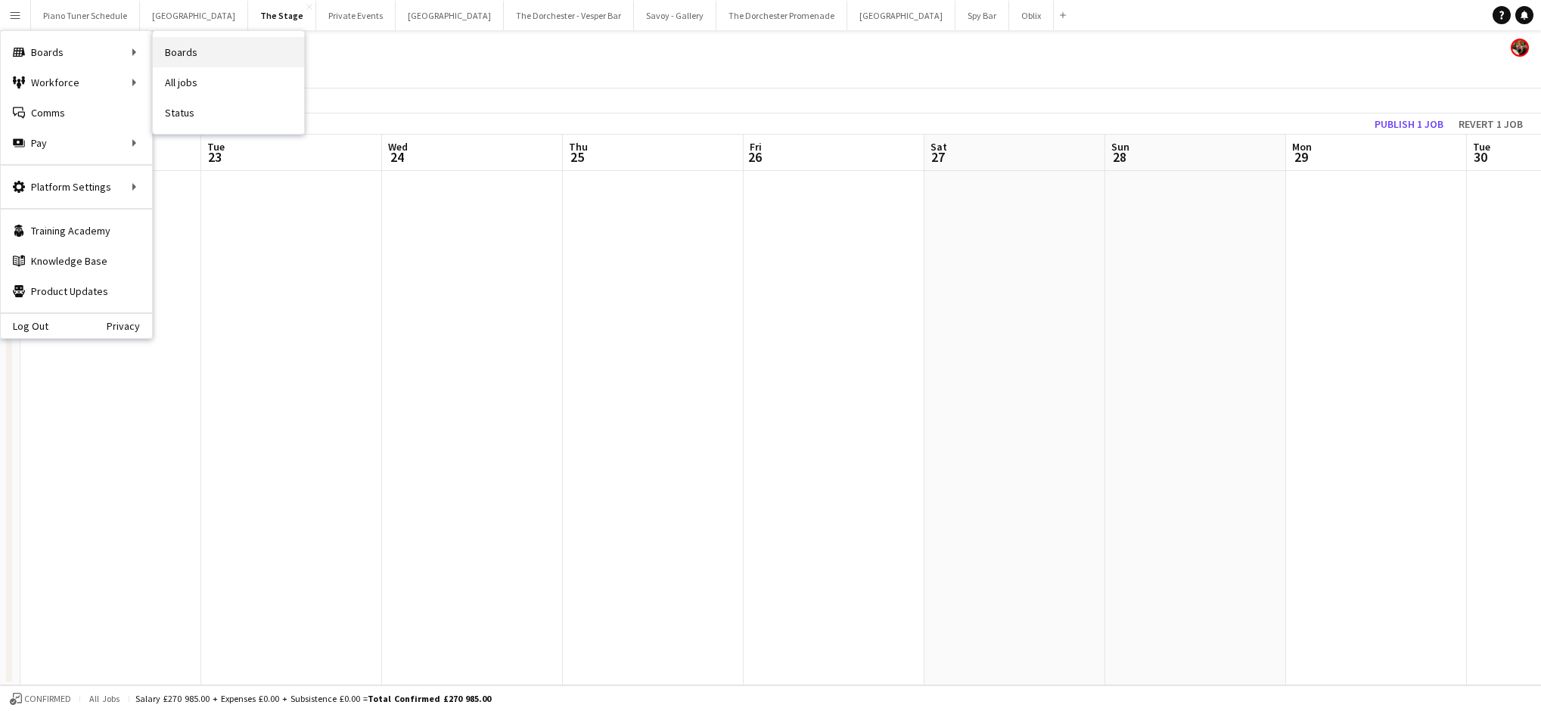
click at [215, 52] on link "Boards" at bounding box center [228, 52] width 151 height 30
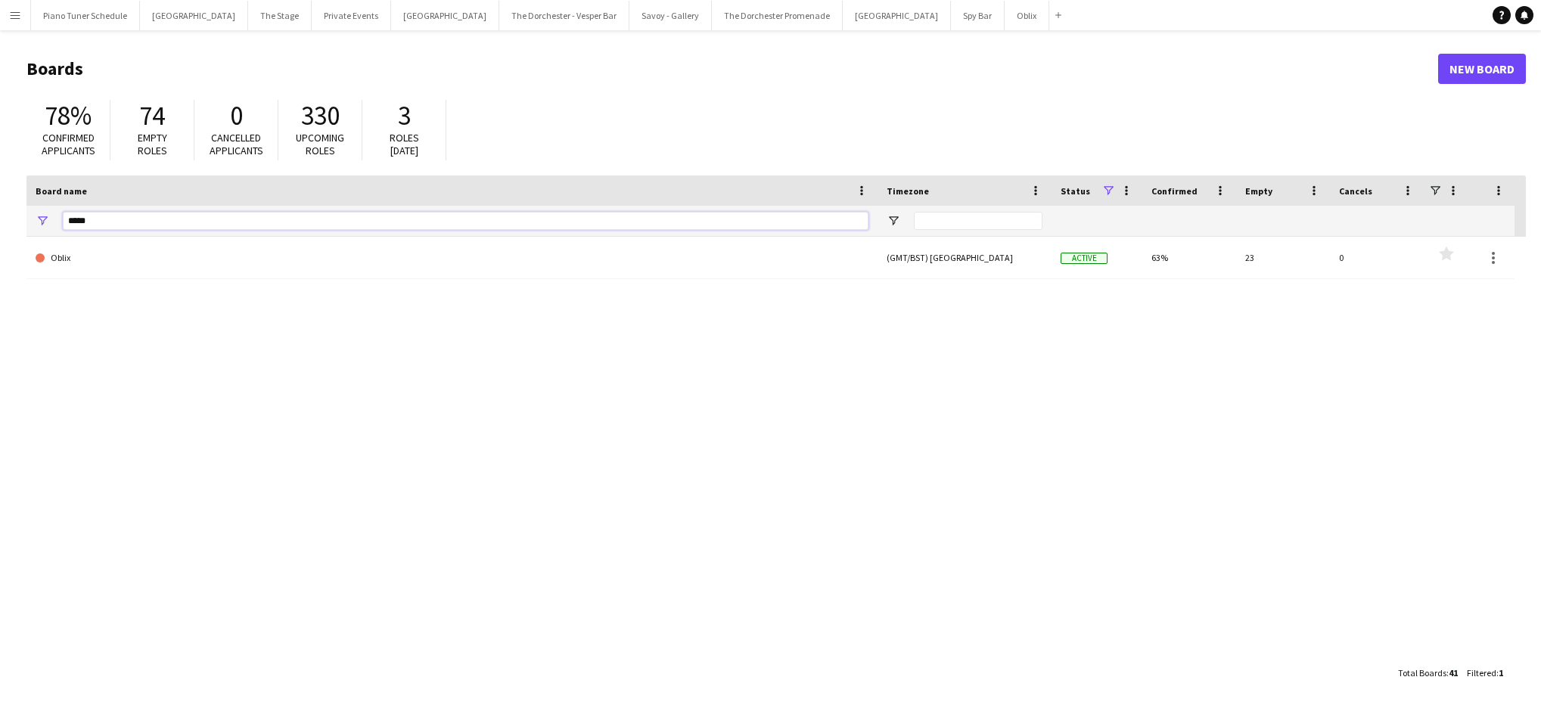
click at [51, 217] on div "*****" at bounding box center [451, 221] width 851 height 30
type input "*****"
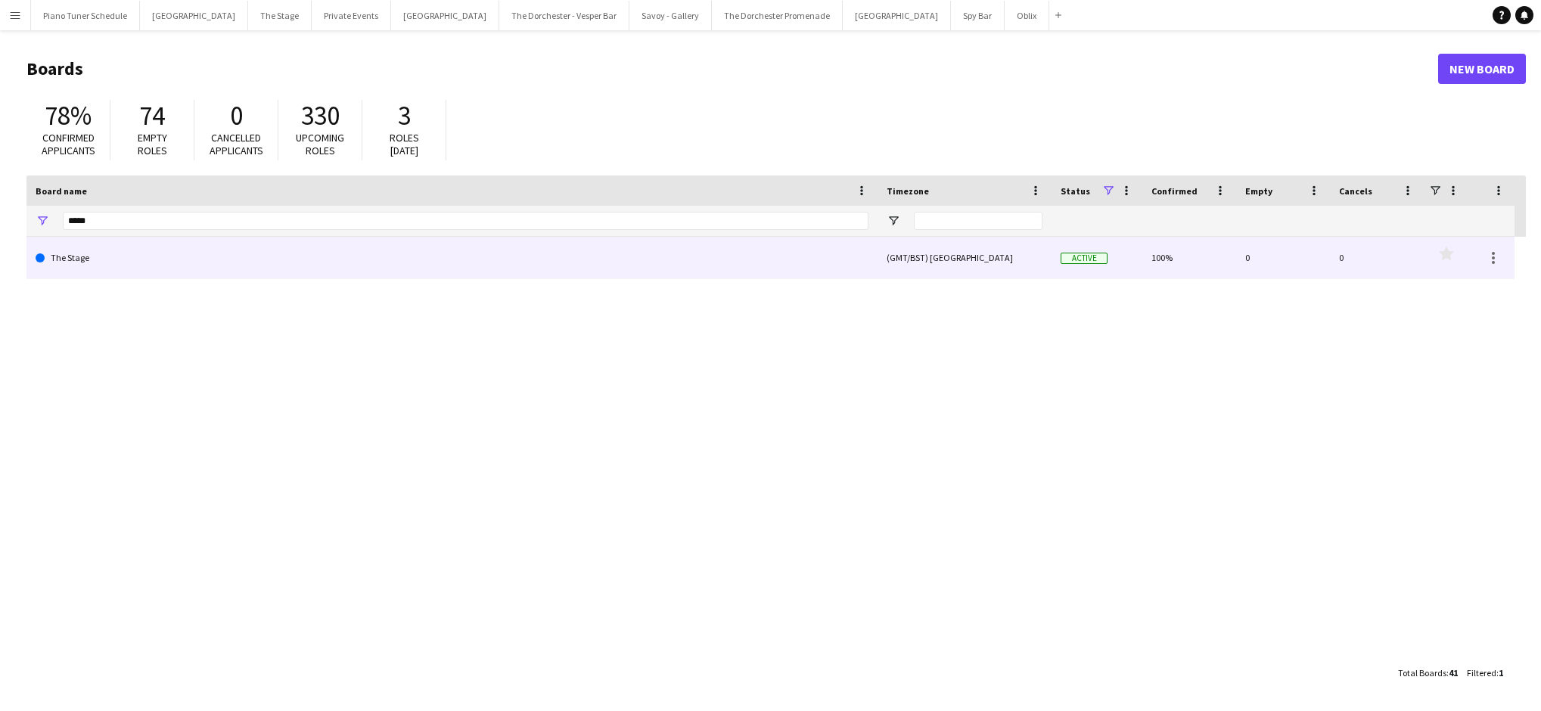
click at [70, 272] on link "The Stage" at bounding box center [452, 258] width 833 height 42
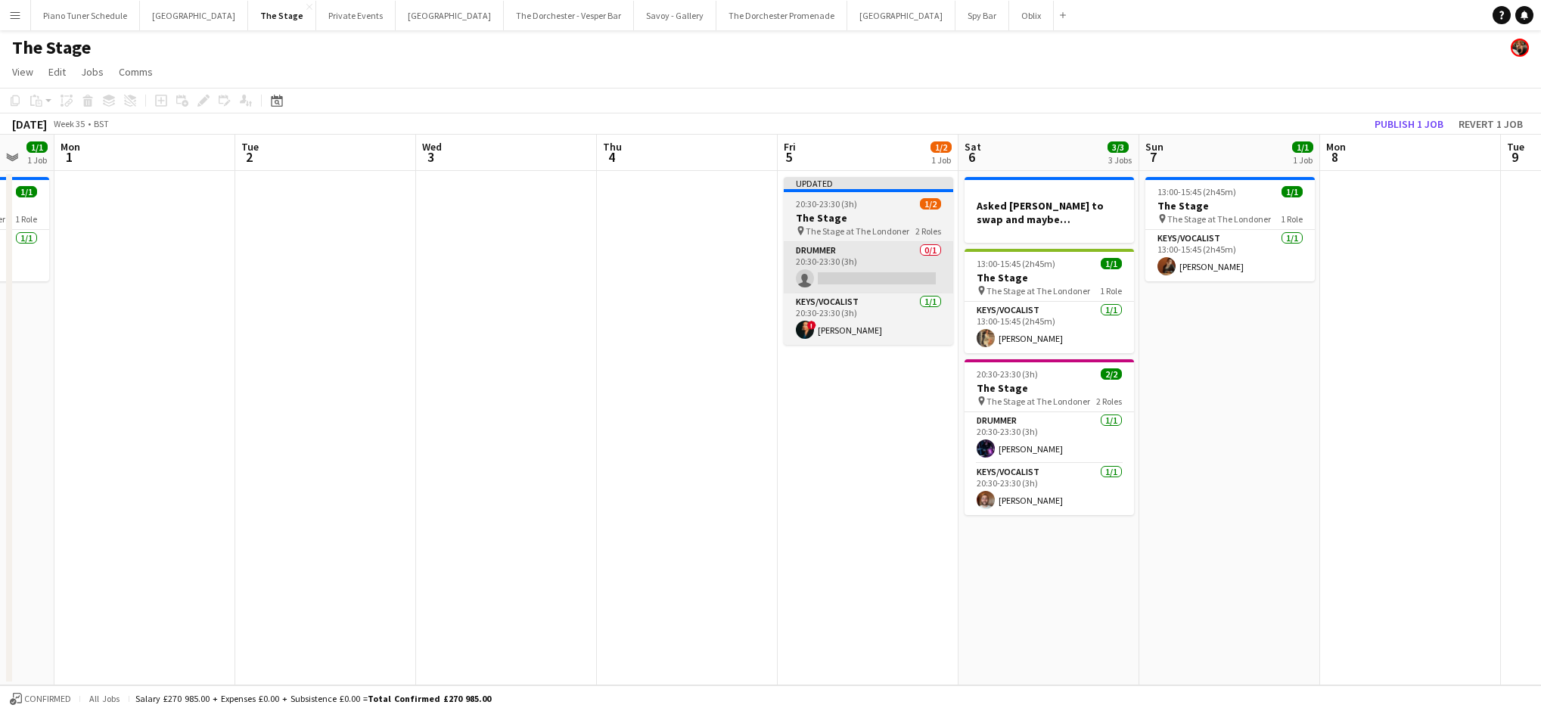
scroll to position [0, 683]
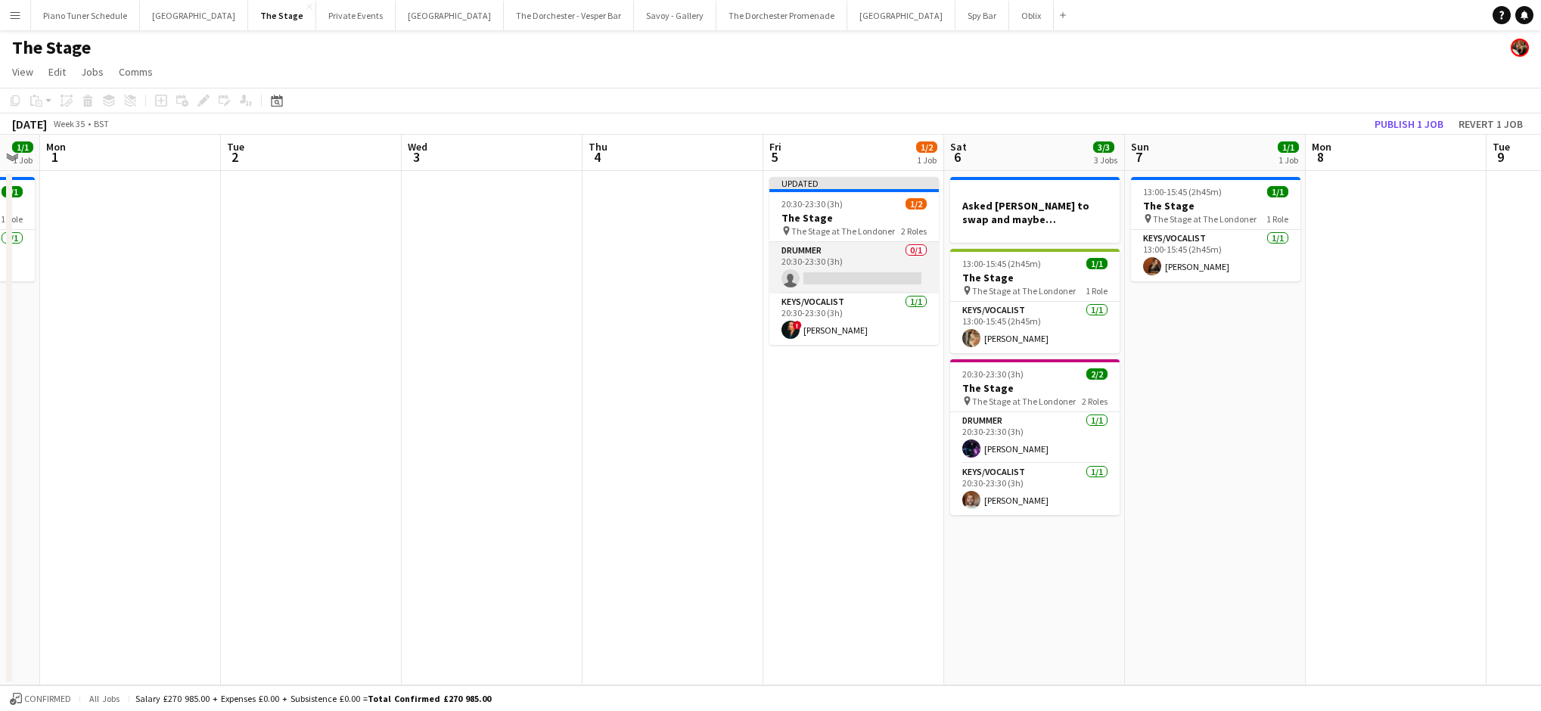
click at [787, 273] on app-card-role "Drummer 0/1 20:30-23:30 (3h) single-neutral-actions" at bounding box center [853, 267] width 169 height 51
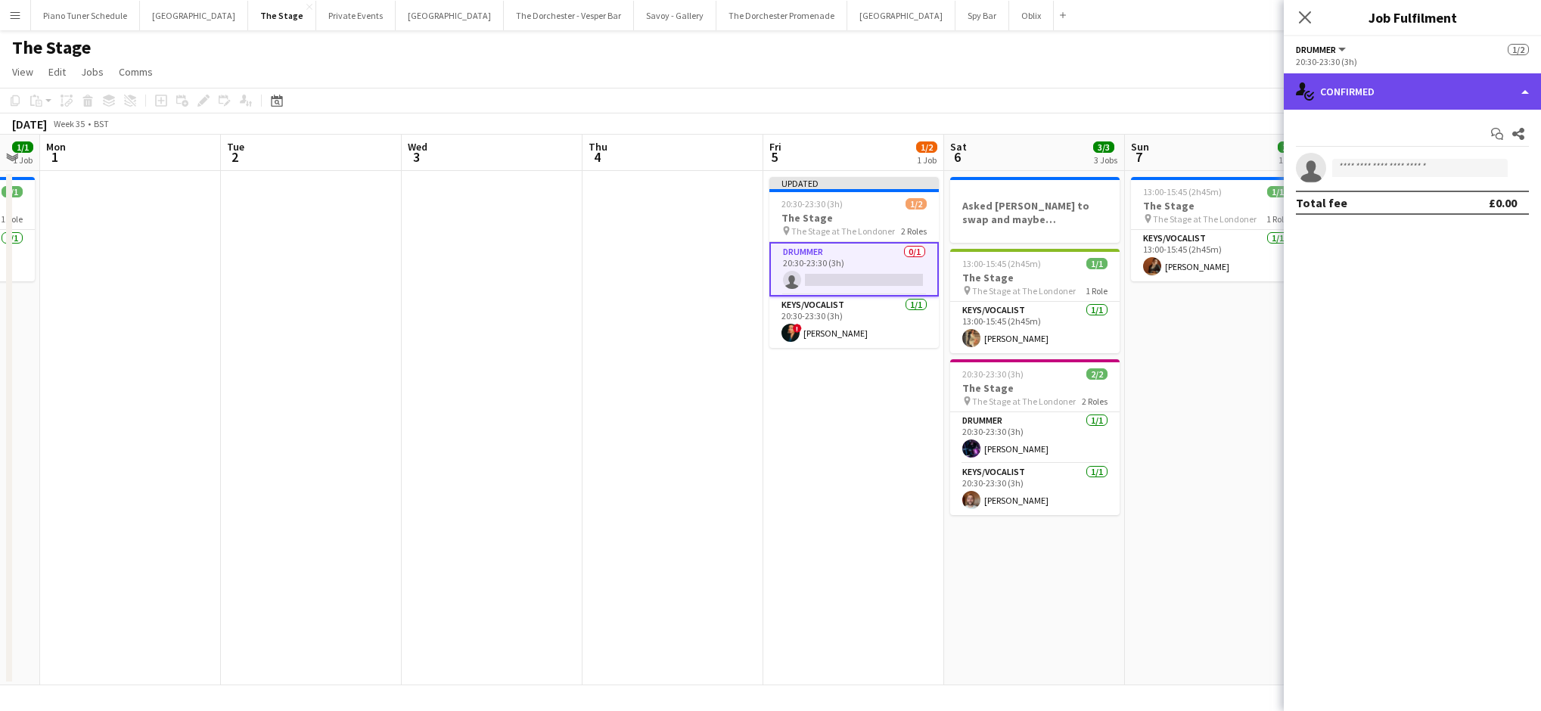
click at [787, 92] on div "single-neutral-actions-check-2 Confirmed" at bounding box center [1411, 91] width 257 height 36
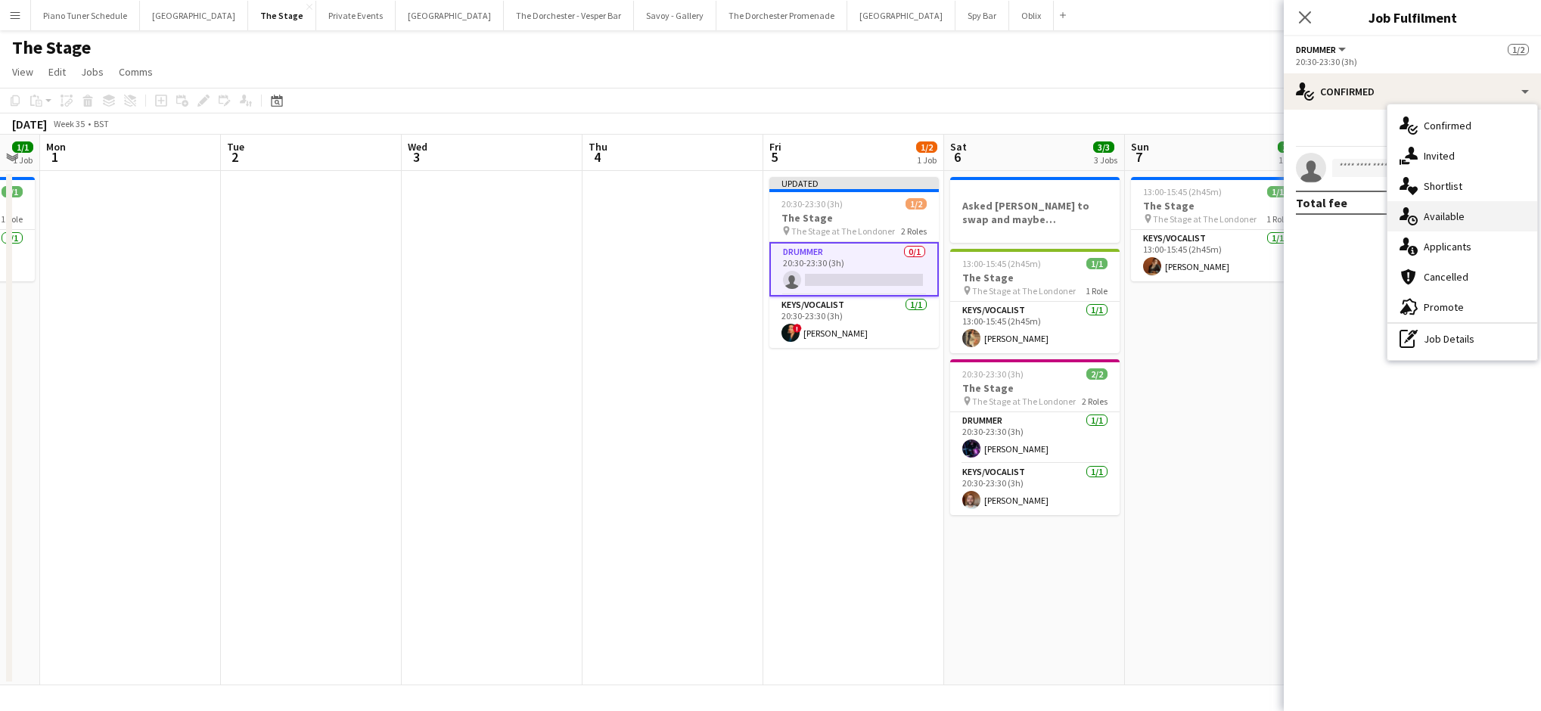
click at [787, 219] on div "single-neutral-actions-upload Available" at bounding box center [1462, 216] width 150 height 30
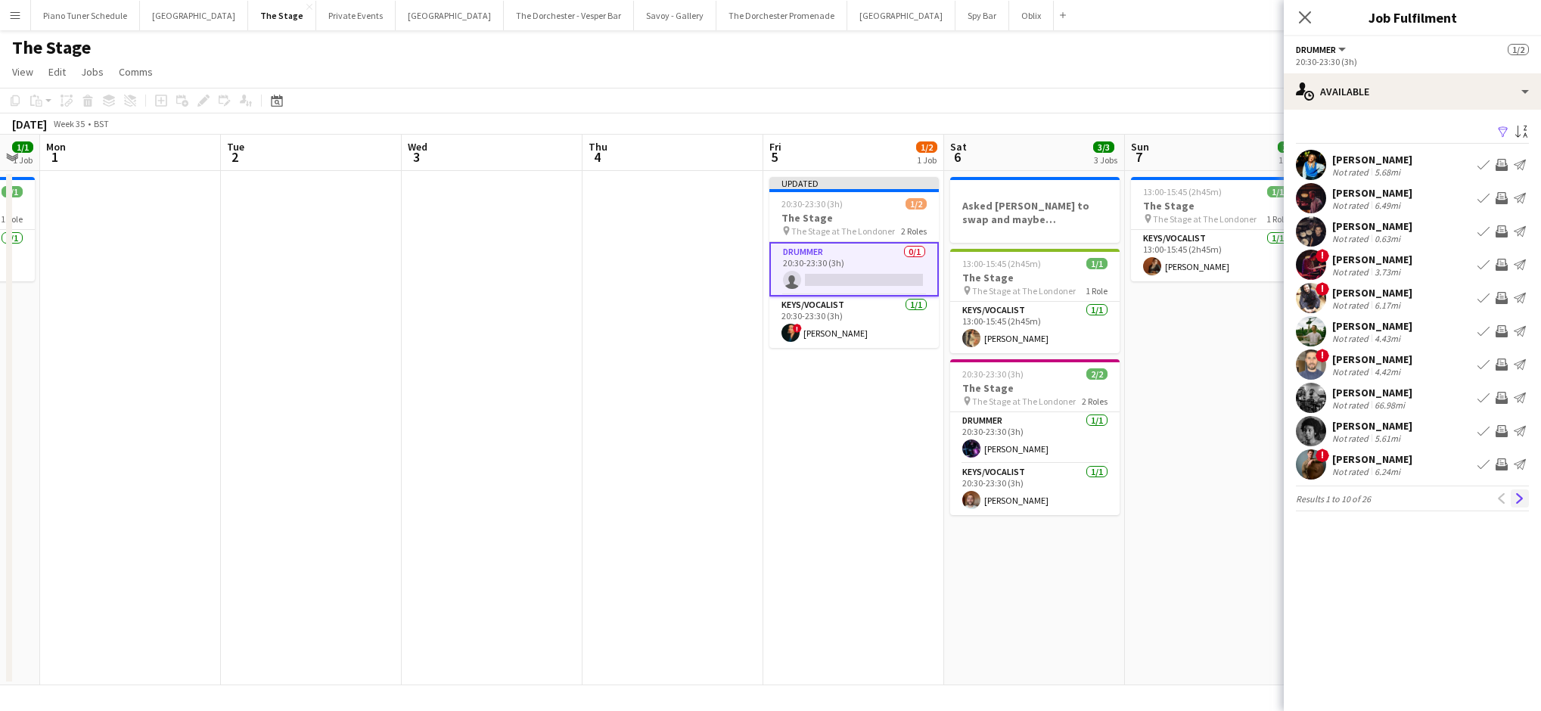
click at [787, 497] on app-icon "Next" at bounding box center [1519, 498] width 11 height 11
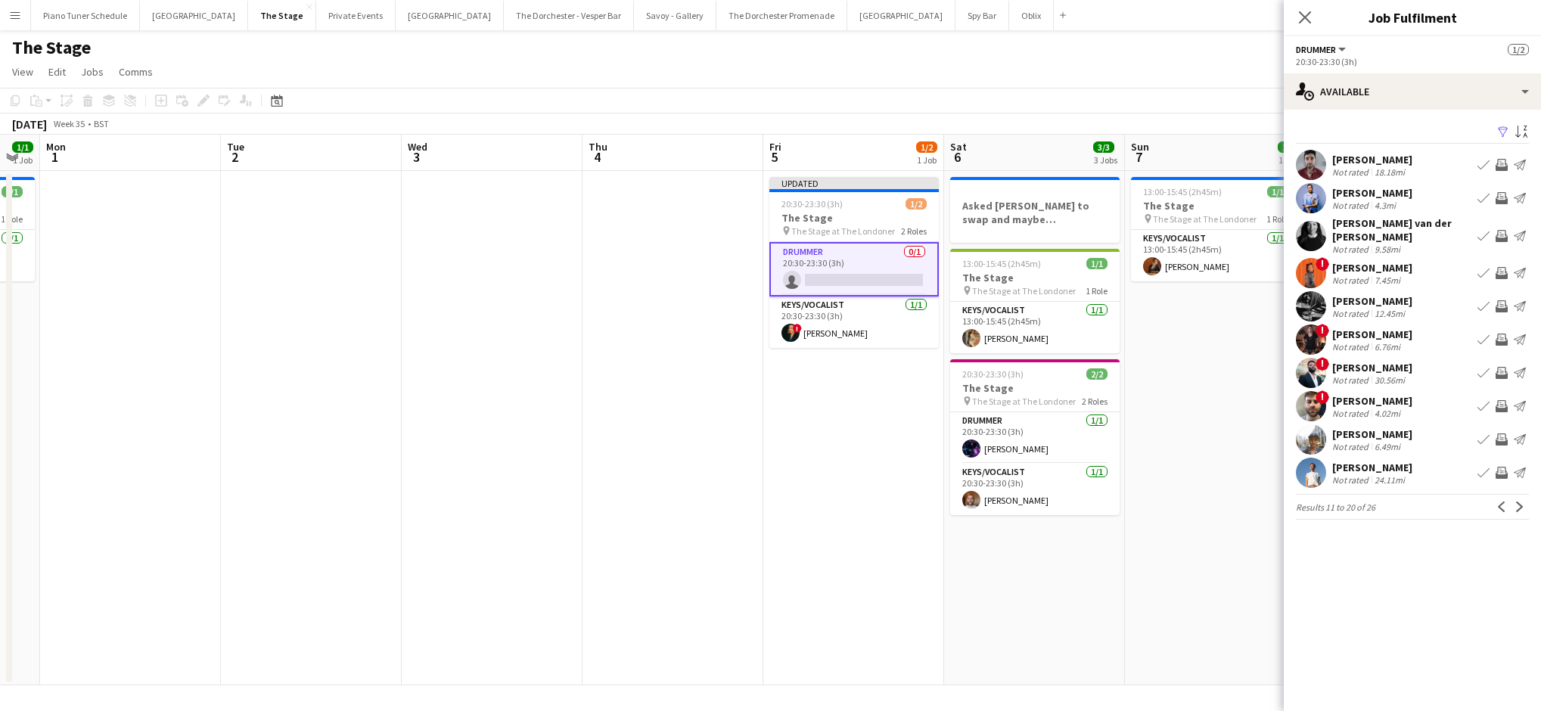
click at [787, 501] on app-icon "Next" at bounding box center [1519, 506] width 11 height 11
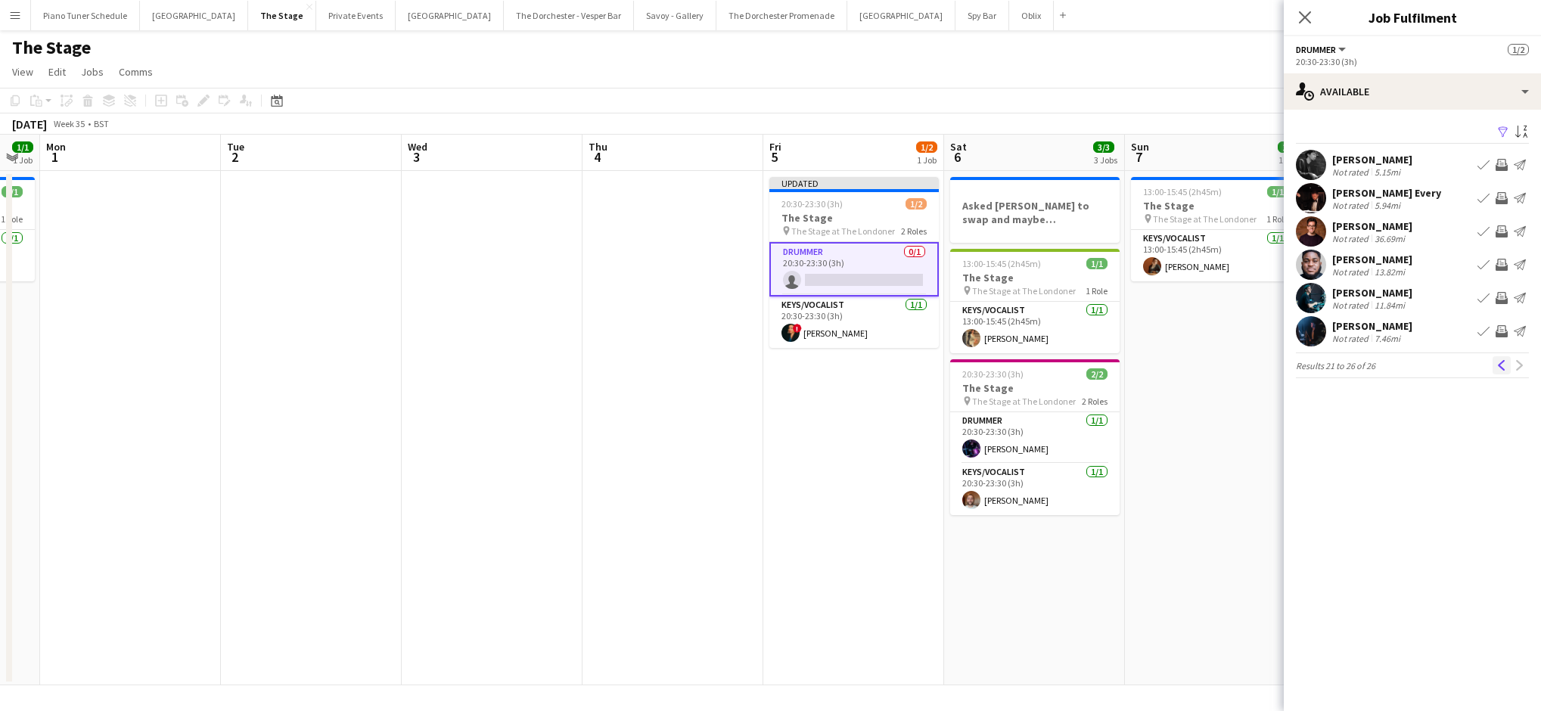
click at [787, 371] on button "Previous" at bounding box center [1501, 365] width 18 height 18
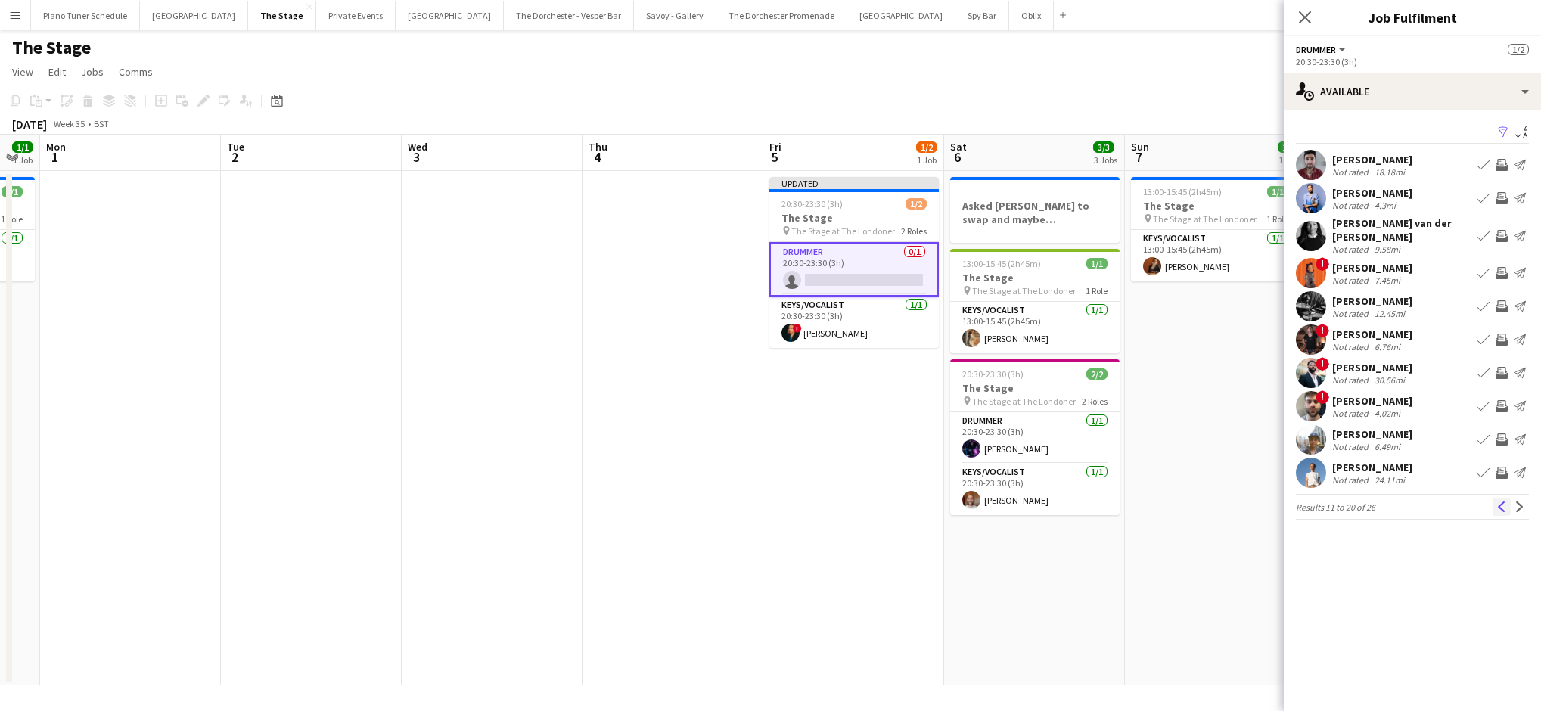
click at [787, 501] on app-icon "Previous" at bounding box center [1501, 506] width 11 height 11
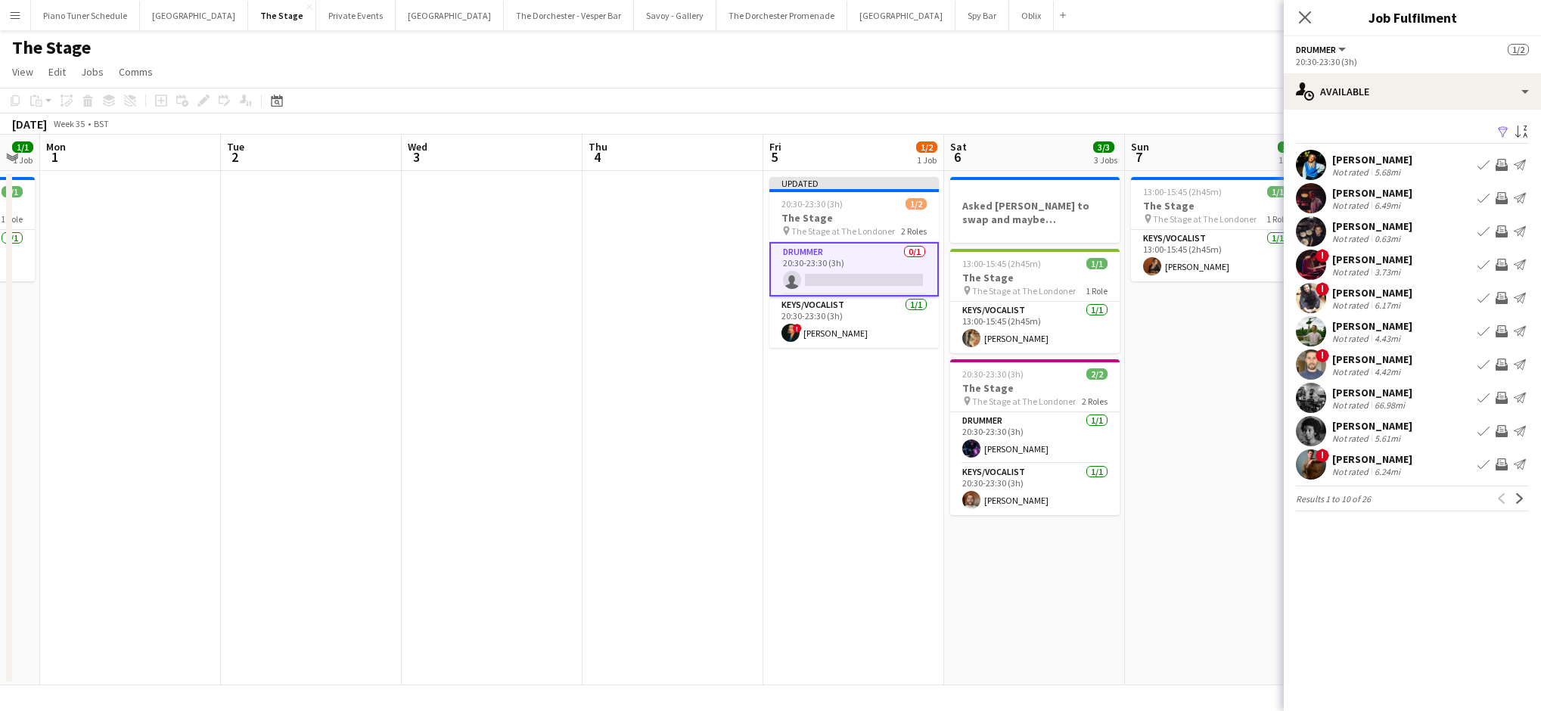
click at [787, 496] on div "Previous Next" at bounding box center [1510, 498] width 36 height 18
click at [787, 285] on app-card-role "Drummer 0/1 20:30-23:30 (3h) single-neutral-actions" at bounding box center [853, 269] width 169 height 54
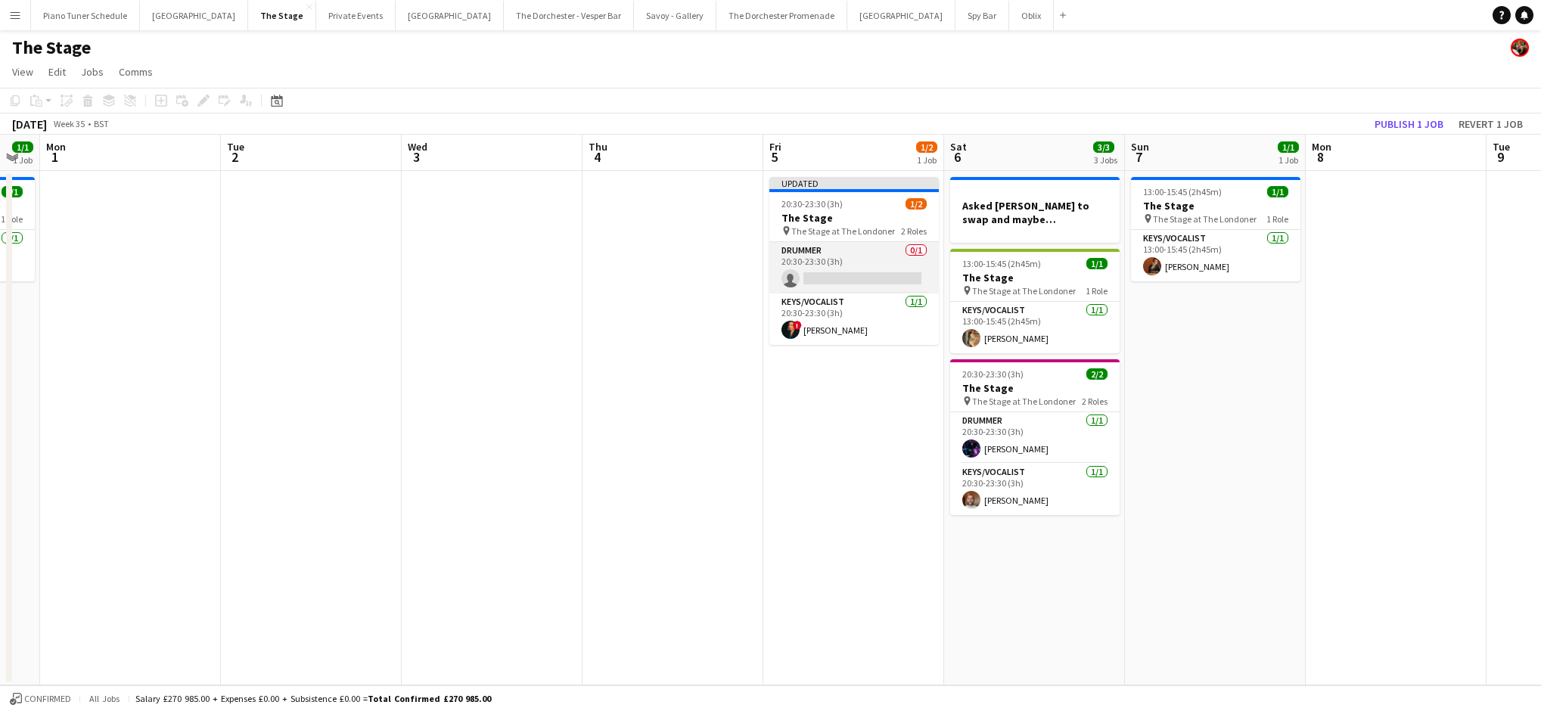
click at [787, 284] on app-card-role "Drummer 0/1 20:30-23:30 (3h) single-neutral-actions" at bounding box center [853, 267] width 169 height 51
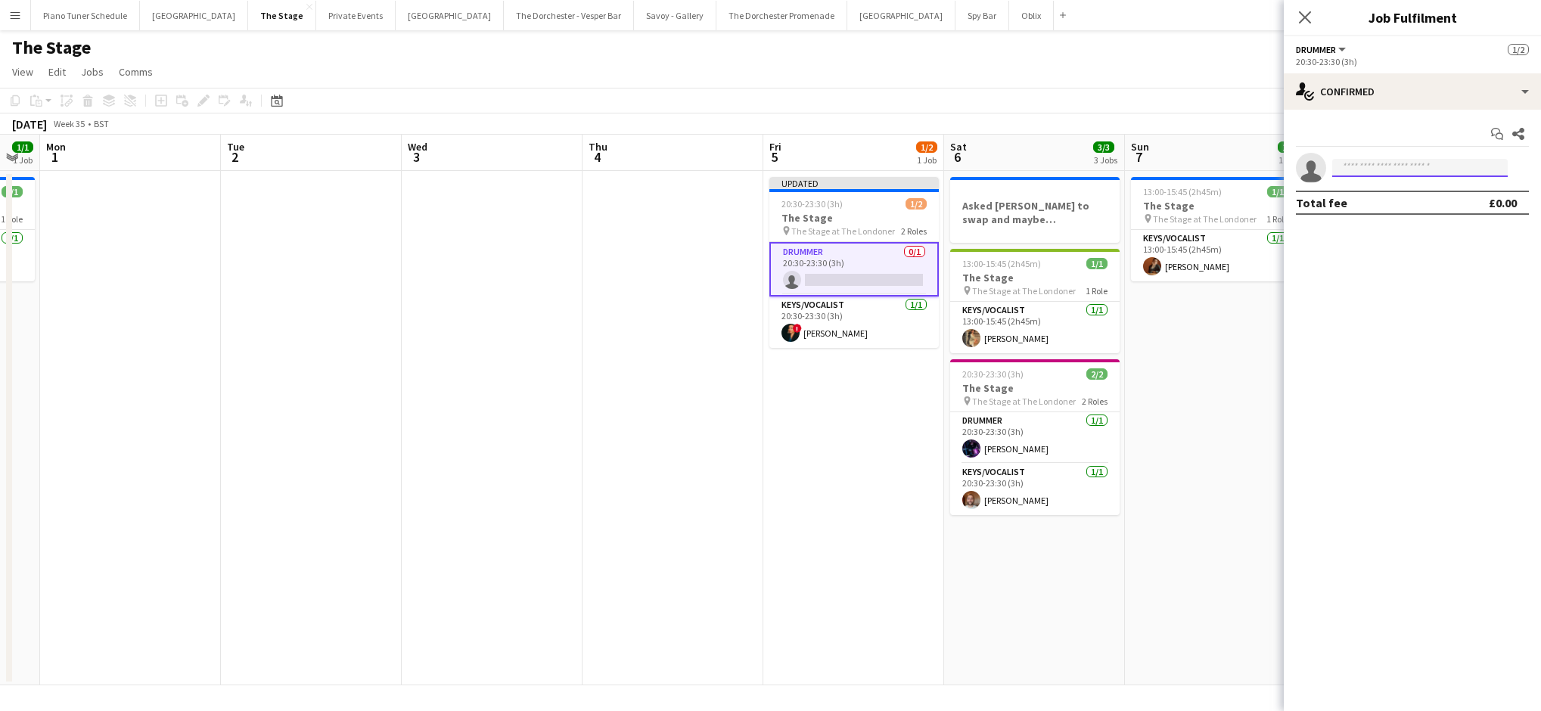
click at [787, 168] on input at bounding box center [1419, 168] width 175 height 18
type input "****"
click at [787, 193] on span "[PERSON_NAME]" at bounding box center [1387, 189] width 87 height 13
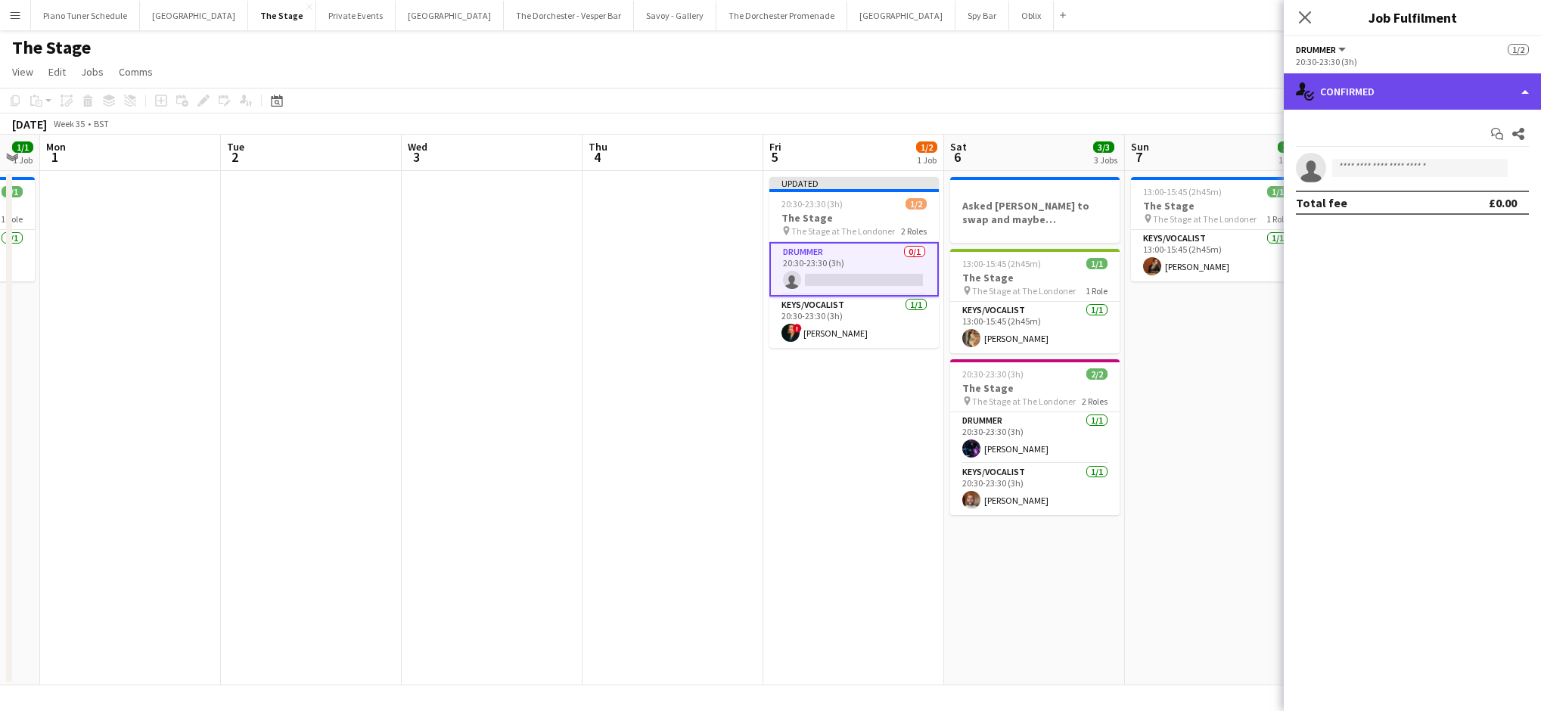
click at [787, 91] on div "single-neutral-actions-check-2 Confirmed" at bounding box center [1411, 91] width 257 height 36
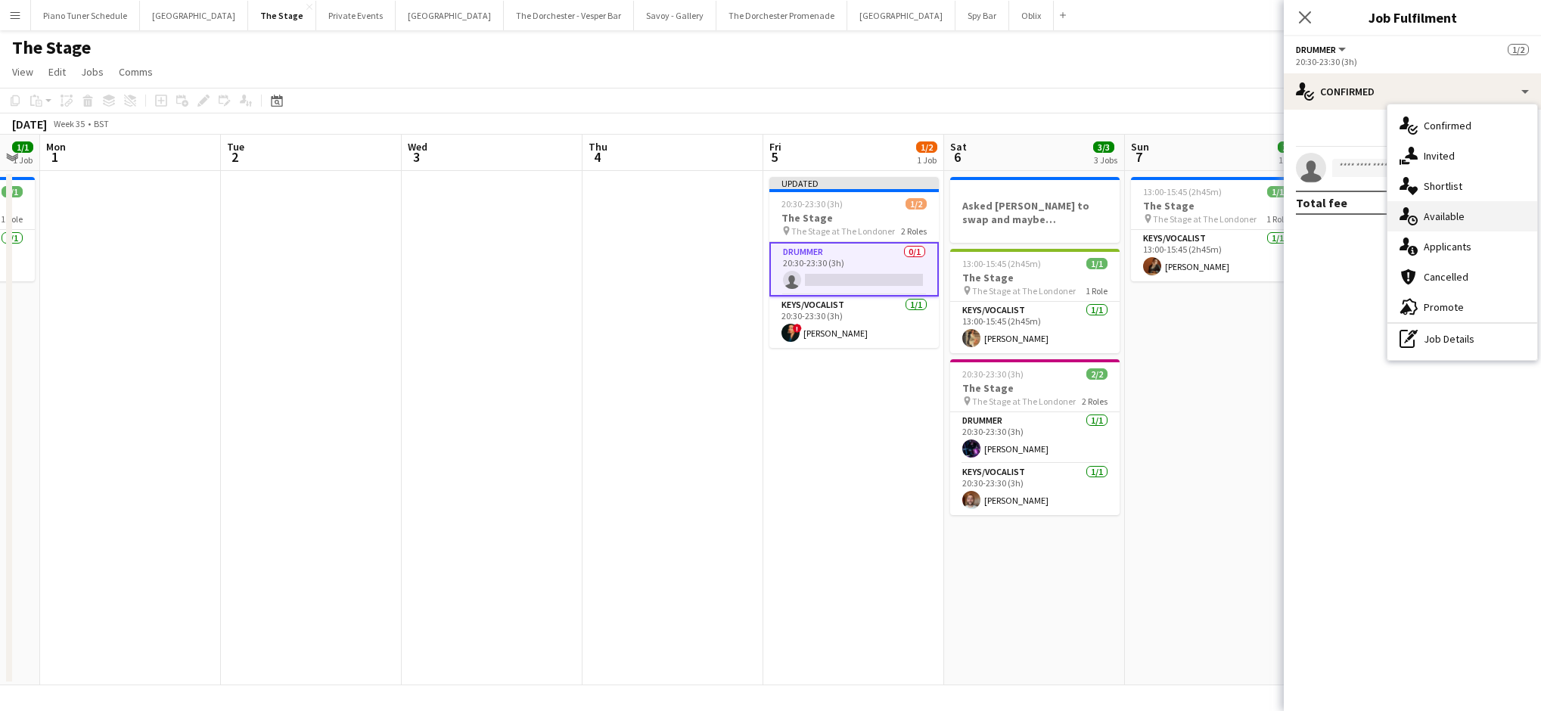
click at [787, 217] on div "single-neutral-actions-upload Available" at bounding box center [1462, 216] width 150 height 30
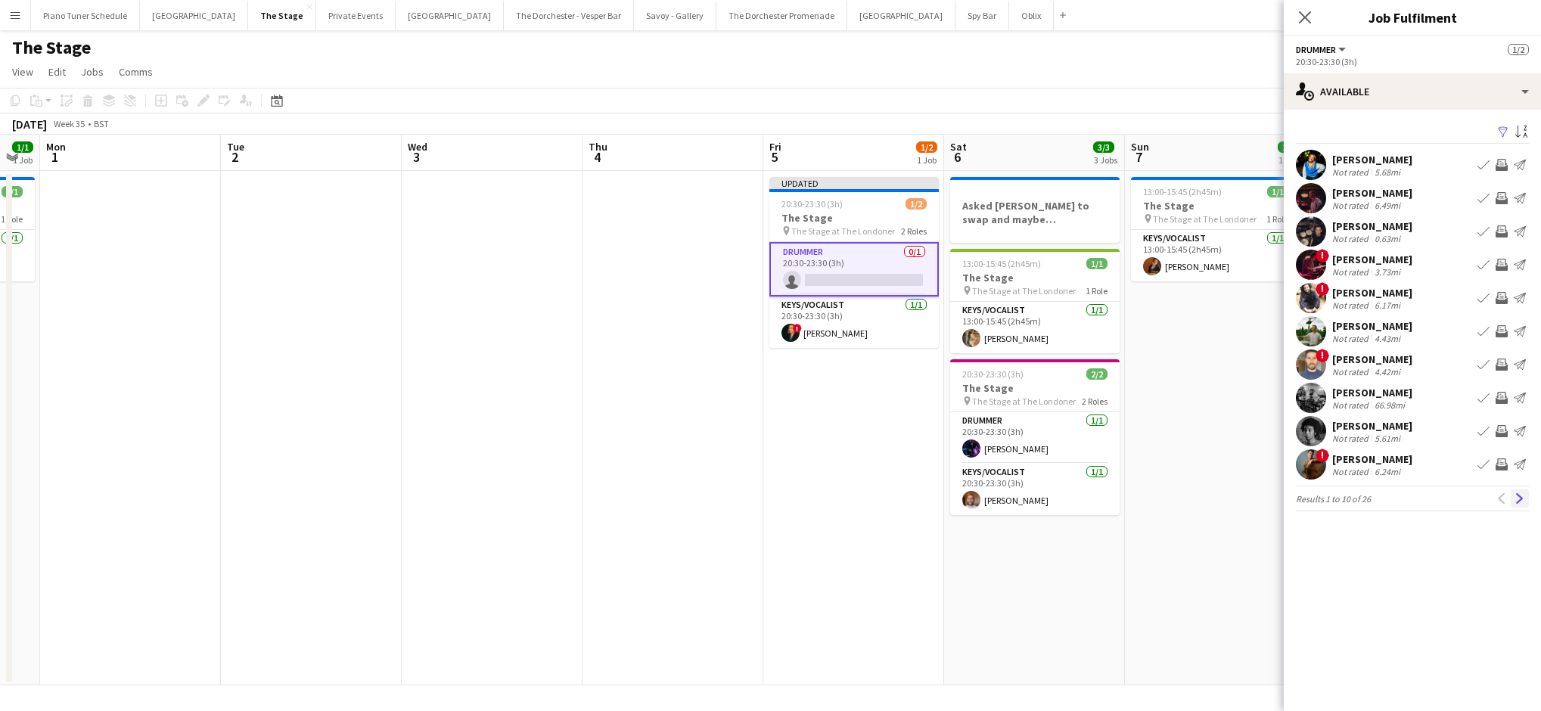
click at [787, 495] on app-icon "Next" at bounding box center [1519, 498] width 11 height 11
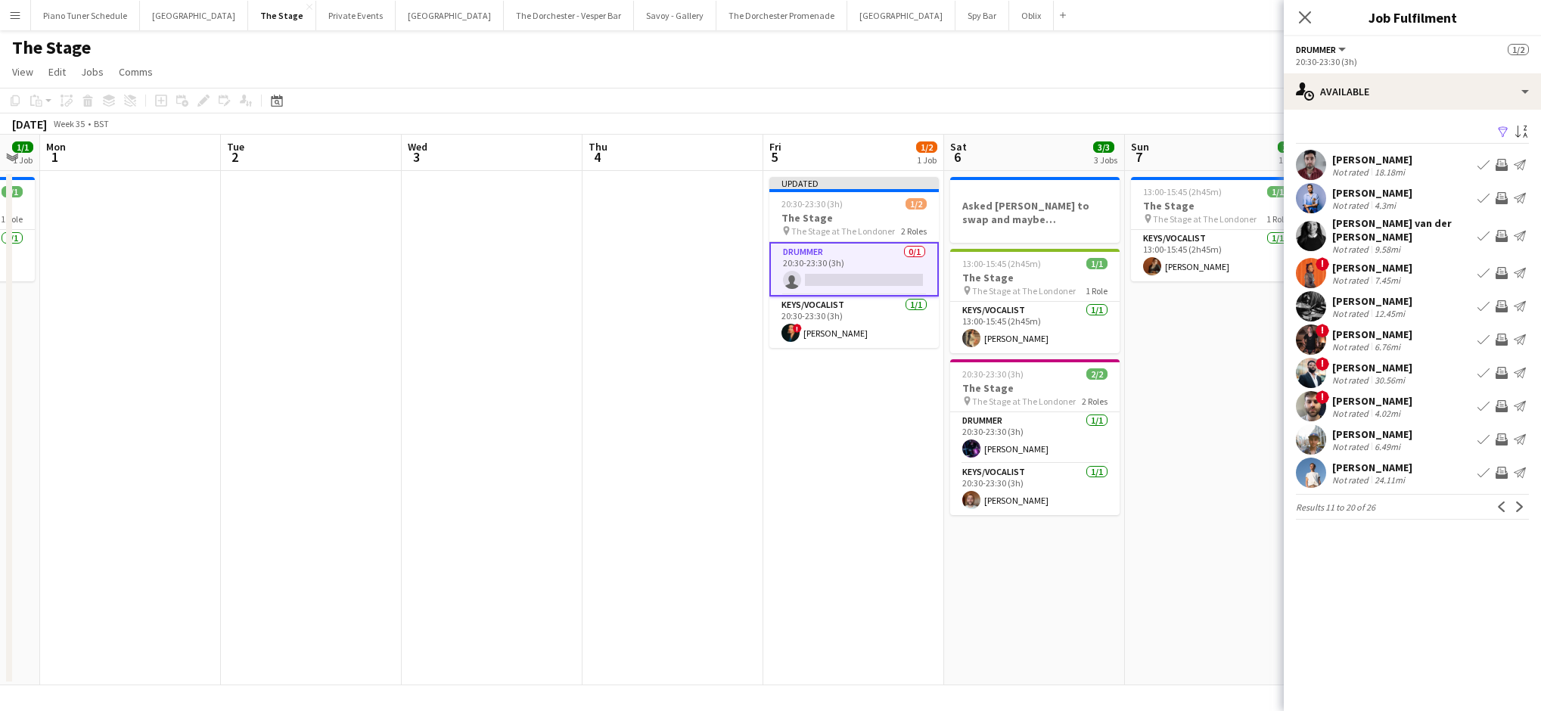
click at [787, 501] on app-icon "Next" at bounding box center [1519, 506] width 11 height 11
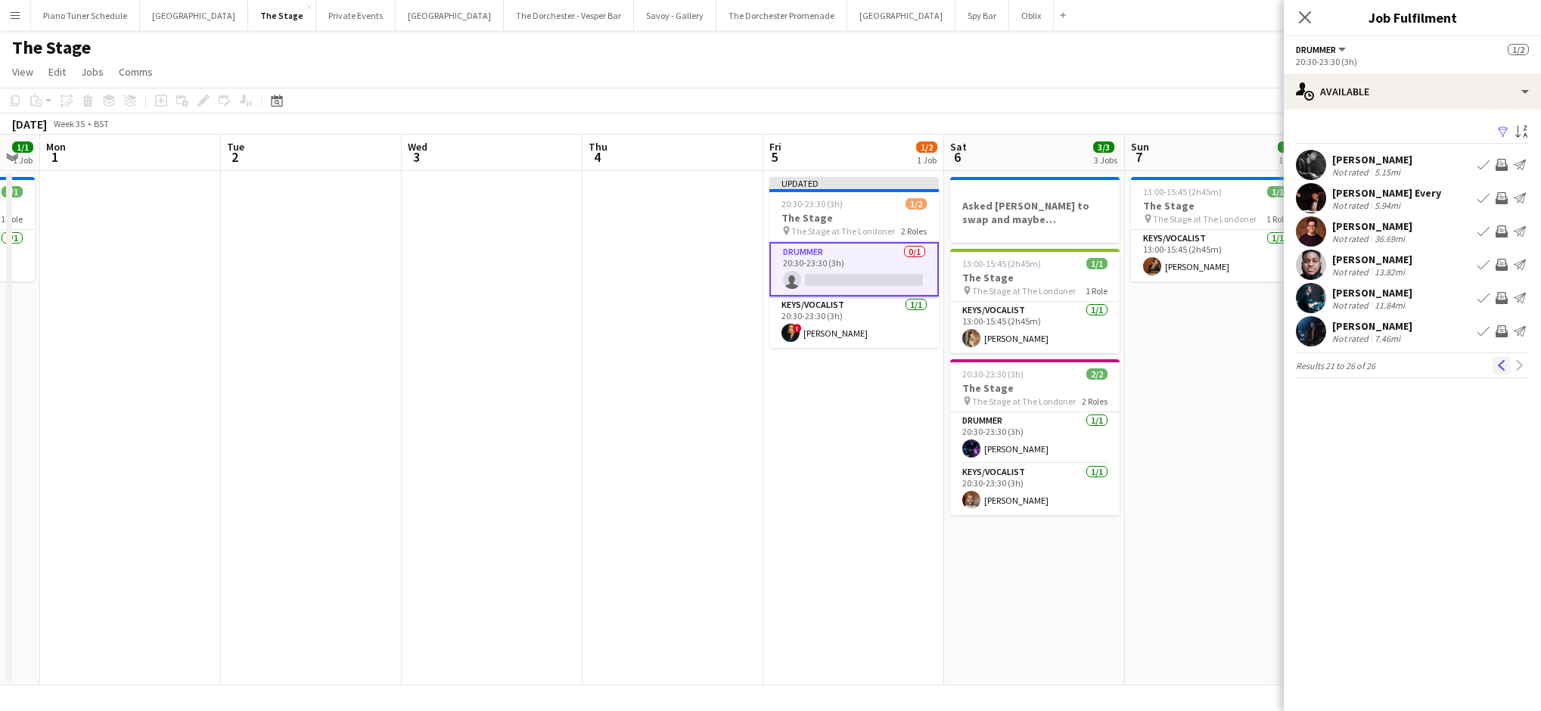
click at [787, 362] on app-icon "Previous" at bounding box center [1501, 365] width 11 height 11
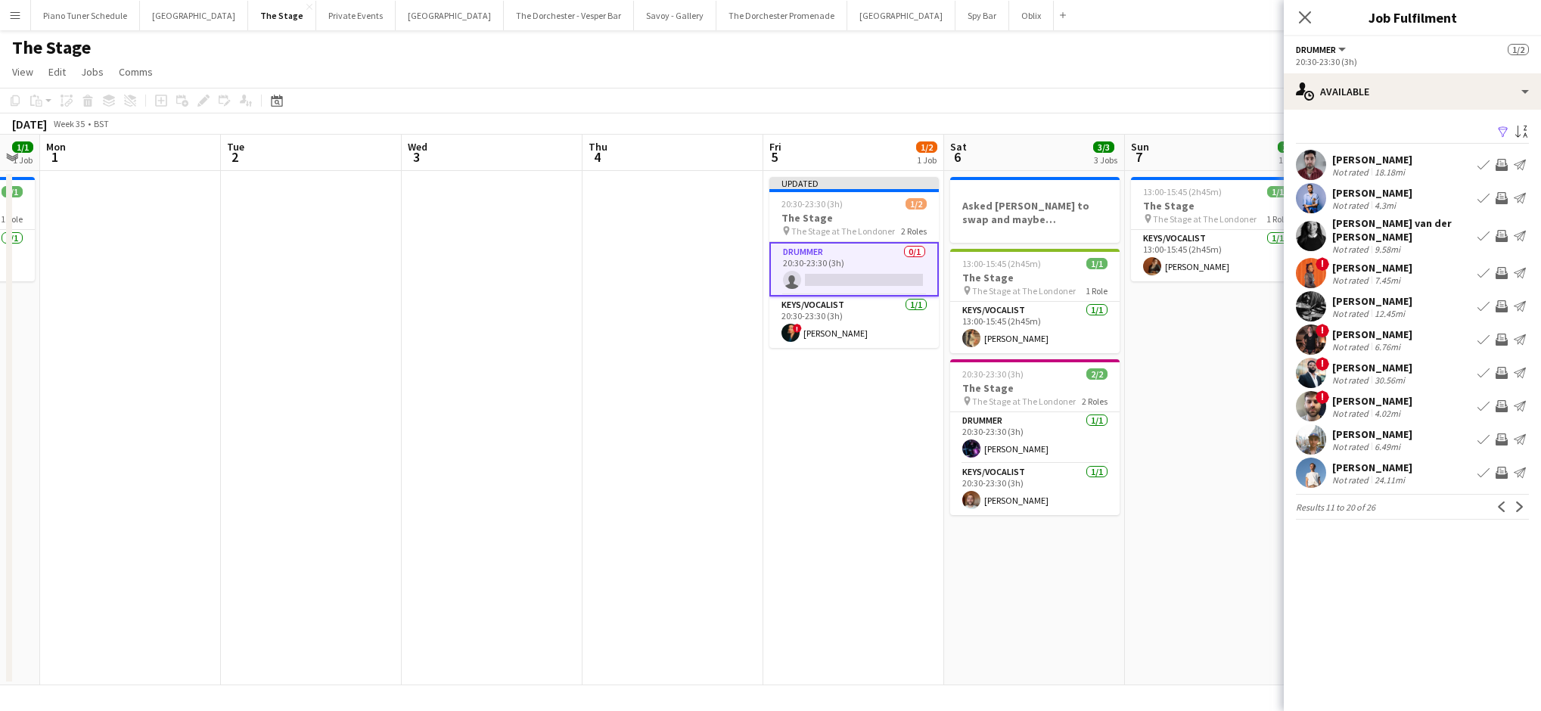
click at [787, 367] on app-icon "Invite crew" at bounding box center [1501, 373] width 12 height 12
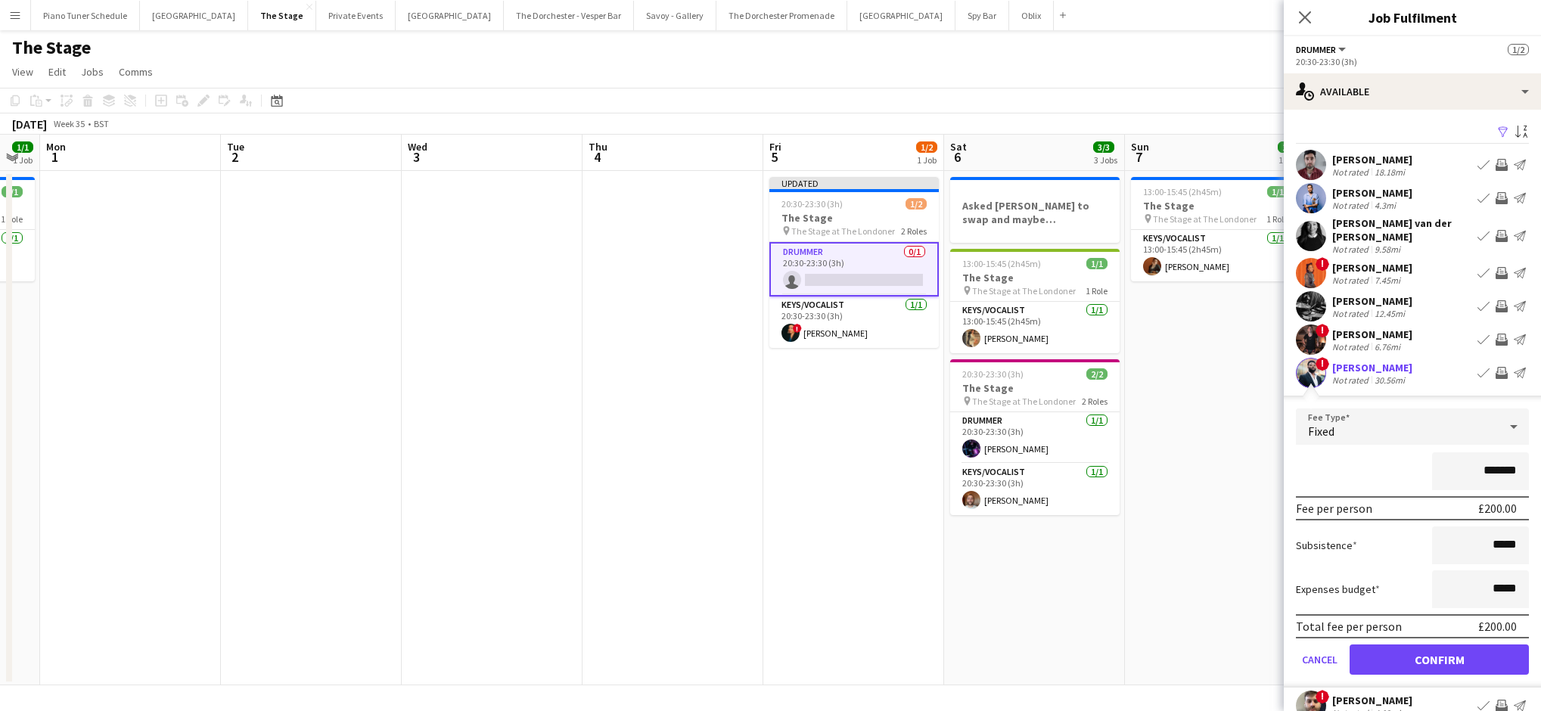
click at [787, 58] on div "20:30-23:30 (3h)" at bounding box center [1412, 61] width 233 height 11
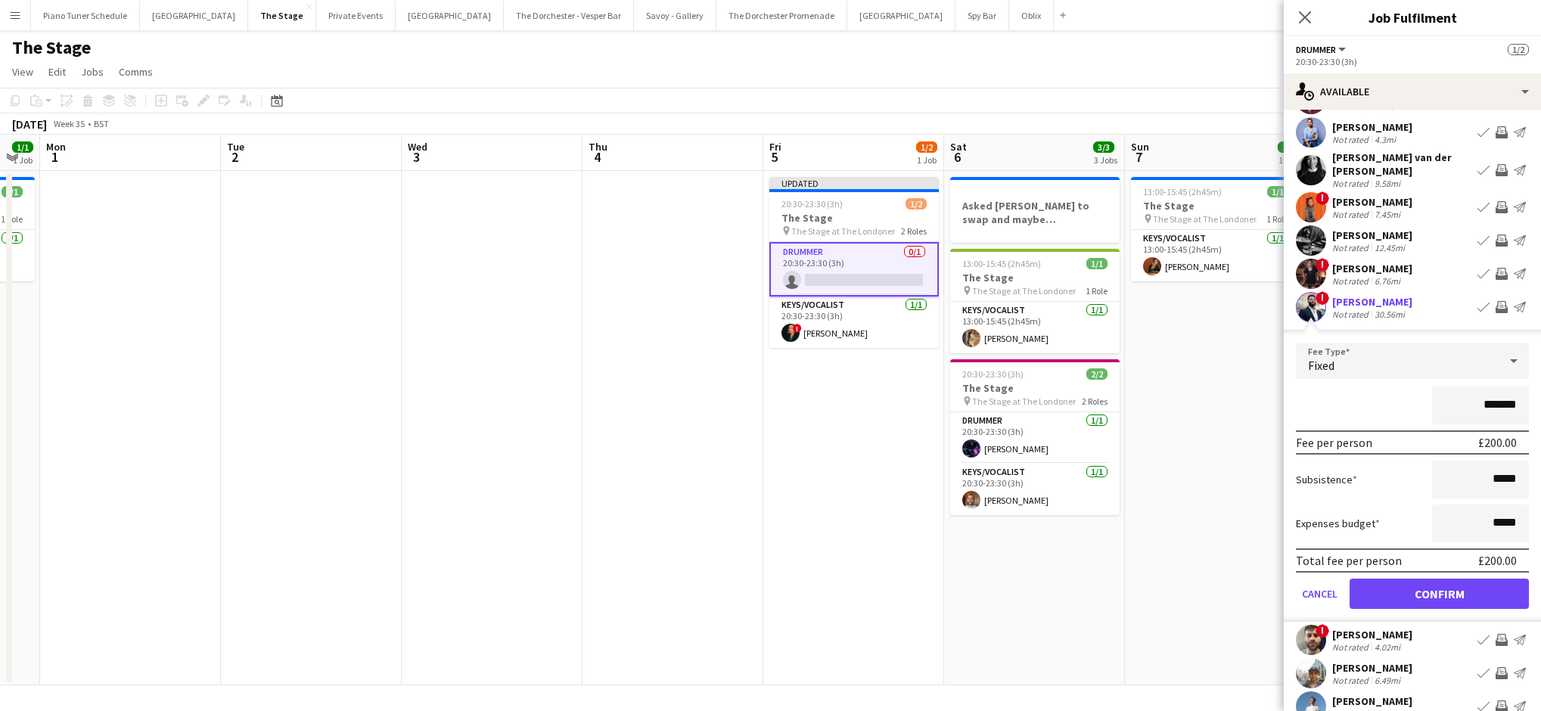
scroll to position [118, 0]
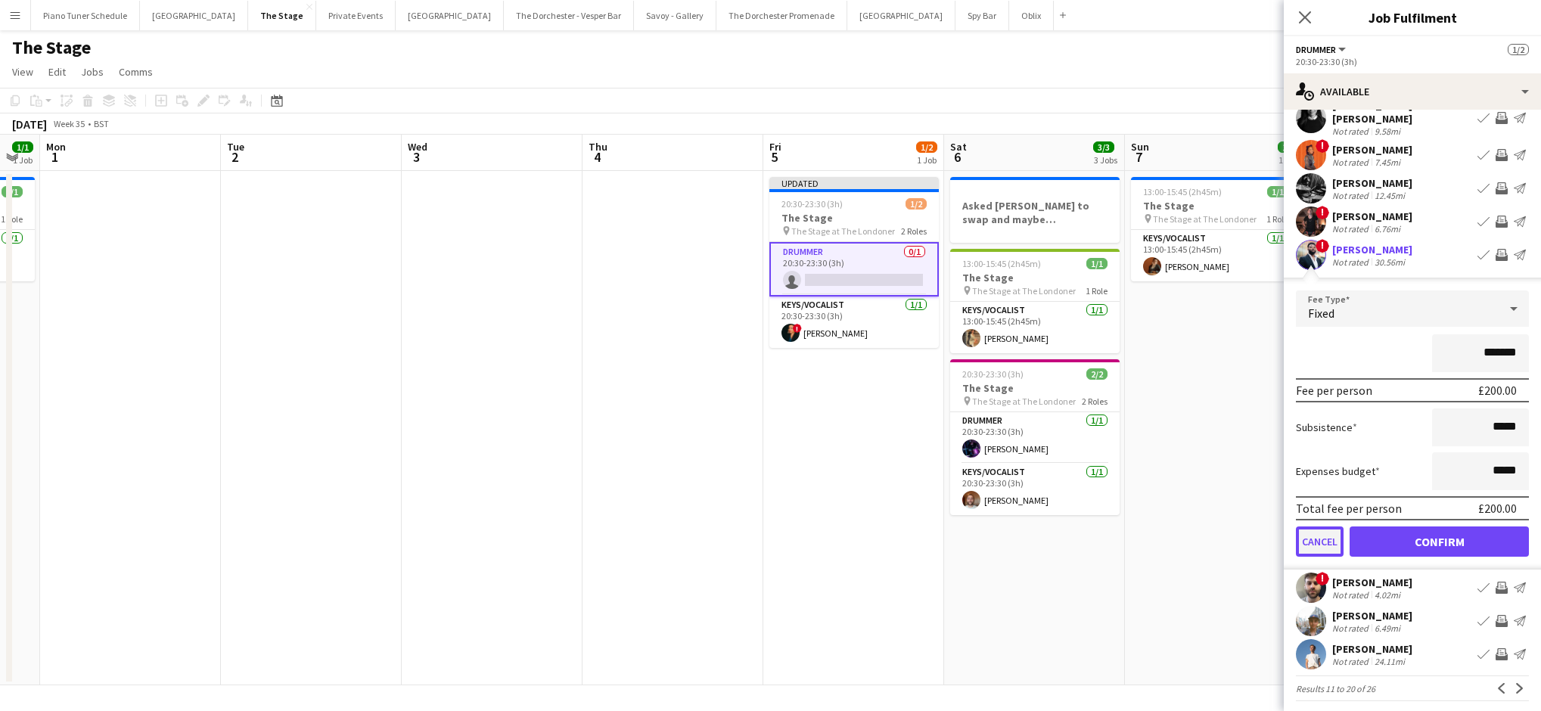
click at [787, 532] on button "Cancel" at bounding box center [1320, 541] width 48 height 30
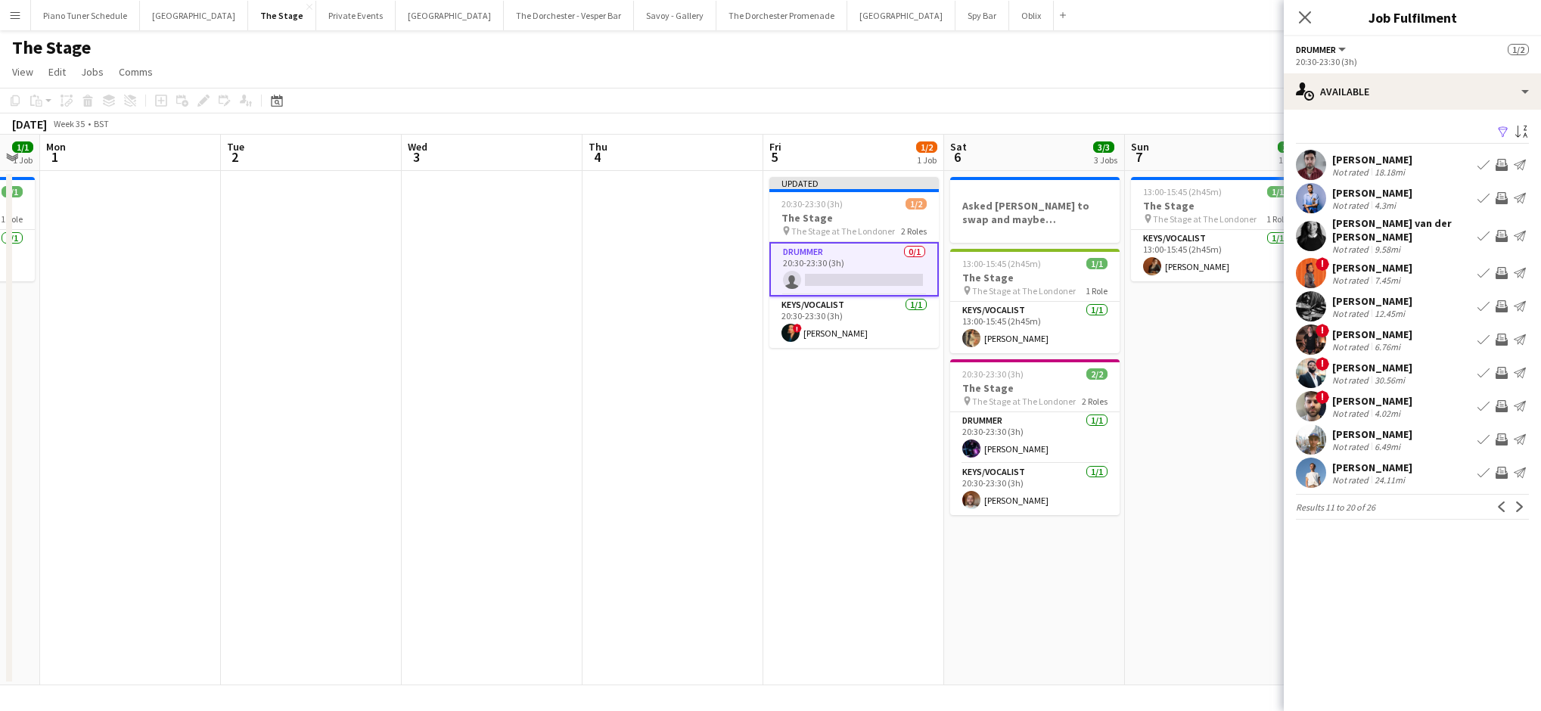
click at [787, 428] on app-user-avatar at bounding box center [1311, 439] width 30 height 30
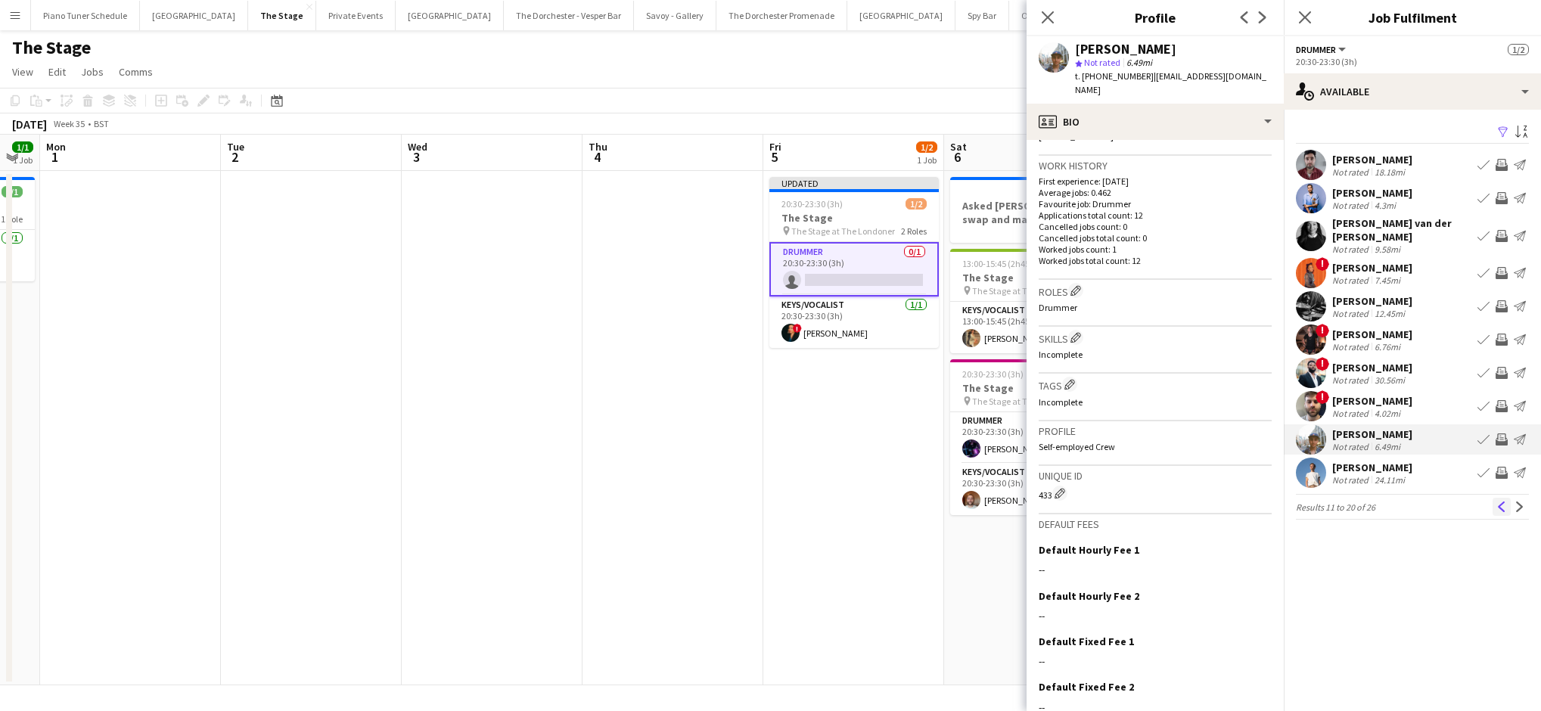
scroll to position [358, 0]
click at [787, 501] on app-icon "Previous" at bounding box center [1501, 506] width 11 height 11
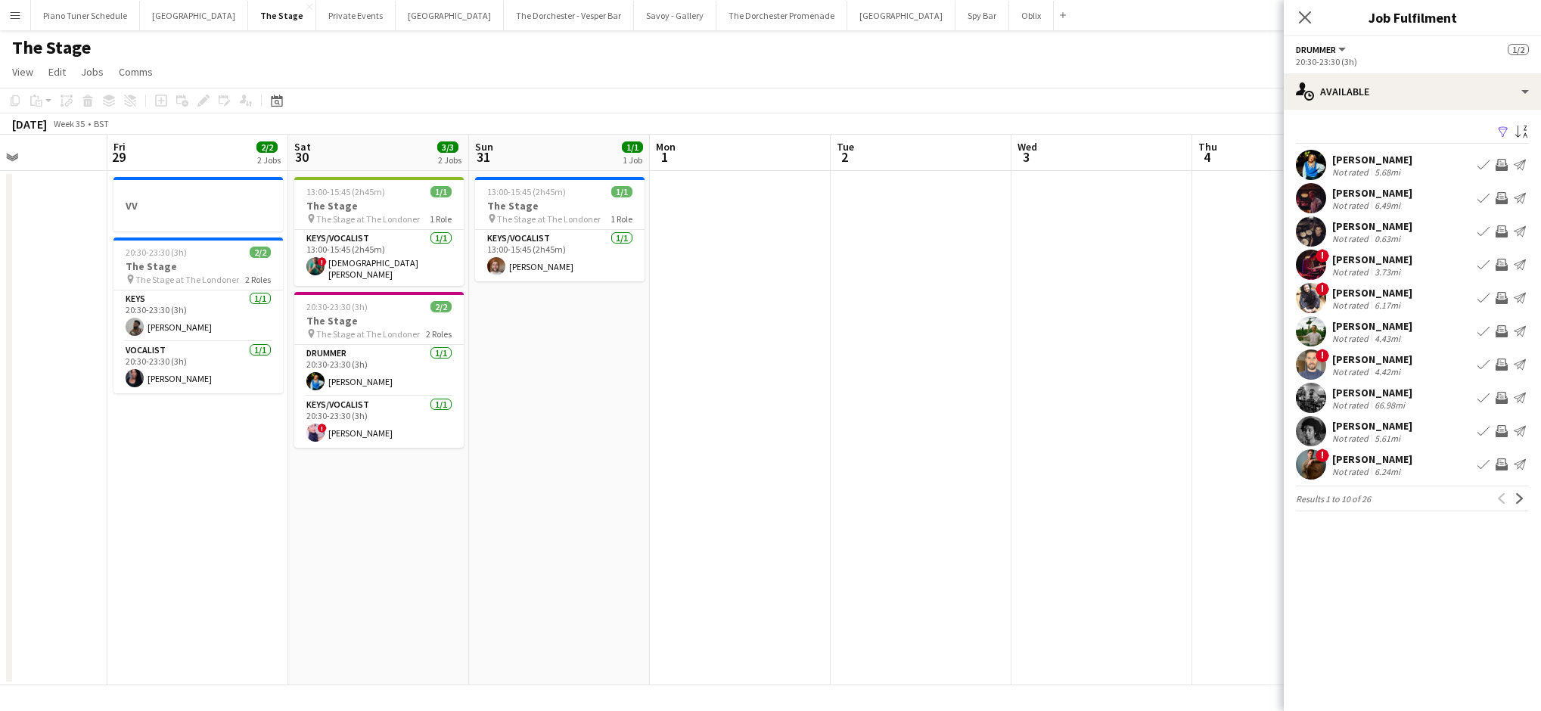
scroll to position [0, 439]
click at [787, 166] on app-icon "Book crew" at bounding box center [1483, 165] width 12 height 12
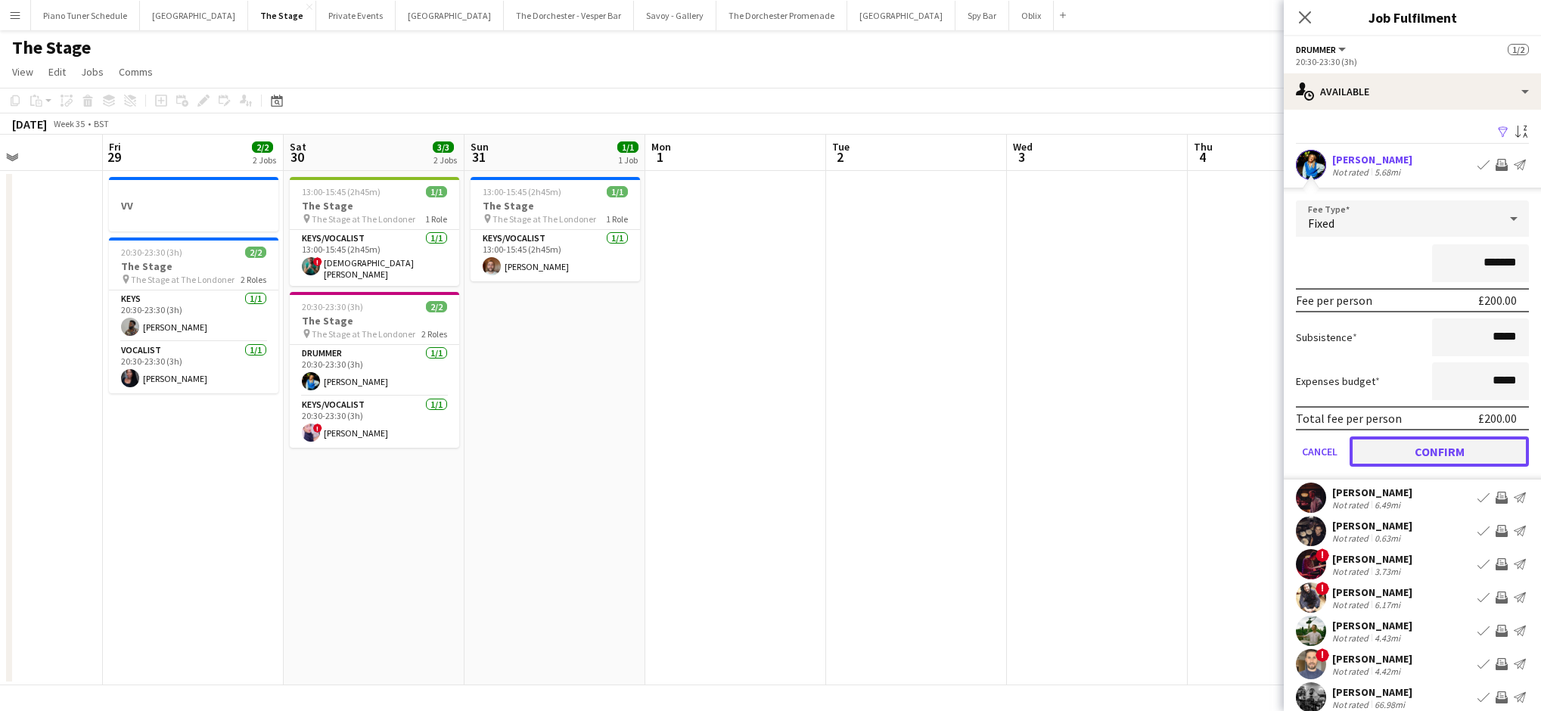
click at [787, 448] on button "Confirm" at bounding box center [1438, 451] width 179 height 30
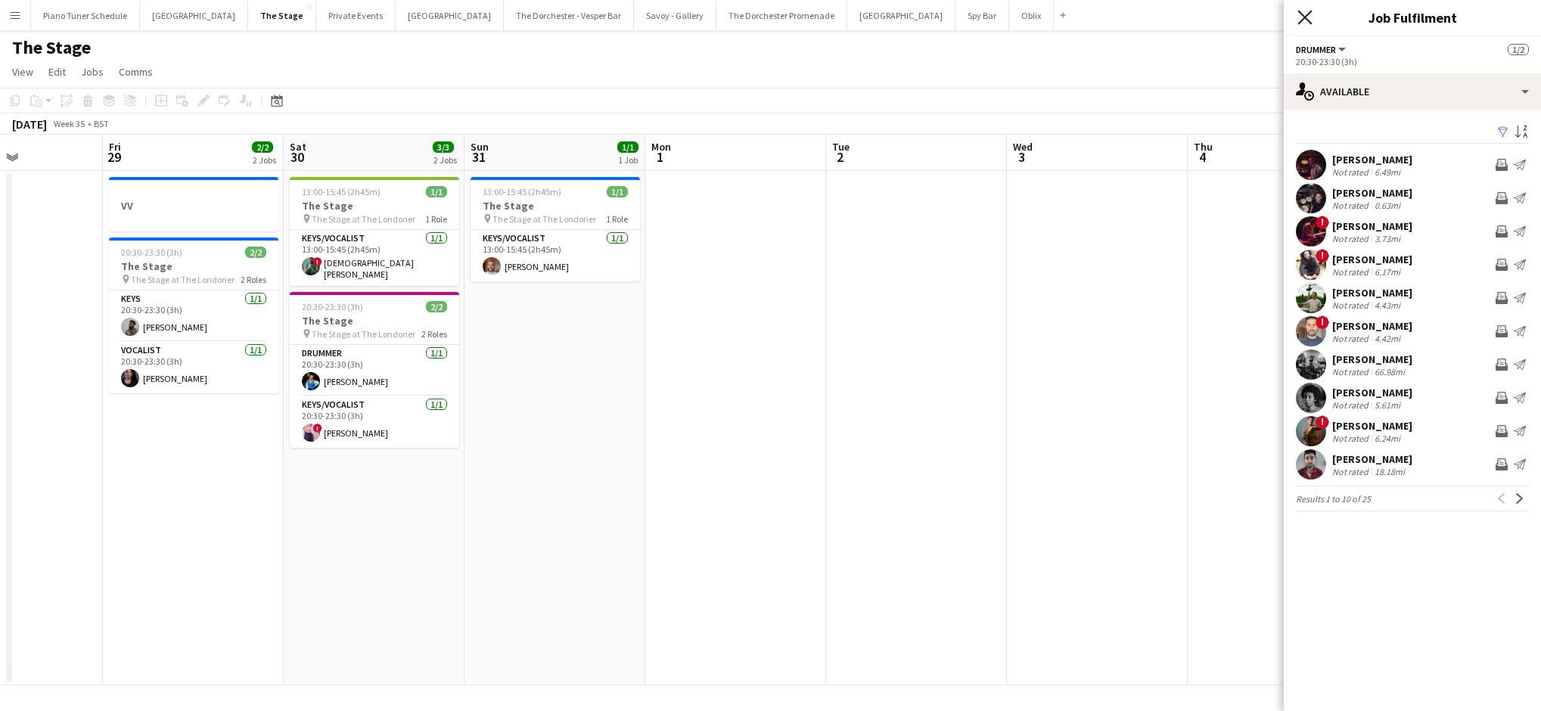
click at [787, 21] on icon "Close pop-in" at bounding box center [1304, 17] width 14 height 14
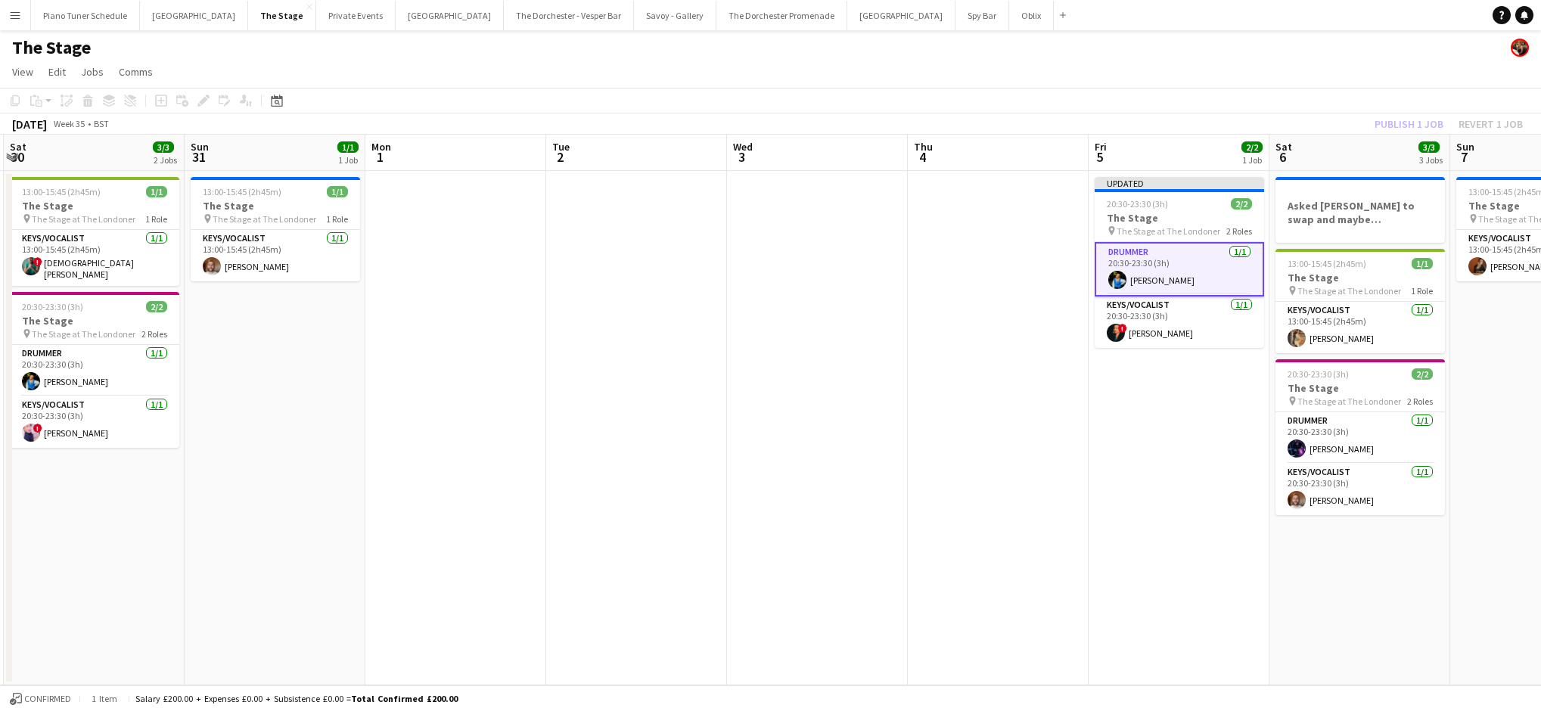
scroll to position [0, 560]
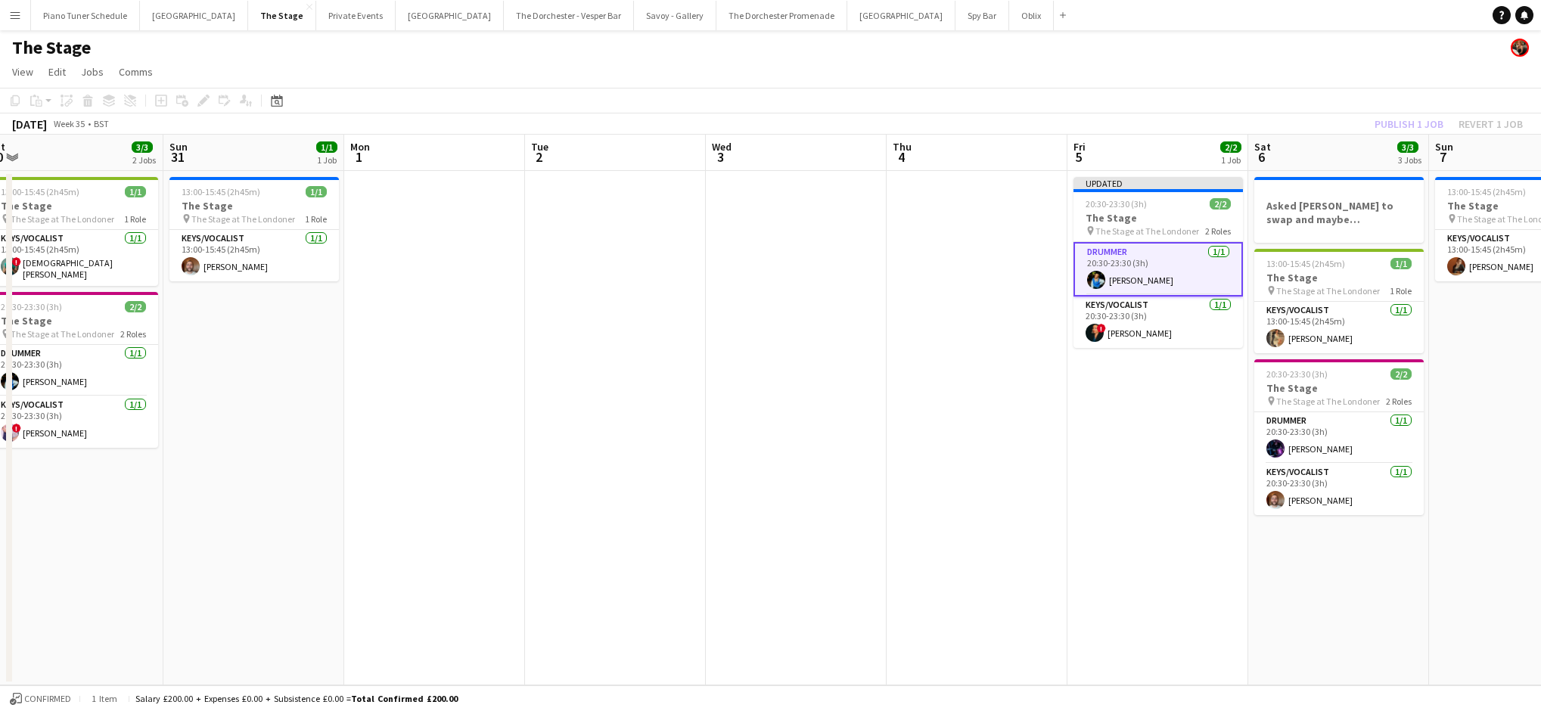
click at [787, 166] on app-board-header-date "Fri 5 2/2 1 Job" at bounding box center [1157, 153] width 181 height 36
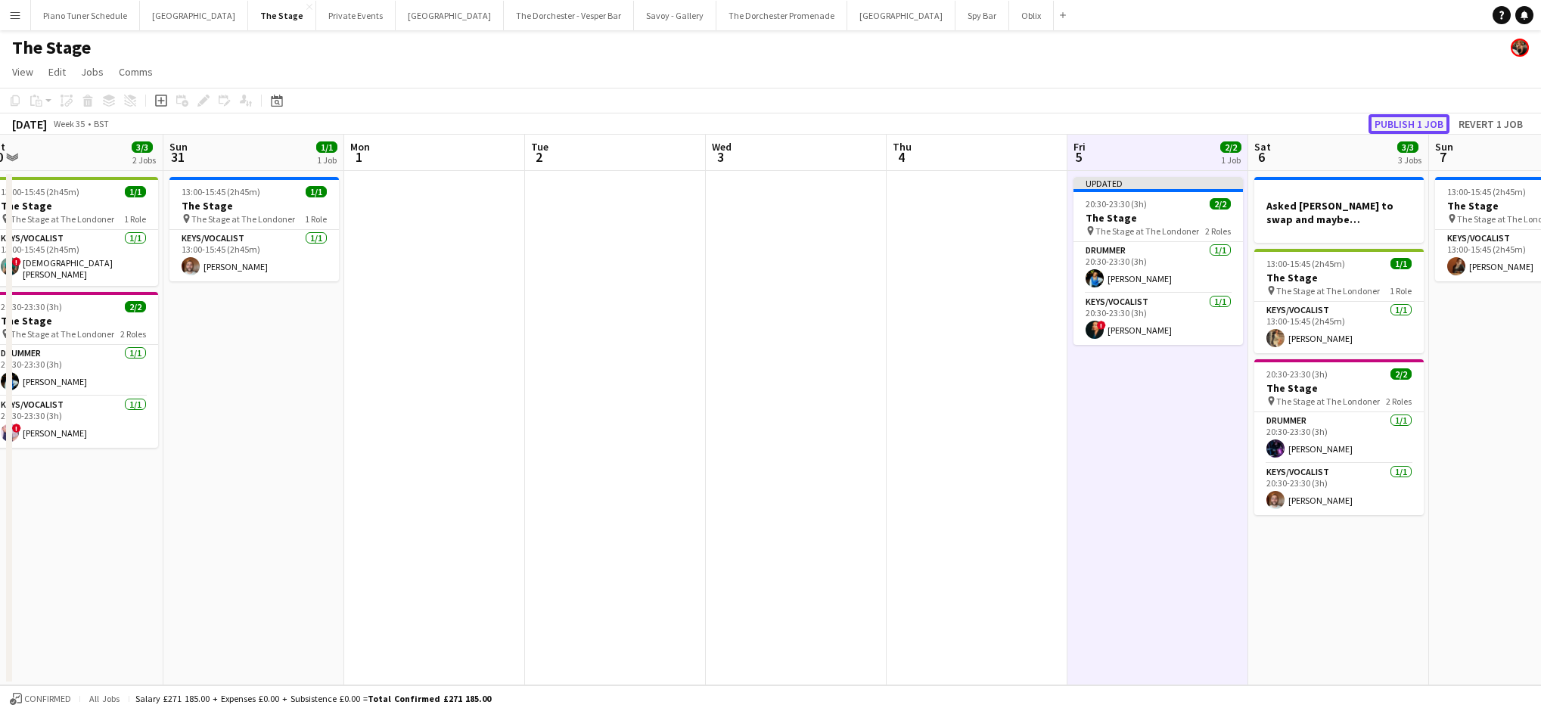
click at [787, 123] on button "Publish 1 job" at bounding box center [1408, 124] width 81 height 20
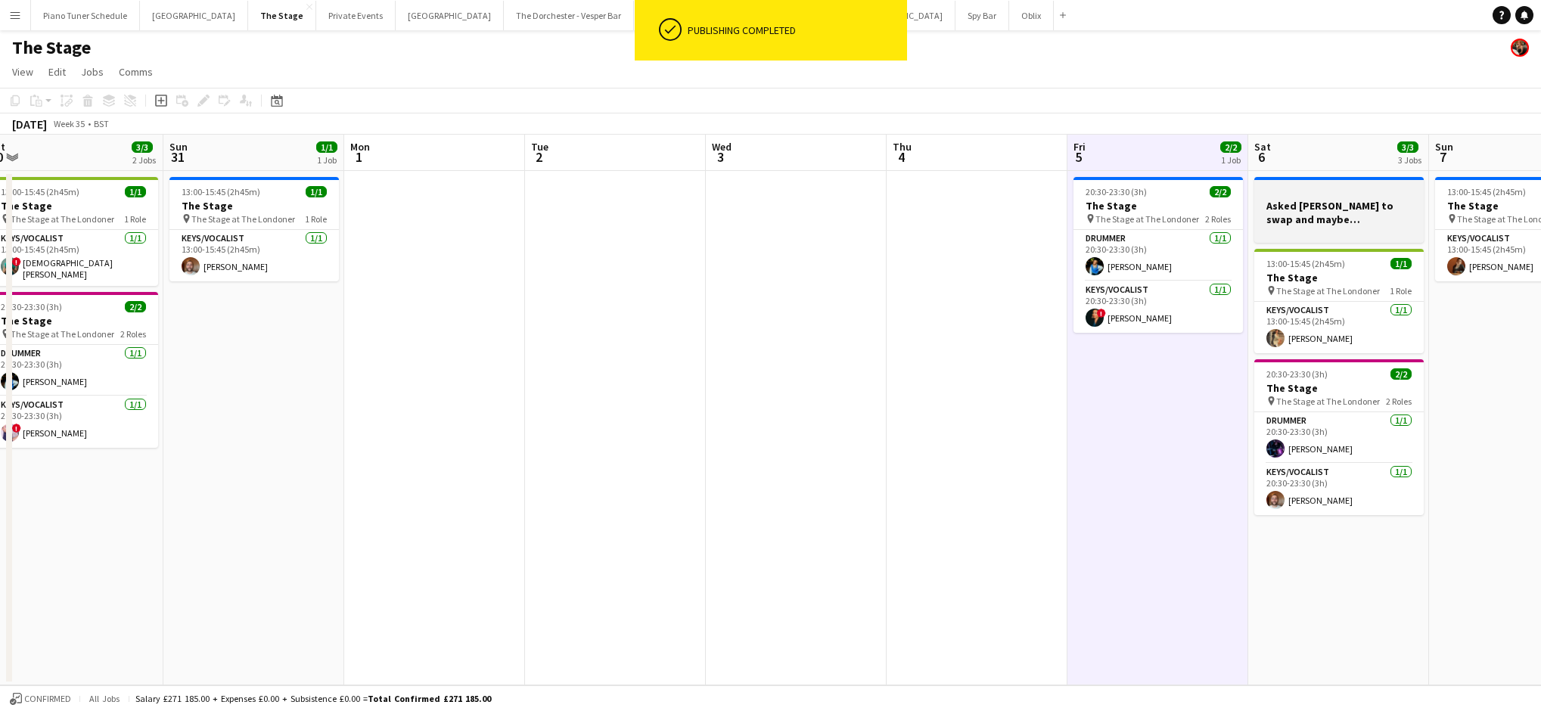
click at [787, 220] on h3 "Asked [PERSON_NAME] to swap and maybe [PERSON_NAME] on 5th" at bounding box center [1338, 212] width 169 height 27
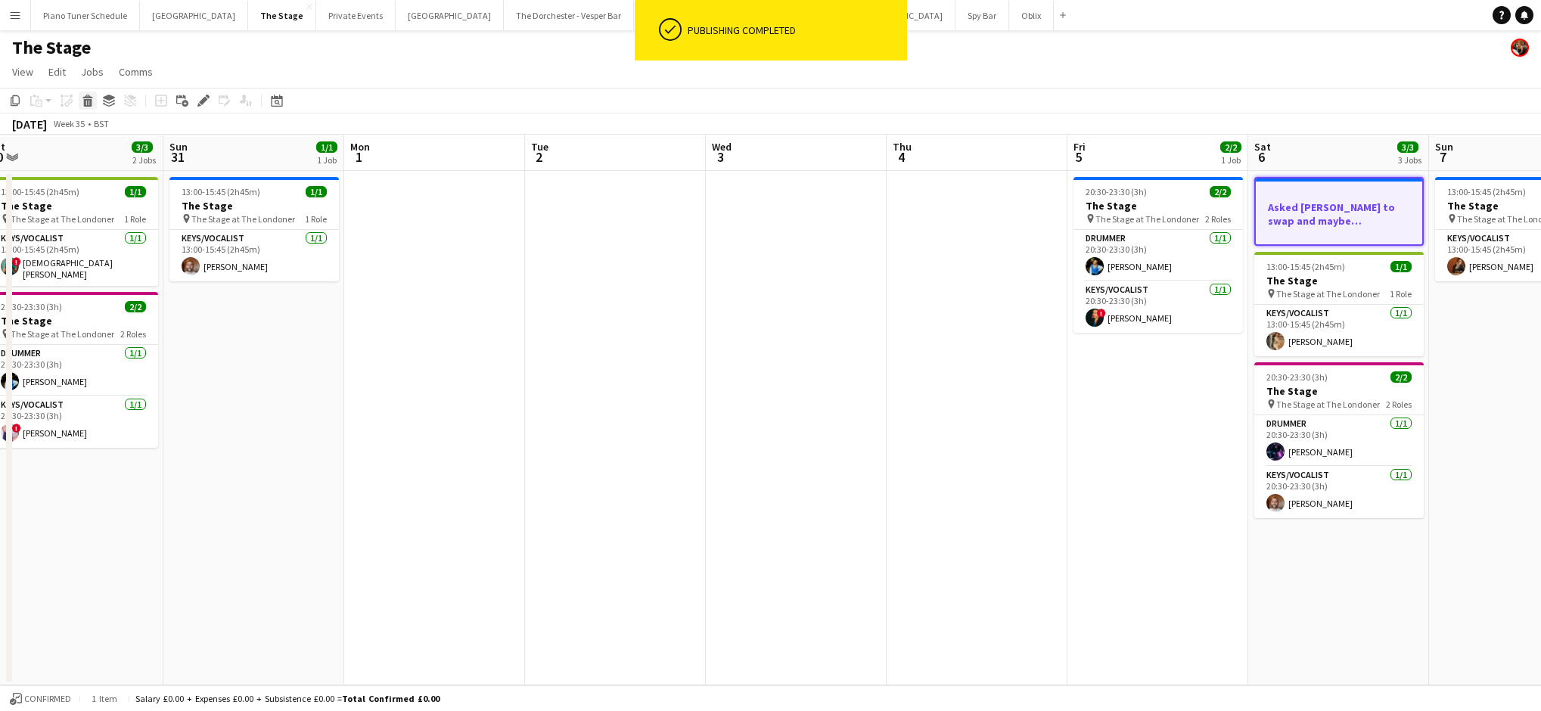
click at [87, 100] on icon at bounding box center [88, 103] width 8 height 8
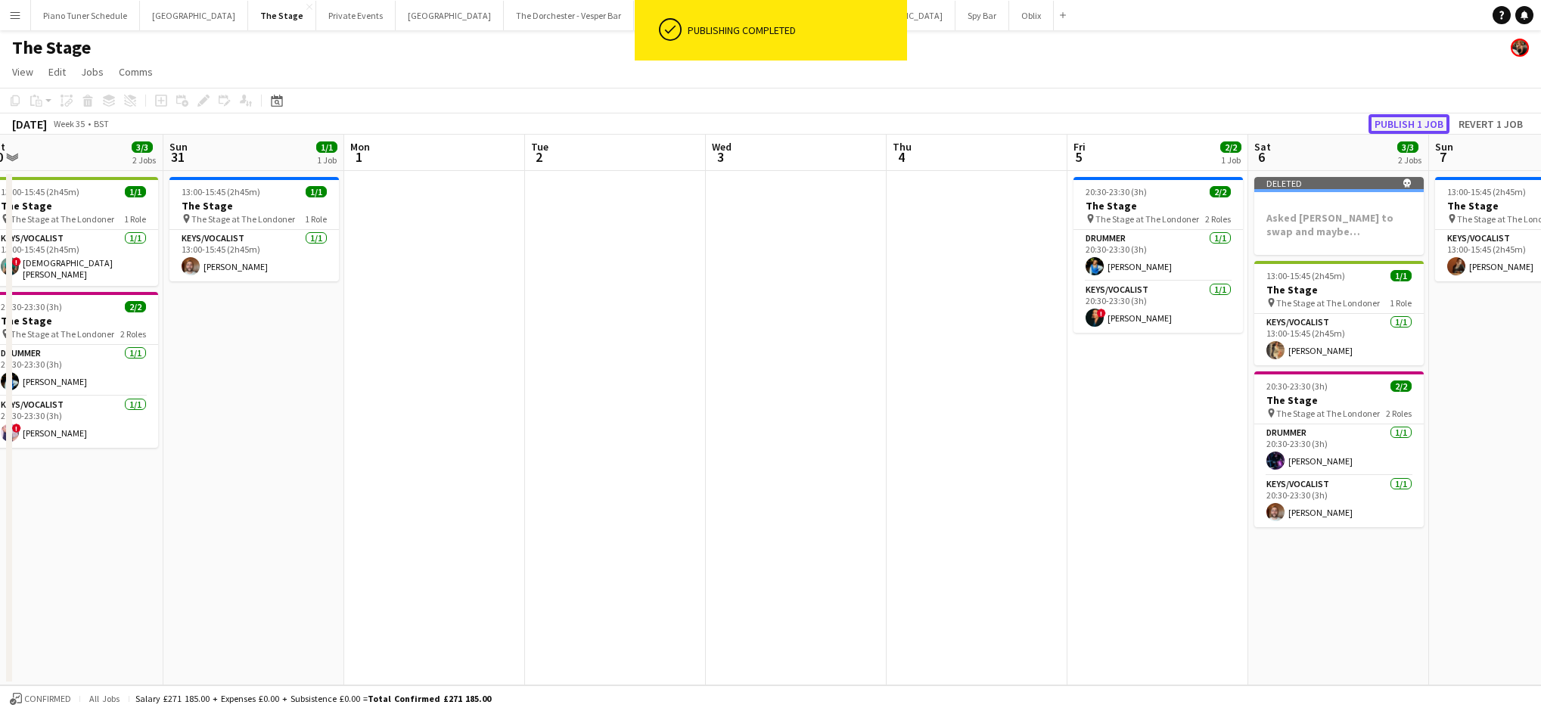
click at [787, 121] on button "Publish 1 job" at bounding box center [1408, 124] width 81 height 20
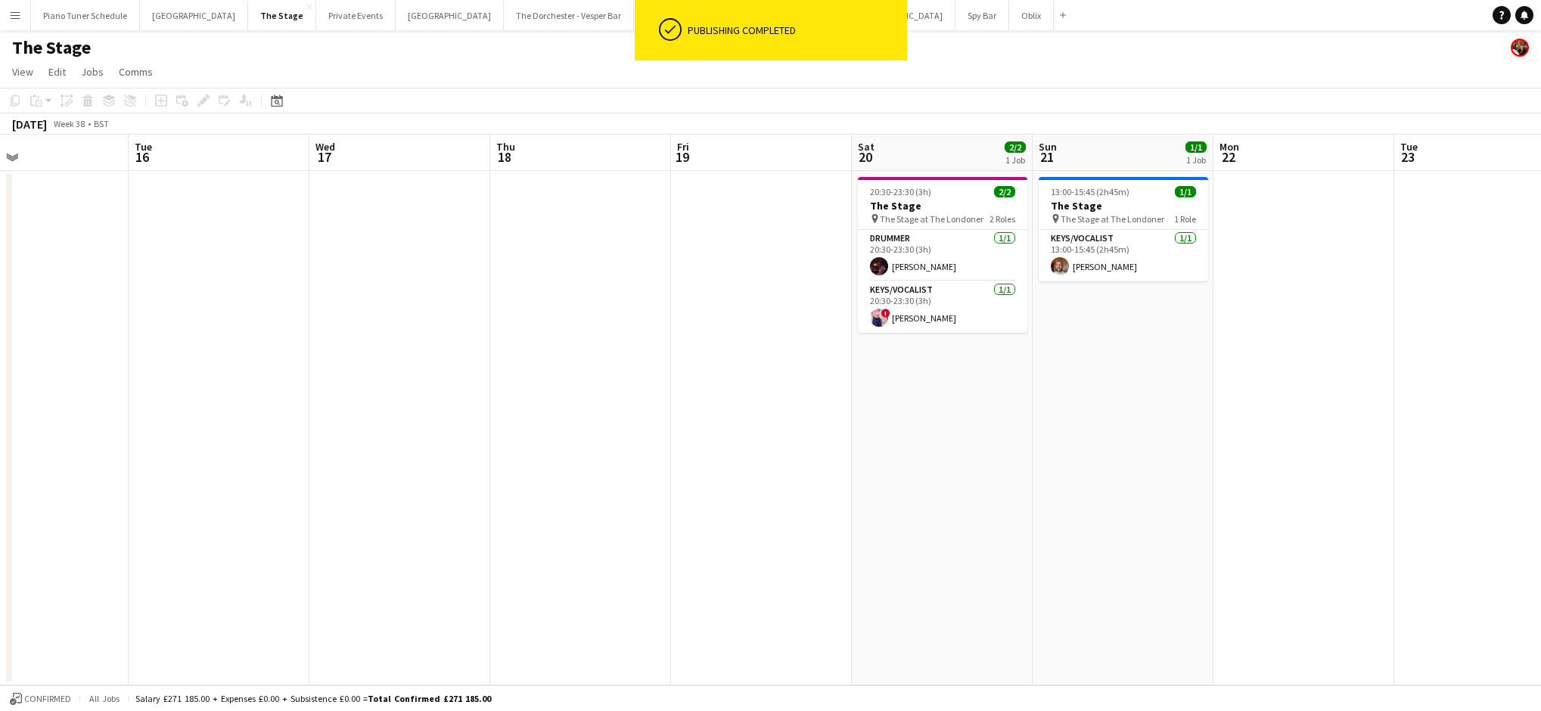
scroll to position [0, 598]
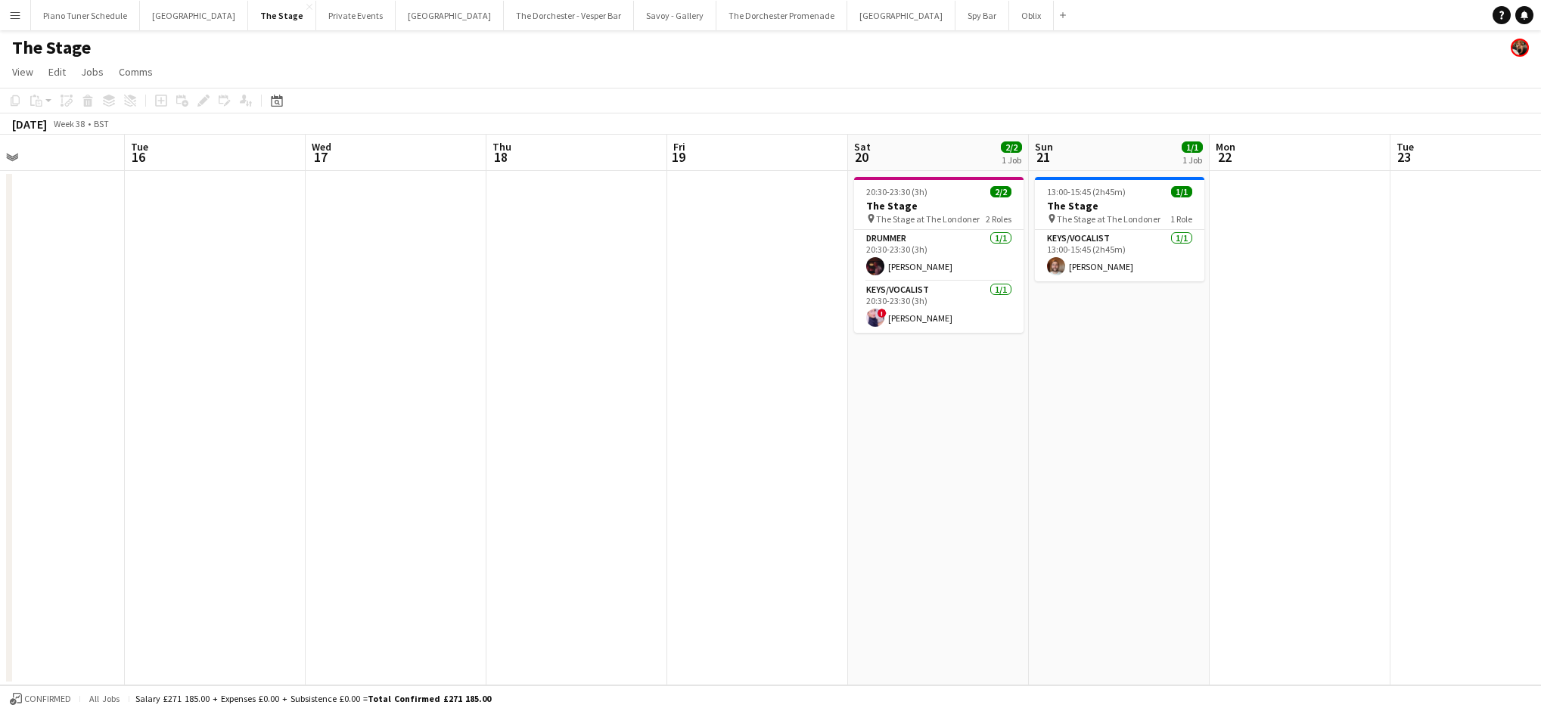
click at [737, 153] on app-board-header-date "Fri 19" at bounding box center [757, 153] width 181 height 36
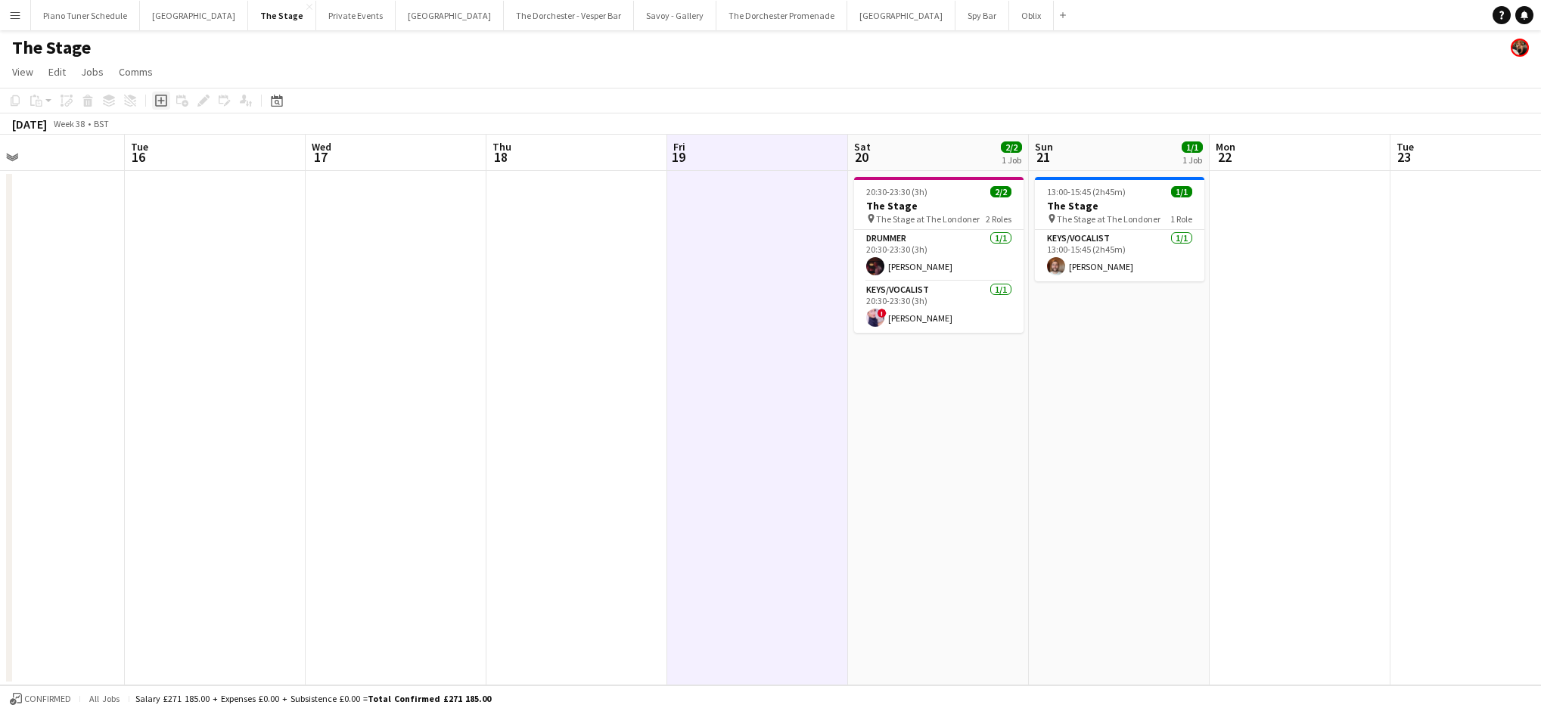
click at [161, 97] on icon "Add job" at bounding box center [161, 101] width 12 height 12
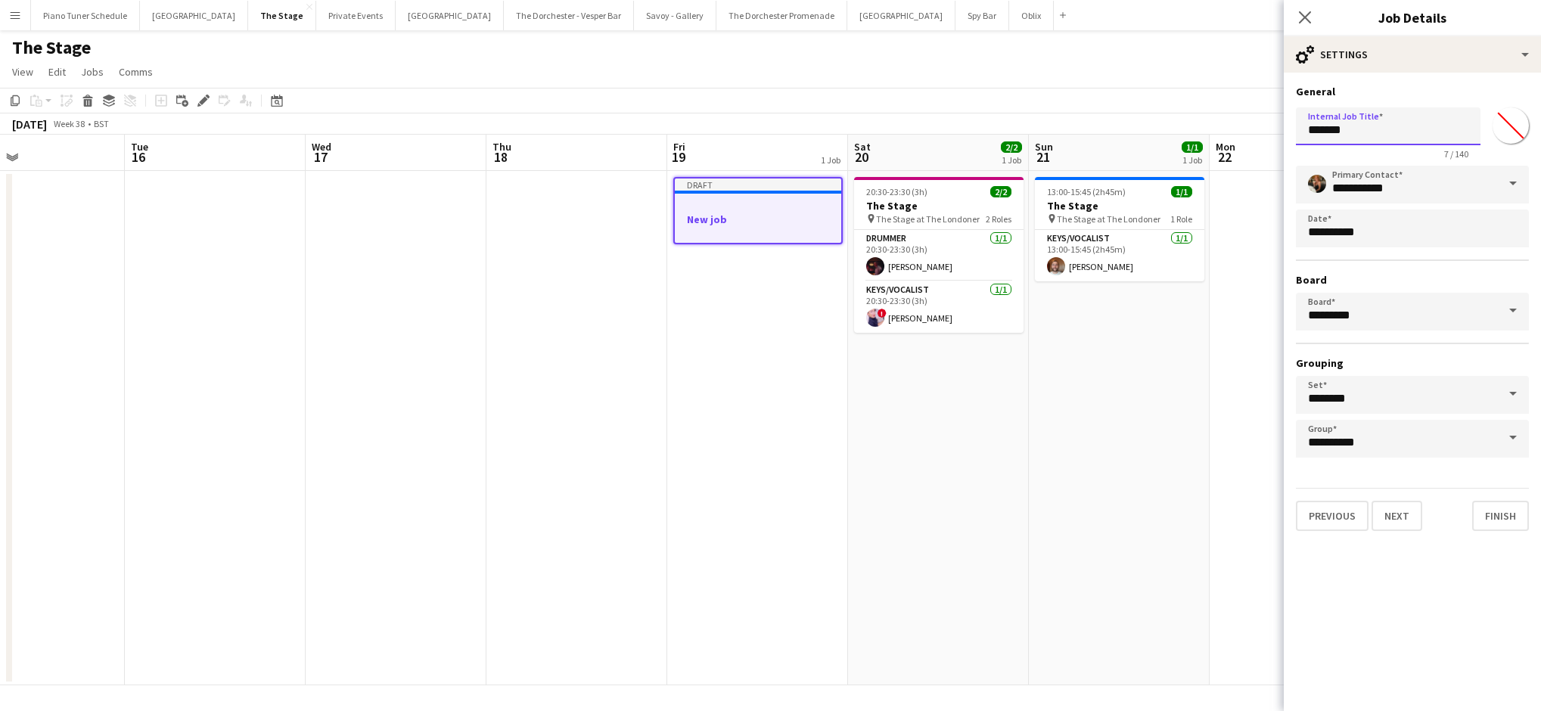
drag, startPoint x: 1316, startPoint y: 129, endPoint x: 1283, endPoint y: 129, distance: 32.5
click at [787, 129] on form "**********" at bounding box center [1411, 308] width 257 height 446
type input "**********"
click at [787, 17] on icon "Close pop-in" at bounding box center [1304, 17] width 14 height 14
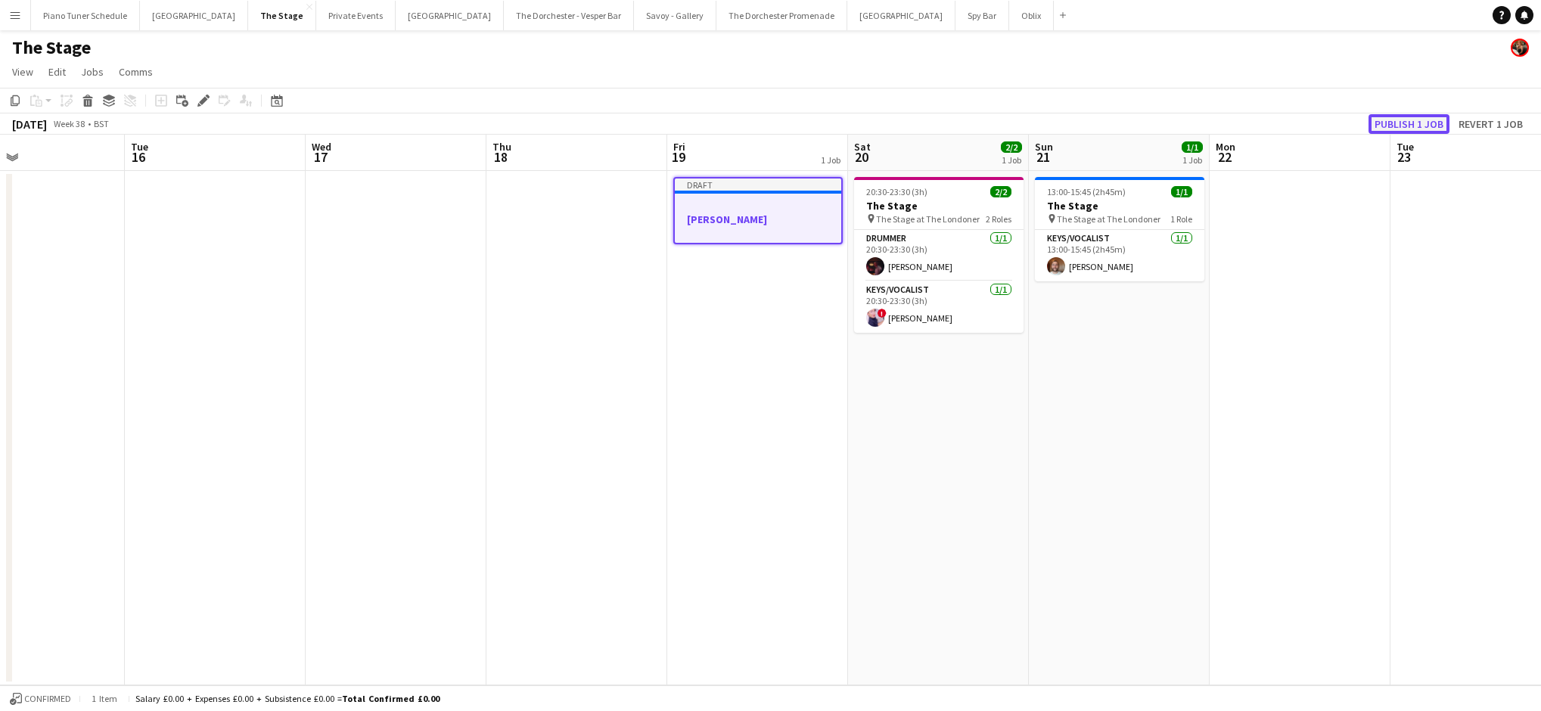
click at [787, 126] on button "Publish 1 job" at bounding box center [1408, 124] width 81 height 20
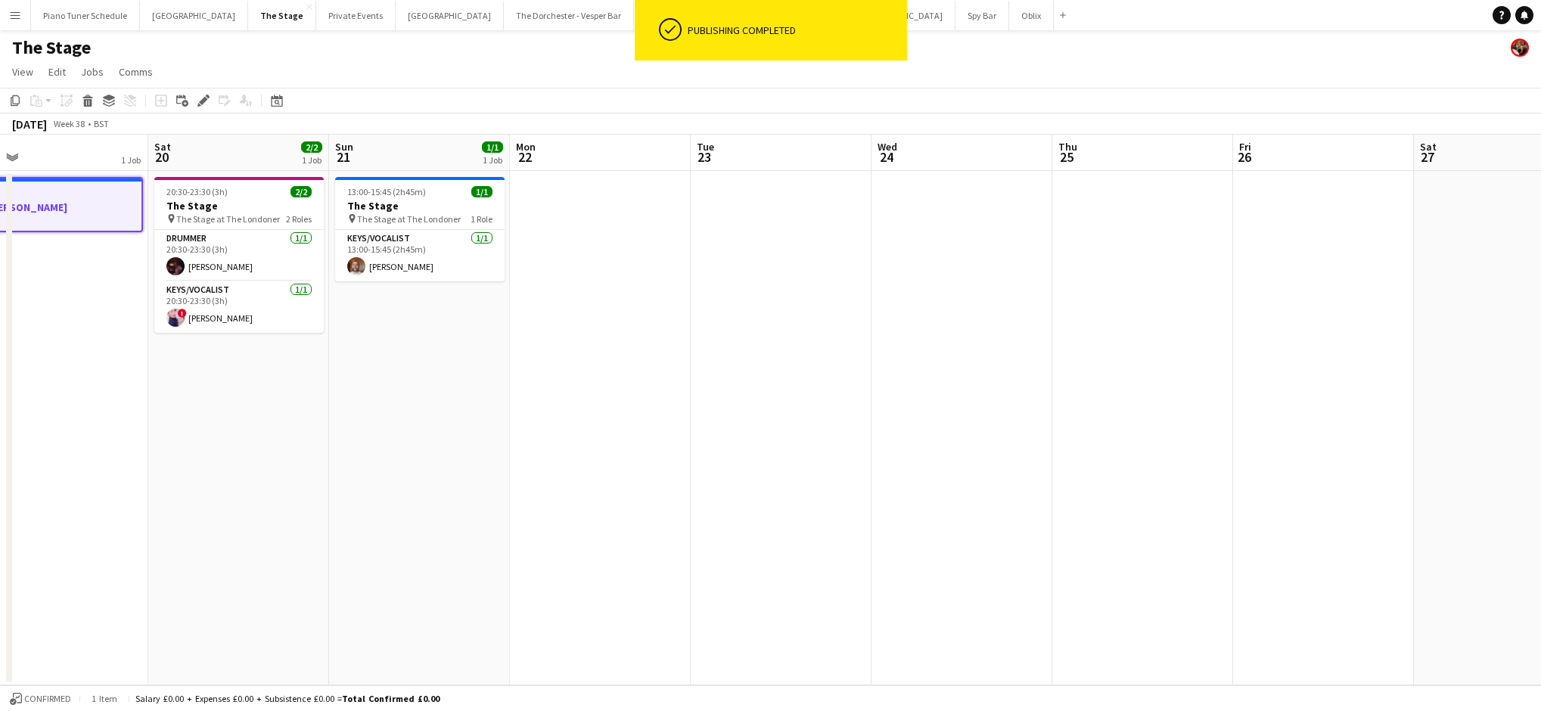
scroll to position [0, 604]
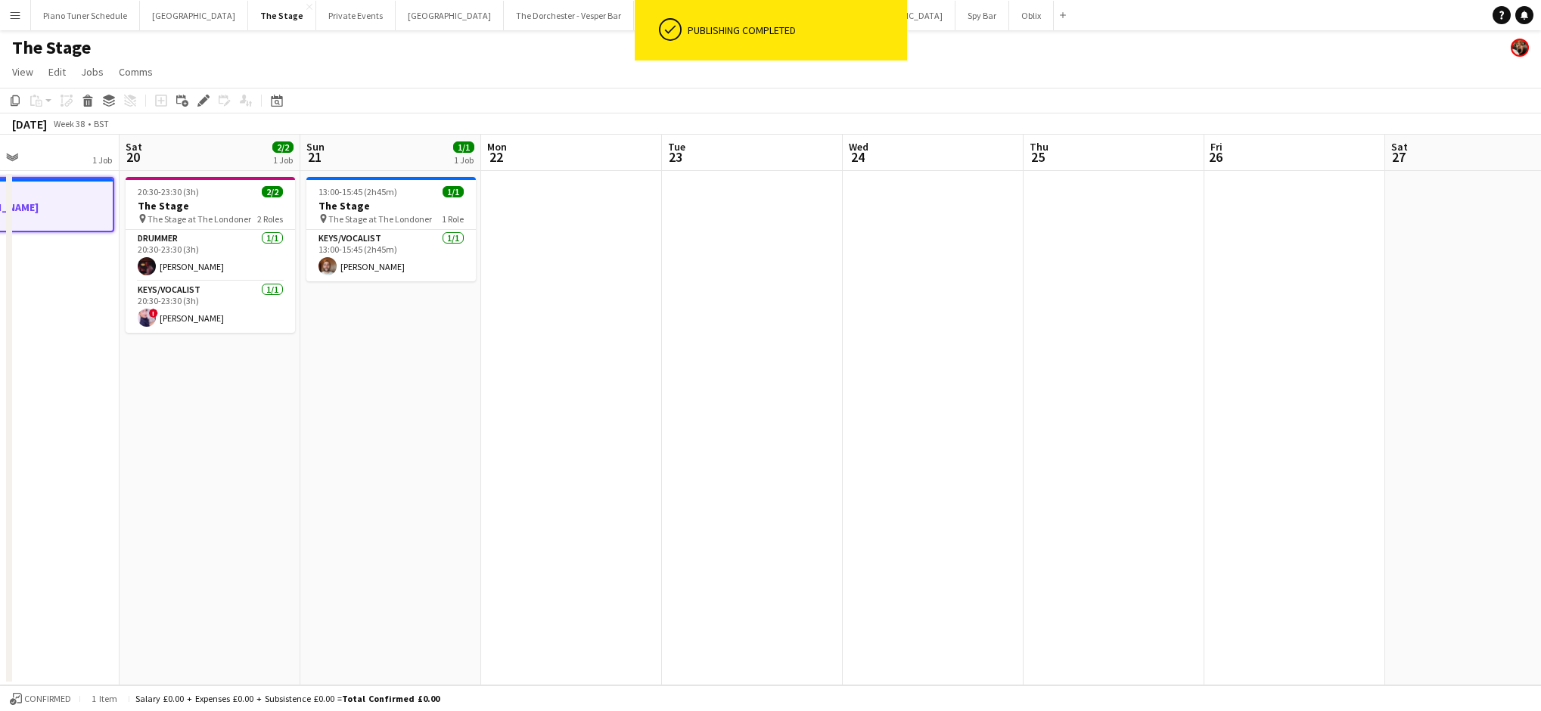
click at [787, 176] on app-date-cell at bounding box center [1294, 428] width 181 height 514
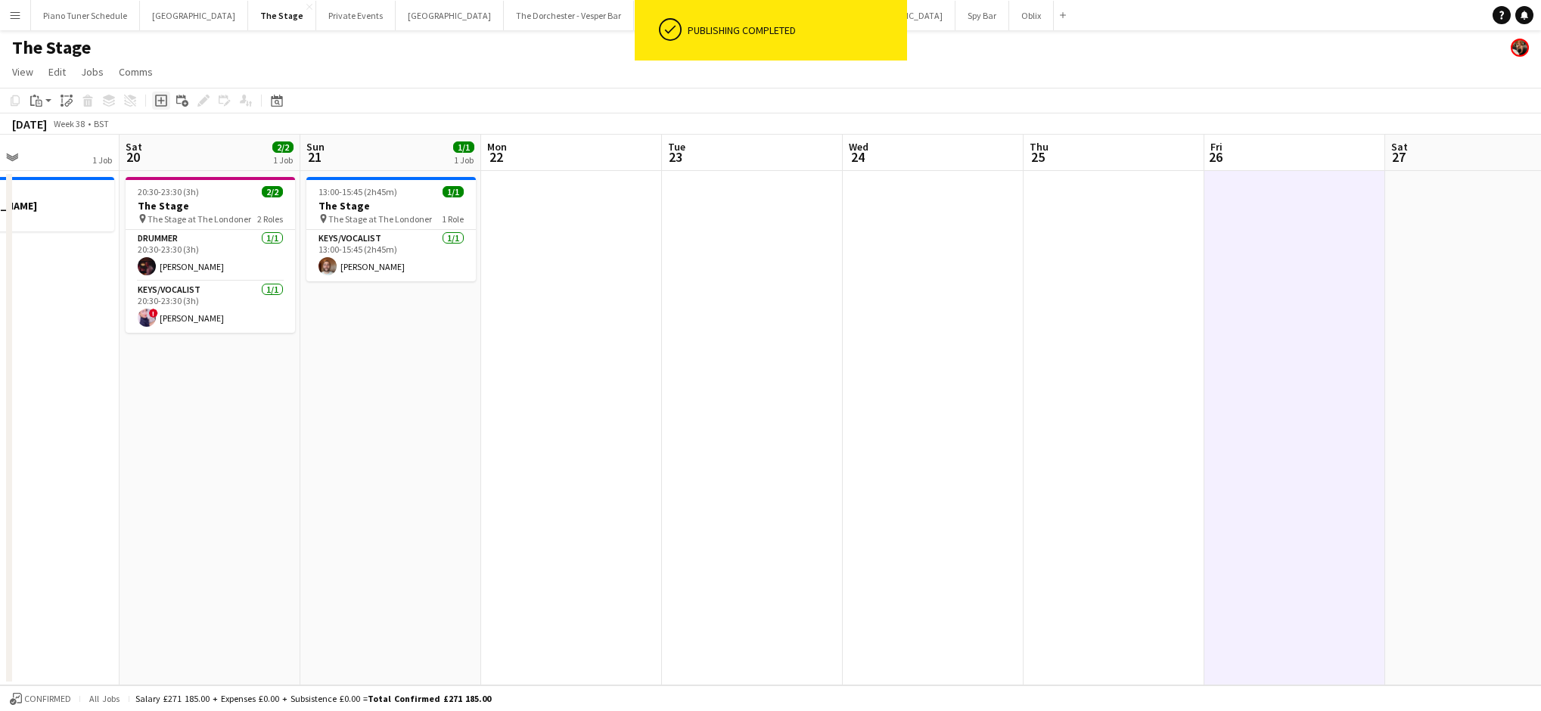
click at [163, 99] on icon "Add job" at bounding box center [161, 101] width 12 height 12
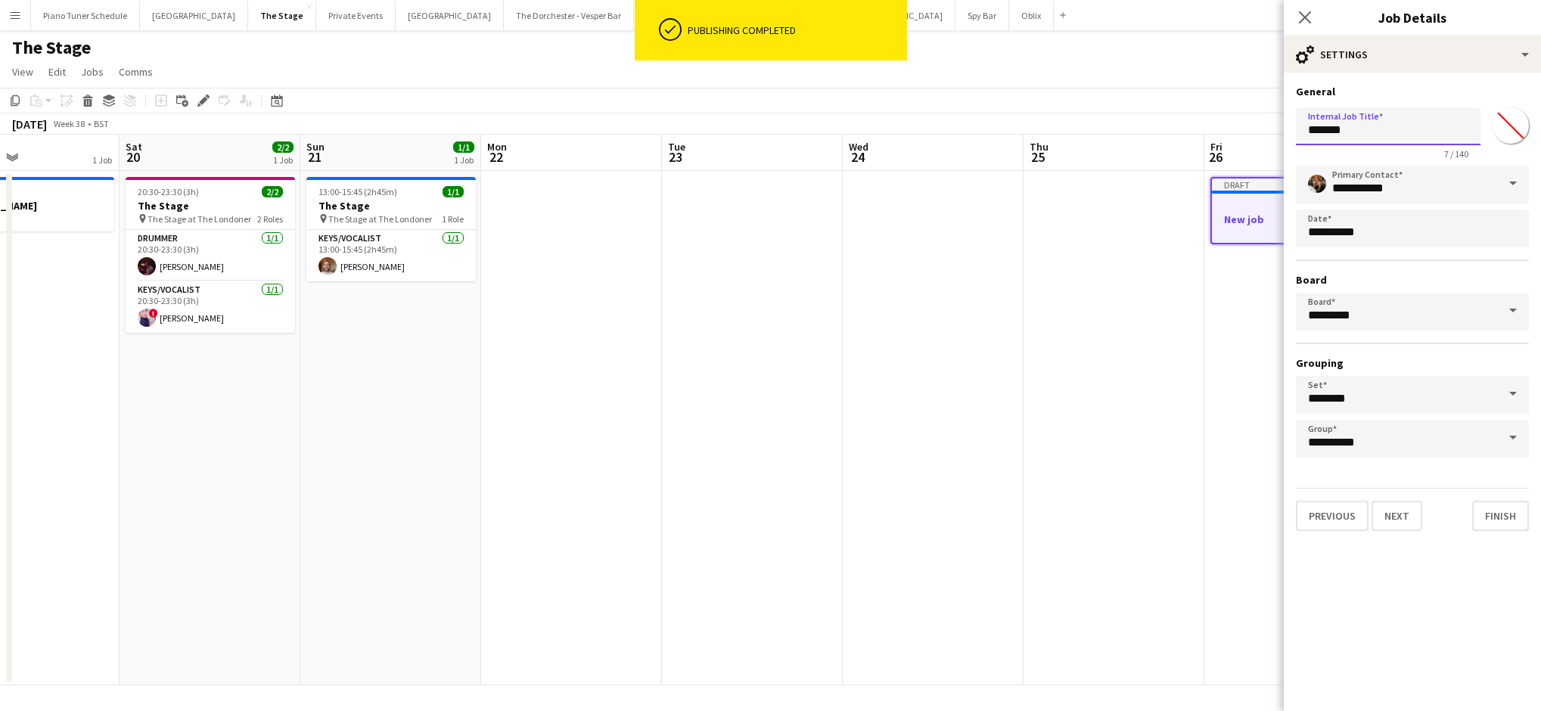
drag, startPoint x: 1338, startPoint y: 131, endPoint x: 1257, endPoint y: 126, distance: 81.1
click at [787, 126] on body "ok-circled Publishing completed Menu Boards Boards Boards All jobs Status Workf…" at bounding box center [770, 355] width 1541 height 711
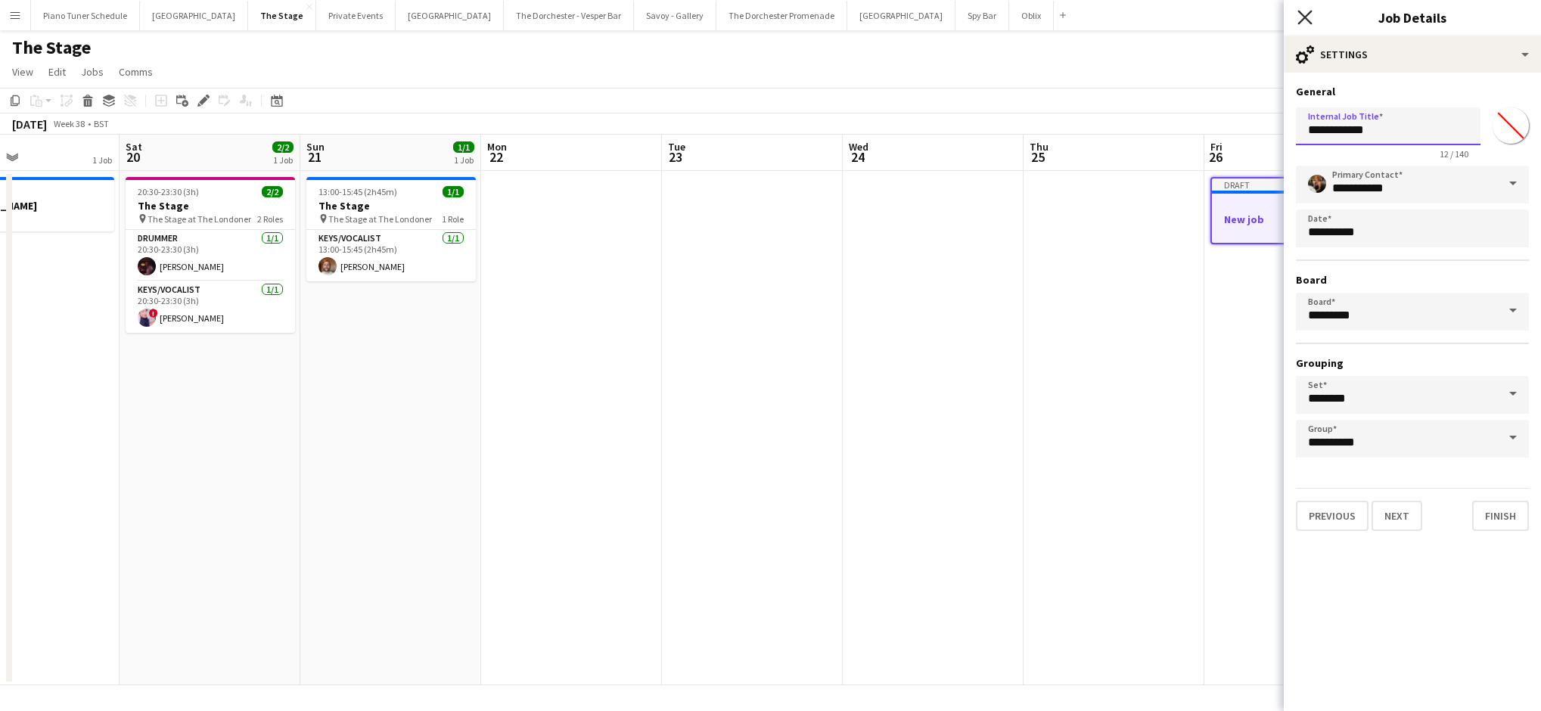
type input "**********"
click at [787, 14] on icon at bounding box center [1304, 17] width 14 height 14
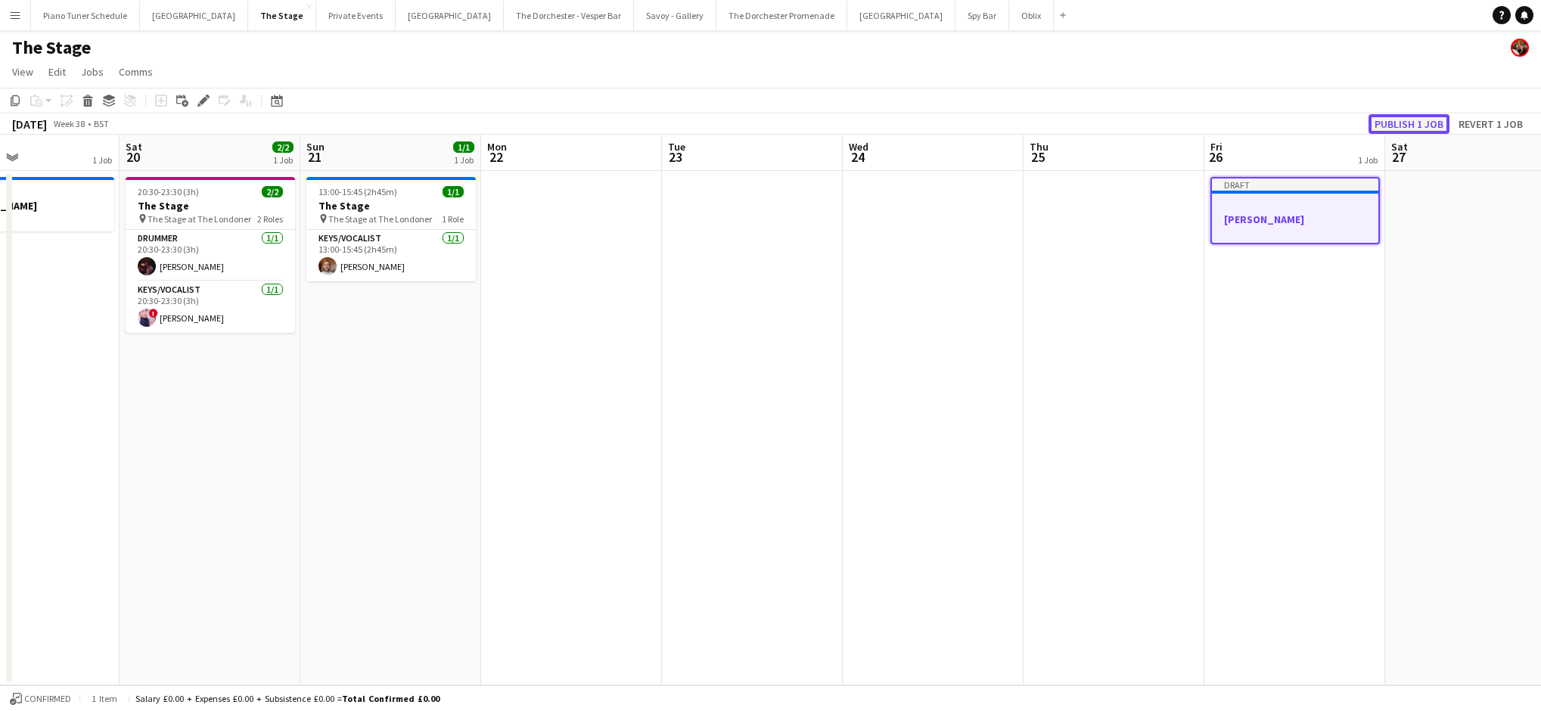
click at [787, 116] on button "Publish 1 job" at bounding box center [1408, 124] width 81 height 20
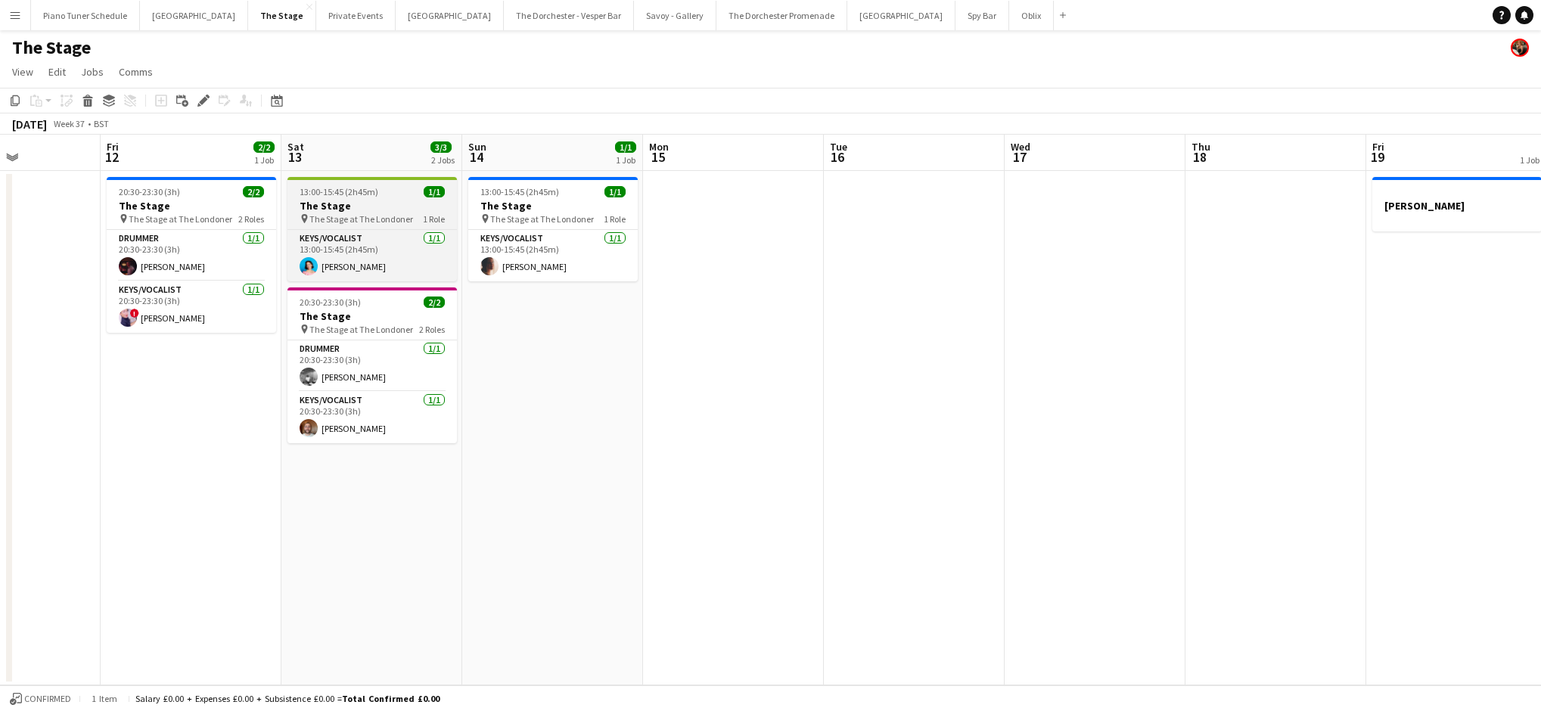
scroll to position [0, 431]
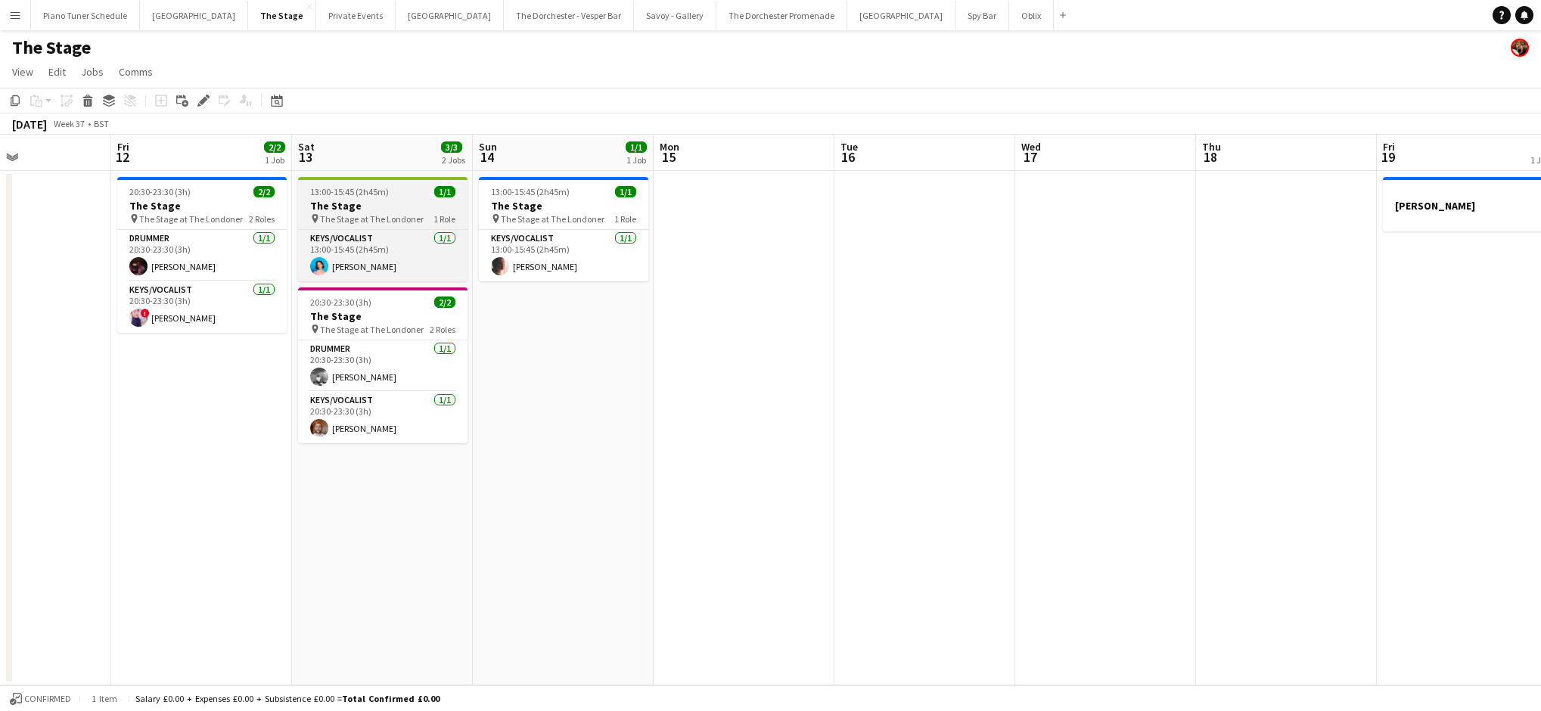
click at [340, 191] on span "13:00-15:45 (2h45m)" at bounding box center [349, 191] width 79 height 11
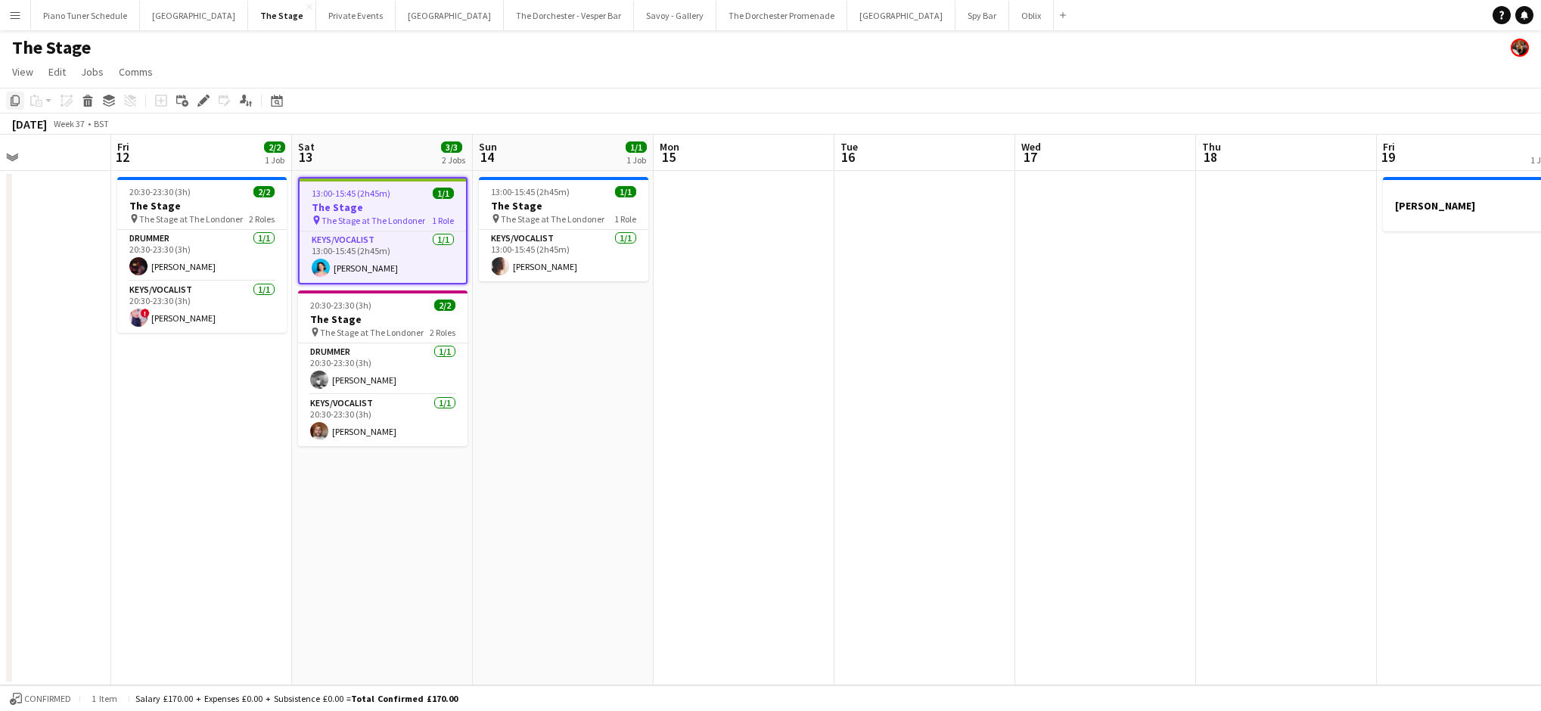
click at [14, 101] on icon "Copy" at bounding box center [15, 101] width 12 height 12
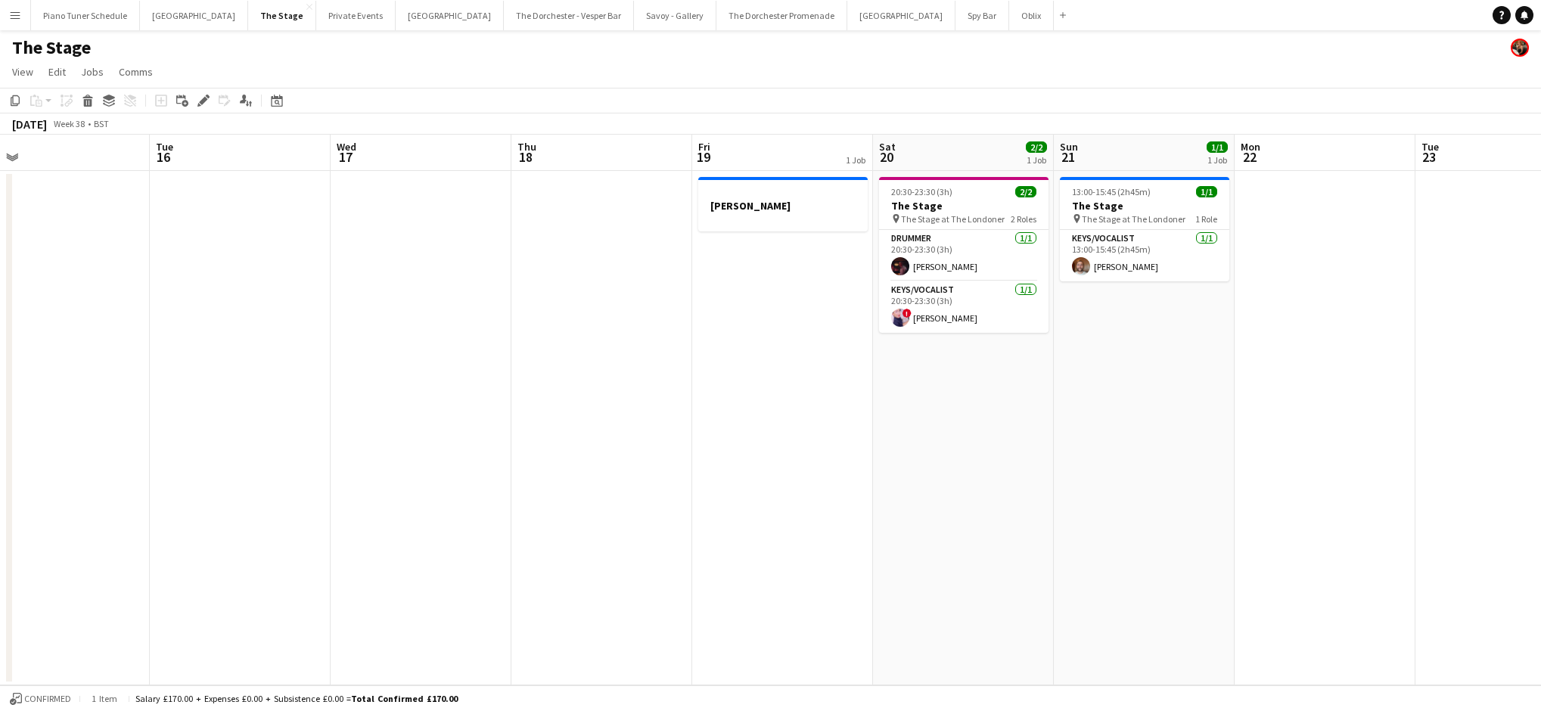
scroll to position [0, 614]
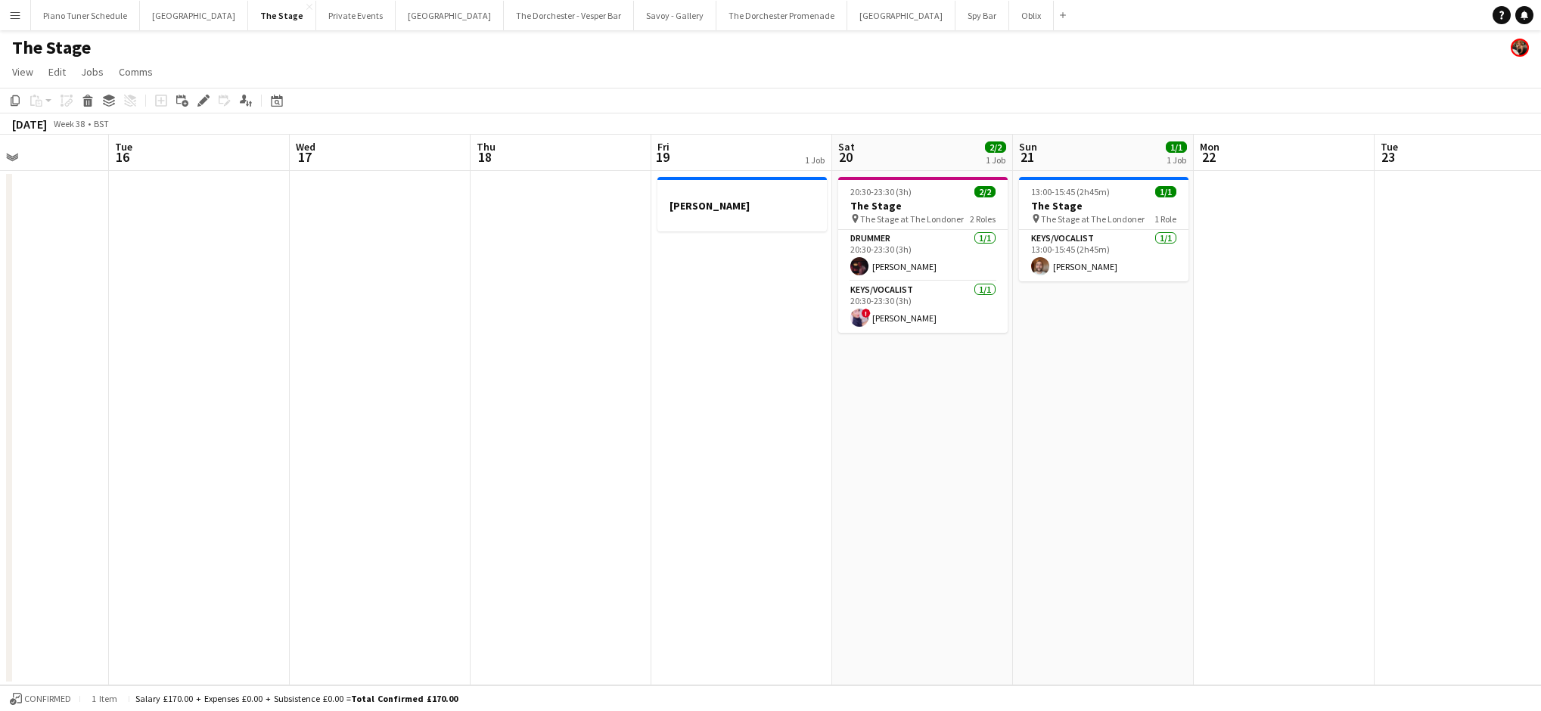
click at [787, 164] on app-board-header-date "Sat 20 2/2 1 Job" at bounding box center [922, 153] width 181 height 36
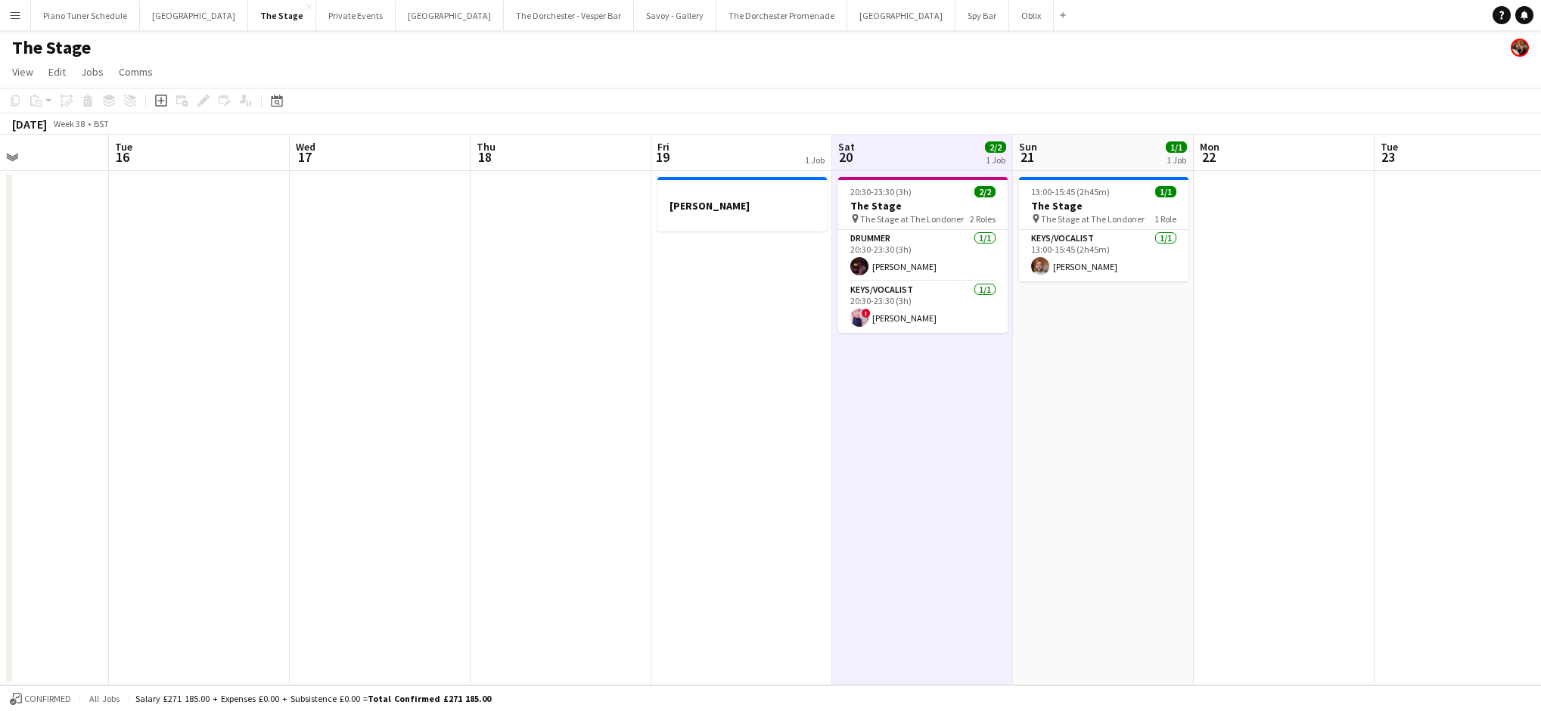
click at [787, 392] on app-date-cell "20:30-23:30 (3h) 2/2 The Stage pin The Stage at The Londoner 2 Roles Drummer [D…" at bounding box center [922, 428] width 181 height 514
click at [787, 165] on app-board-header-date "Sat 20 2/2 1 Job" at bounding box center [922, 153] width 181 height 36
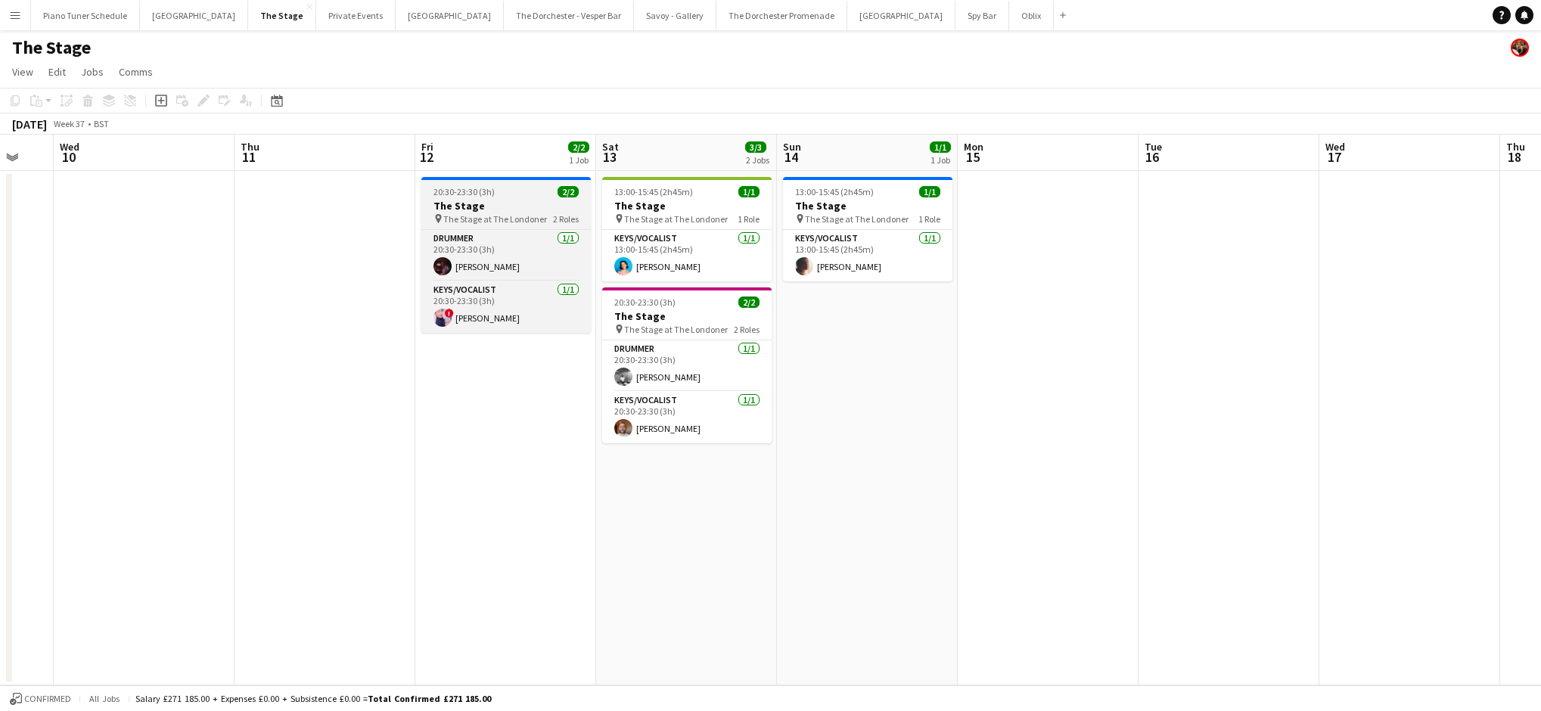
scroll to position [0, 501]
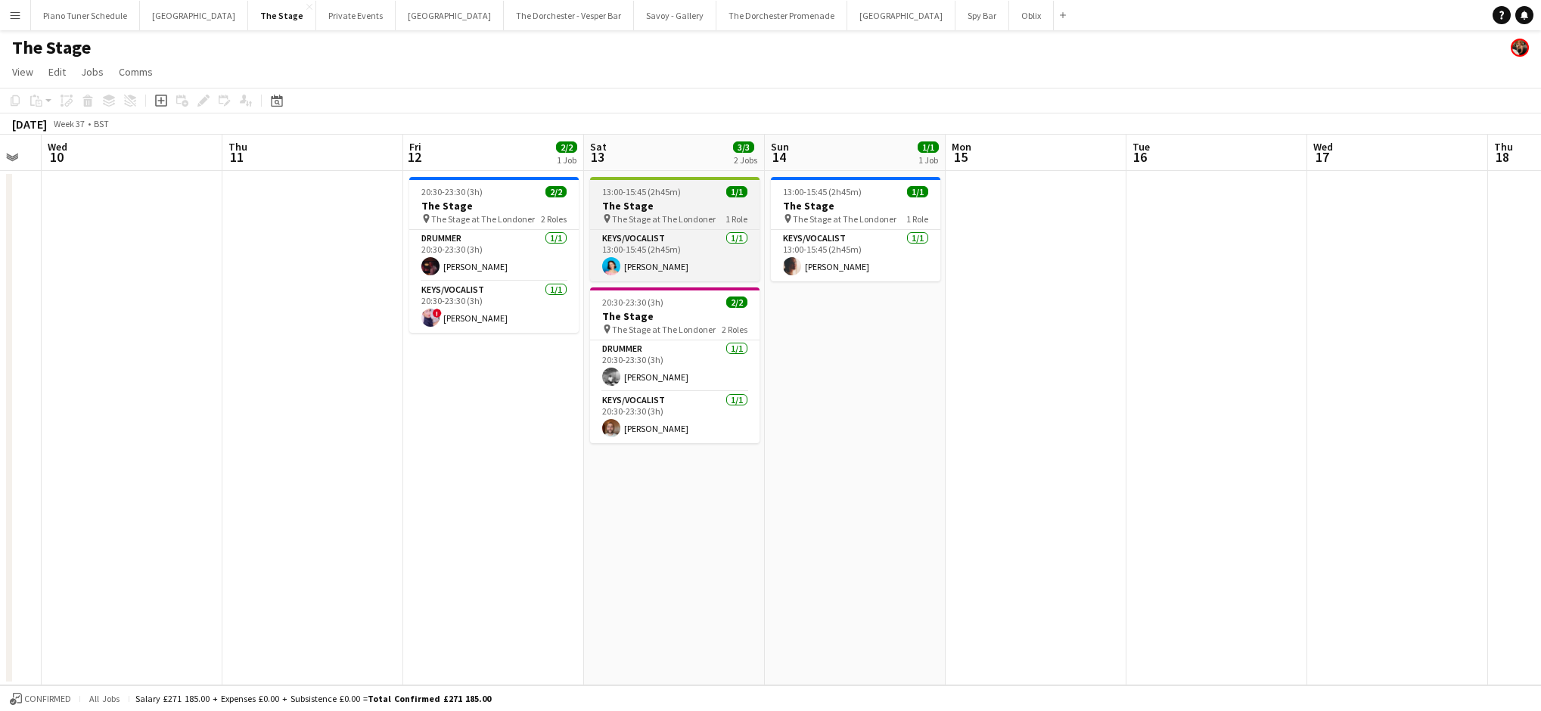
click at [662, 216] on span "The Stage at The Londoner" at bounding box center [664, 218] width 104 height 11
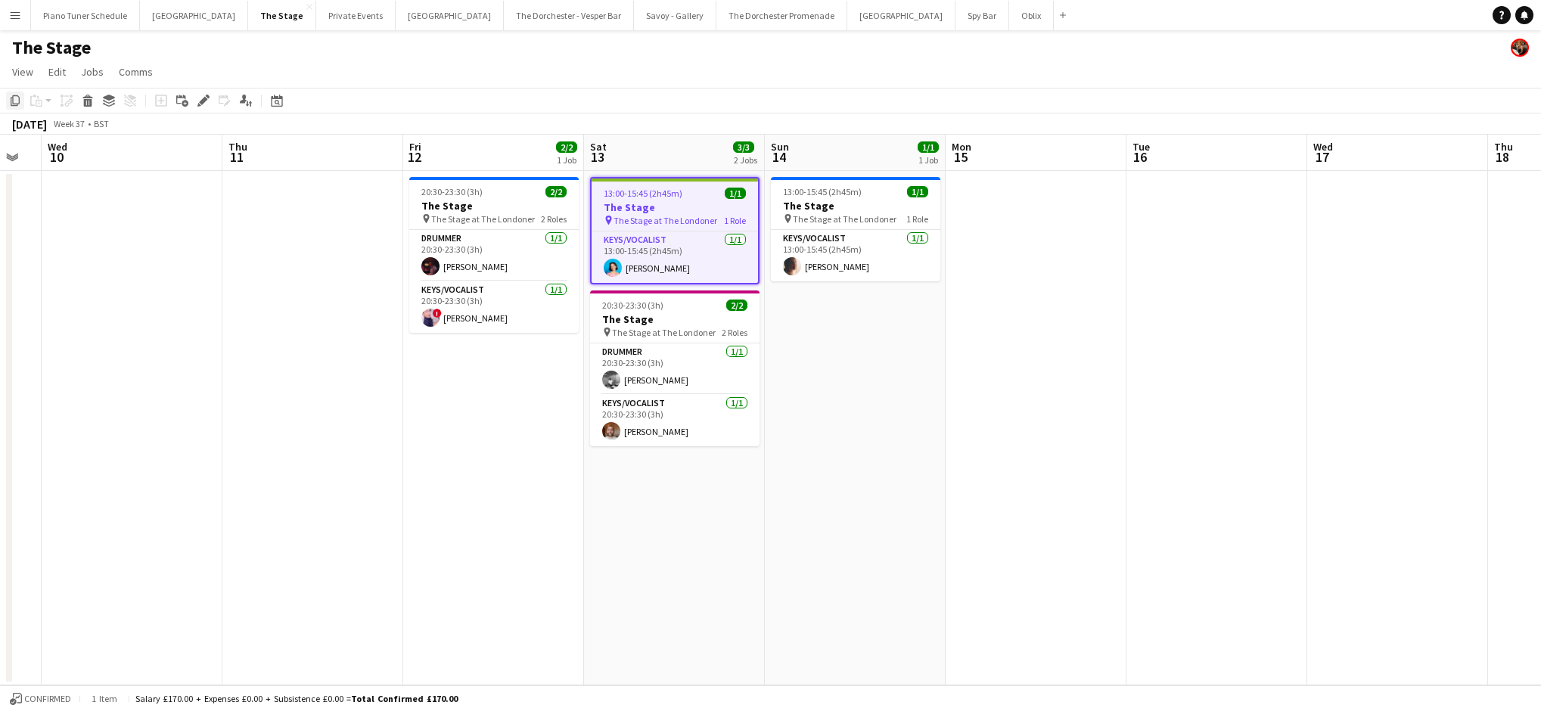
click at [14, 98] on icon "Copy" at bounding box center [15, 101] width 12 height 12
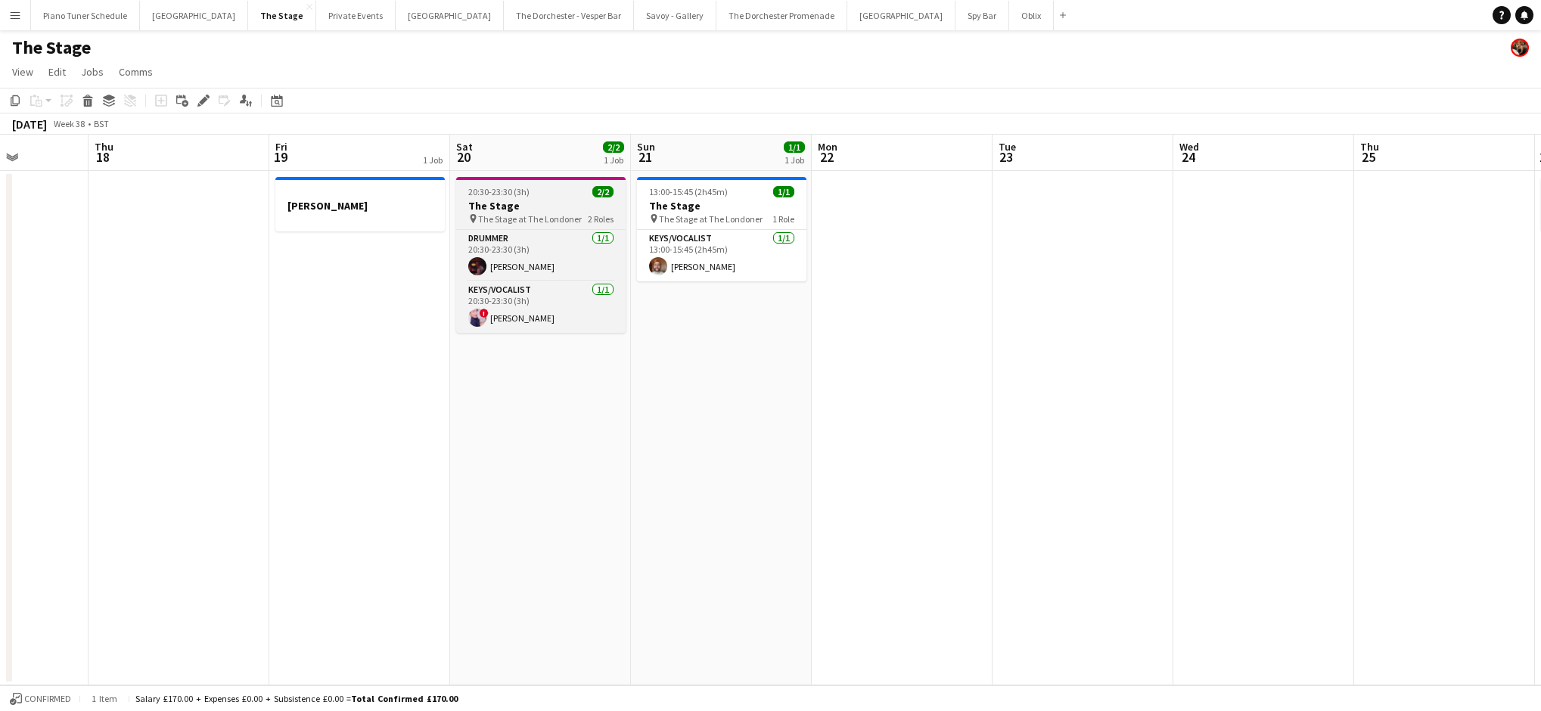
scroll to position [0, 645]
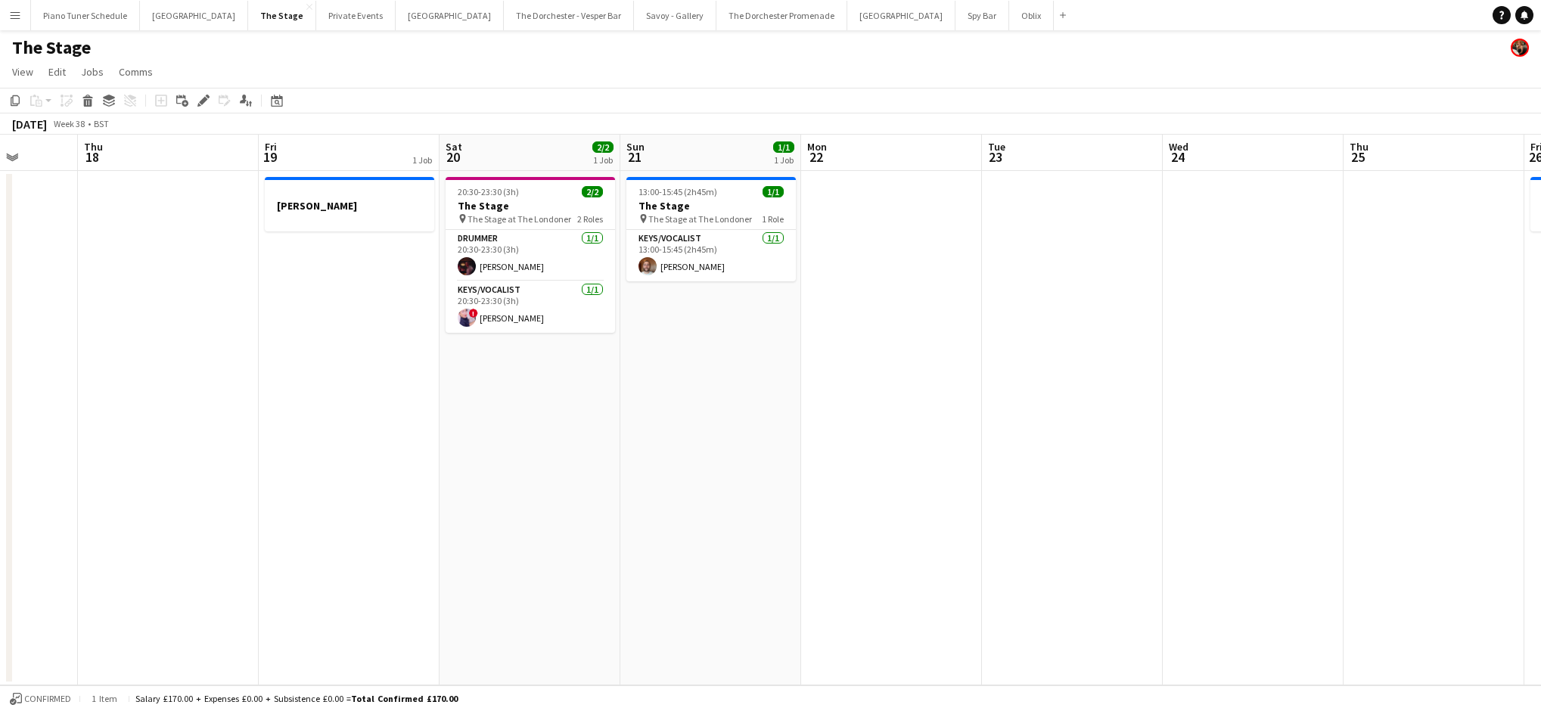
click at [517, 171] on app-date-cell "20:30-23:30 (3h) 2/2 The Stage pin The Stage at The Londoner 2 Roles Drummer [D…" at bounding box center [529, 428] width 181 height 514
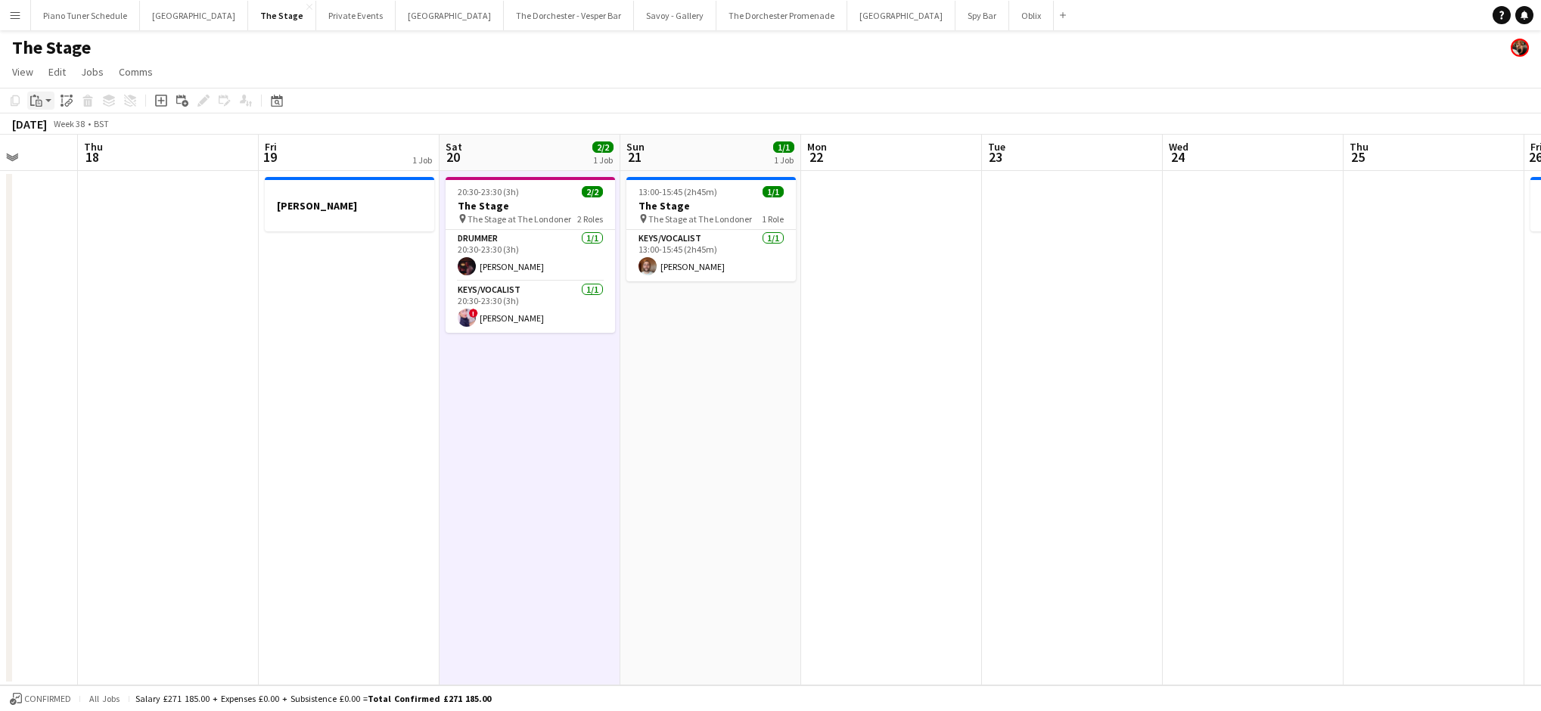
click at [35, 99] on icon "Paste" at bounding box center [36, 101] width 12 height 12
click at [70, 139] on div "Paste Command V Paste with crew Command Shift V" at bounding box center [100, 142] width 144 height 64
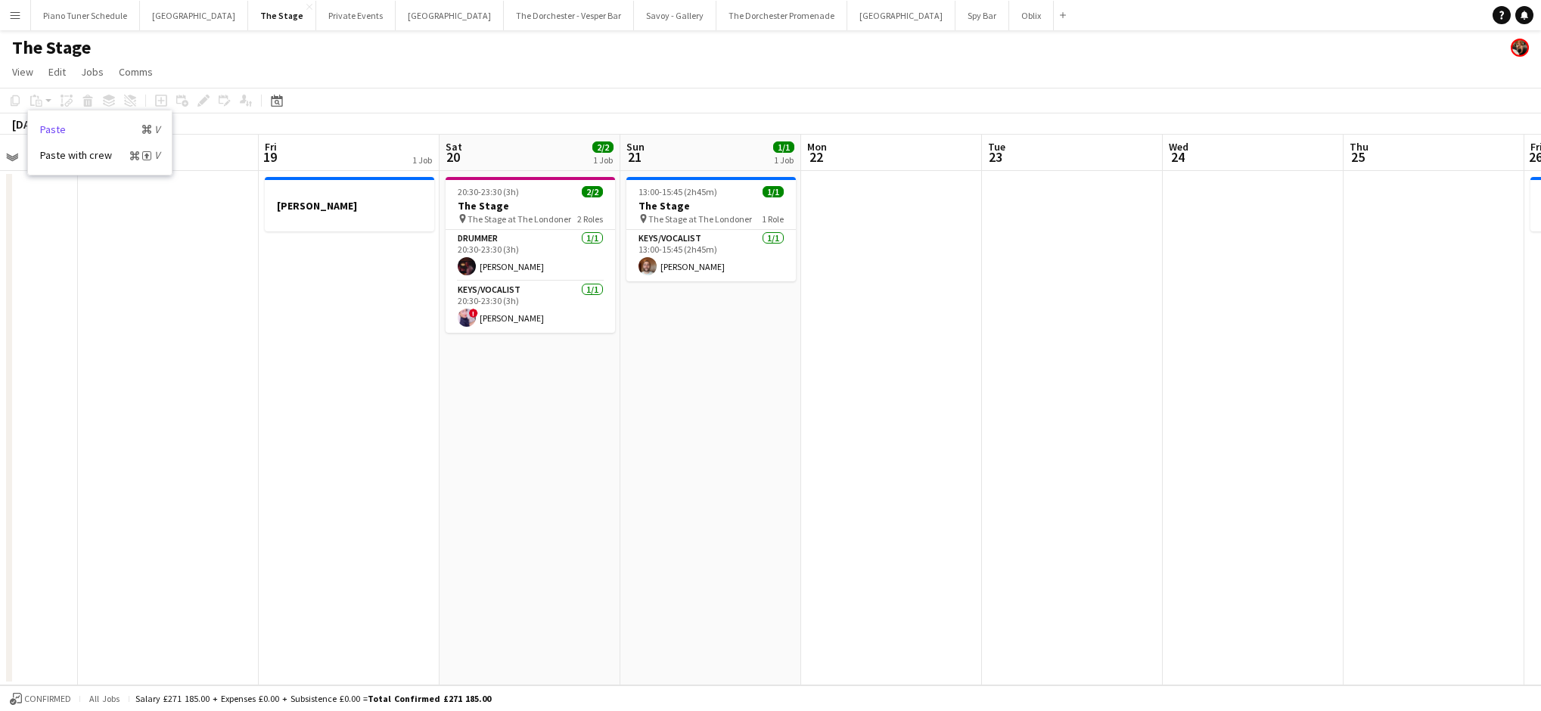
click at [75, 130] on link "Paste Command V" at bounding box center [99, 130] width 119 height 14
click at [487, 175] on app-date-cell "20:30-23:30 (3h) 2/2 The Stage pin The Stage at The Londoner 2 Roles Drummer [D…" at bounding box center [529, 428] width 181 height 514
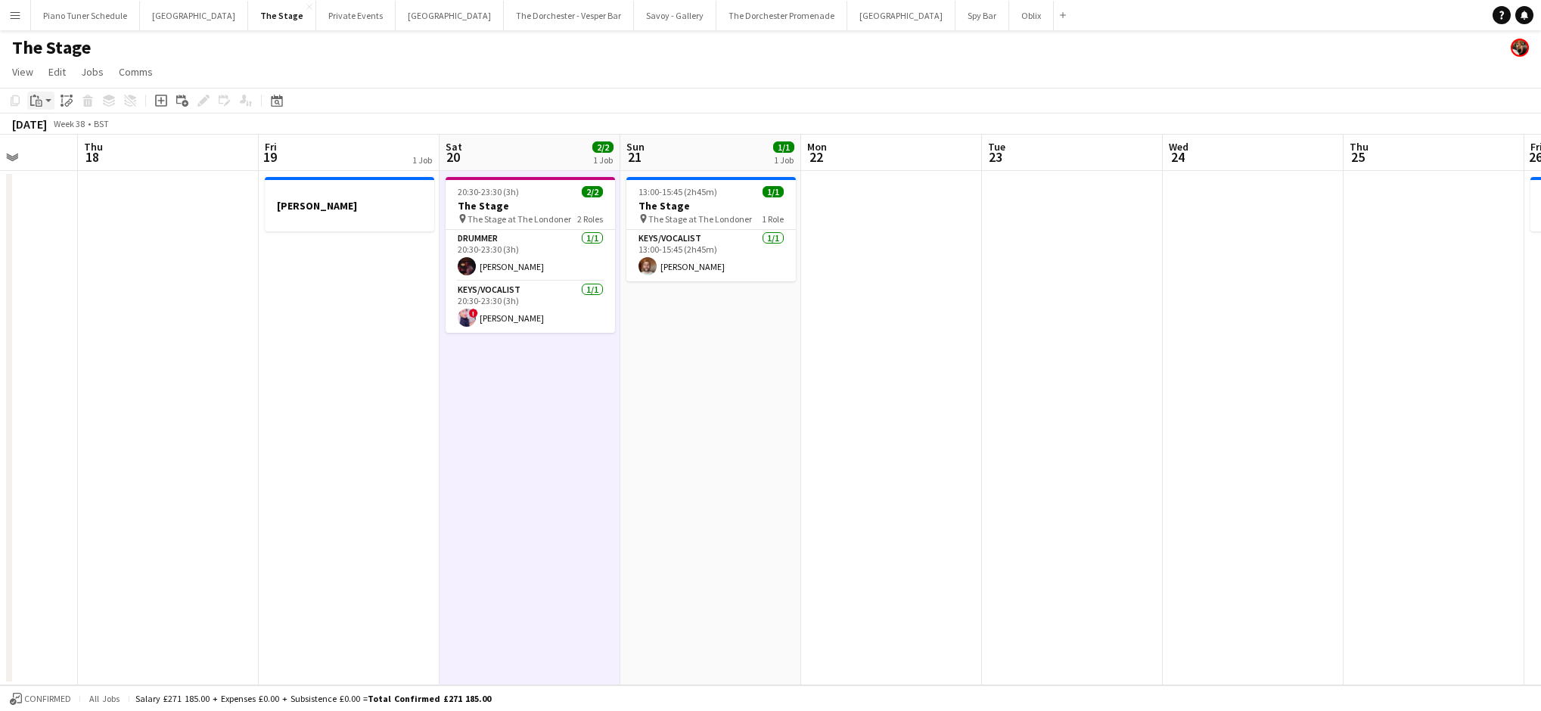
click at [36, 95] on icon "Paste" at bounding box center [36, 101] width 12 height 12
click at [51, 127] on link "Paste Command V" at bounding box center [99, 130] width 119 height 14
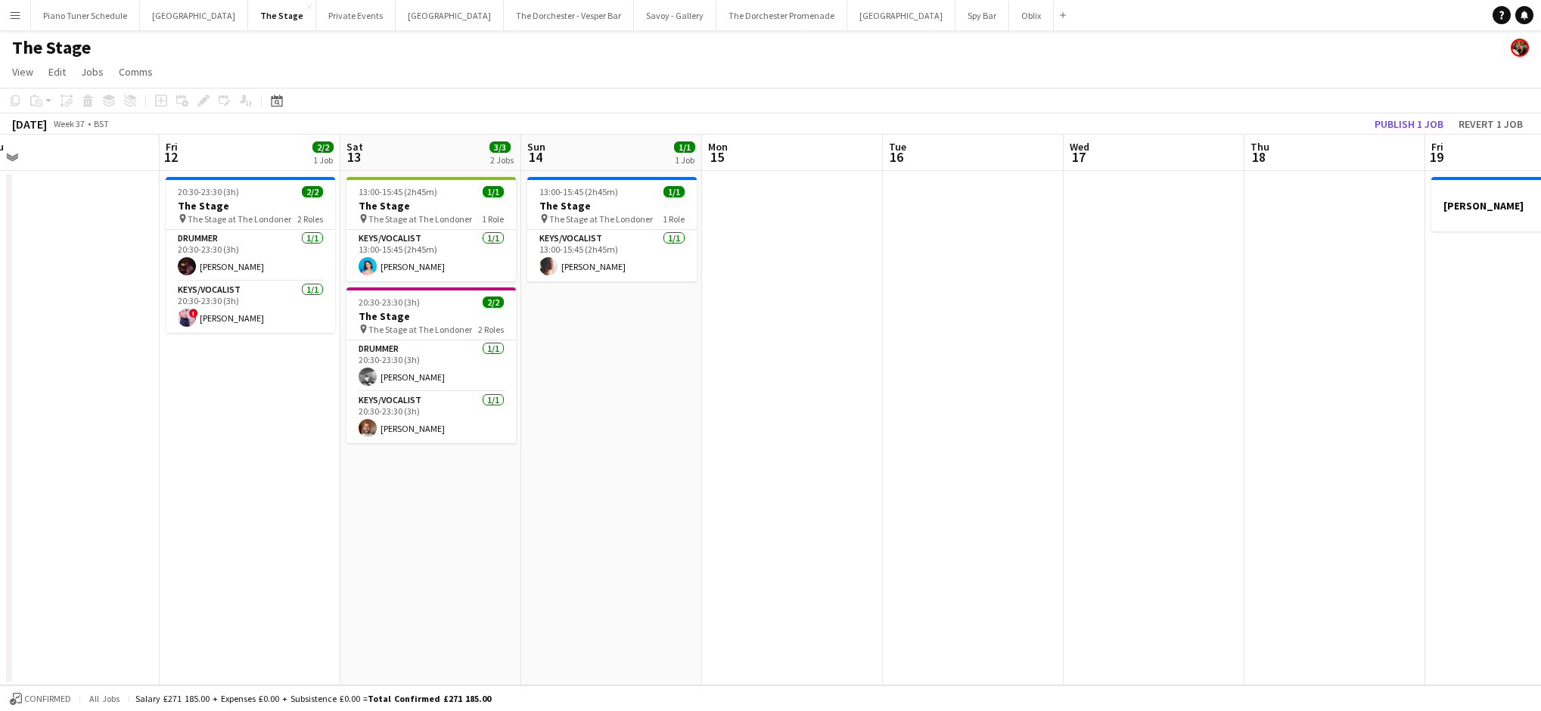
scroll to position [0, 382]
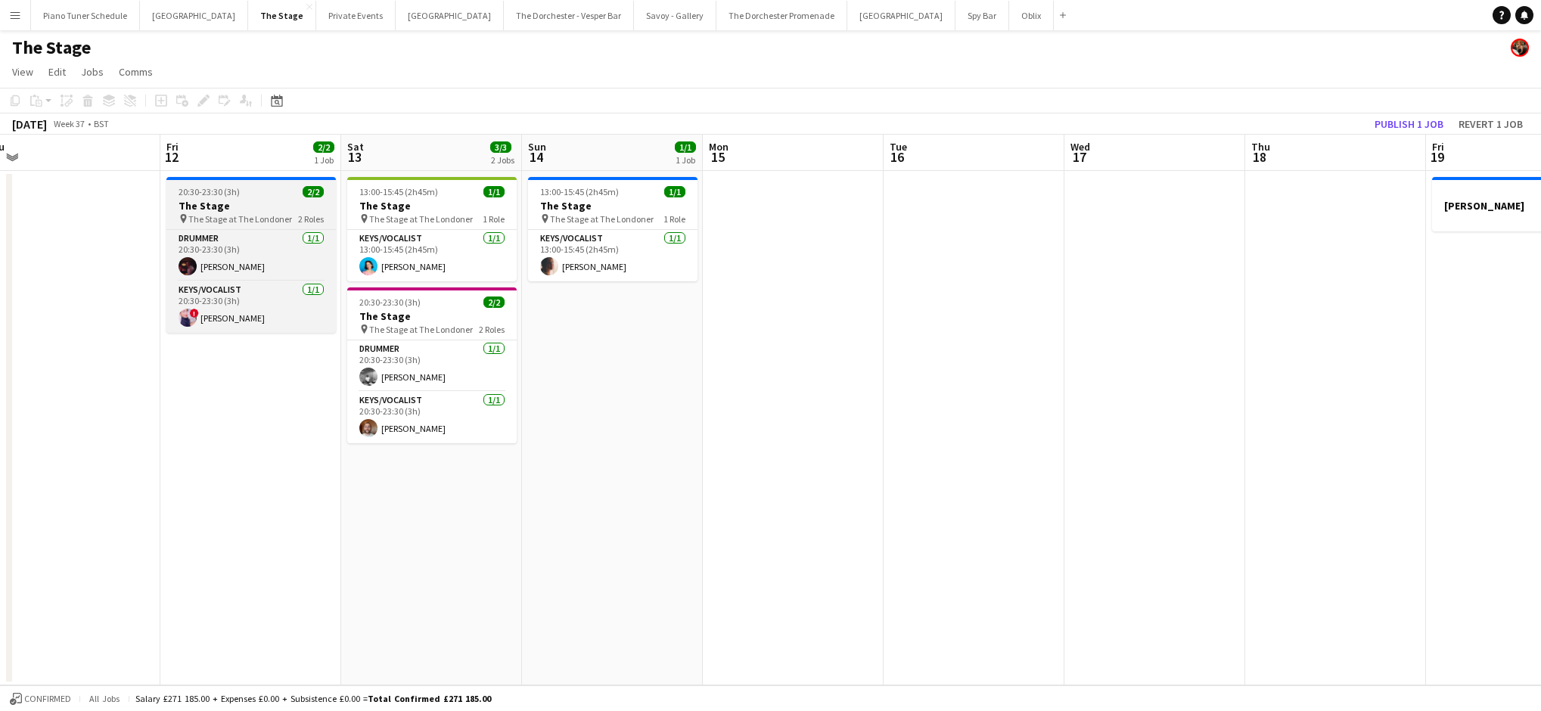
click at [203, 219] on span "The Stage at The Londoner" at bounding box center [240, 218] width 104 height 11
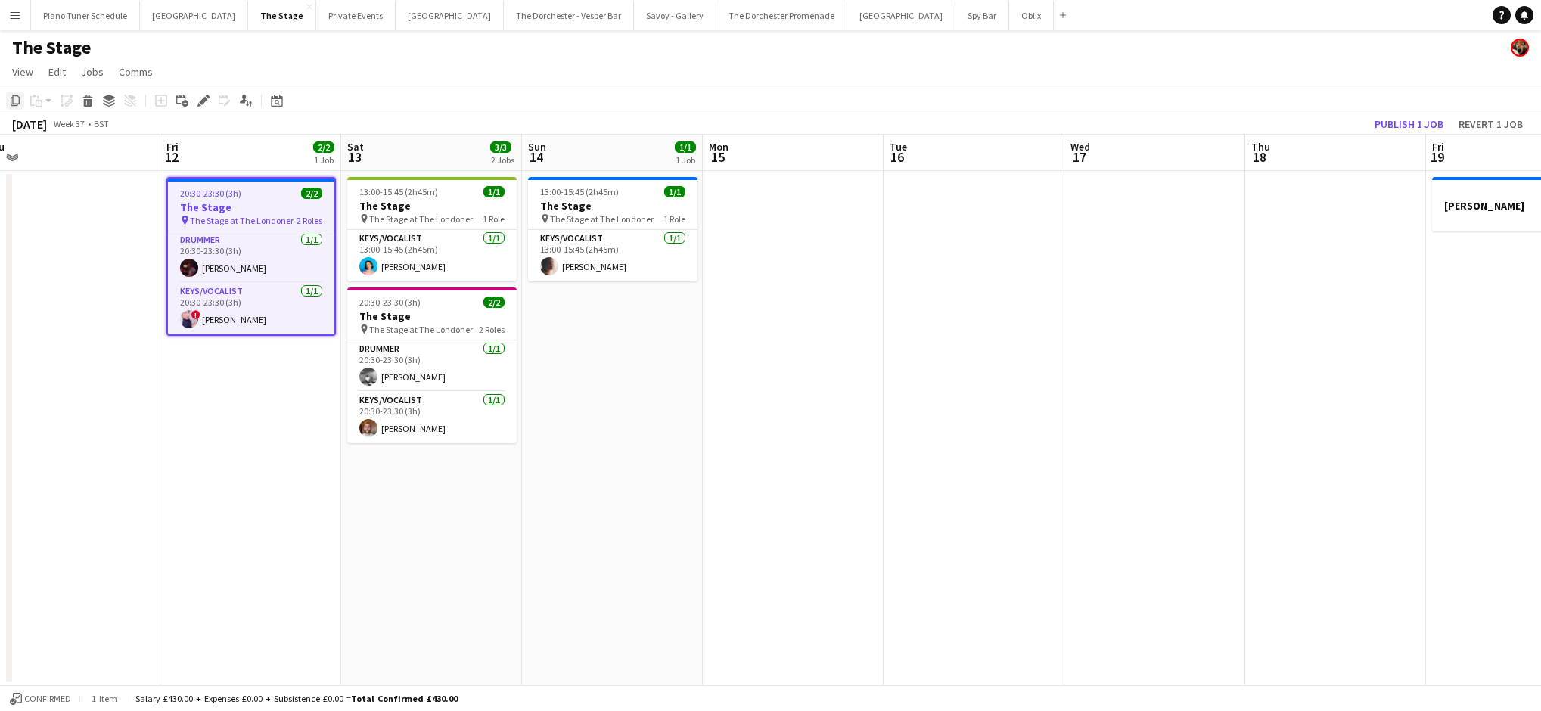
click at [13, 104] on icon at bounding box center [15, 100] width 9 height 11
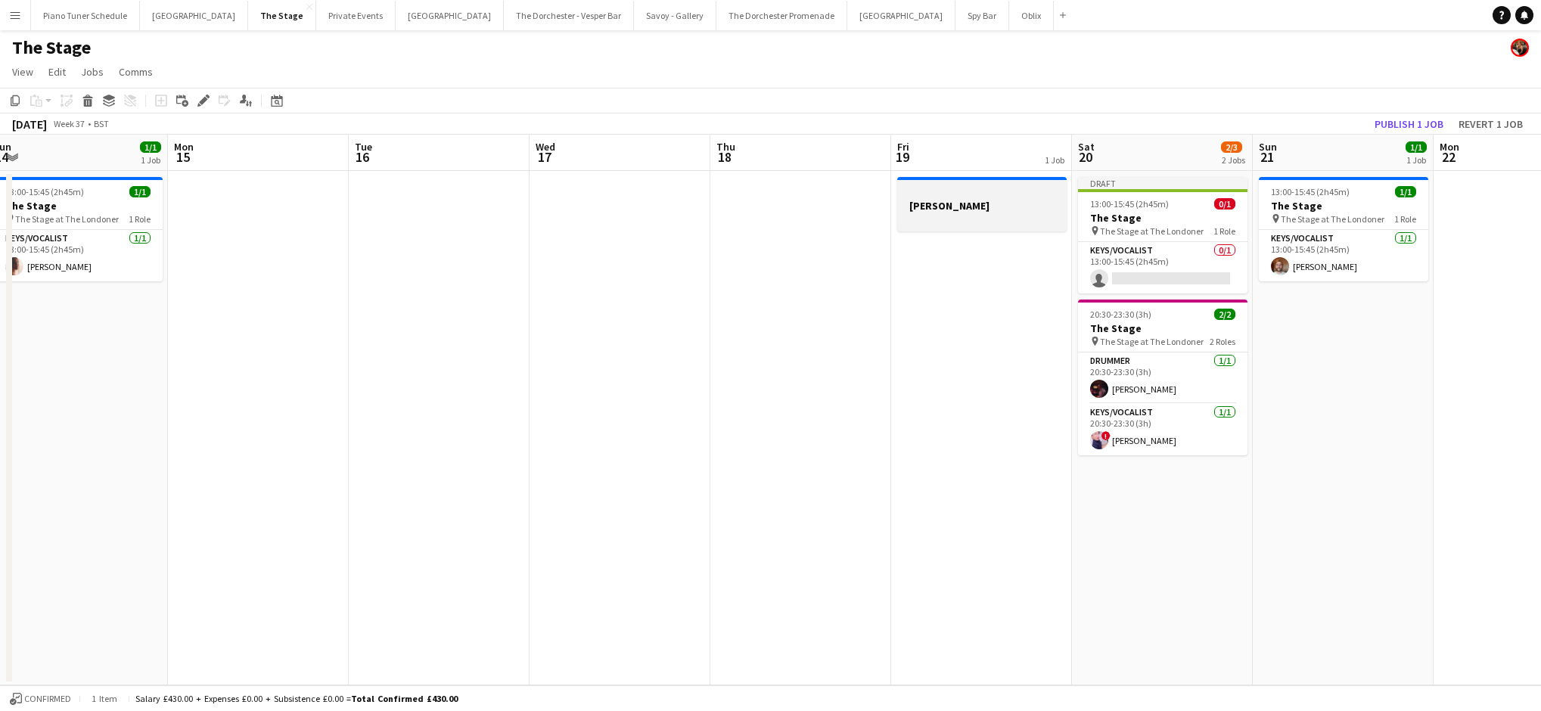
scroll to position [0, 581]
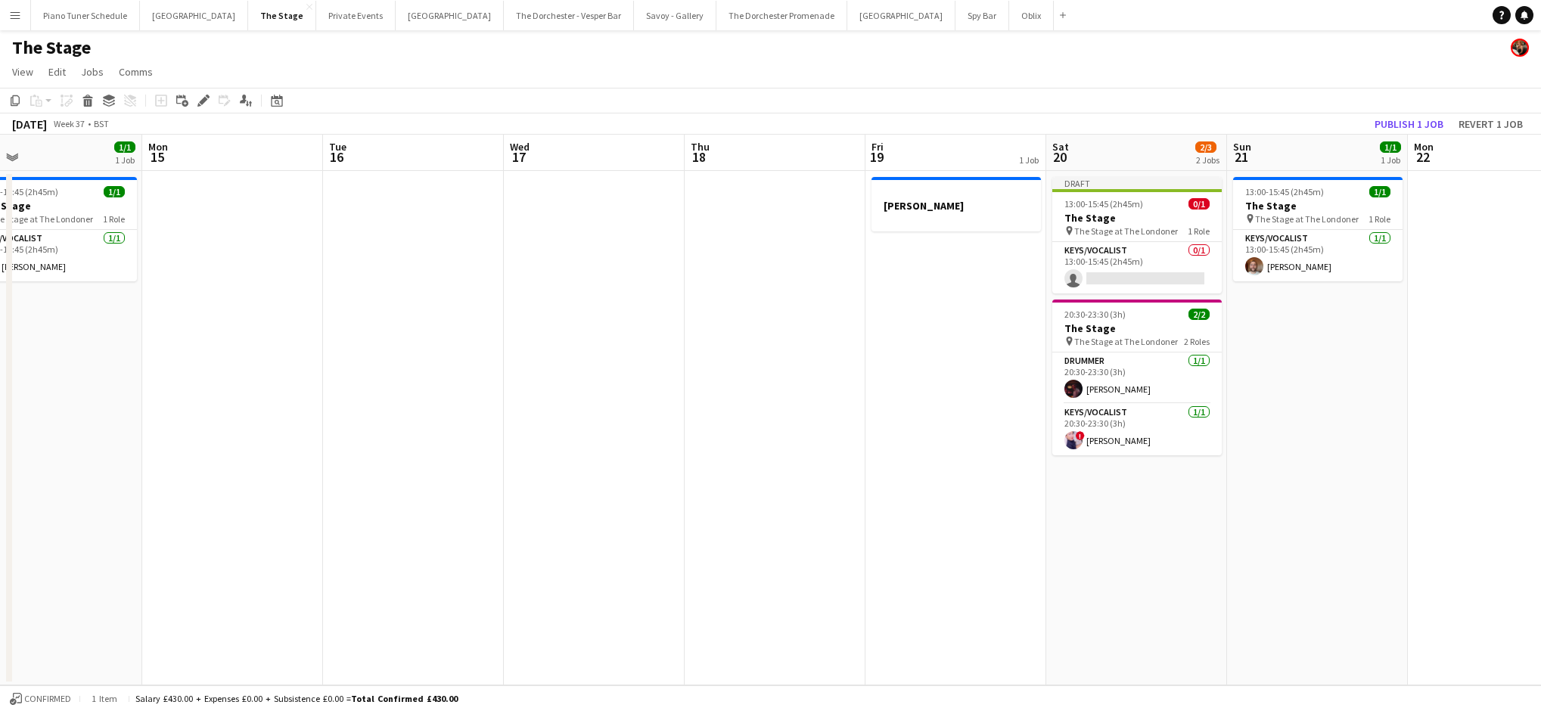
click at [787, 260] on app-date-cell "[PERSON_NAME]" at bounding box center [955, 428] width 181 height 514
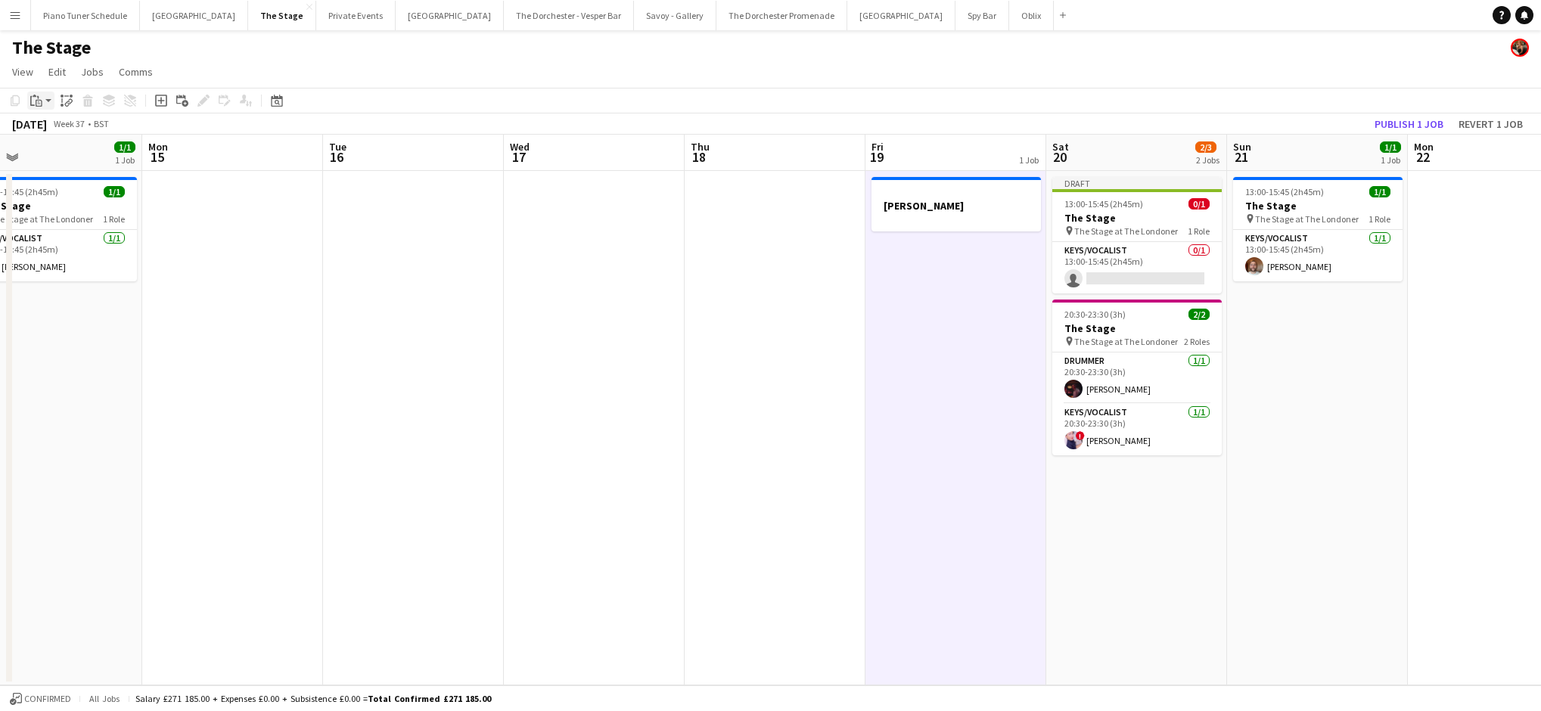
click at [39, 104] on icon "Paste" at bounding box center [36, 101] width 12 height 12
click at [51, 129] on link "Paste Command V" at bounding box center [99, 130] width 119 height 14
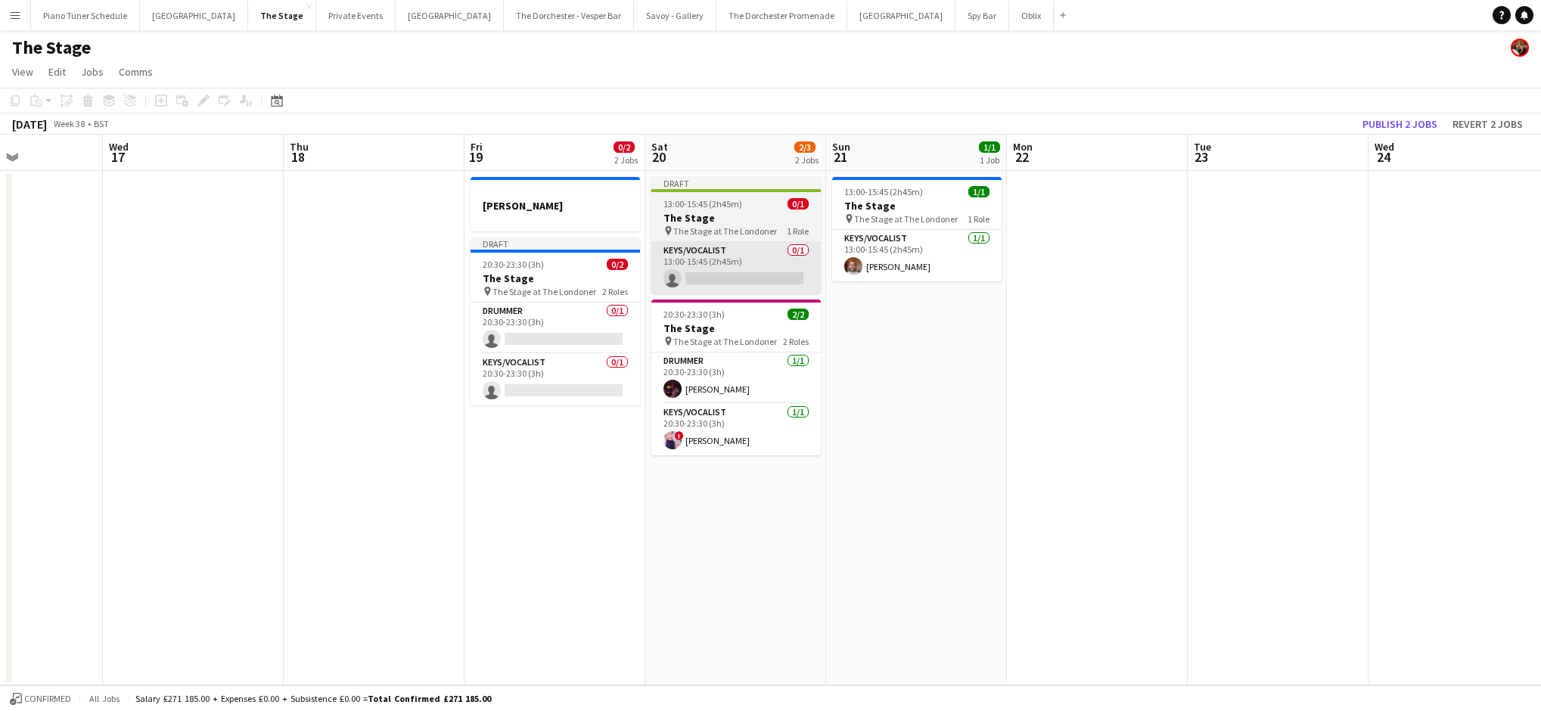
scroll to position [0, 439]
click at [680, 271] on app-card-role "Keys/Vocalist 0/1 13:00-15:45 (2h45m) single-neutral-actions" at bounding box center [736, 267] width 169 height 51
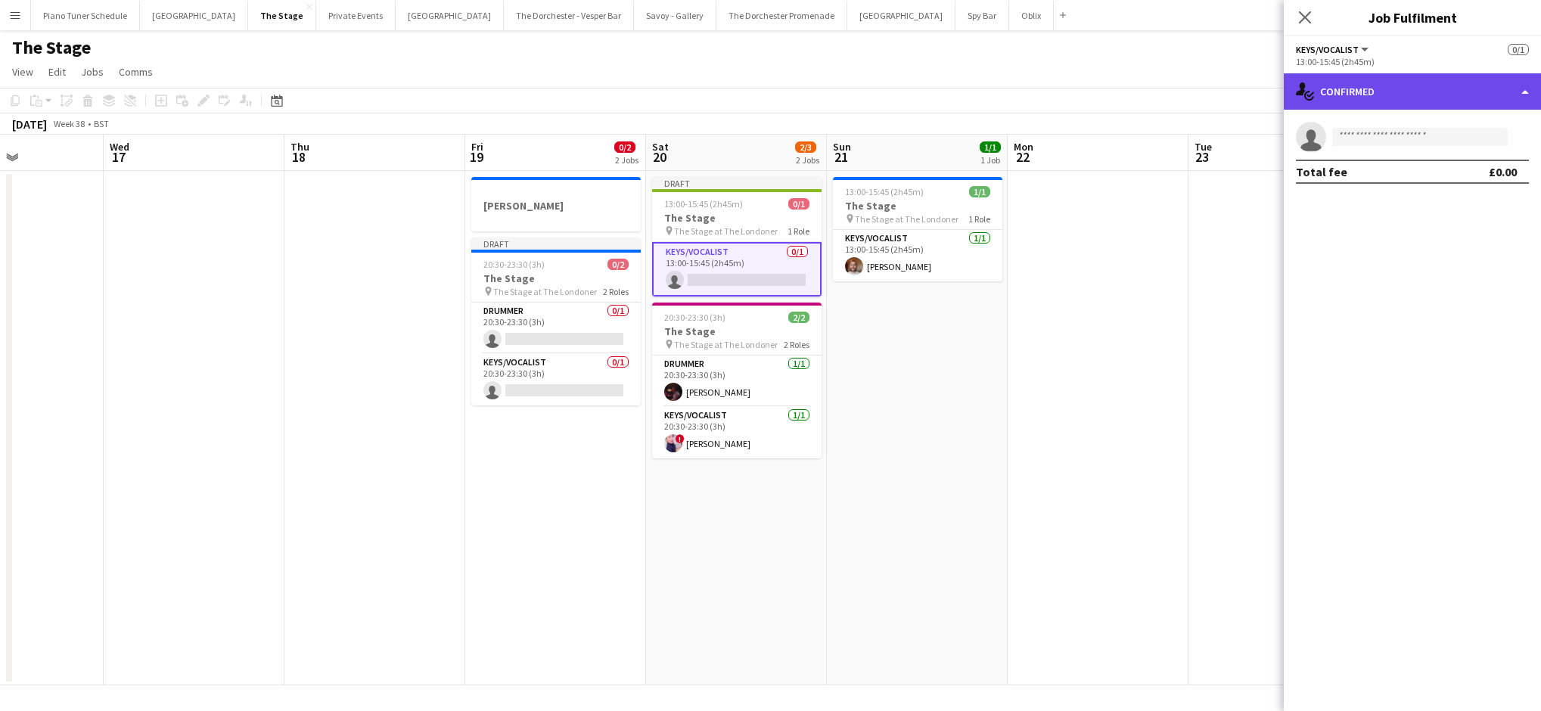
click at [787, 93] on div "single-neutral-actions-check-2 Confirmed" at bounding box center [1411, 91] width 257 height 36
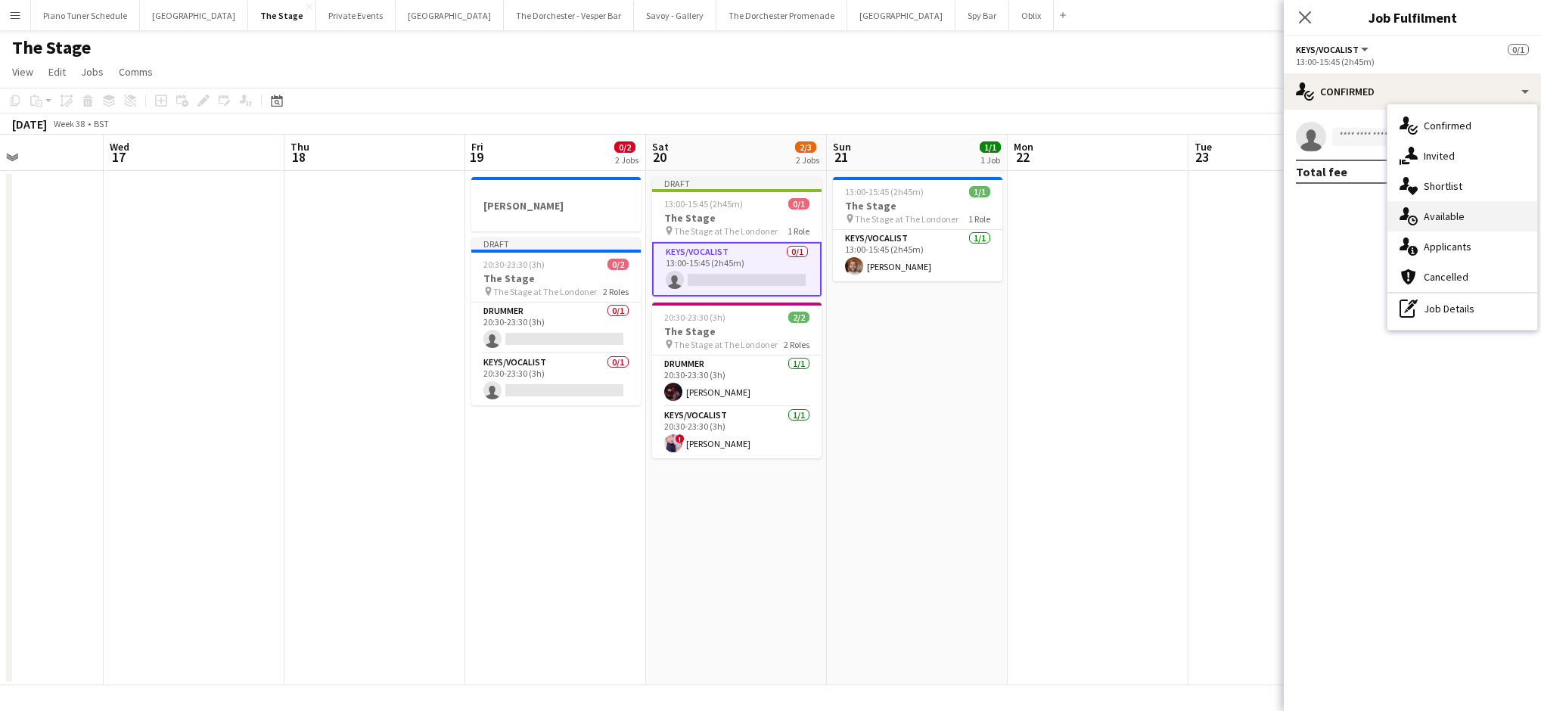
click at [787, 206] on div "single-neutral-actions-upload Available" at bounding box center [1462, 216] width 150 height 30
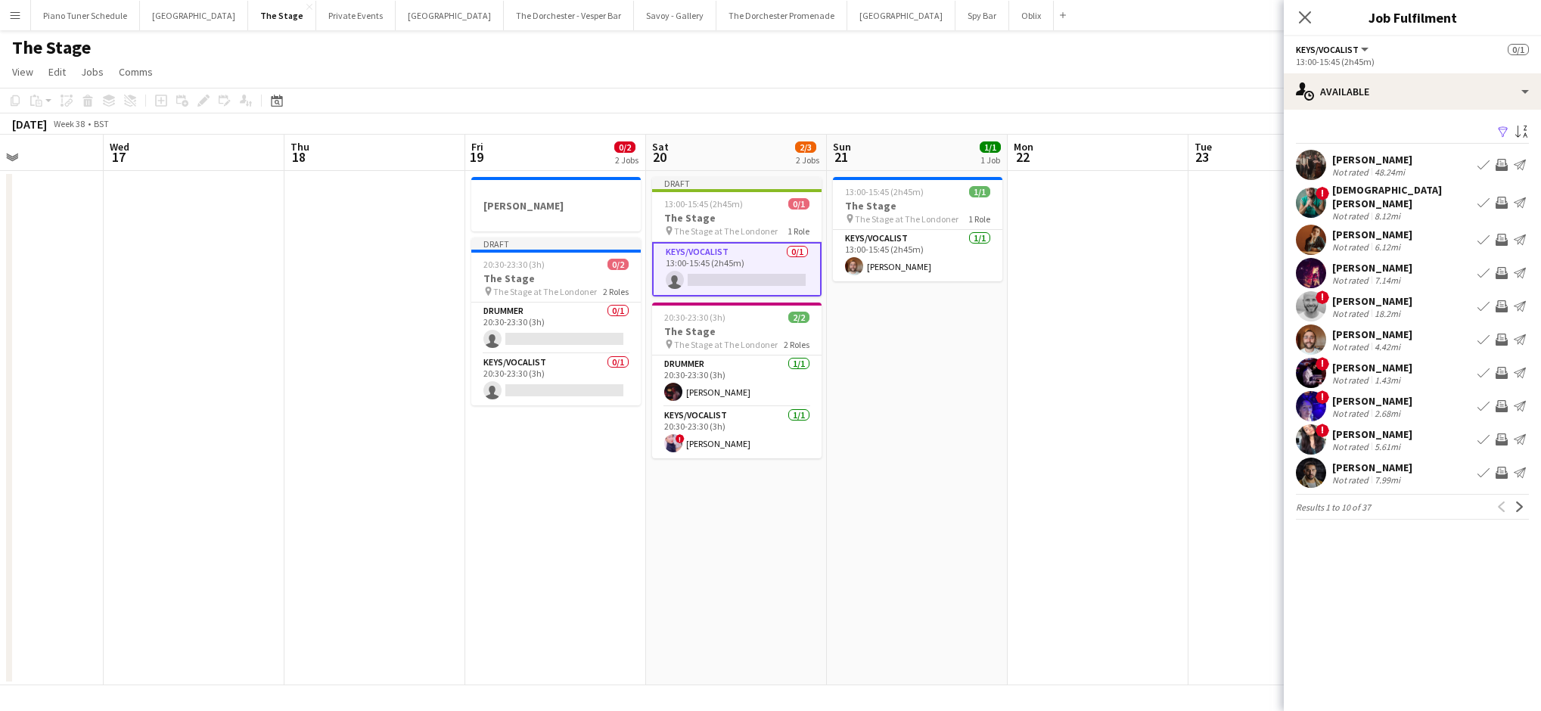
click at [787, 183] on div "! [PERSON_NAME] Not rated 8.12mi Book crew Invite crew Send notification" at bounding box center [1411, 202] width 257 height 39
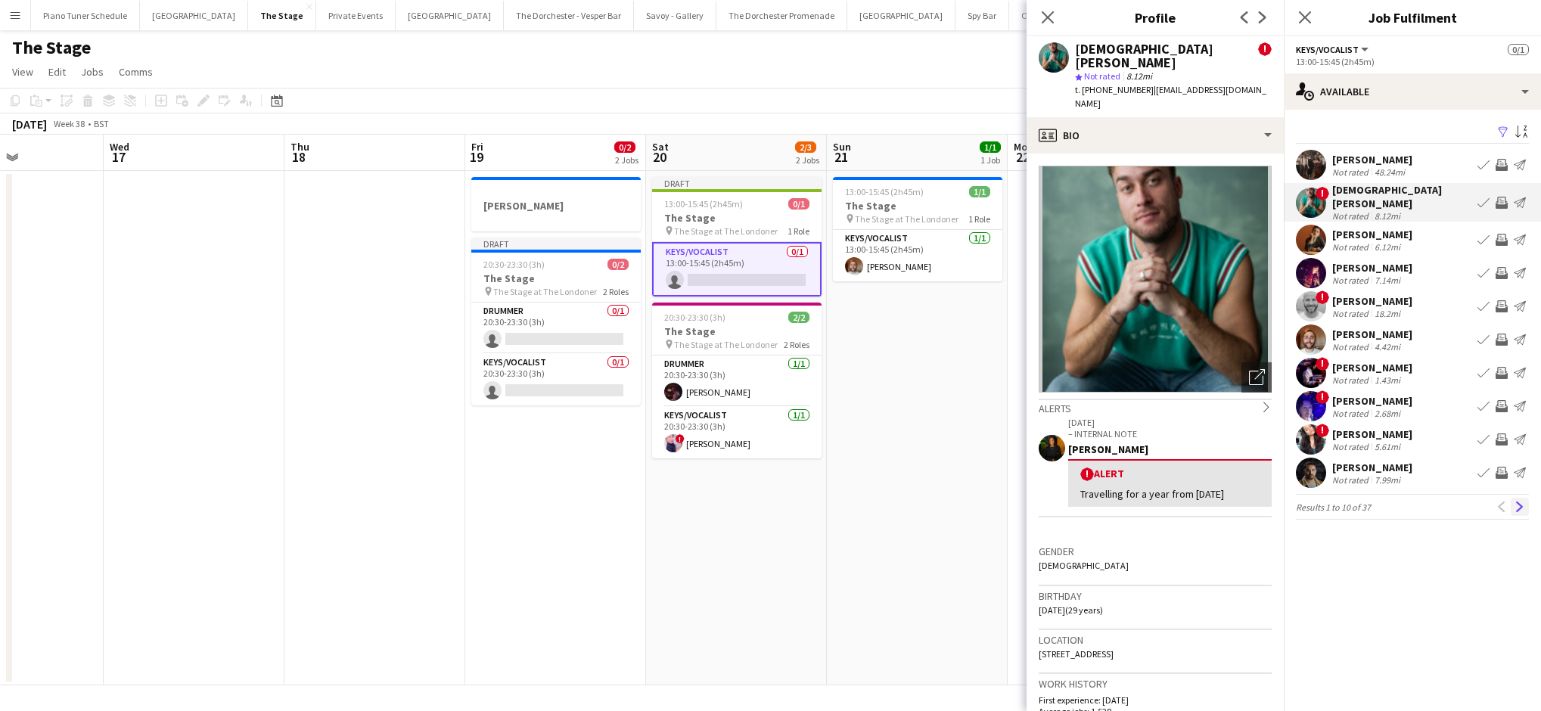
click at [787, 498] on button "Next" at bounding box center [1519, 507] width 18 height 18
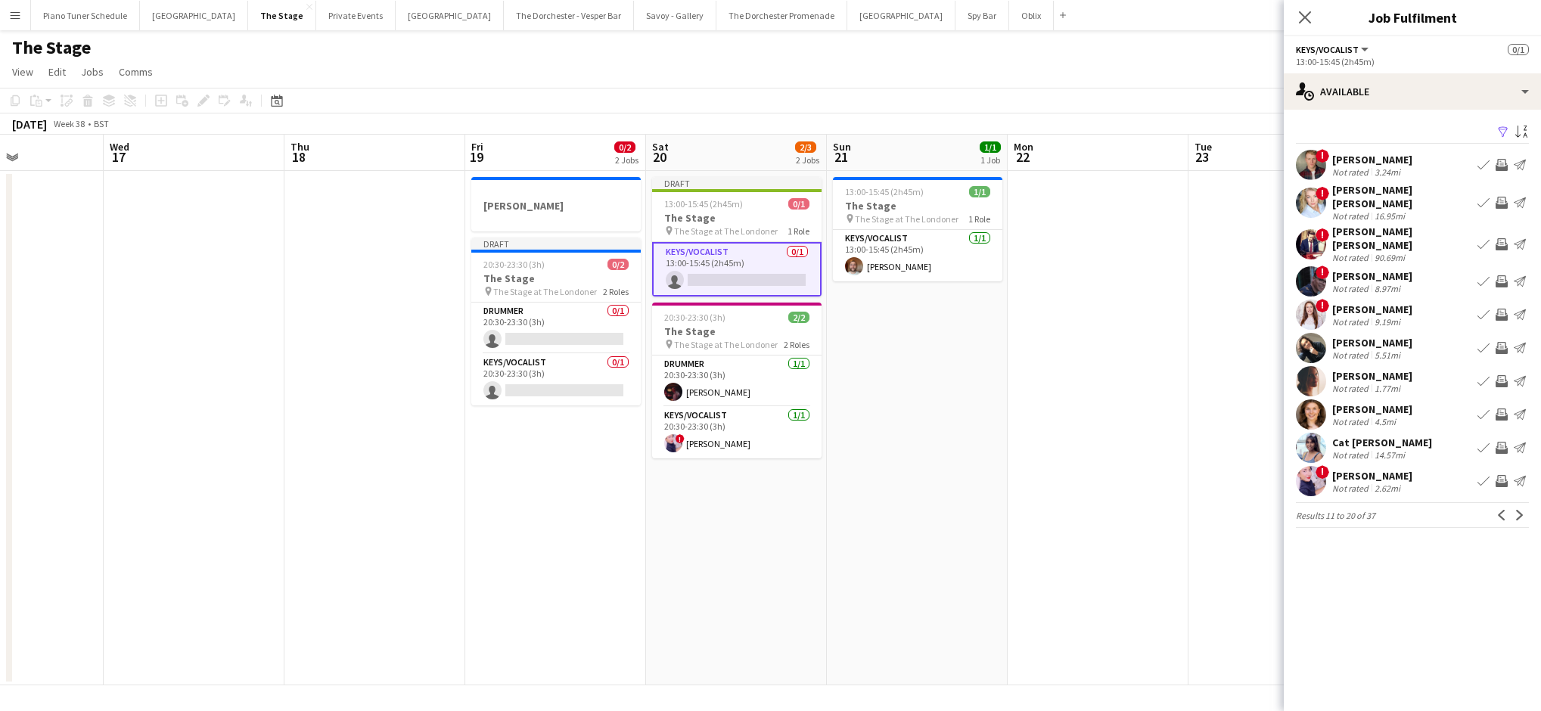
click at [787, 506] on button "Next" at bounding box center [1519, 515] width 18 height 18
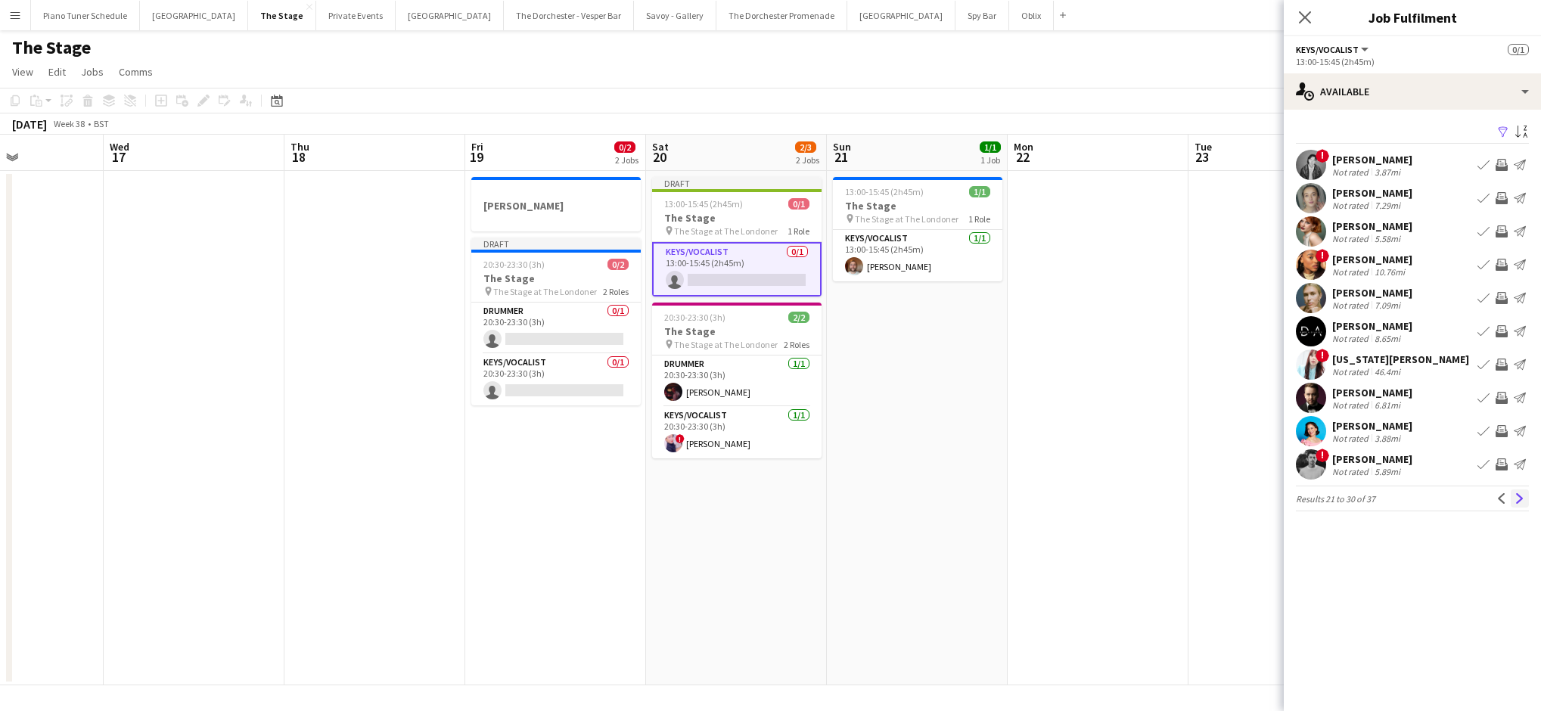
click at [787, 500] on app-icon "Next" at bounding box center [1519, 498] width 11 height 11
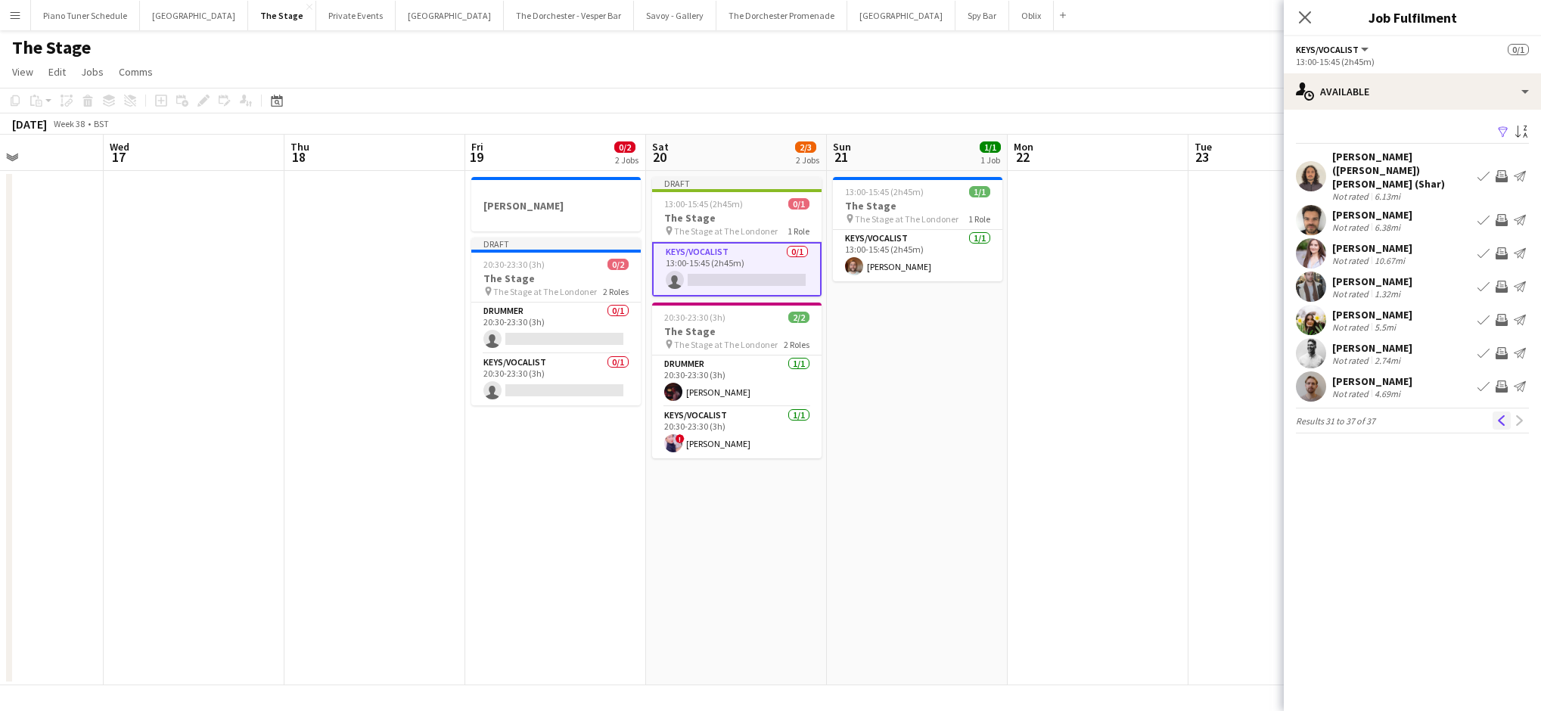
click at [787, 415] on app-icon "Previous" at bounding box center [1501, 420] width 11 height 11
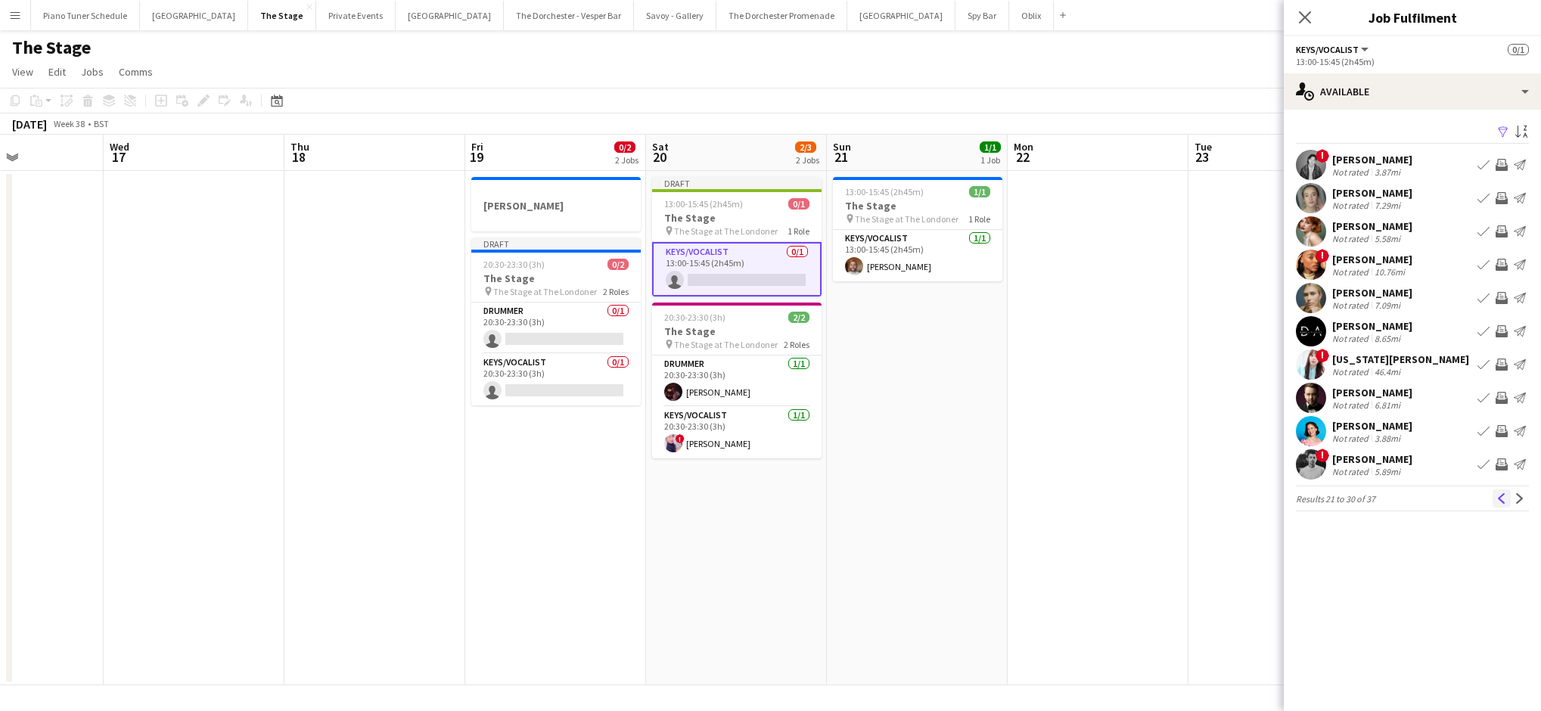
click at [787, 501] on app-icon "Previous" at bounding box center [1501, 498] width 11 height 11
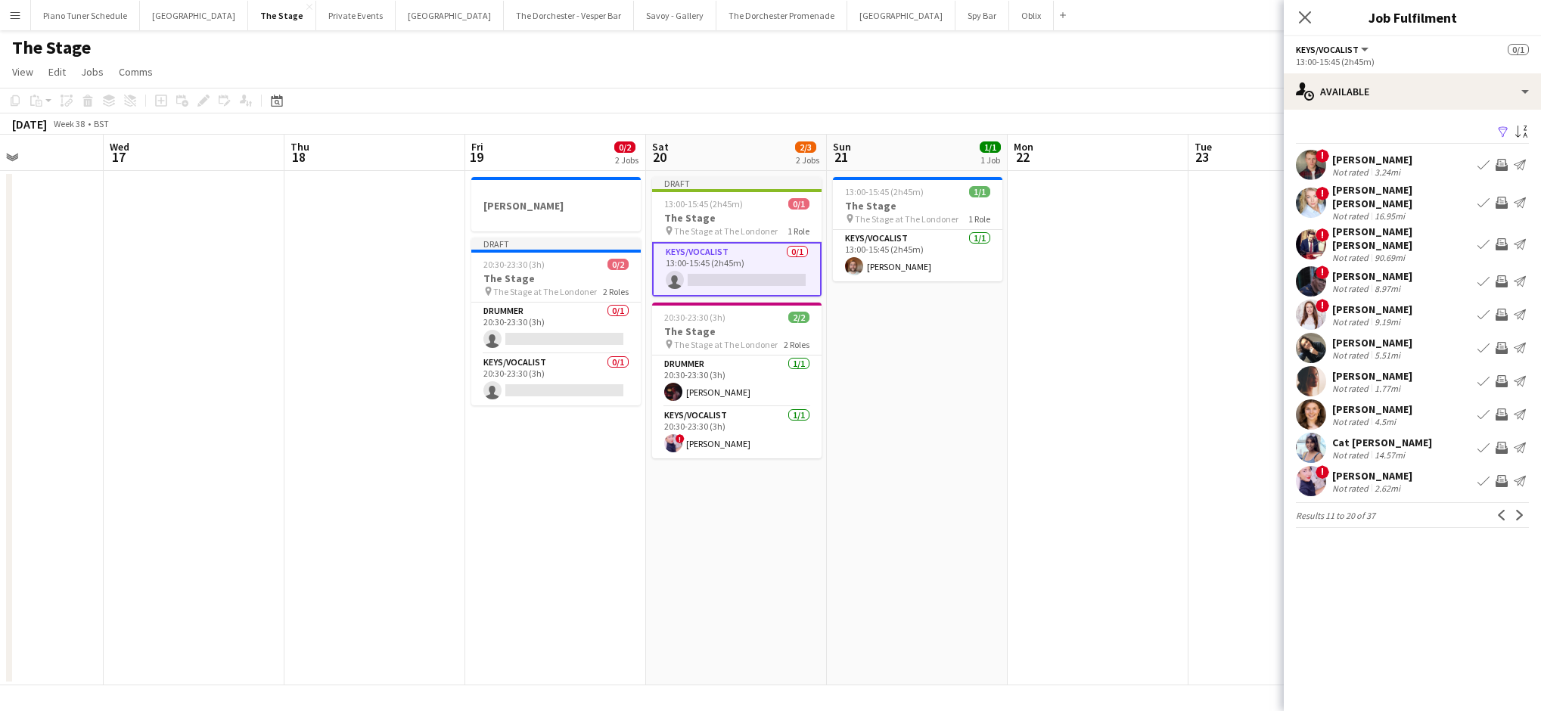
click at [787, 510] on app-icon "Previous" at bounding box center [1501, 515] width 11 height 11
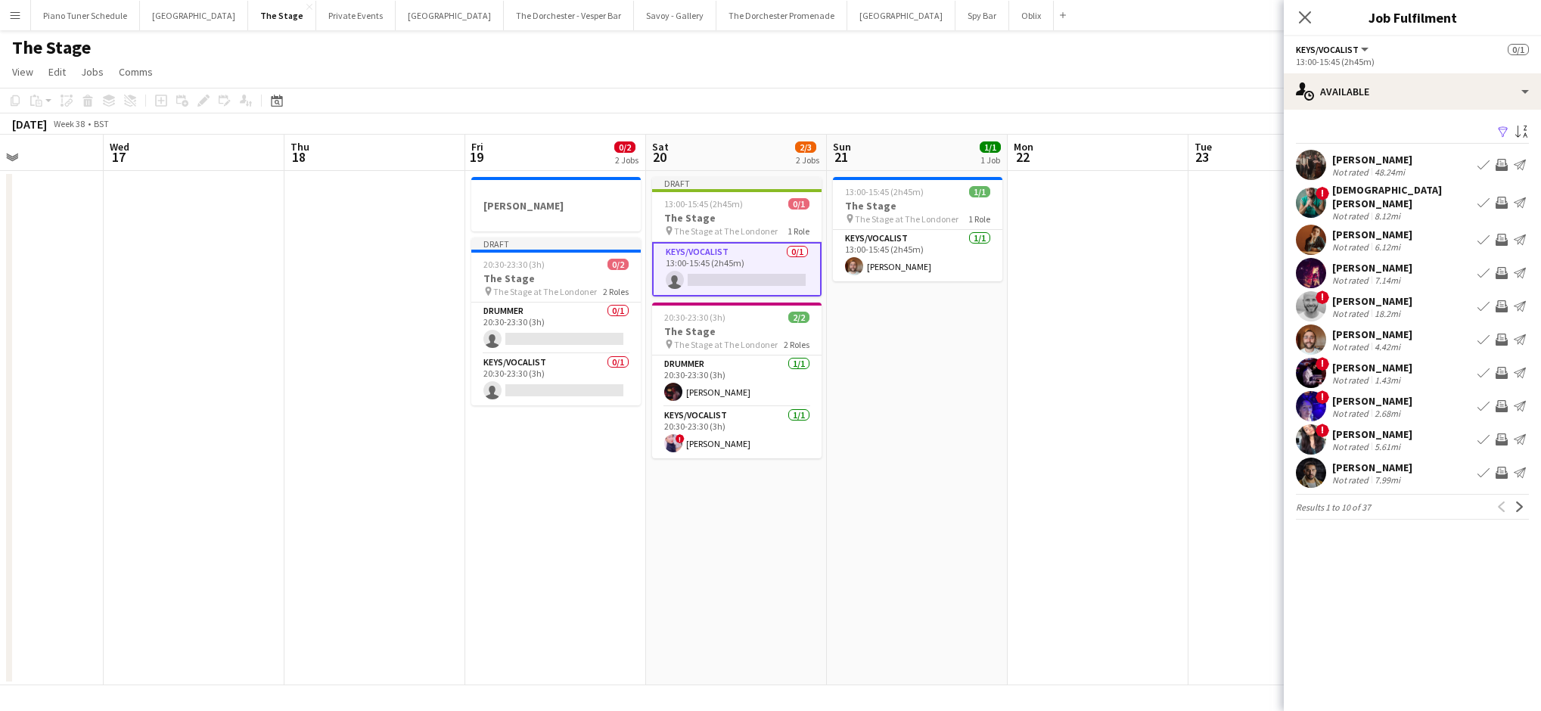
click at [787, 234] on app-icon "Book crew" at bounding box center [1483, 240] width 12 height 12
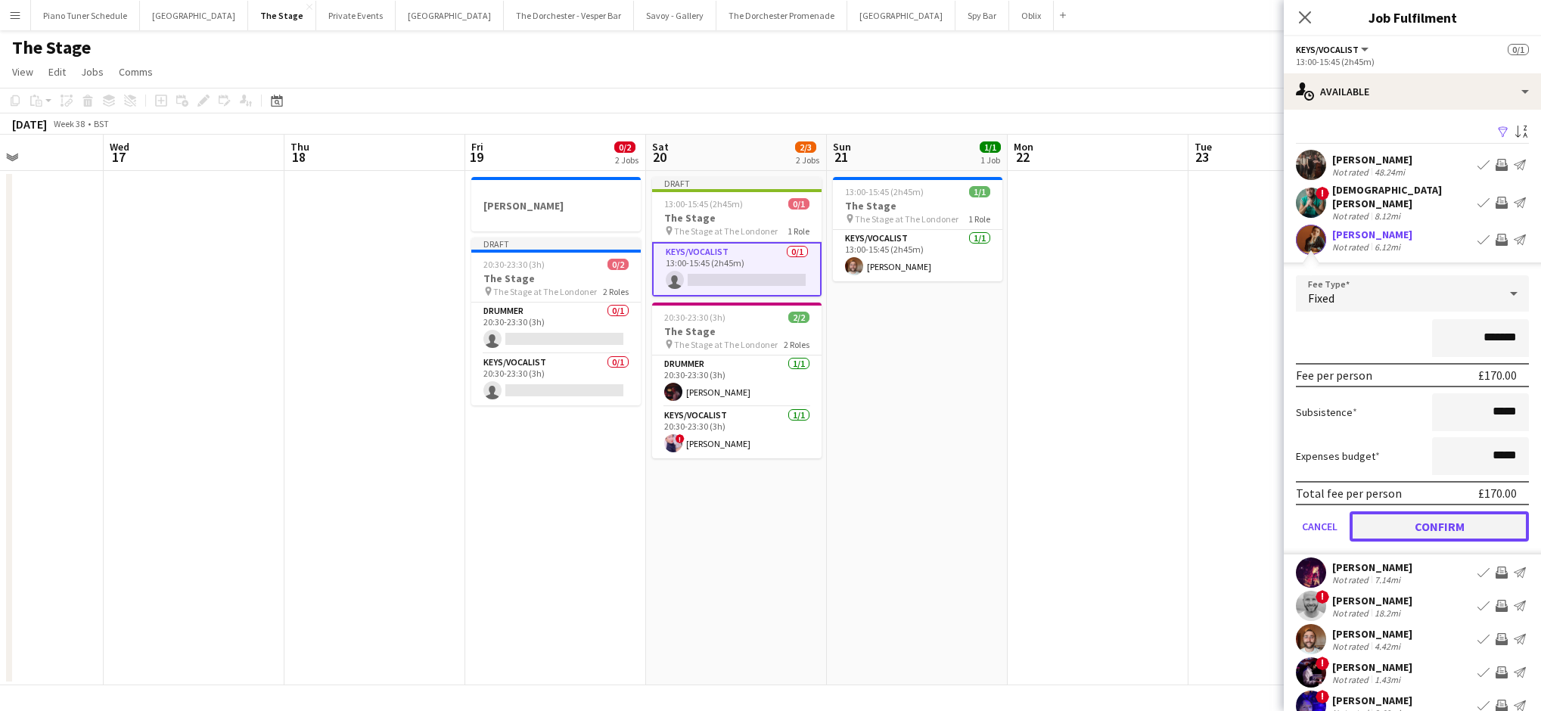
click at [787, 525] on button "Confirm" at bounding box center [1438, 526] width 179 height 30
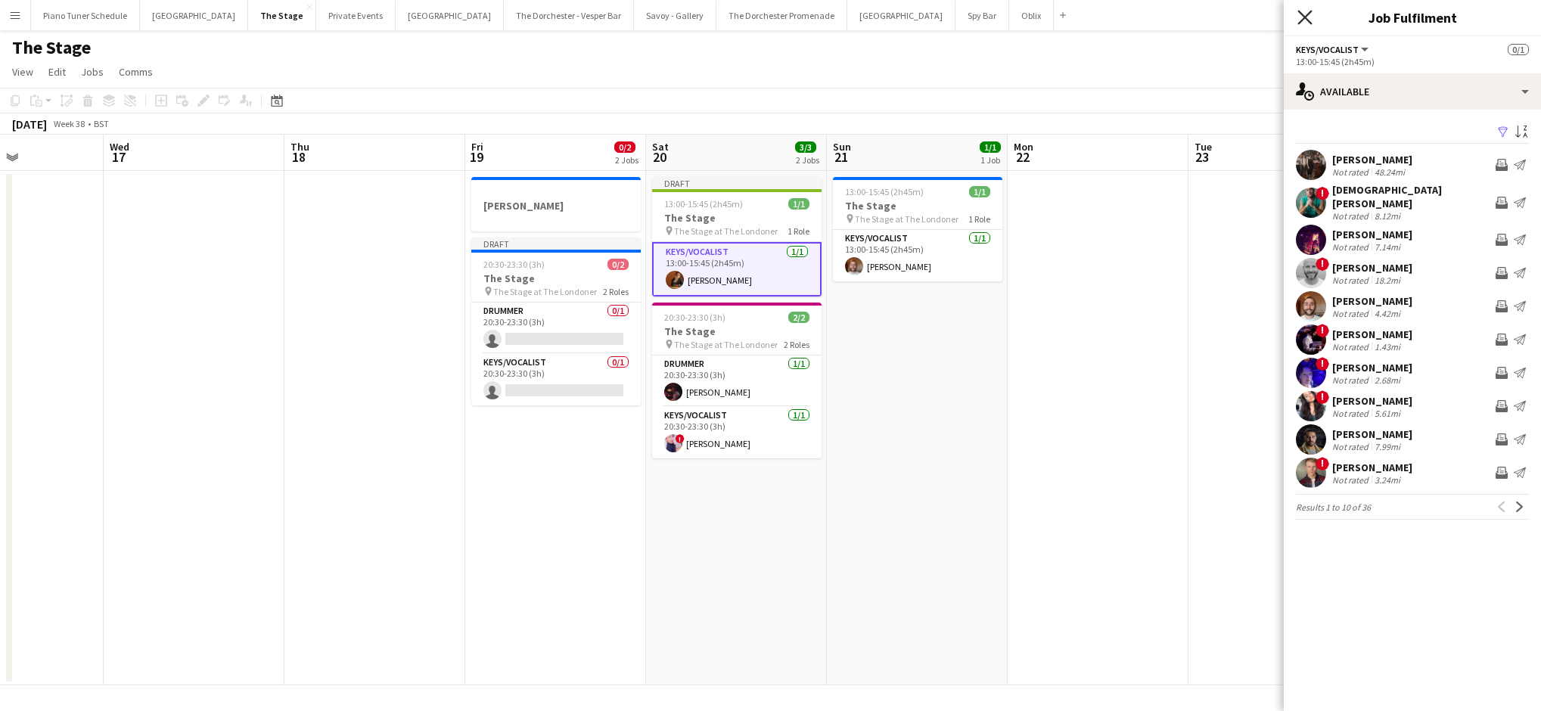
click at [787, 20] on icon "Close pop-in" at bounding box center [1304, 17] width 14 height 14
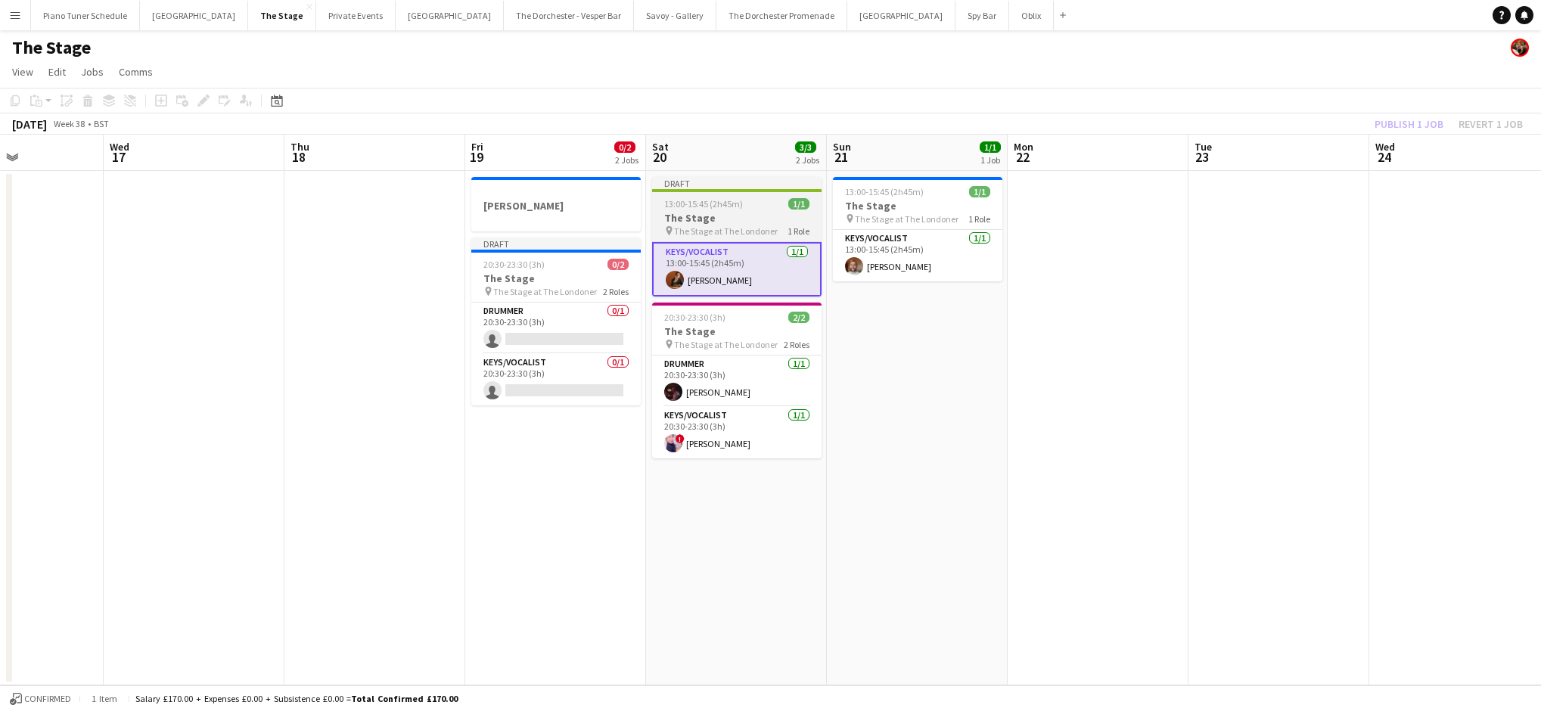
click at [766, 202] on div "13:00-15:45 (2h45m) 1/1" at bounding box center [736, 203] width 169 height 11
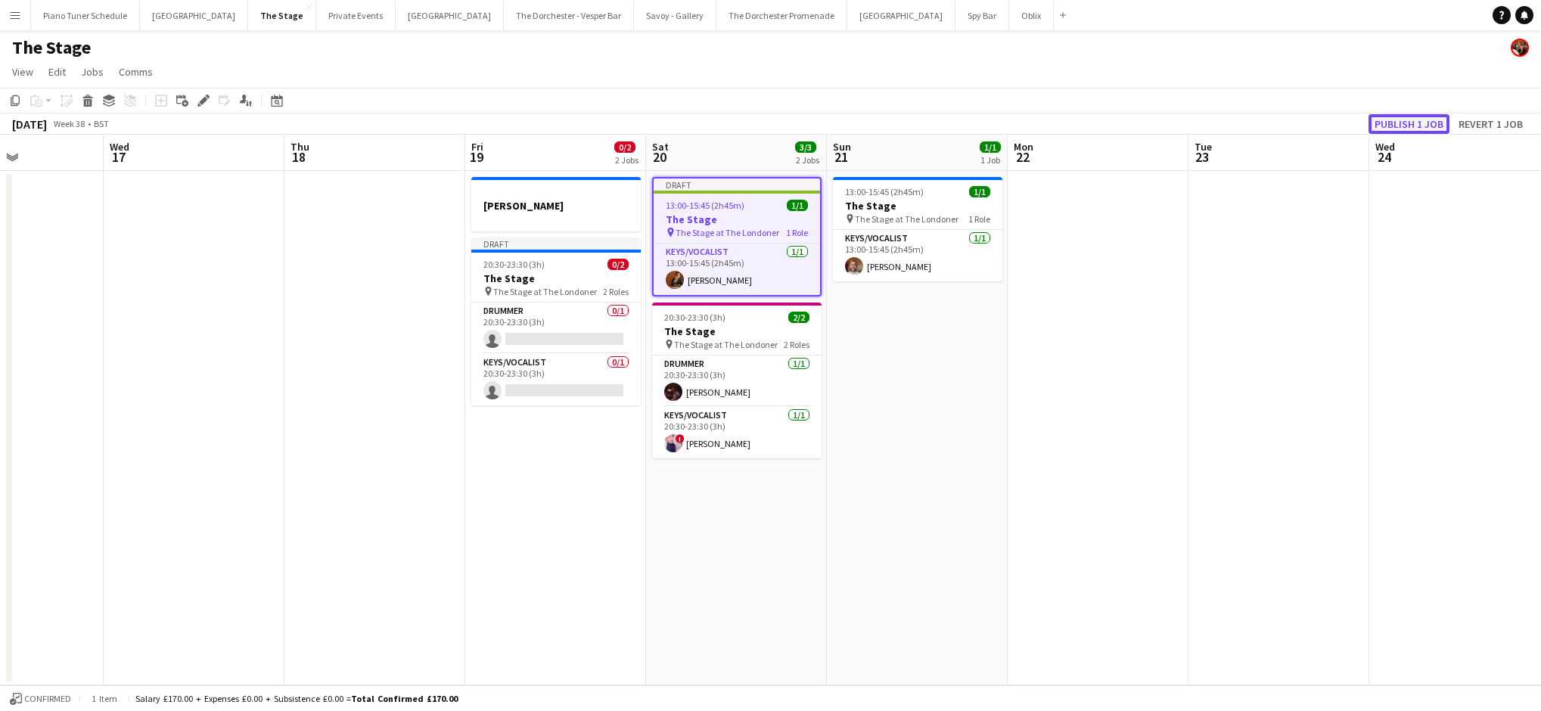
click at [787, 119] on button "Publish 1 job" at bounding box center [1408, 124] width 81 height 20
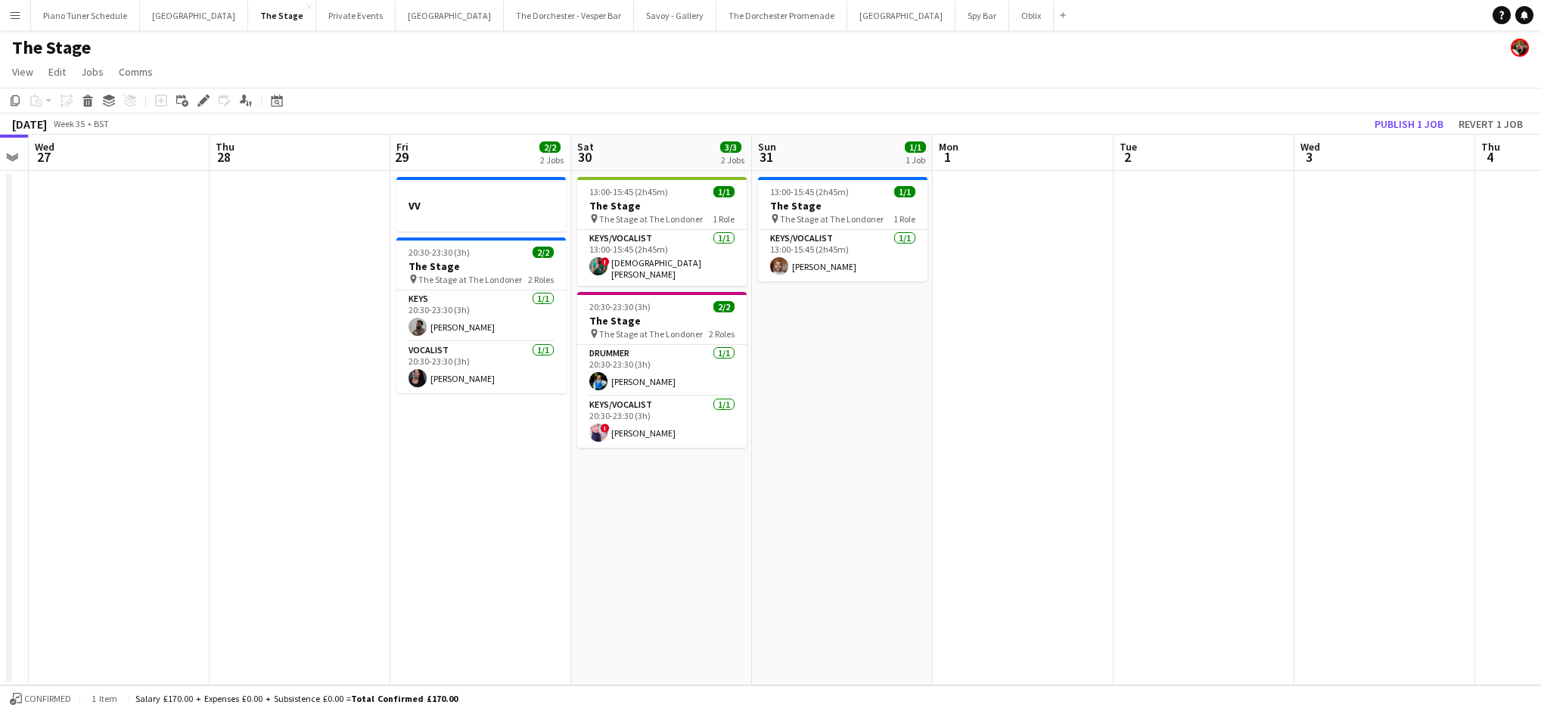
scroll to position [0, 320]
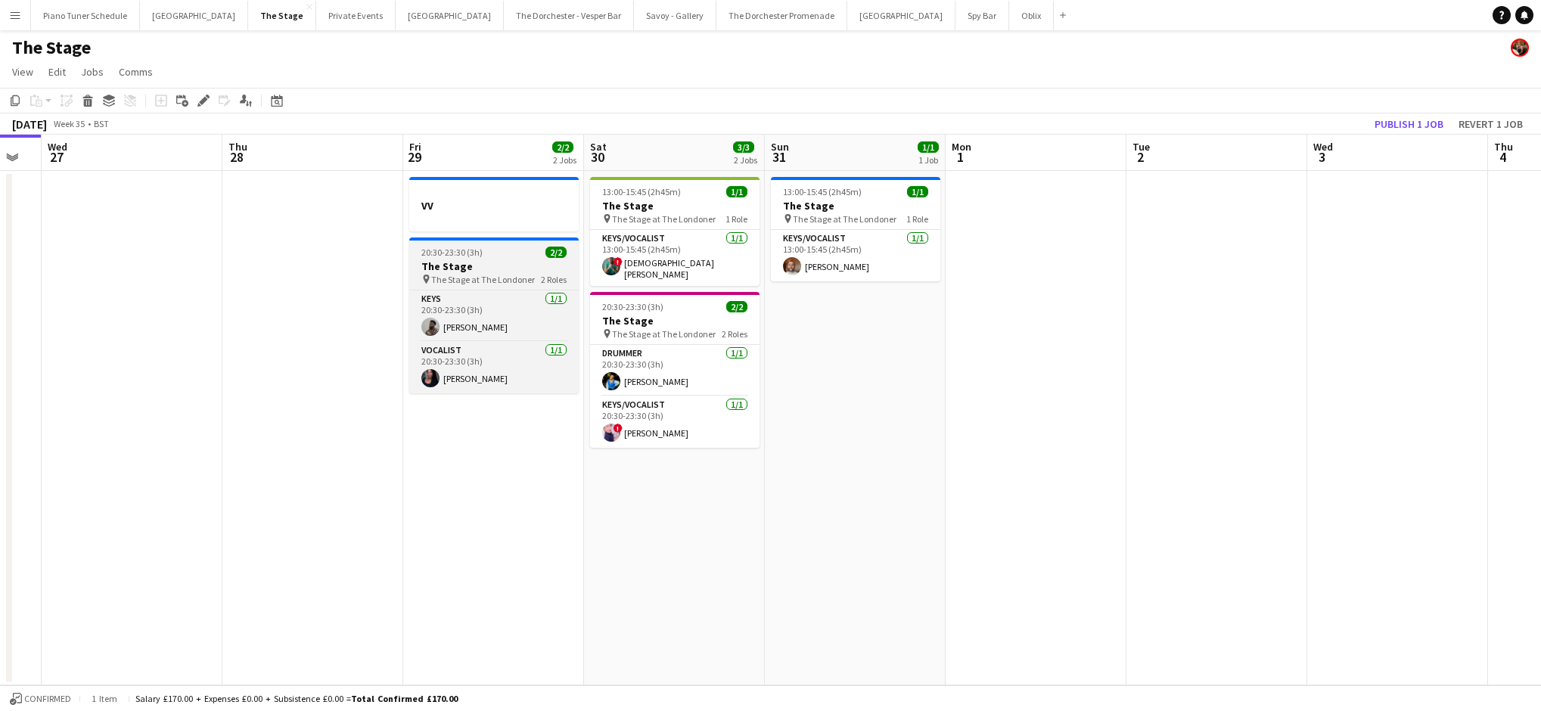
click at [465, 275] on span "The Stage at The Londoner" at bounding box center [483, 279] width 104 height 11
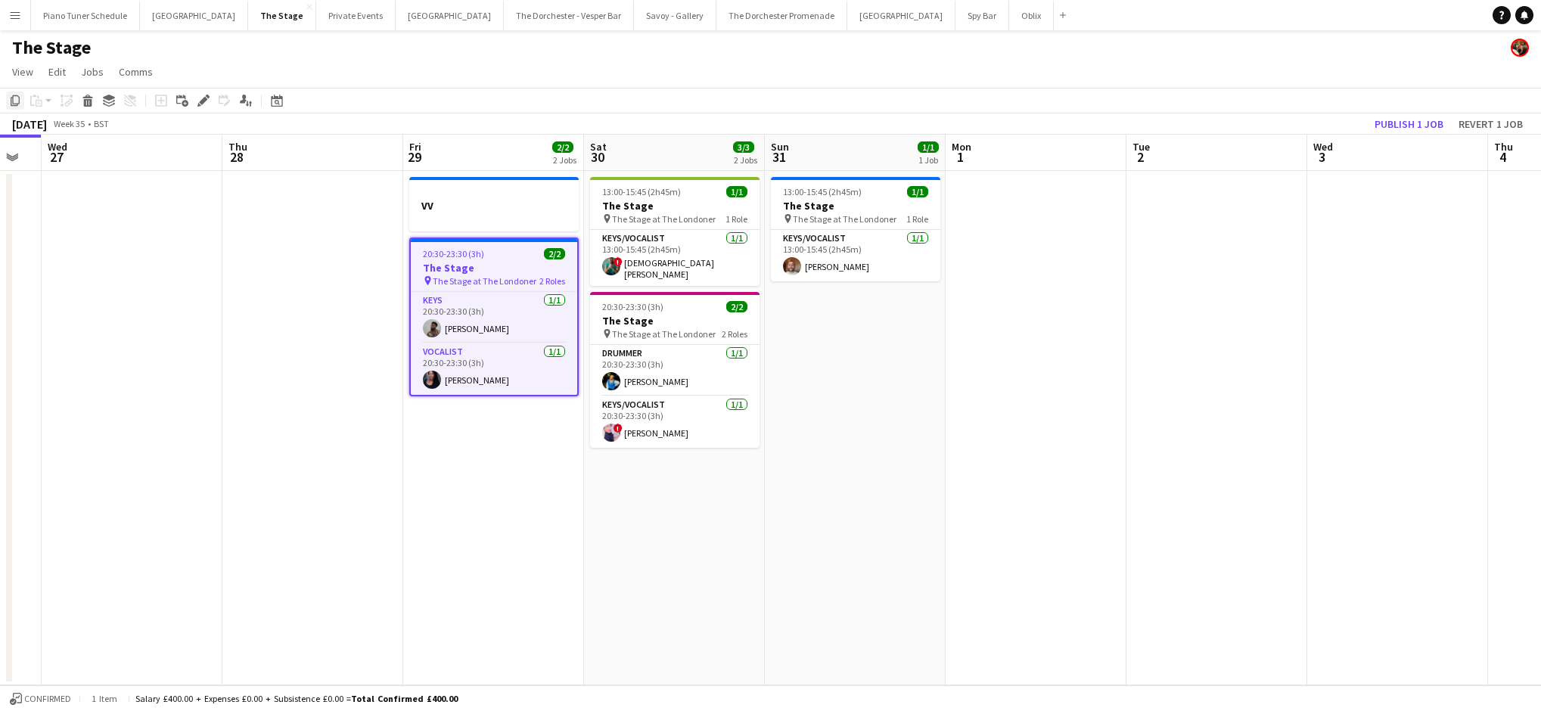
click at [19, 104] on icon "Copy" at bounding box center [15, 101] width 12 height 12
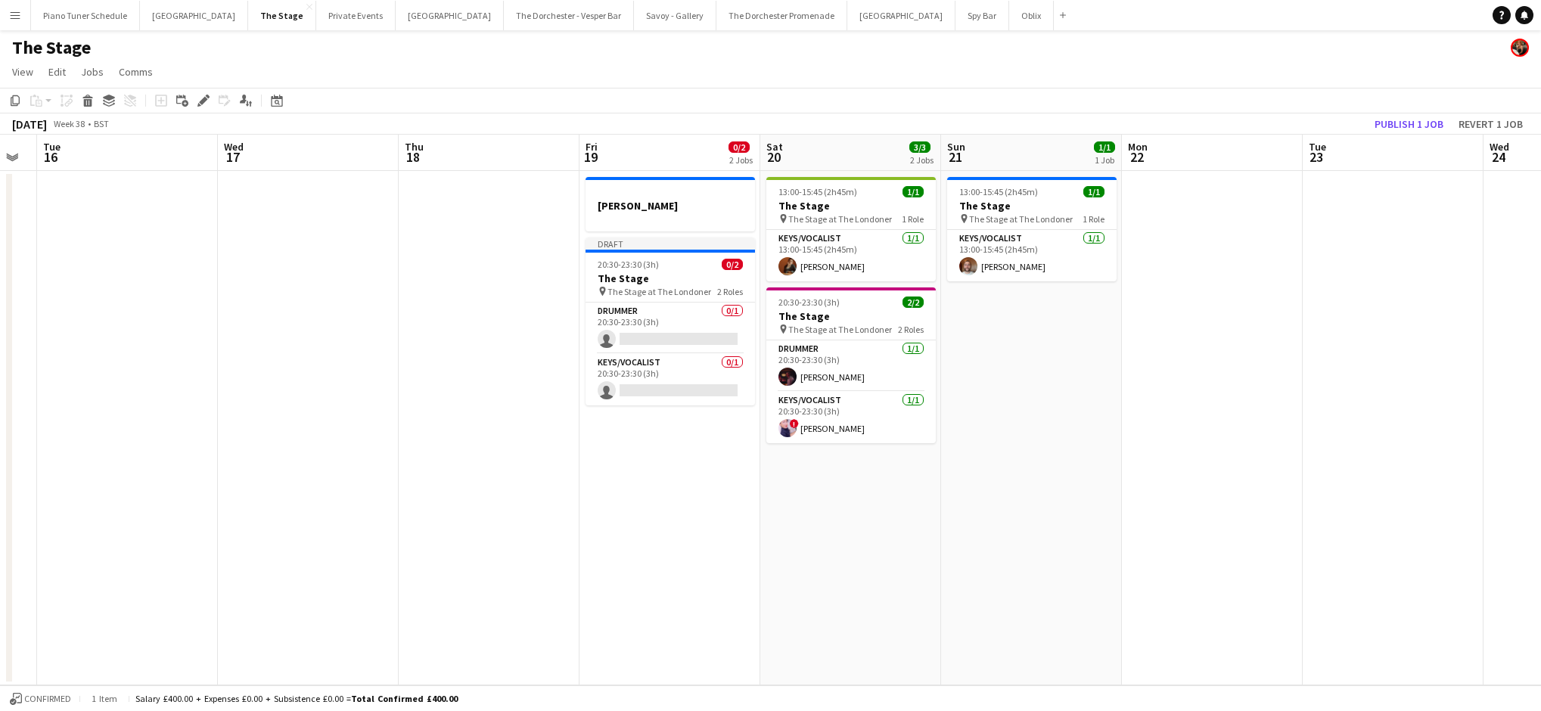
scroll to position [0, 687]
click at [637, 427] on app-date-cell "[PERSON_NAME] Draft 20:30-23:30 (3h) 0/2 The Stage pin The Stage at The Londone…" at bounding box center [669, 428] width 181 height 514
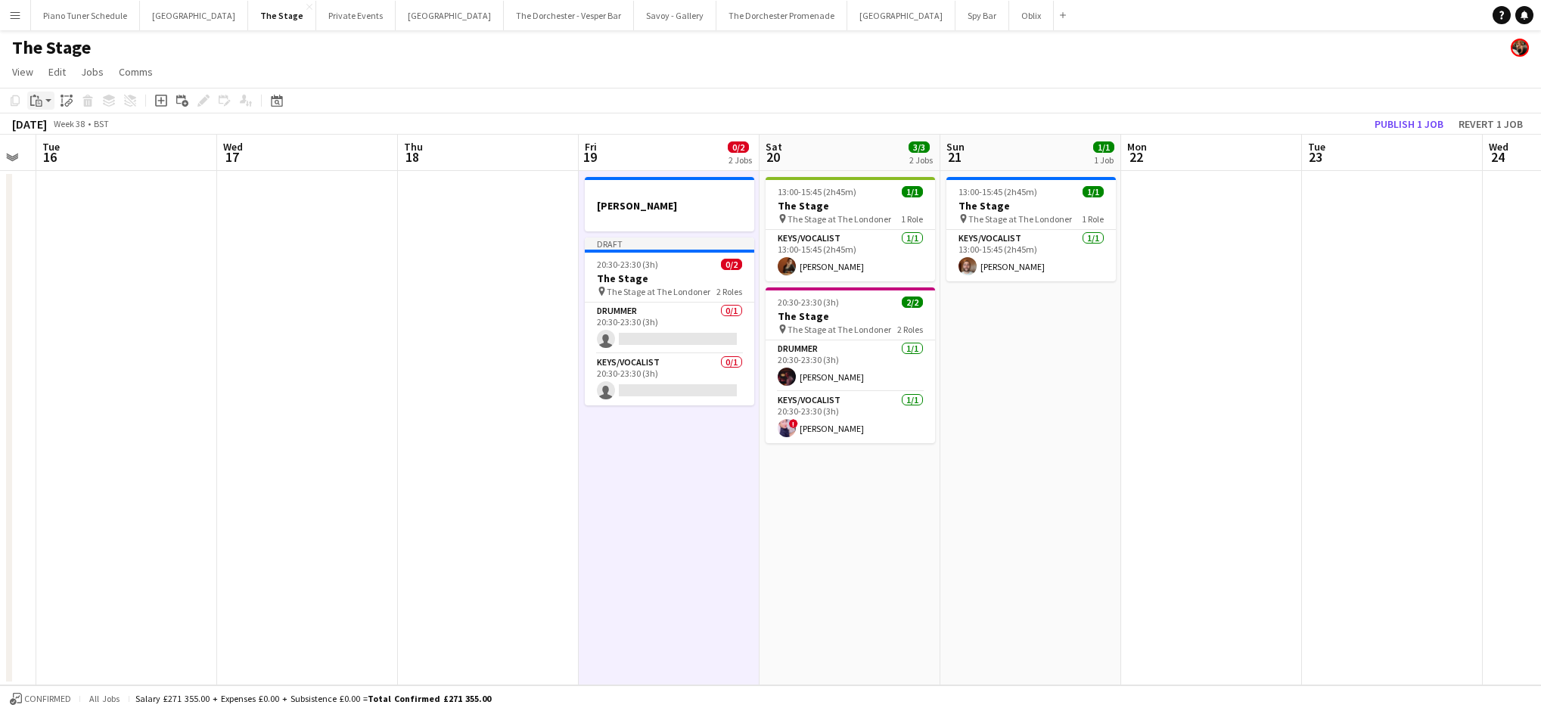
click at [36, 97] on icon "Paste" at bounding box center [36, 101] width 12 height 12
click at [49, 132] on link "Paste Command V" at bounding box center [99, 130] width 119 height 14
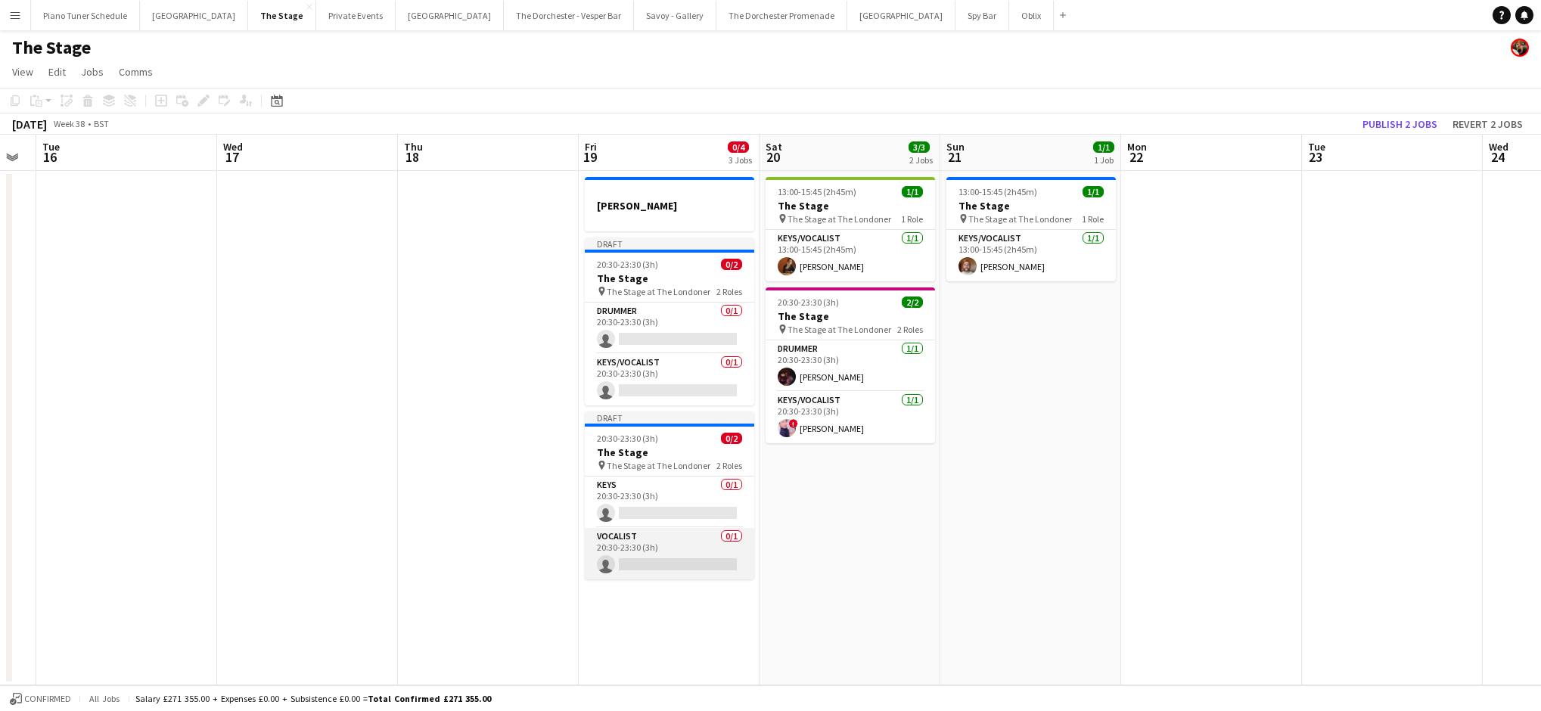
click at [686, 542] on app-card-role "Vocalist 0/1 20:30-23:30 (3h) single-neutral-actions" at bounding box center [669, 553] width 169 height 51
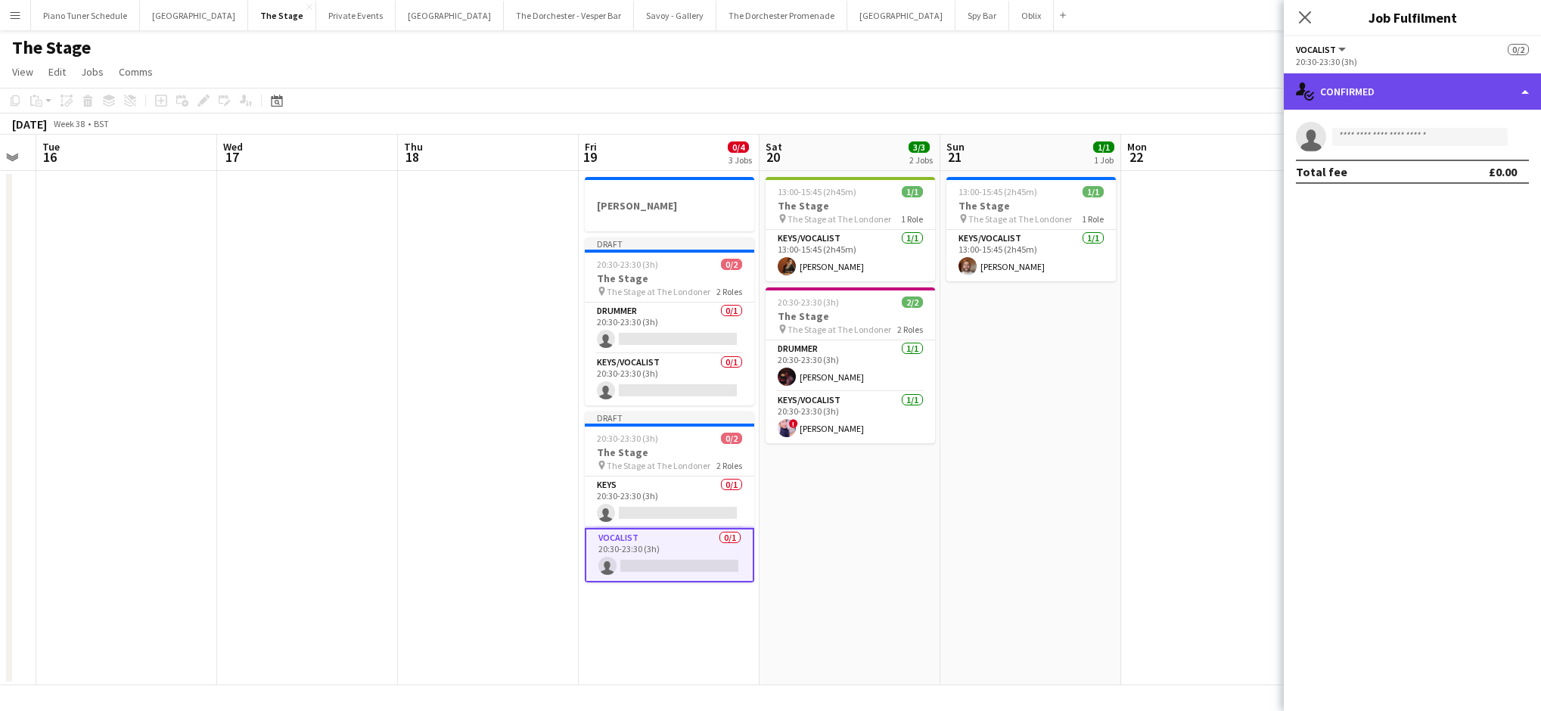
click at [787, 79] on div "single-neutral-actions-check-2 Confirmed" at bounding box center [1411, 91] width 257 height 36
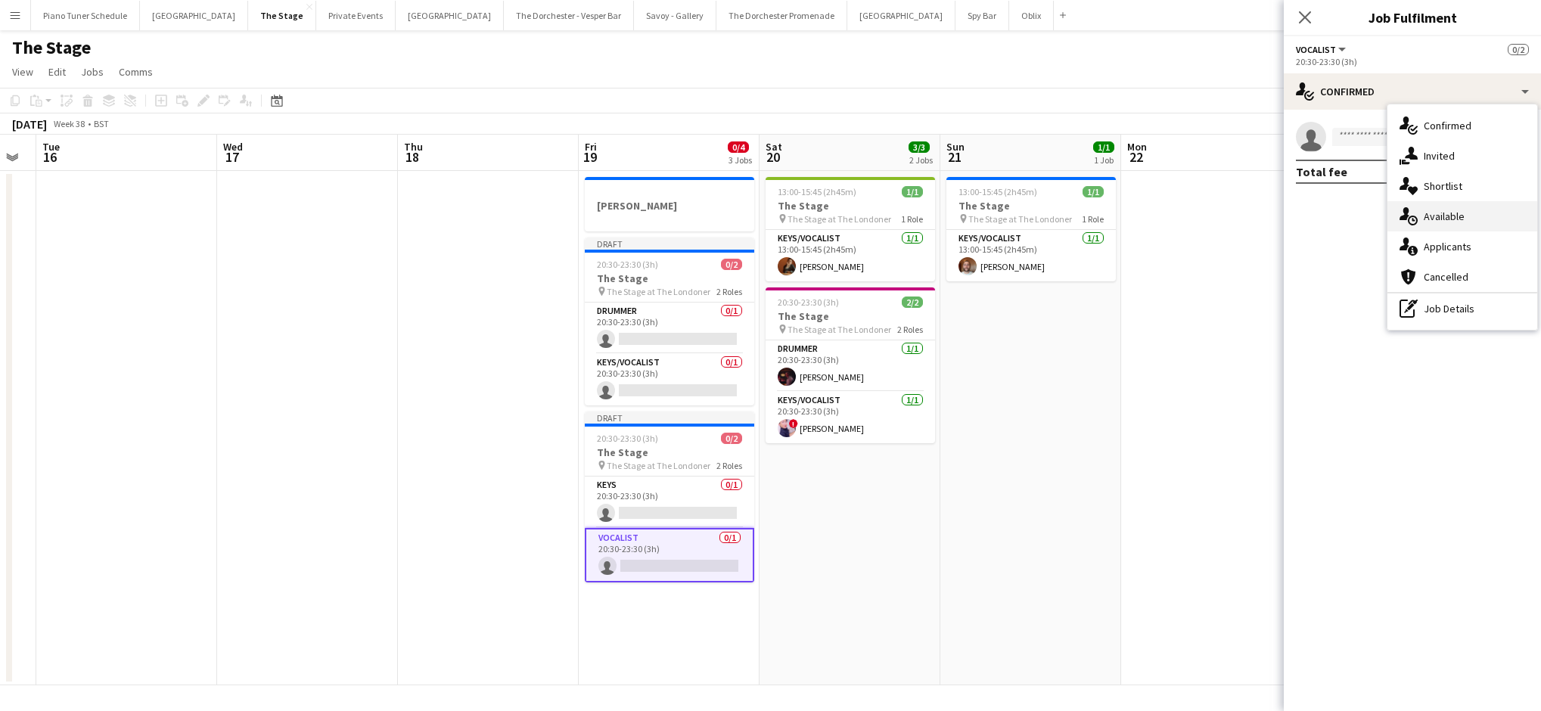
click at [787, 220] on div "single-neutral-actions-upload Available" at bounding box center [1462, 216] width 150 height 30
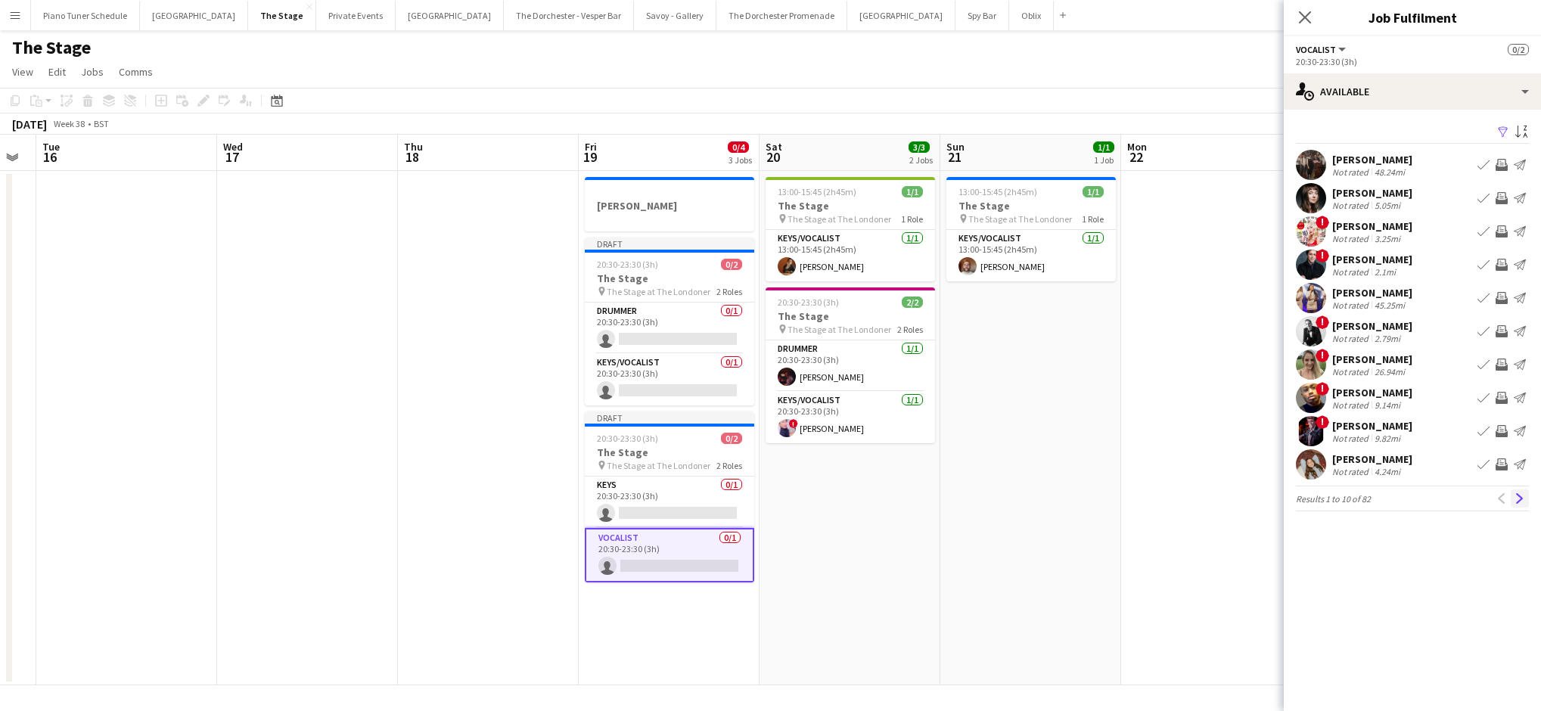
click at [787, 498] on app-icon "Next" at bounding box center [1519, 498] width 11 height 11
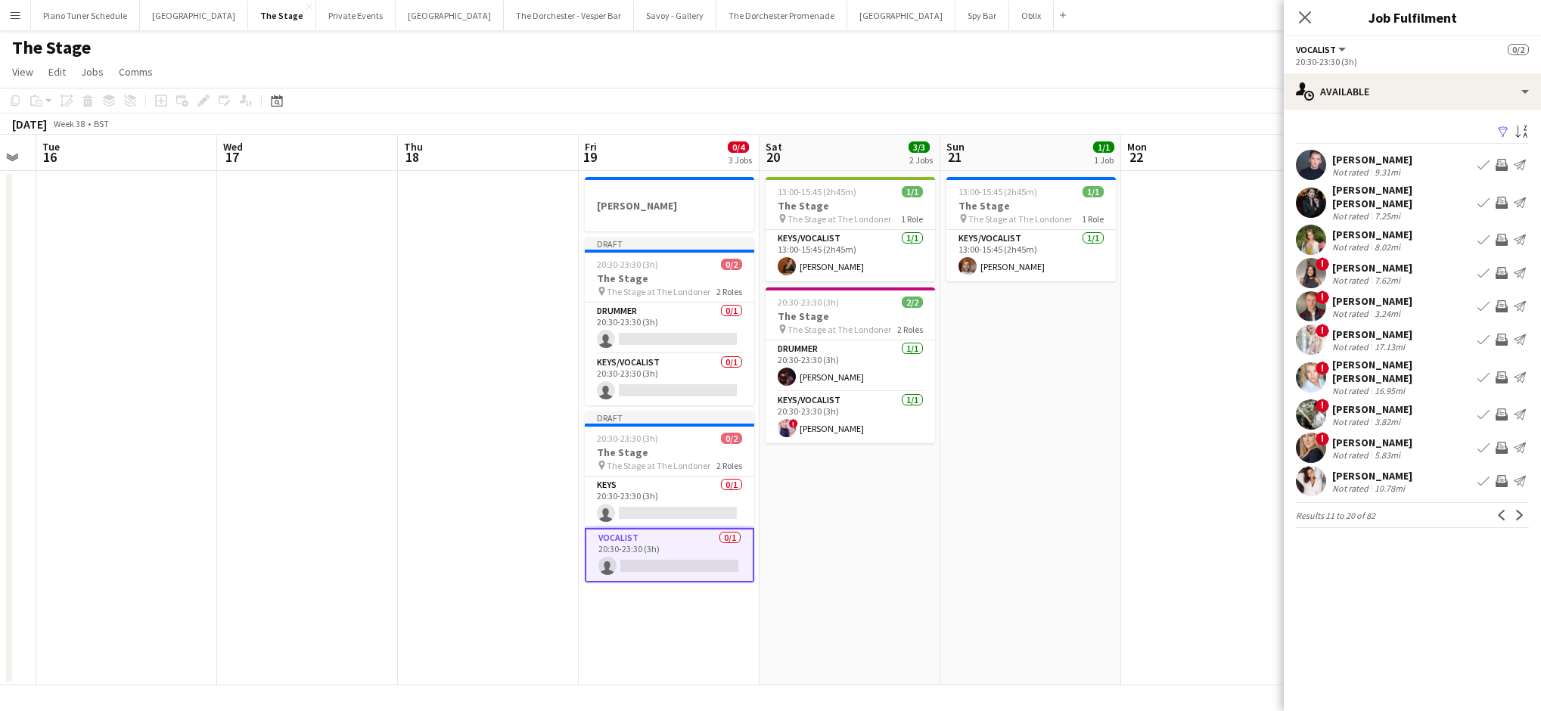
click at [787, 510] on app-icon "Next" at bounding box center [1519, 515] width 11 height 11
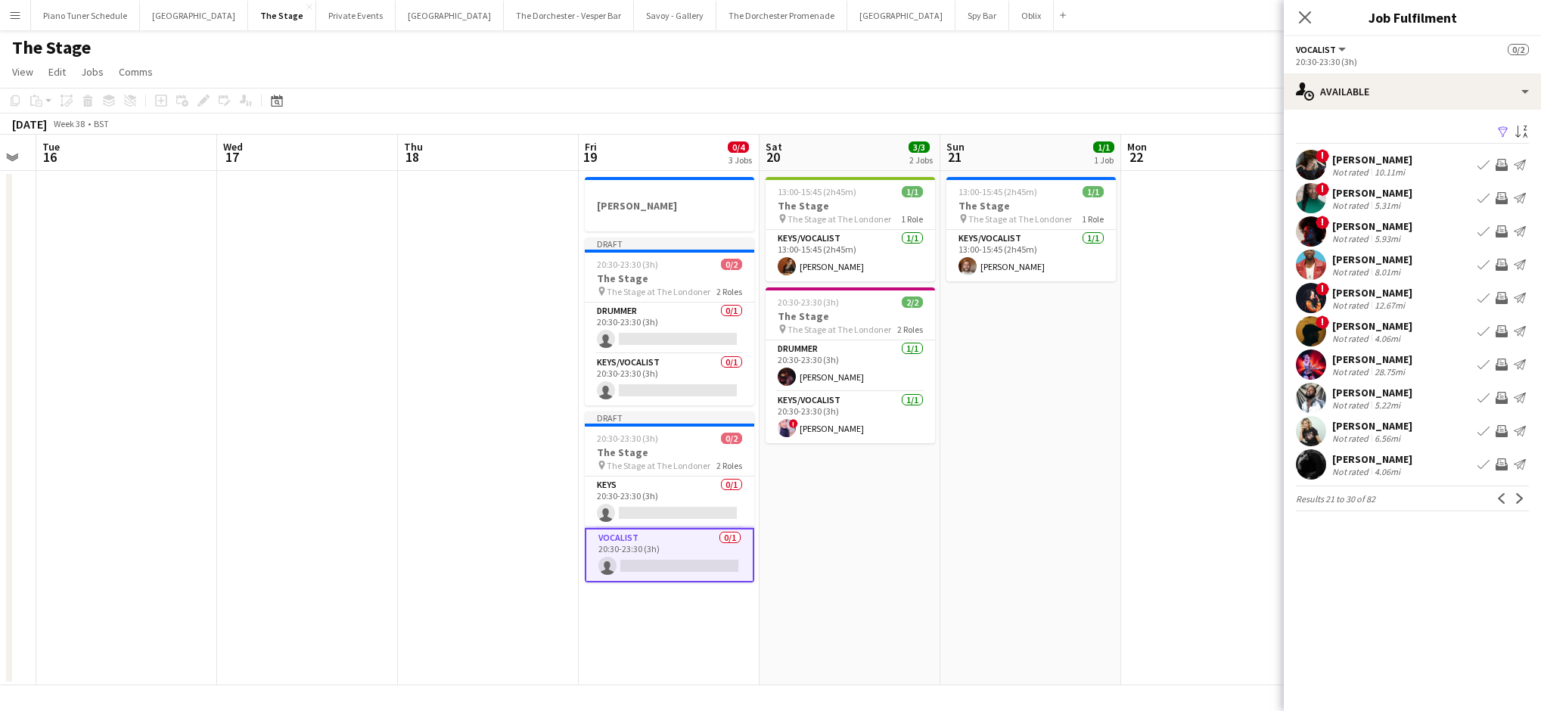
click at [787, 498] on app-icon "Next" at bounding box center [1519, 498] width 11 height 11
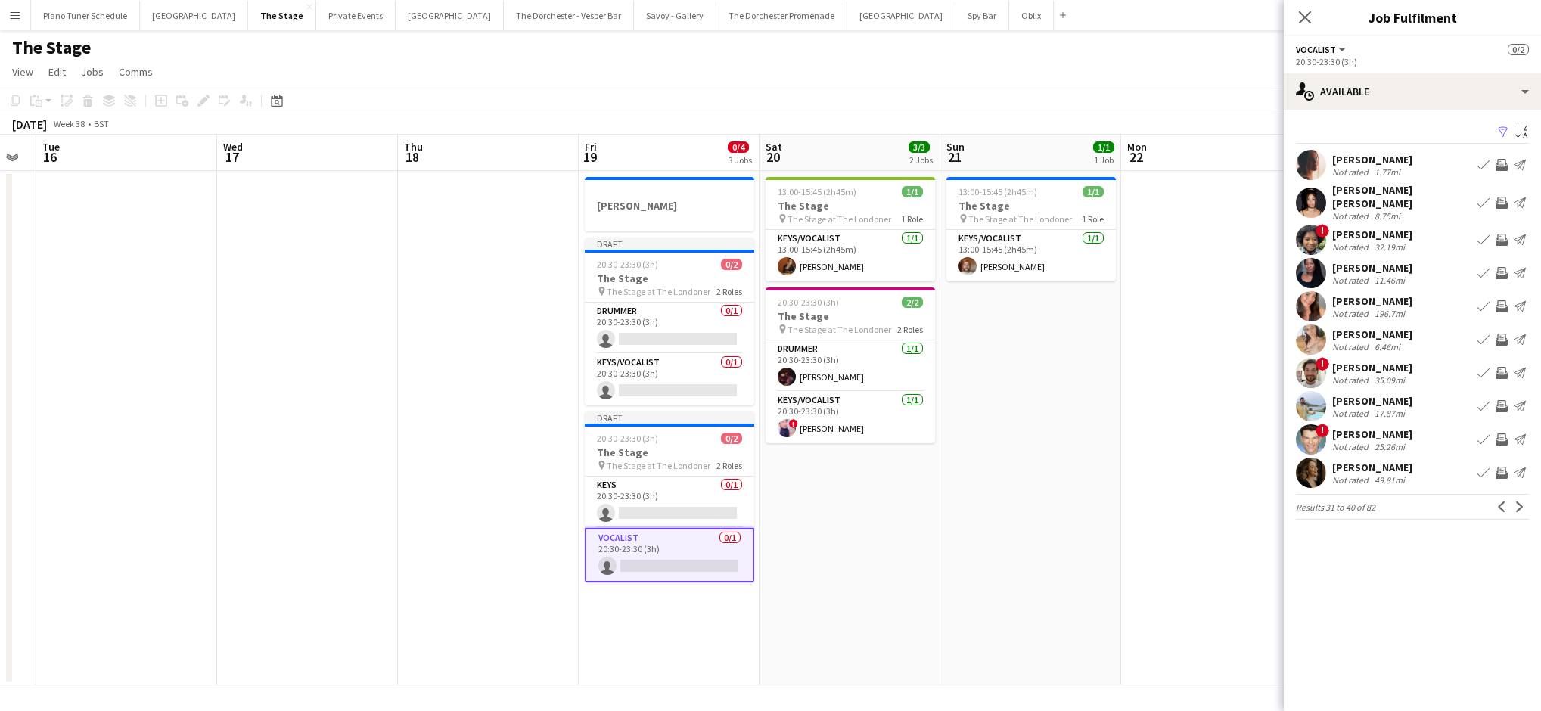
click at [787, 501] on app-icon "Next" at bounding box center [1519, 506] width 11 height 11
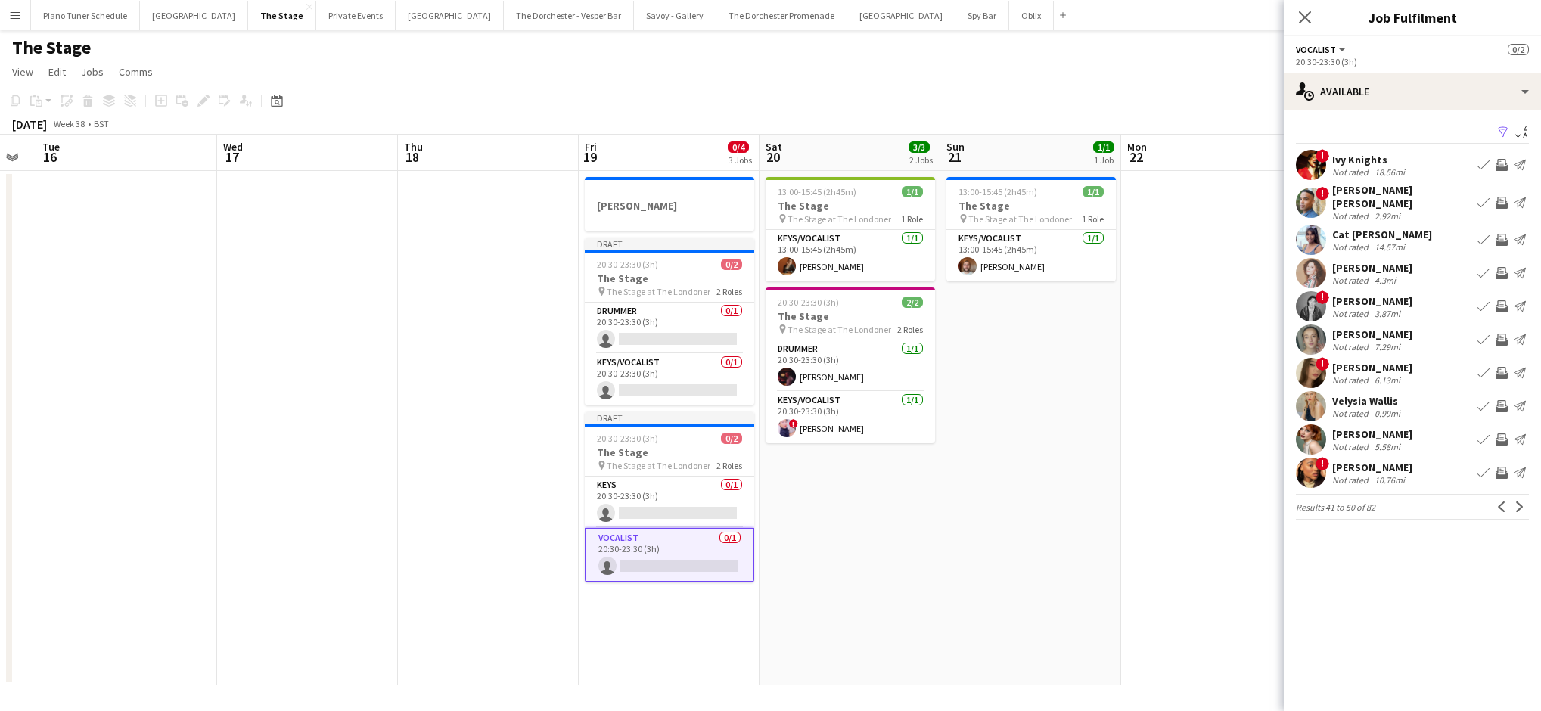
click at [787, 501] on app-icon "Next" at bounding box center [1519, 506] width 11 height 11
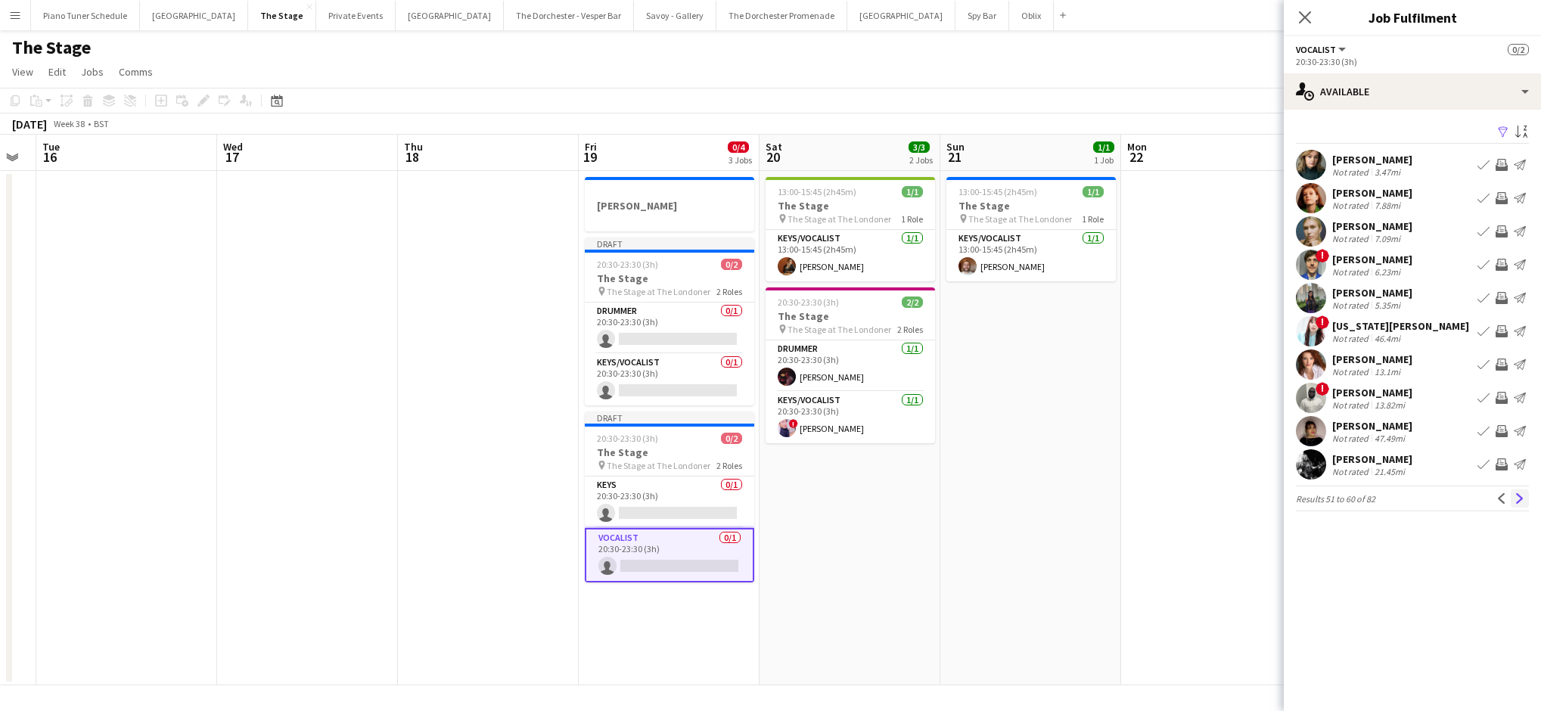
click at [787, 502] on app-icon "Next" at bounding box center [1519, 498] width 11 height 11
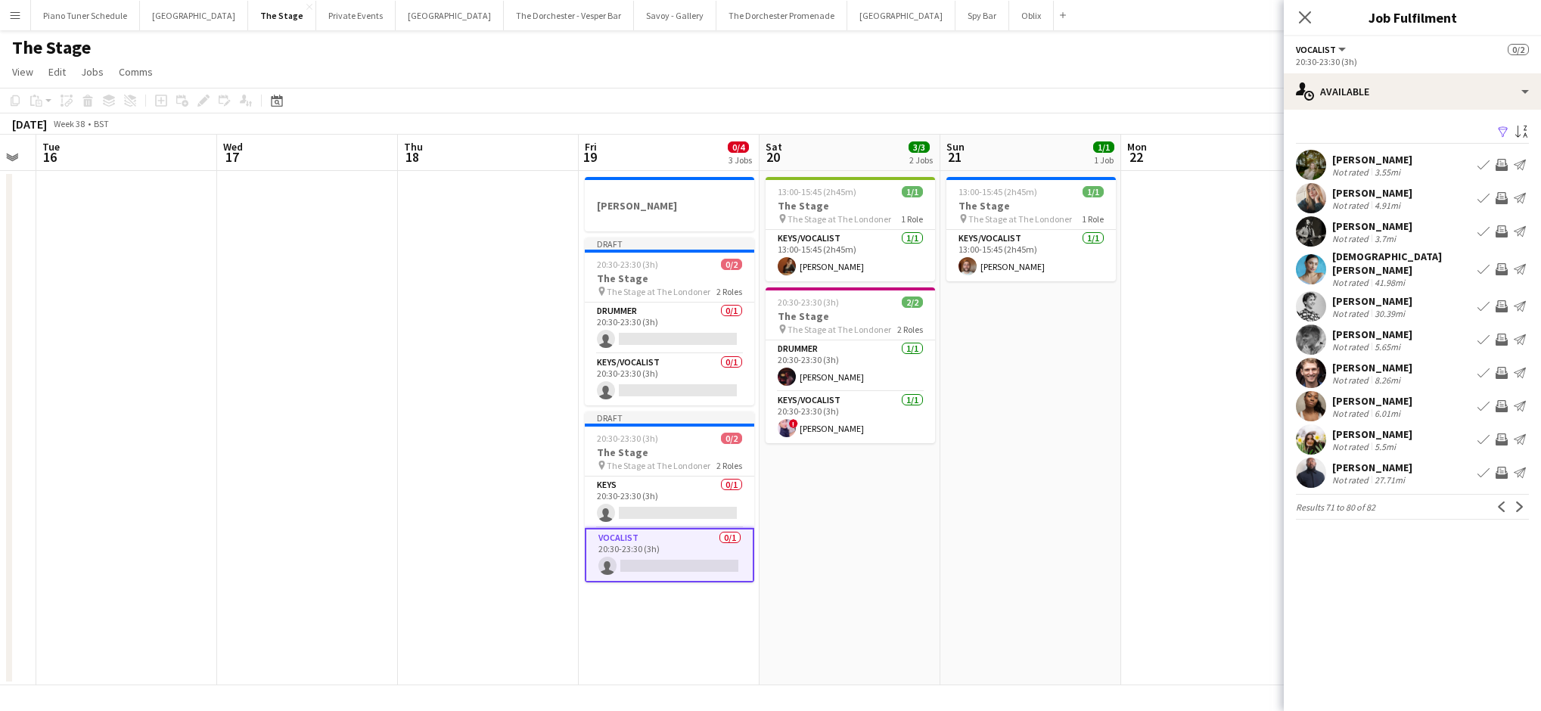
click at [787, 502] on app-icon "Next" at bounding box center [1519, 506] width 11 height 11
